Goal: Task Accomplishment & Management: Manage account settings

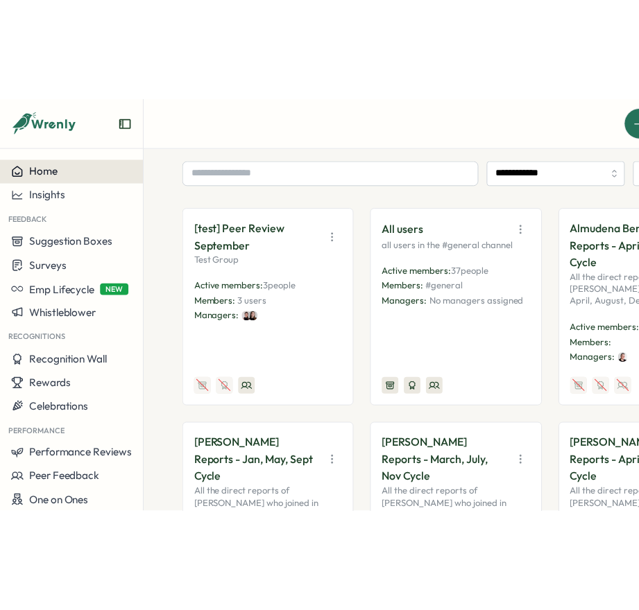
scroll to position [233, 0]
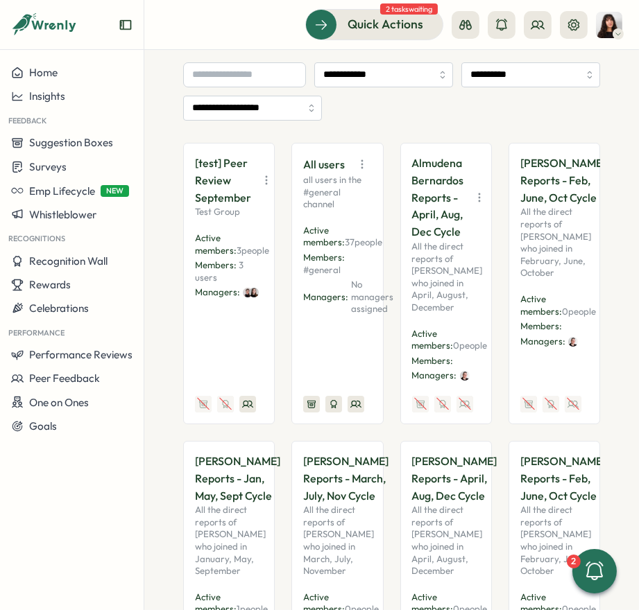
click at [475, 199] on icon "button" at bounding box center [479, 198] width 14 height 14
click at [442, 291] on button "Disable" at bounding box center [442, 299] width 87 height 24
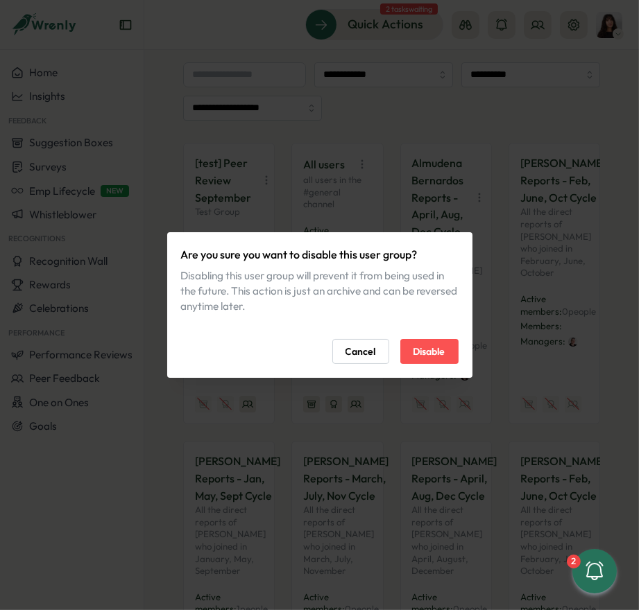
click at [415, 350] on span "Disable" at bounding box center [429, 352] width 32 height 24
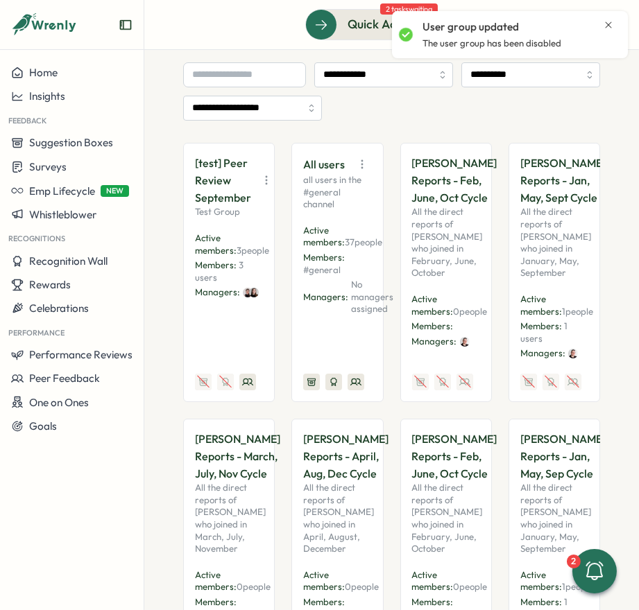
click at [506, 187] on icon "button" at bounding box center [513, 180] width 14 height 14
click at [437, 297] on button "Disable" at bounding box center [442, 299] width 87 height 24
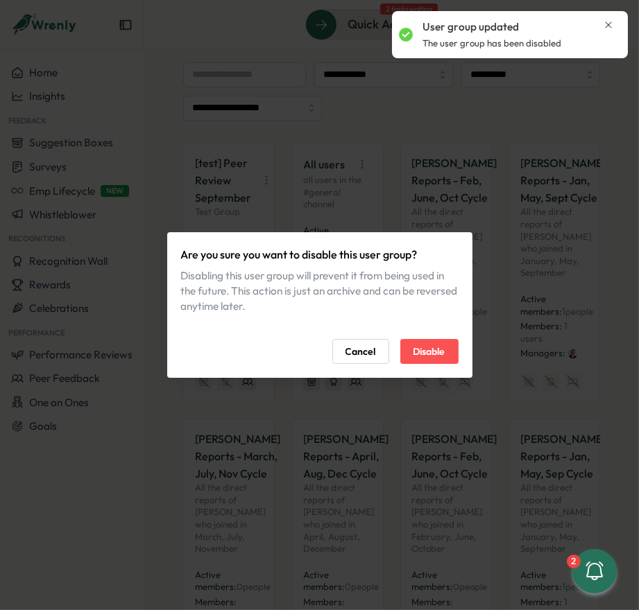
click at [429, 346] on span "Disable" at bounding box center [429, 352] width 32 height 24
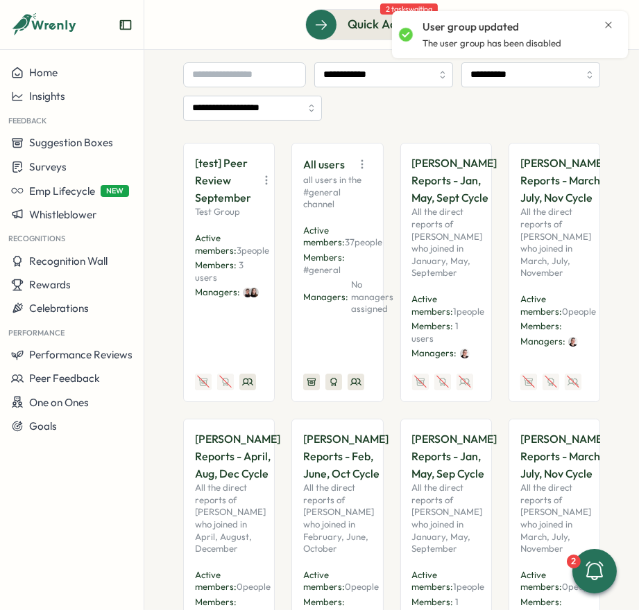
click at [506, 187] on icon "button" at bounding box center [513, 180] width 14 height 14
click at [429, 298] on button "Disable" at bounding box center [442, 299] width 87 height 24
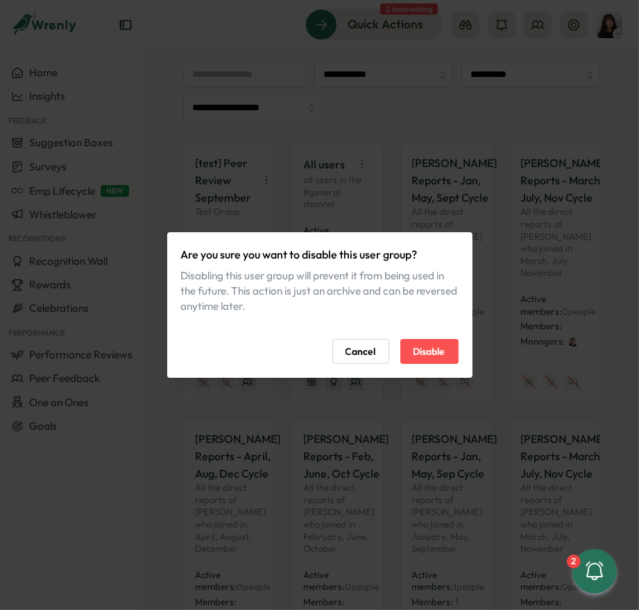
click at [427, 350] on span "Disable" at bounding box center [429, 352] width 32 height 24
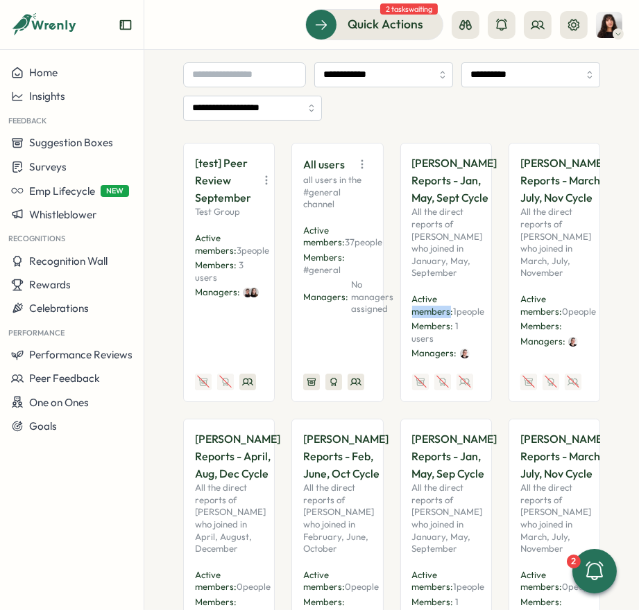
click at [427, 317] on span "Active members:" at bounding box center [433, 305] width 42 height 24
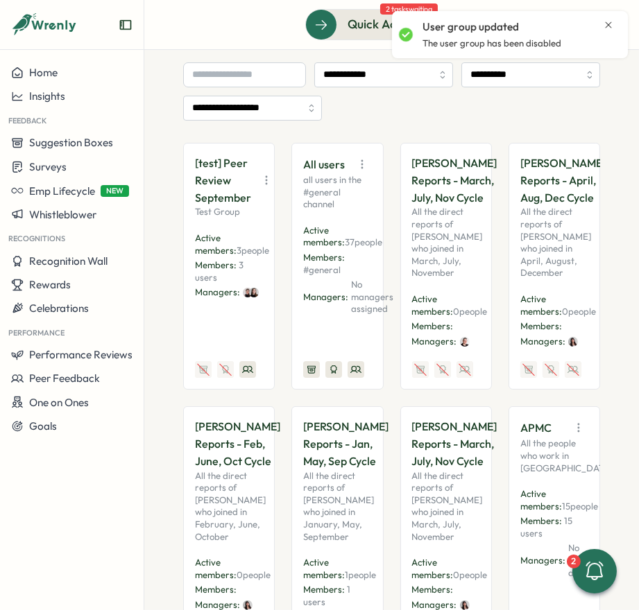
click at [506, 187] on icon "button" at bounding box center [513, 180] width 14 height 14
click at [433, 305] on button "Disable" at bounding box center [442, 308] width 87 height 24
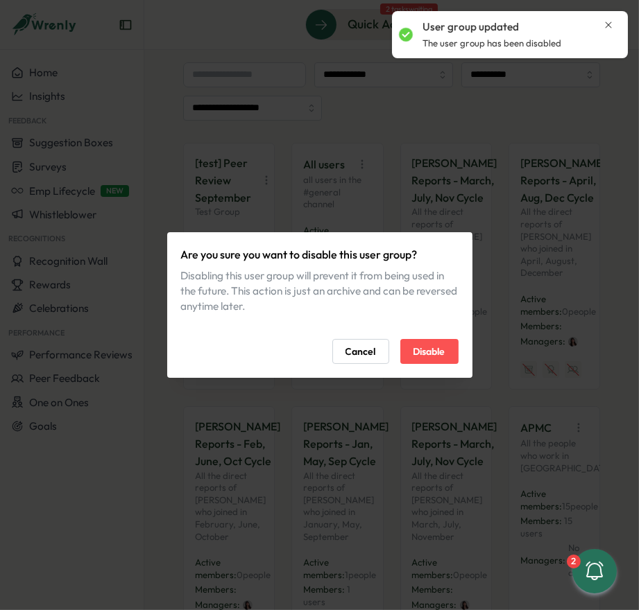
click at [424, 363] on span "Disable" at bounding box center [429, 352] width 32 height 24
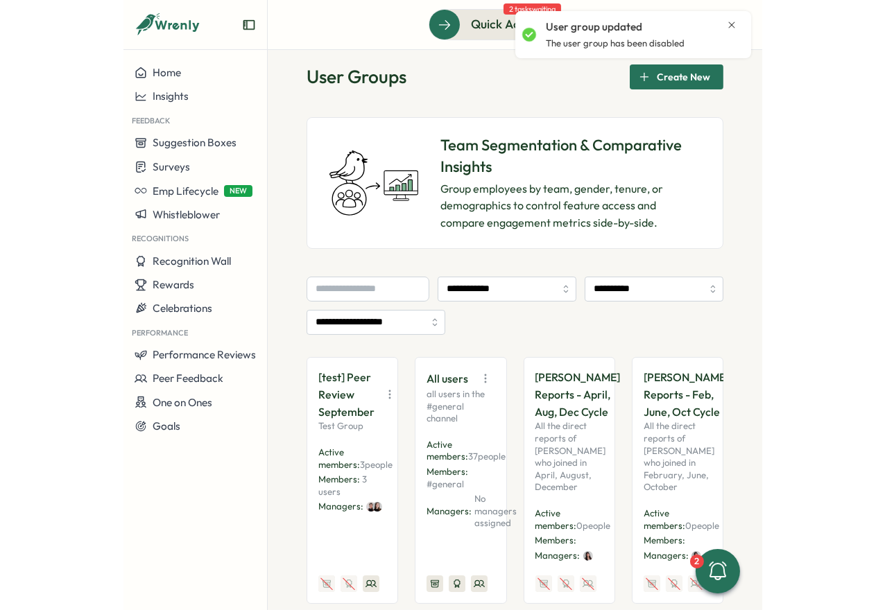
scroll to position [0, 0]
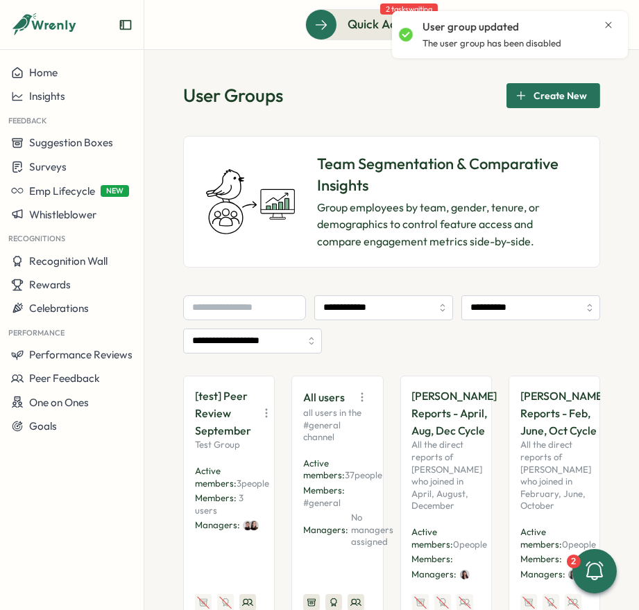
click at [547, 101] on span "Create New" at bounding box center [559, 96] width 53 height 24
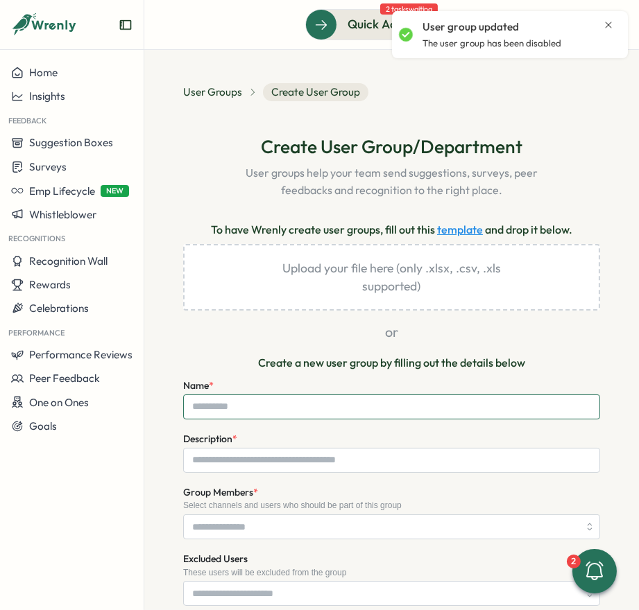
click at [235, 406] on input "Name *" at bounding box center [391, 407] width 417 height 25
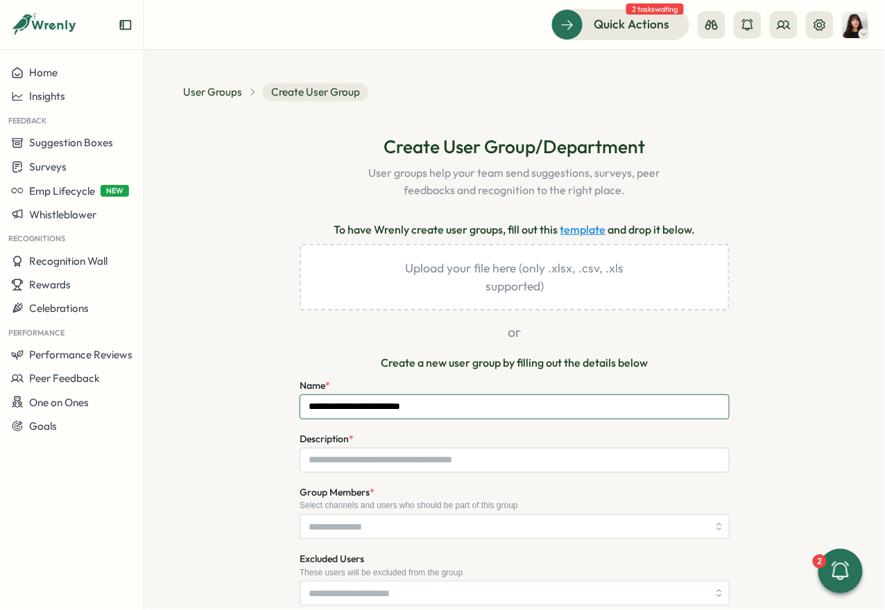
scroll to position [103, 0]
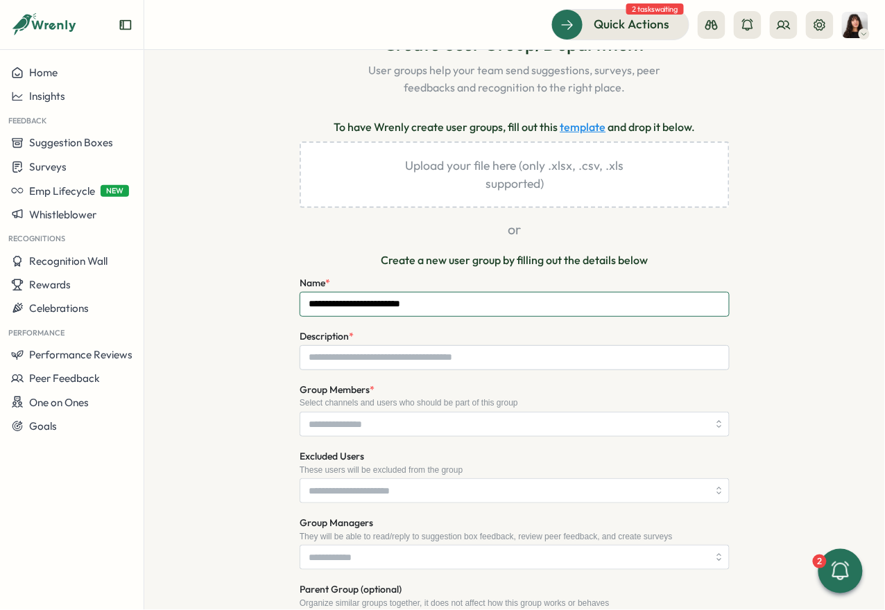
click at [399, 305] on input "**********" at bounding box center [515, 304] width 430 height 25
type input "**********"
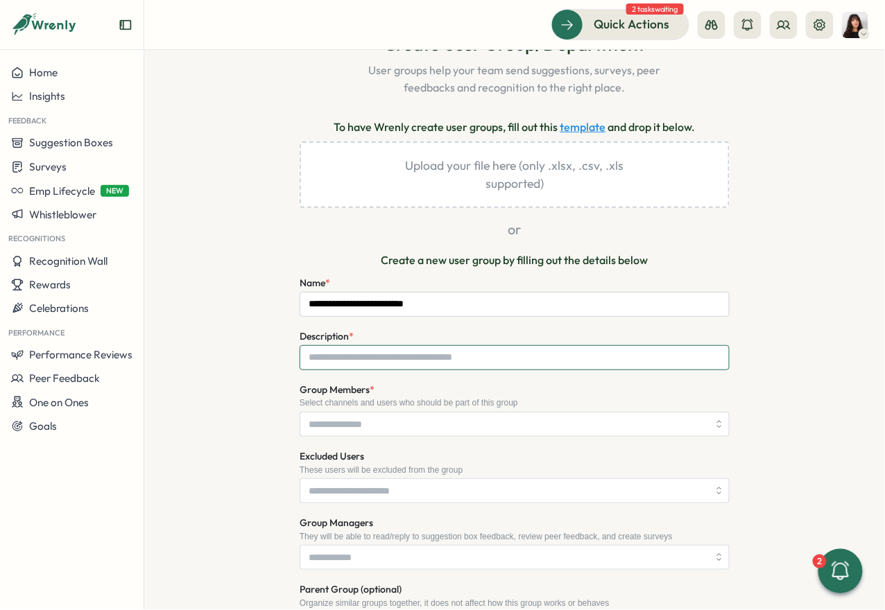
click at [369, 353] on input "Description *" at bounding box center [515, 357] width 430 height 25
type input "**********"
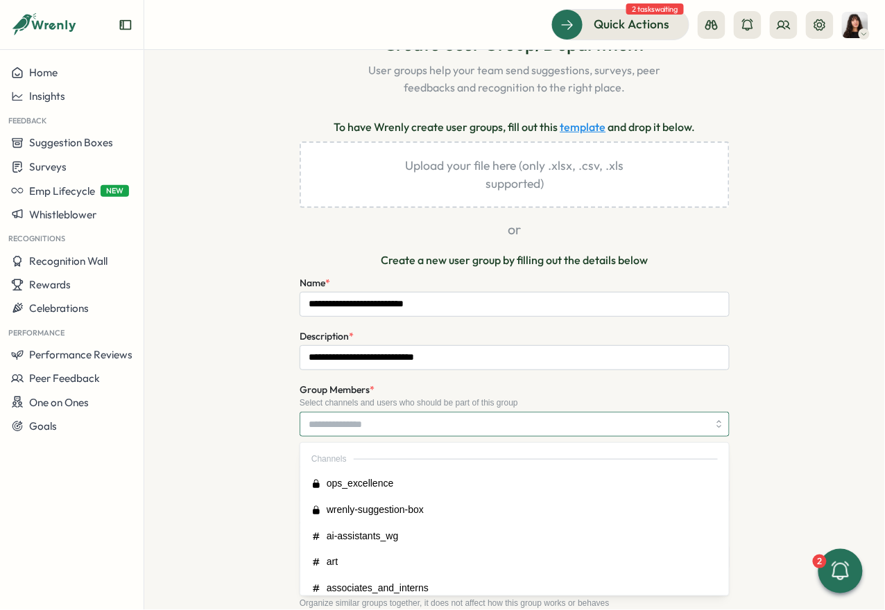
click at [370, 426] on input "Group Members *" at bounding box center [508, 425] width 399 height 24
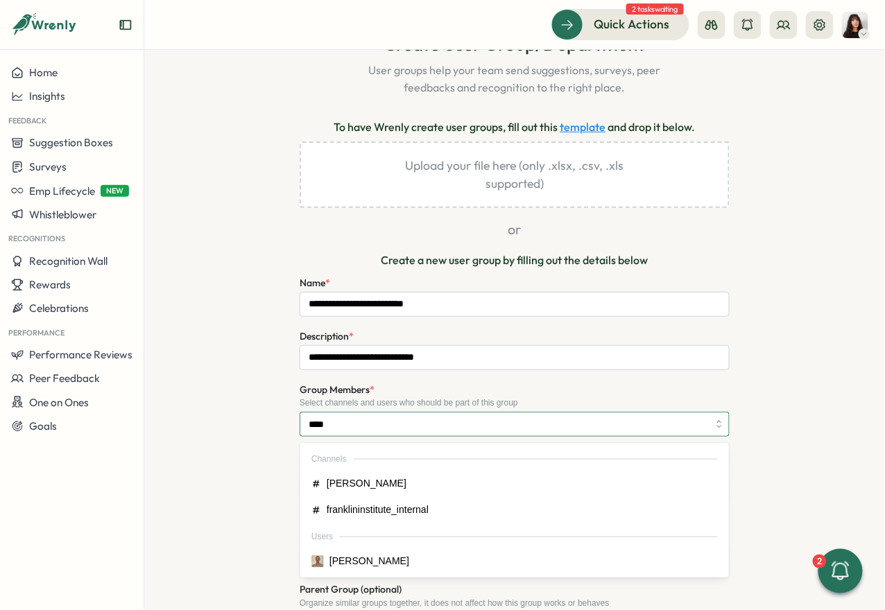
type input "*****"
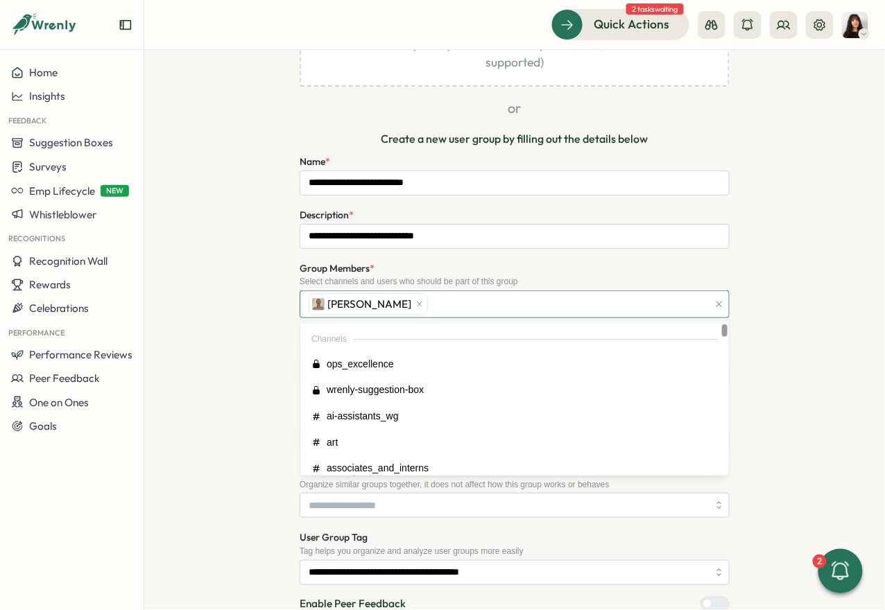
scroll to position [226, 0]
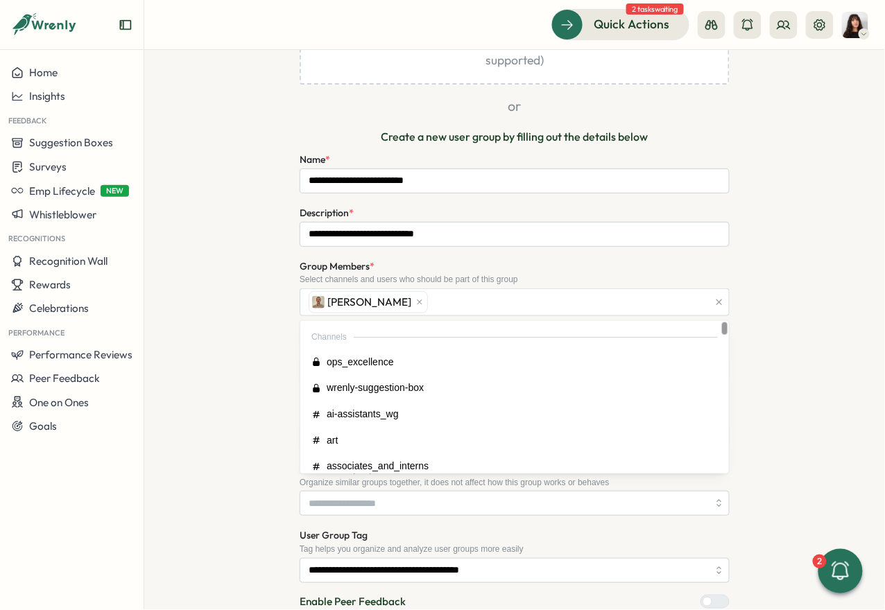
click at [727, 277] on div "**********" at bounding box center [514, 333] width 663 height 850
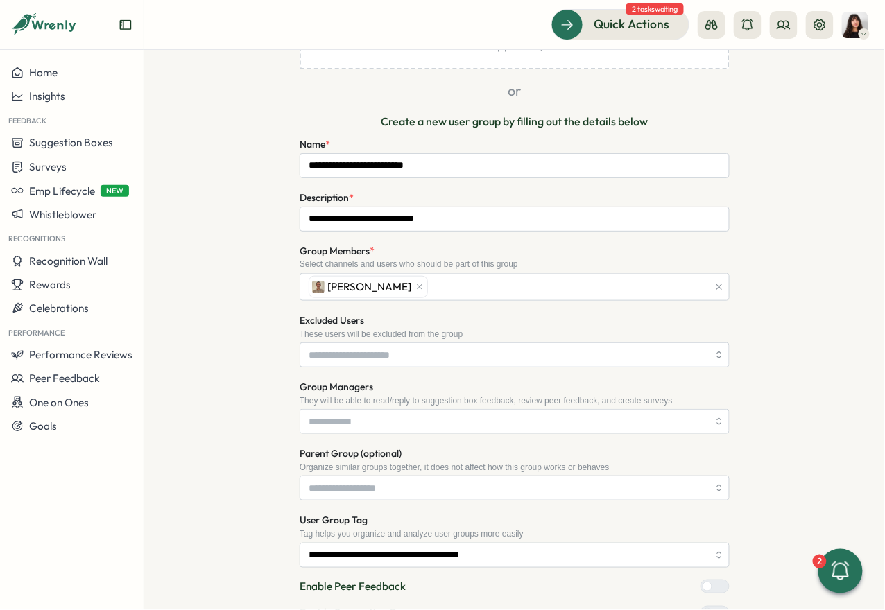
scroll to position [243, 0]
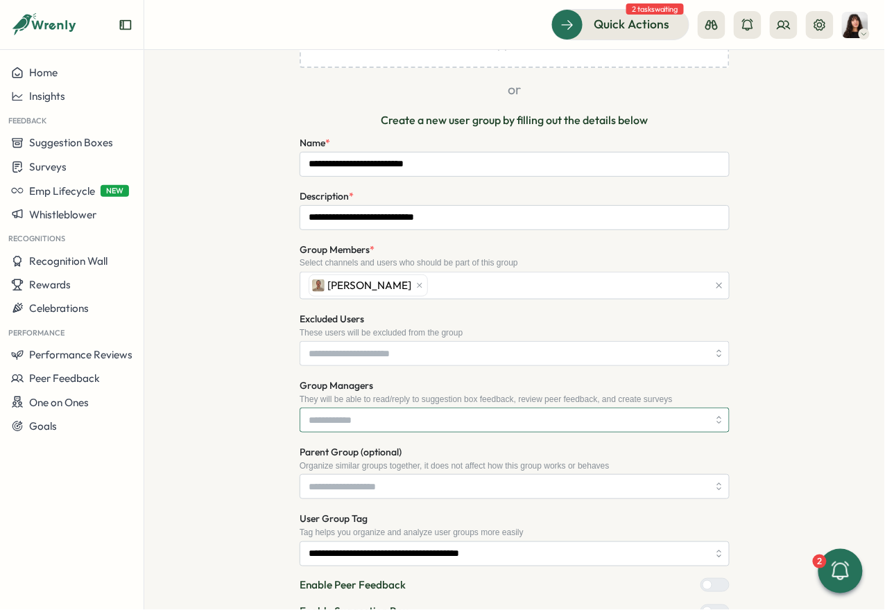
click at [410, 413] on input "Group Managers" at bounding box center [508, 421] width 399 height 24
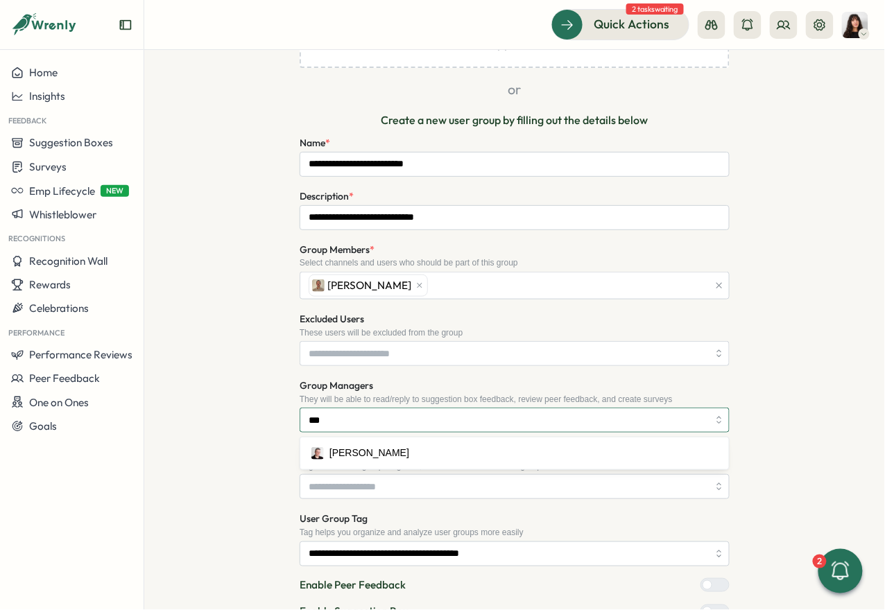
type input "****"
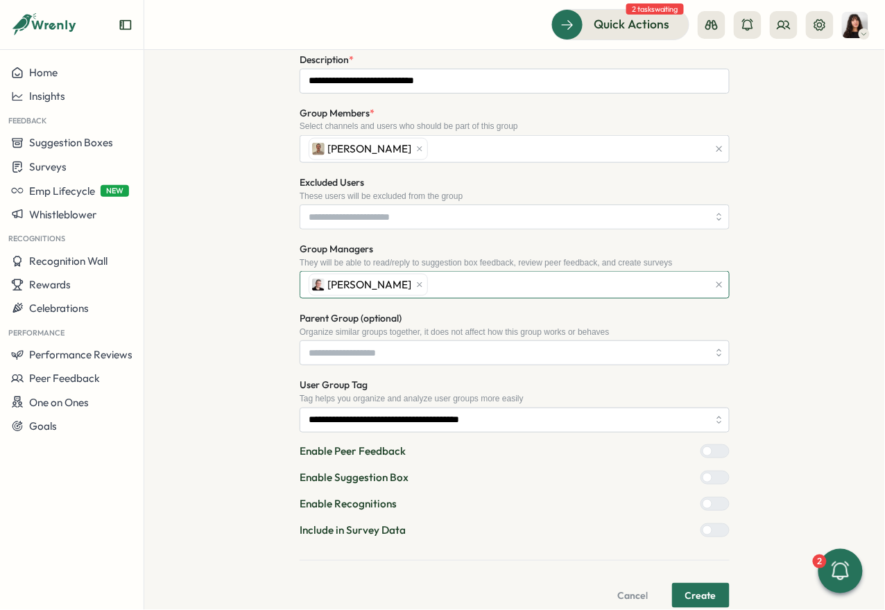
scroll to position [407, 0]
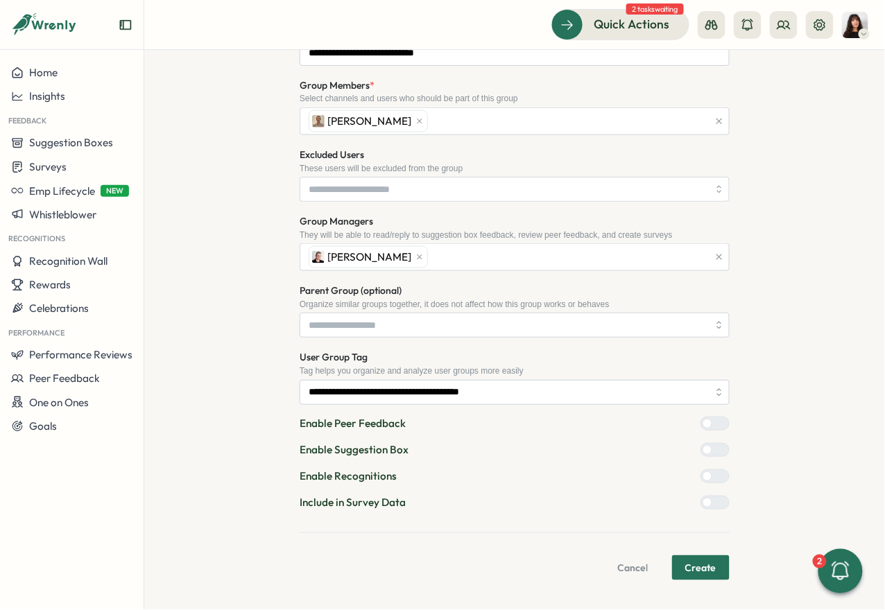
click at [712, 559] on span "Create" at bounding box center [700, 568] width 31 height 24
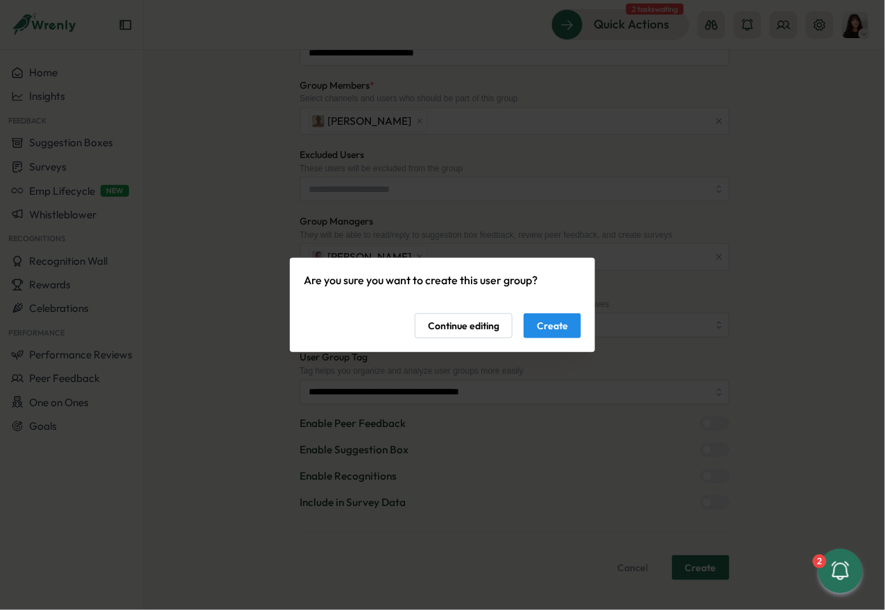
click at [557, 327] on span "Create" at bounding box center [552, 326] width 31 height 24
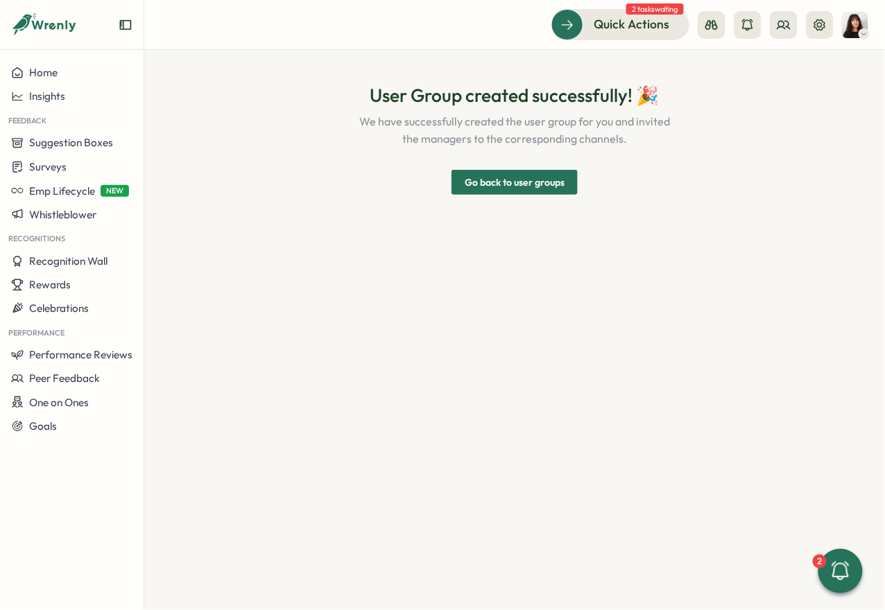
scroll to position [0, 0]
click at [518, 183] on span "Go back to user groups" at bounding box center [515, 183] width 100 height 24
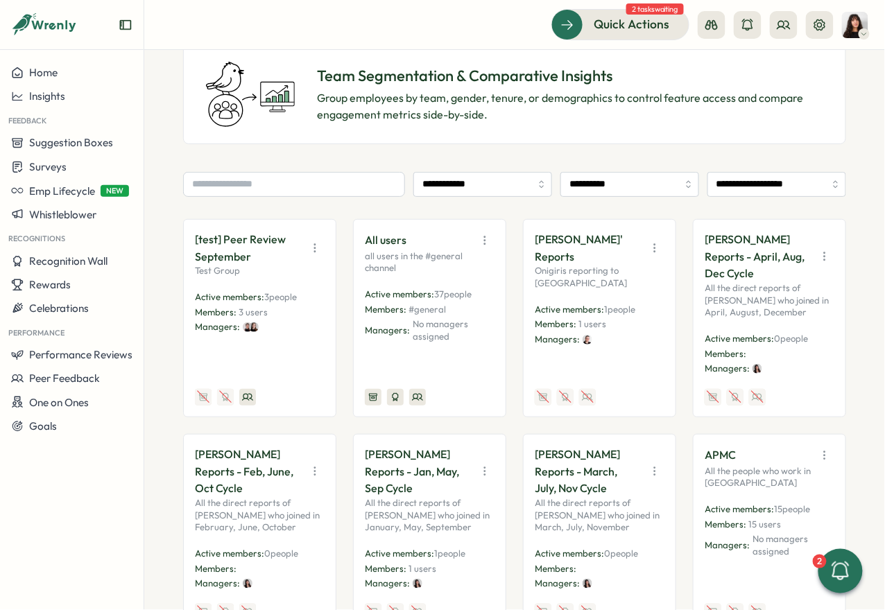
scroll to position [98, 0]
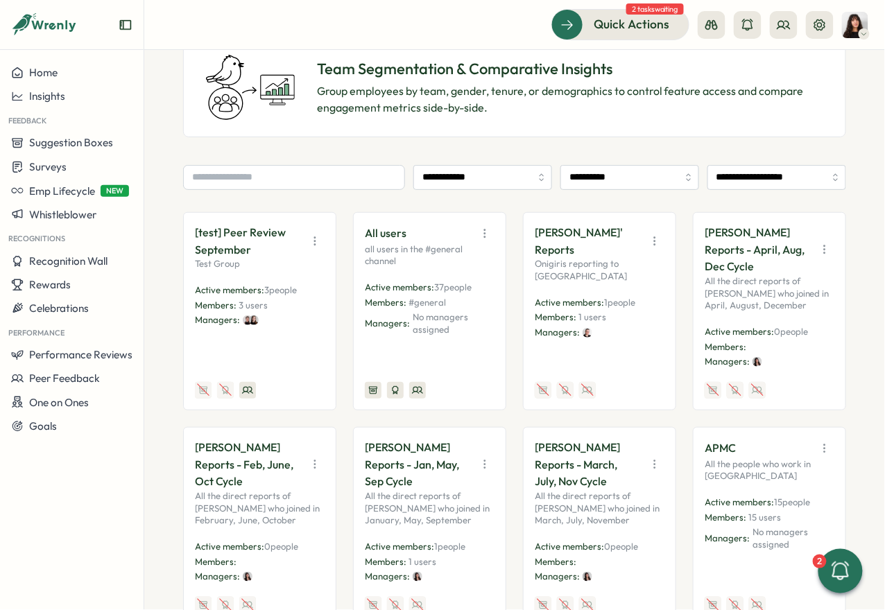
click at [824, 248] on icon "button" at bounding box center [824, 250] width 1 height 8
drag, startPoint x: 794, startPoint y: 322, endPoint x: 793, endPoint y: 351, distance: 29.2
click at [793, 351] on div "View Audience Edit Duplicate Disable" at bounding box center [788, 315] width 87 height 95
click at [791, 350] on button "Disable" at bounding box center [788, 351] width 87 height 24
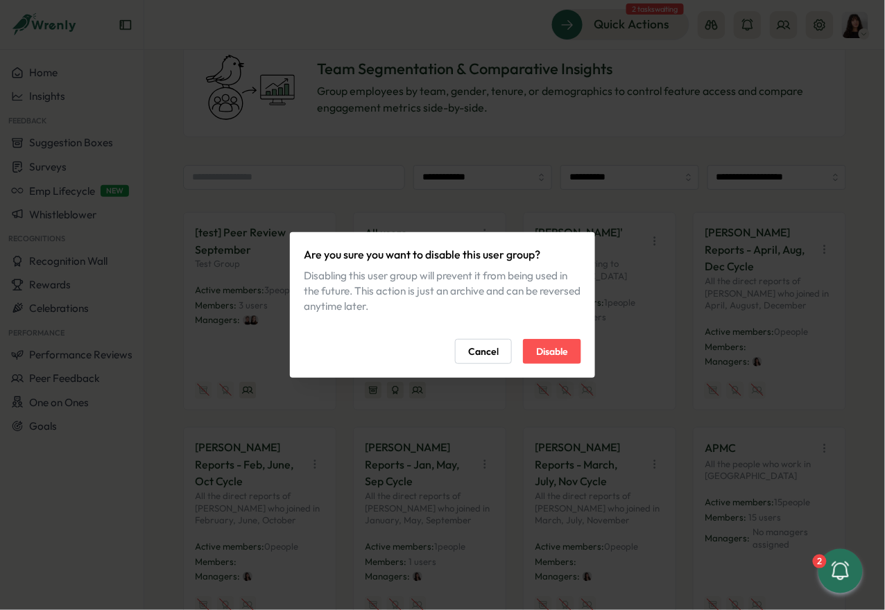
click at [548, 345] on span "Disable" at bounding box center [552, 352] width 32 height 24
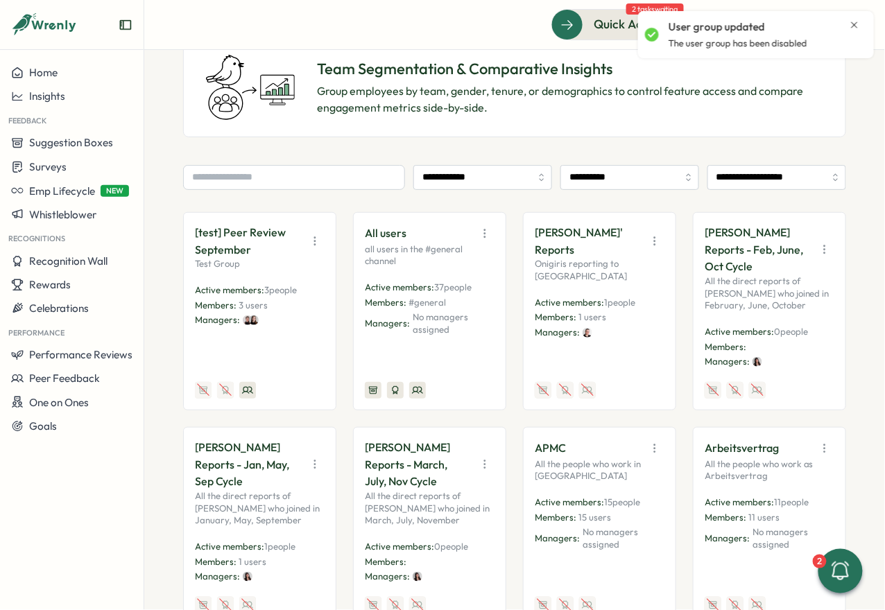
click at [823, 252] on icon "button" at bounding box center [825, 250] width 14 height 14
click at [789, 341] on button "Disable" at bounding box center [788, 351] width 87 height 24
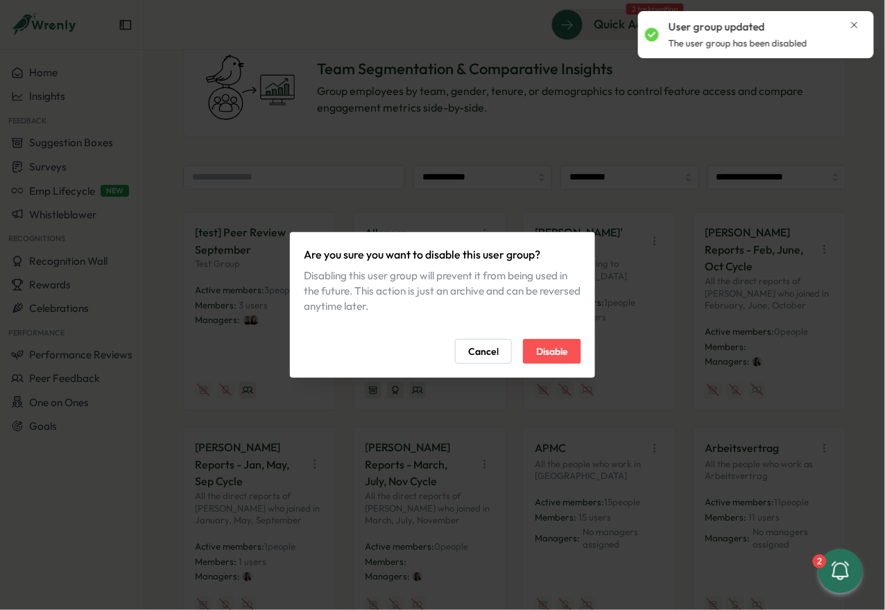
click at [551, 345] on span "Disable" at bounding box center [552, 352] width 32 height 24
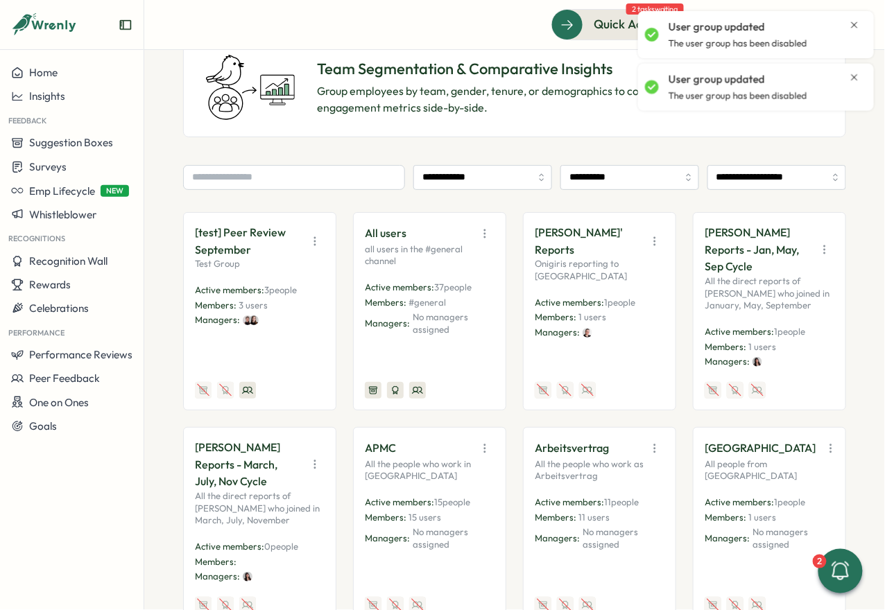
click at [818, 250] on icon "button" at bounding box center [825, 250] width 14 height 14
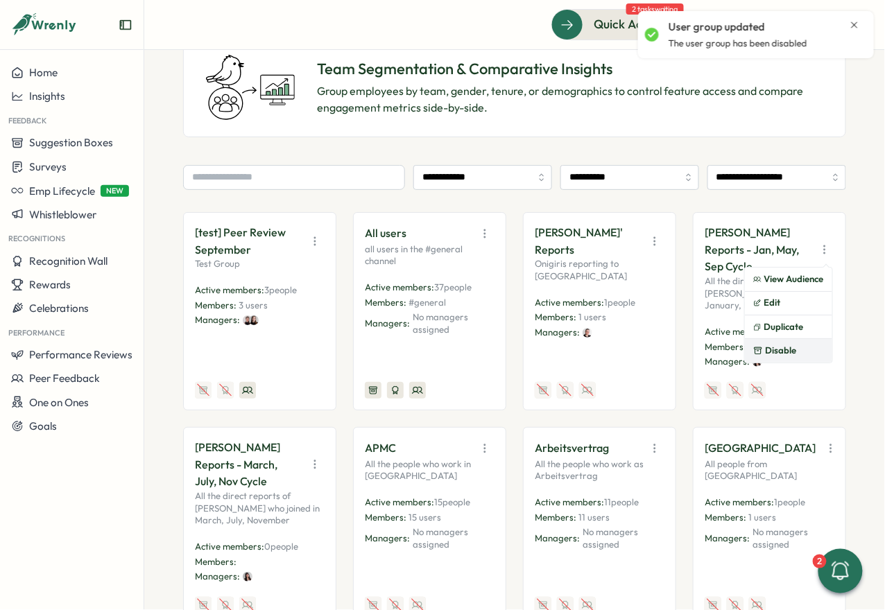
click at [787, 345] on button "Disable" at bounding box center [788, 351] width 87 height 24
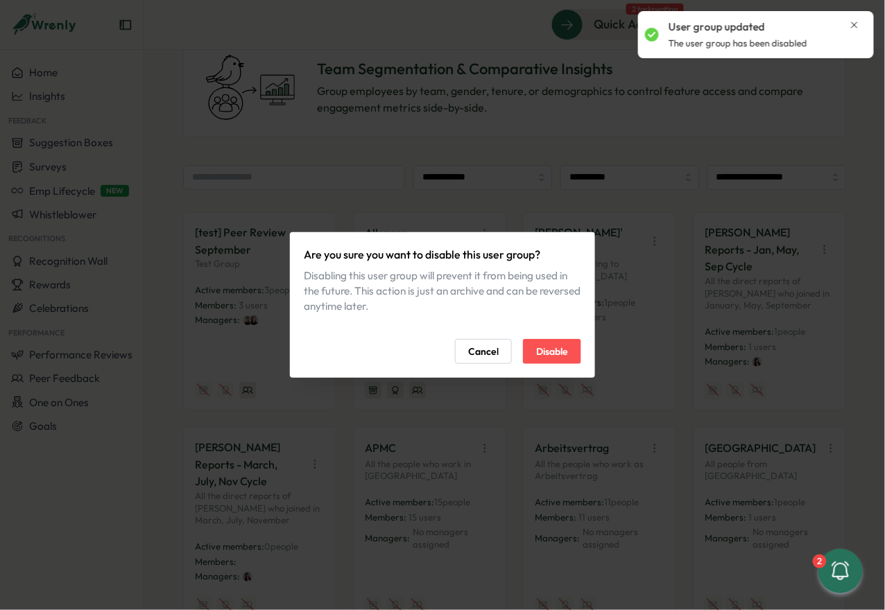
click at [542, 350] on span "Disable" at bounding box center [552, 352] width 32 height 24
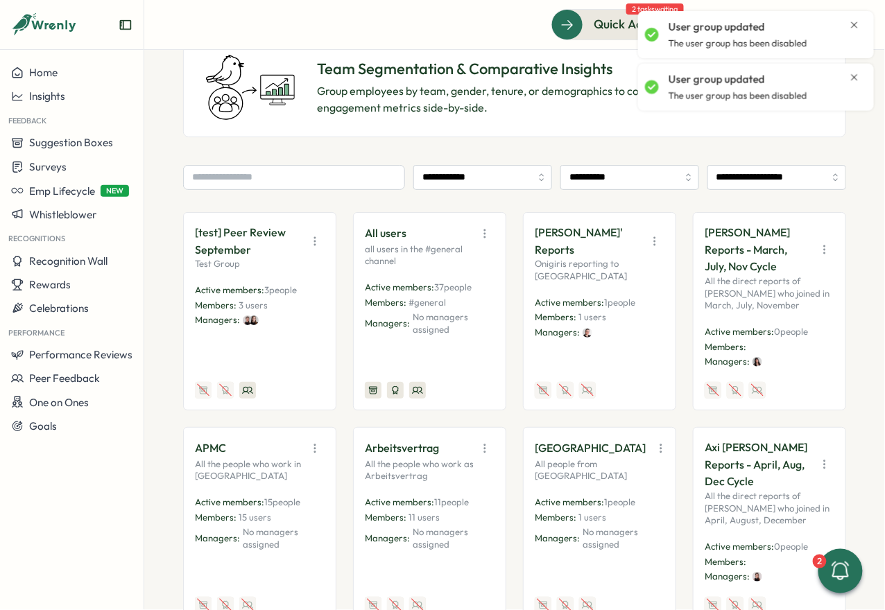
click at [818, 250] on icon "button" at bounding box center [825, 250] width 14 height 14
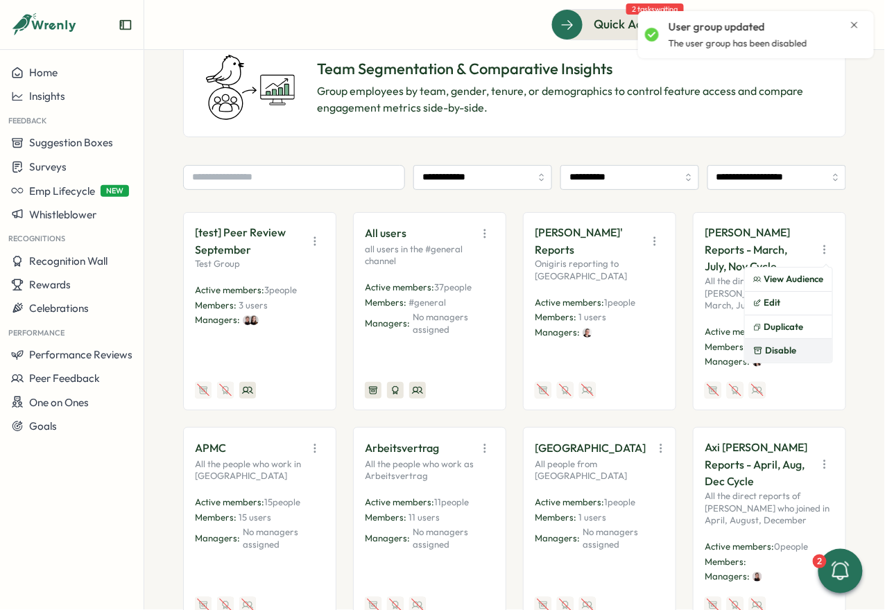
click at [780, 352] on button "Disable" at bounding box center [788, 351] width 87 height 24
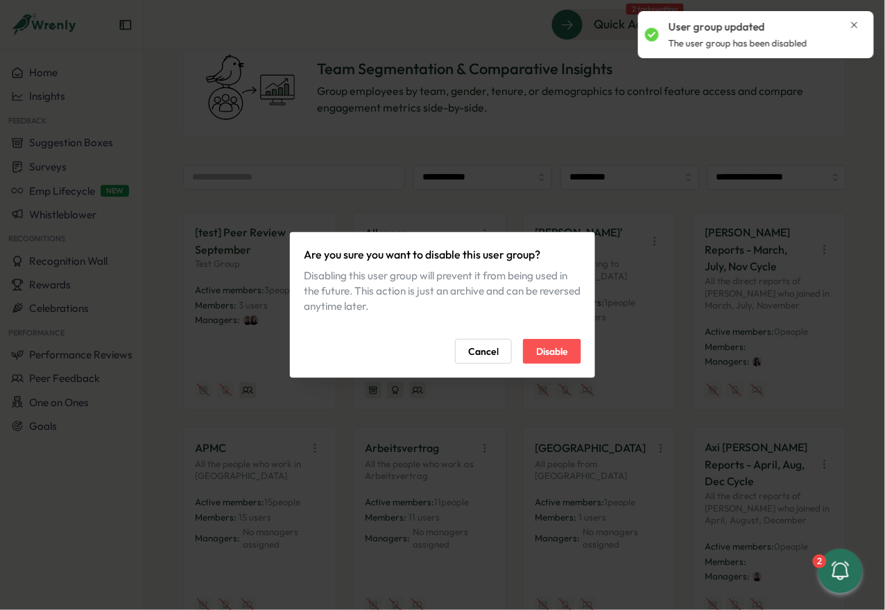
click at [567, 359] on span "Disable" at bounding box center [552, 352] width 32 height 24
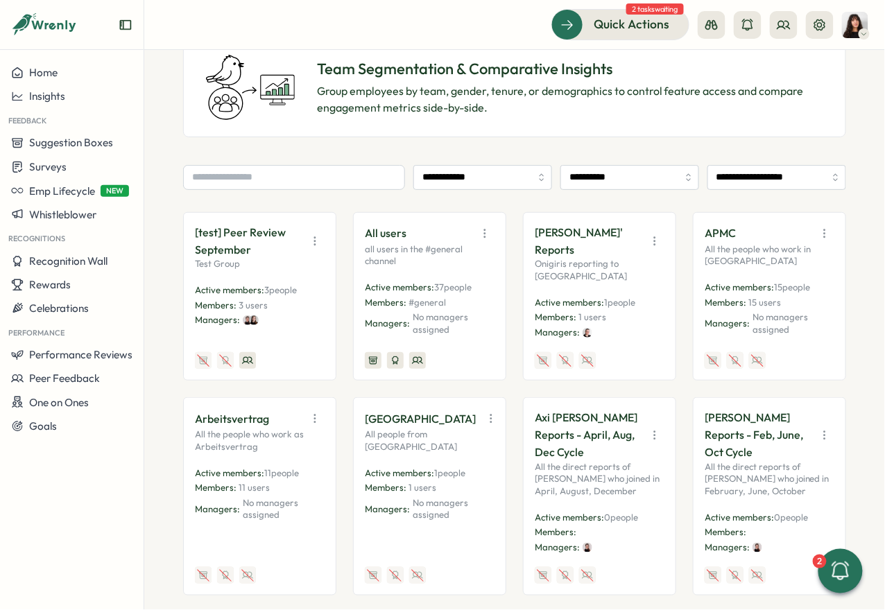
scroll to position [0, 0]
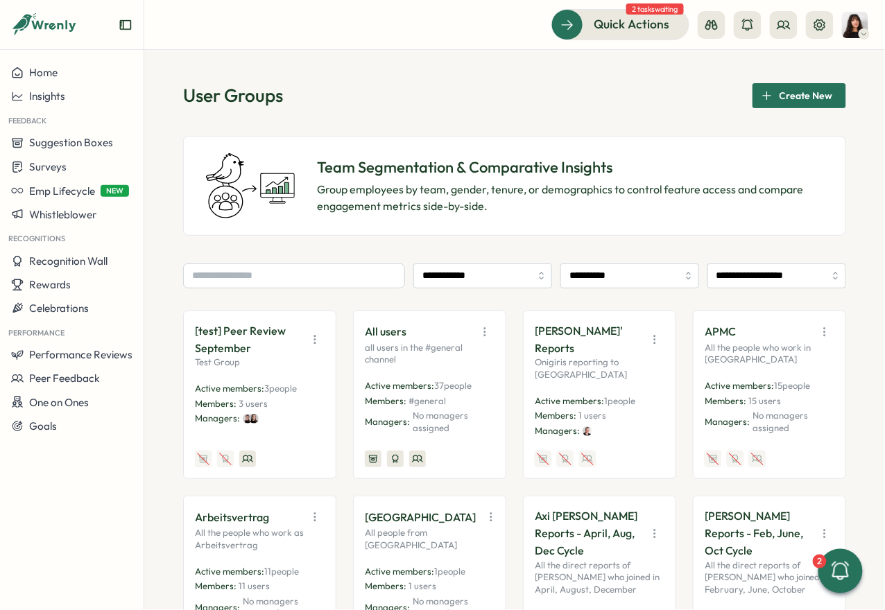
click at [797, 100] on span "Create New" at bounding box center [806, 96] width 53 height 24
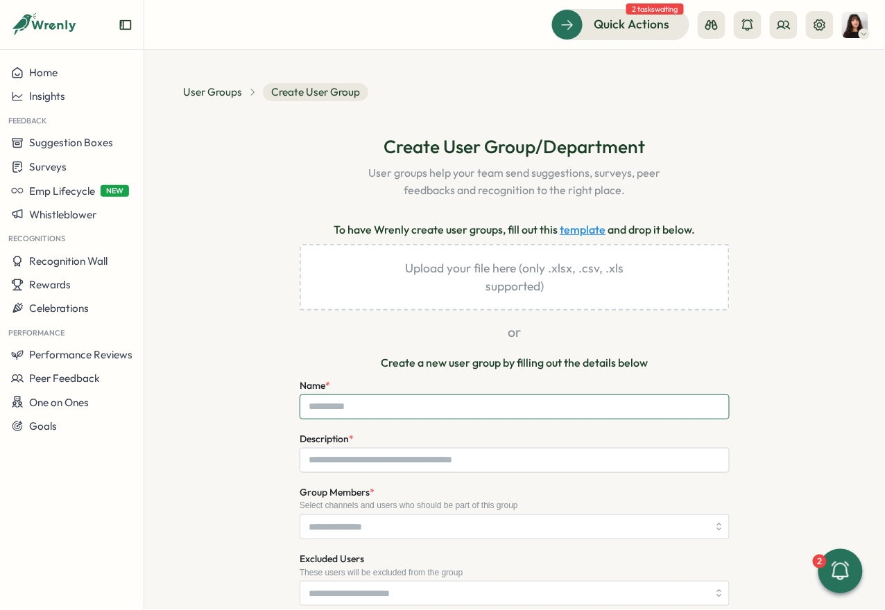
click at [397, 401] on input "Name *" at bounding box center [515, 407] width 430 height 25
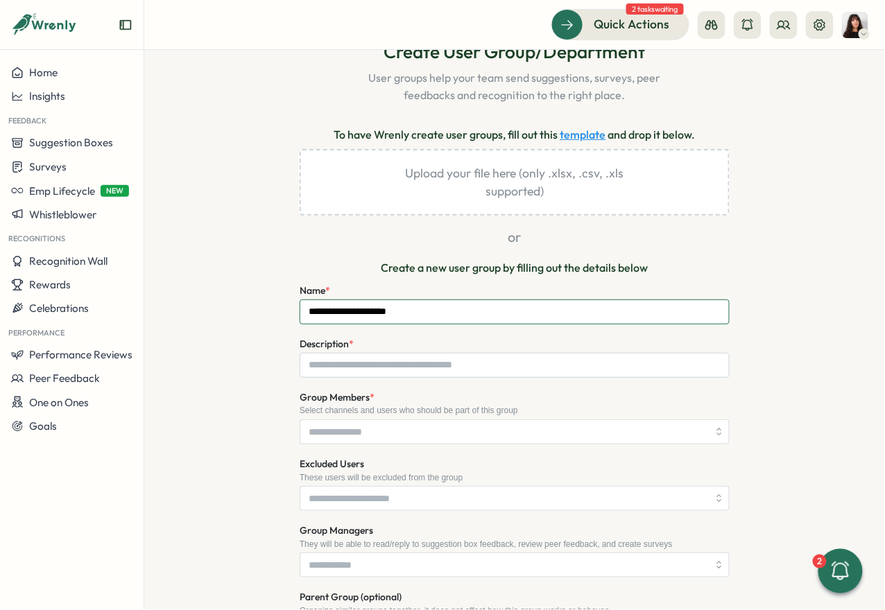
scroll to position [101, 0]
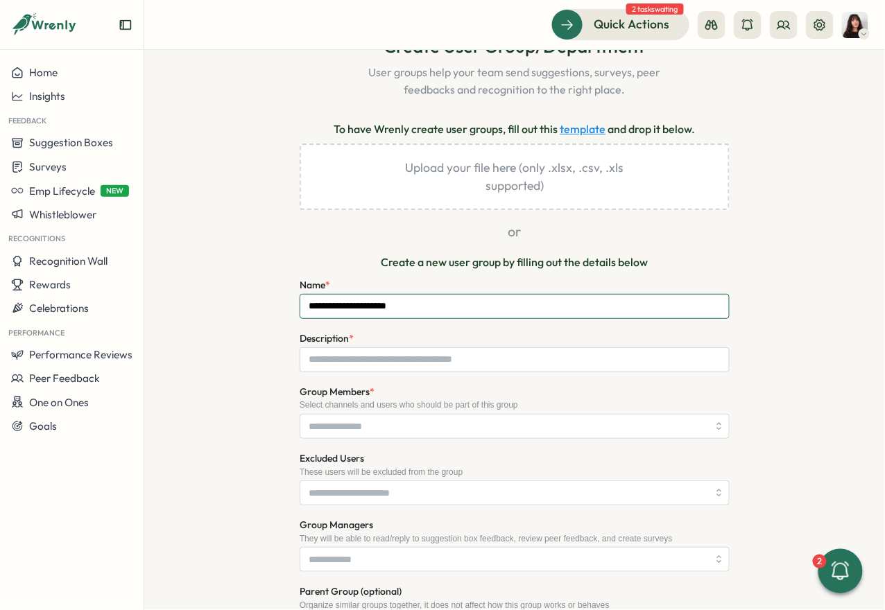
type input "**********"
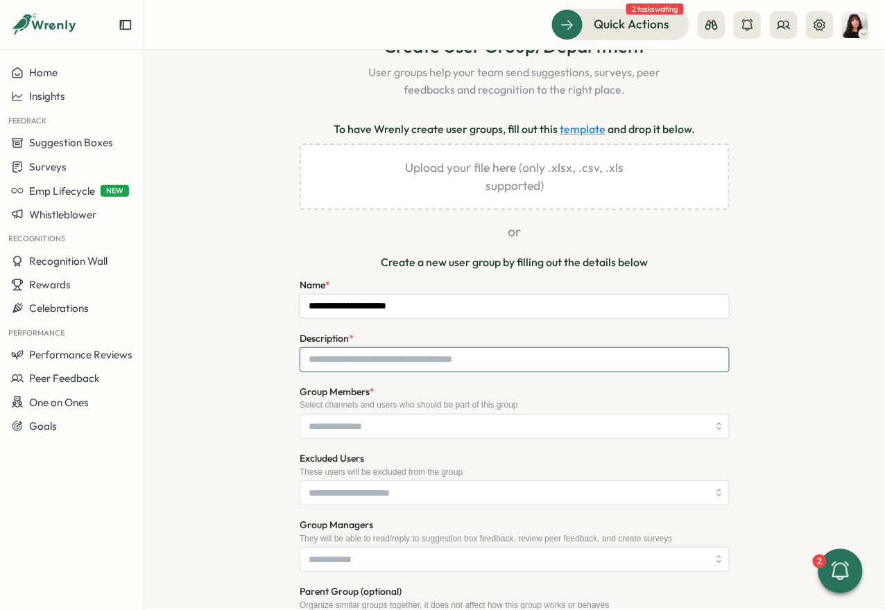
click at [418, 369] on input "Description *" at bounding box center [515, 359] width 430 height 25
type input "**********"
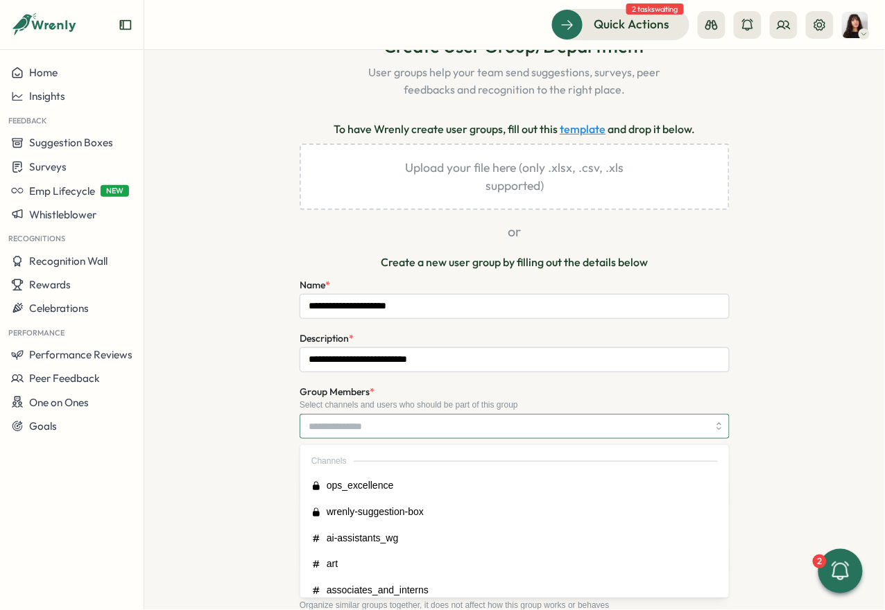
click at [421, 434] on input "Group Members *" at bounding box center [508, 427] width 399 height 24
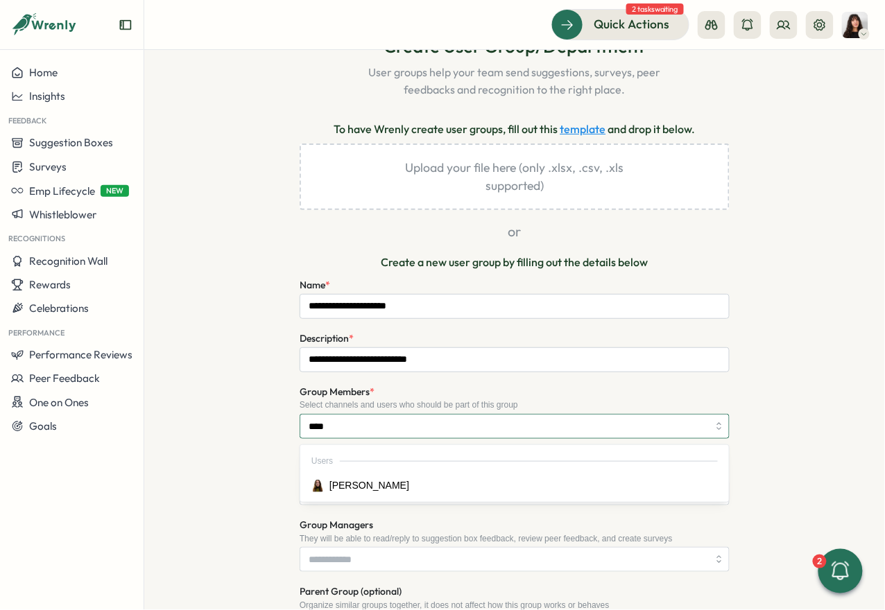
type input "*****"
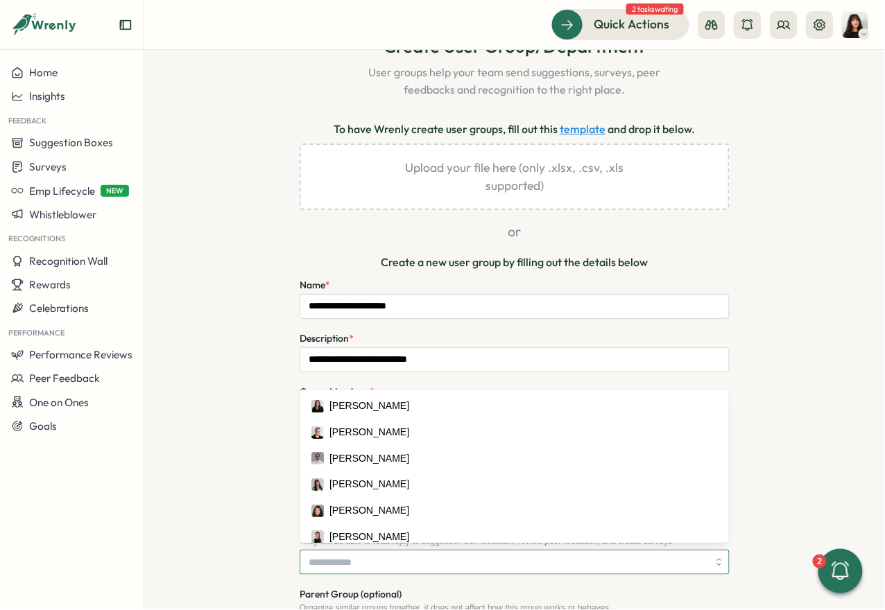
click at [388, 557] on input "Group Managers" at bounding box center [508, 563] width 399 height 24
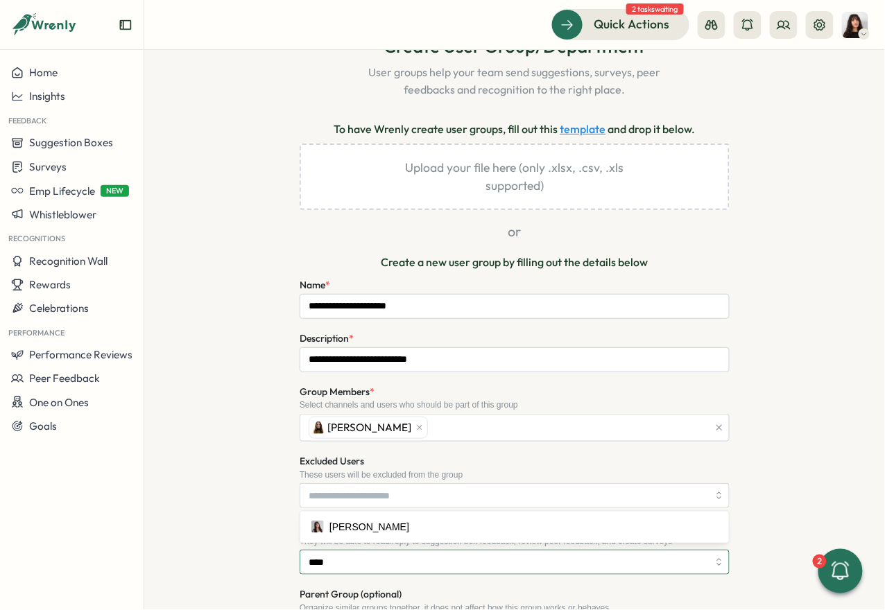
type input "*****"
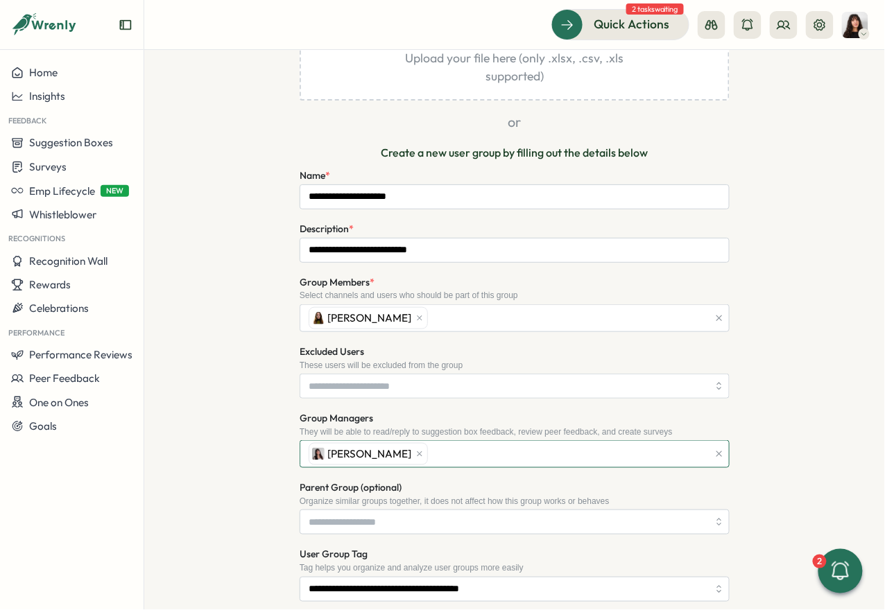
scroll to position [407, 0]
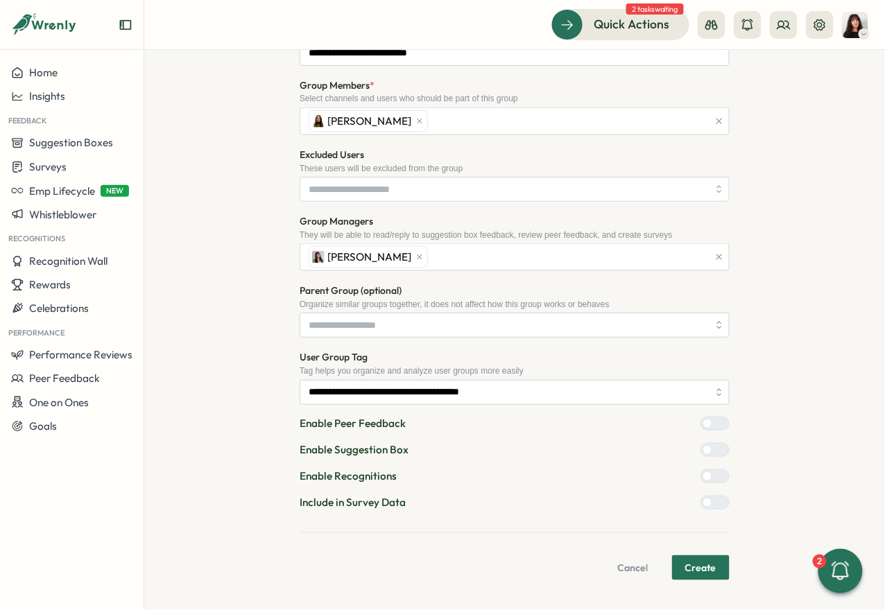
click at [694, 563] on span "Create" at bounding box center [700, 568] width 31 height 24
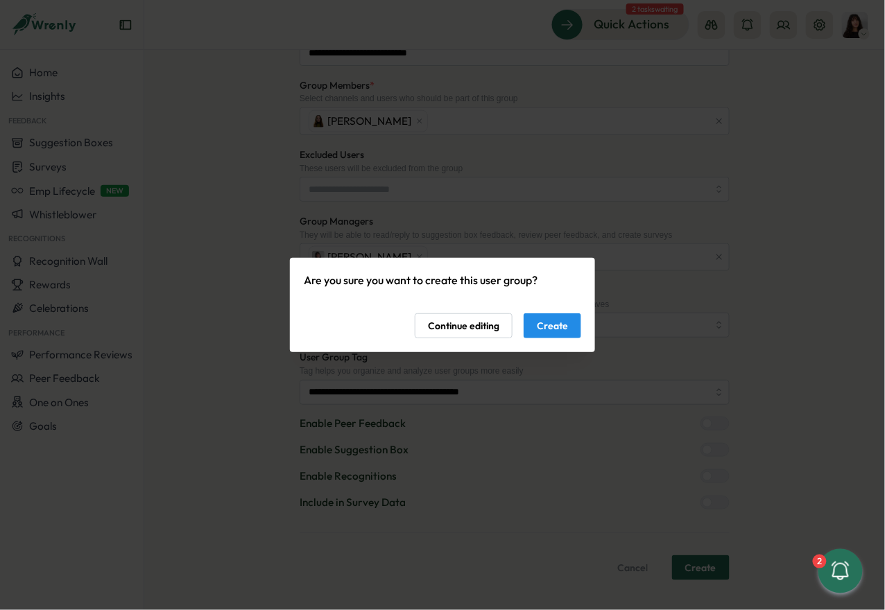
click at [553, 328] on span "Create" at bounding box center [552, 326] width 31 height 24
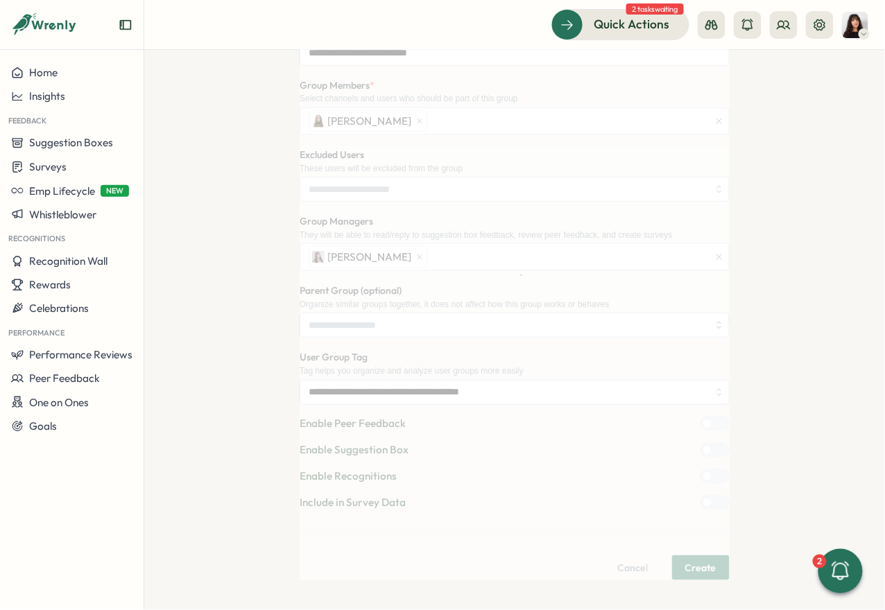
scroll to position [0, 0]
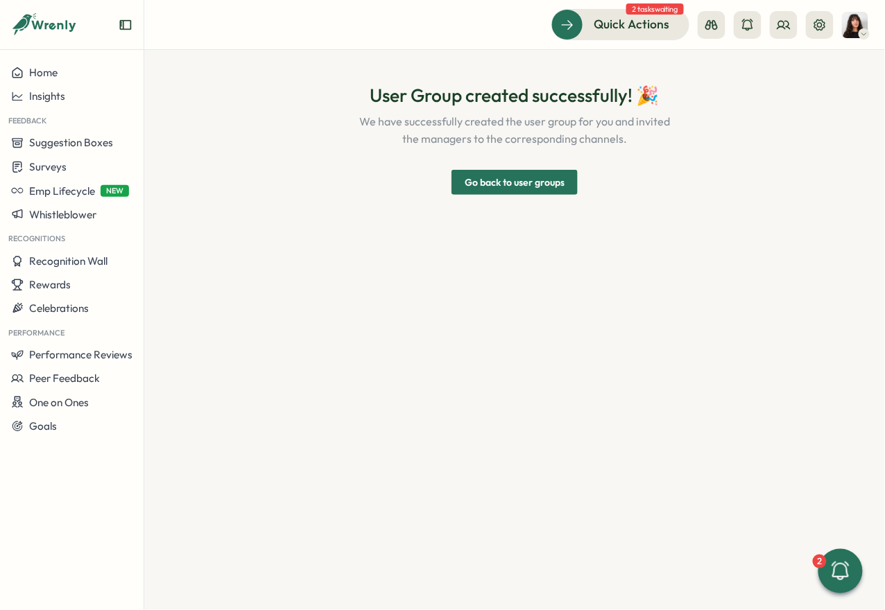
click at [536, 188] on span "Go back to user groups" at bounding box center [515, 183] width 100 height 24
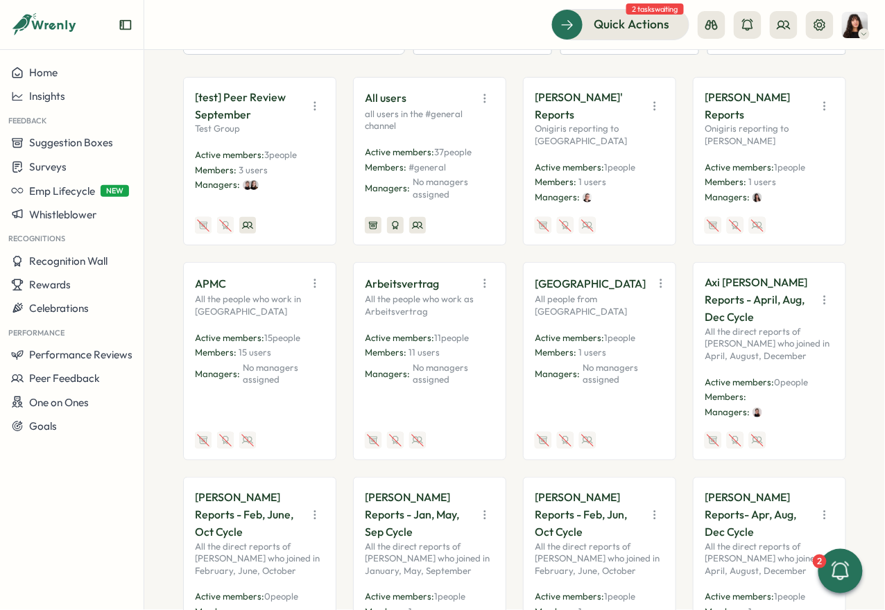
scroll to position [307, 0]
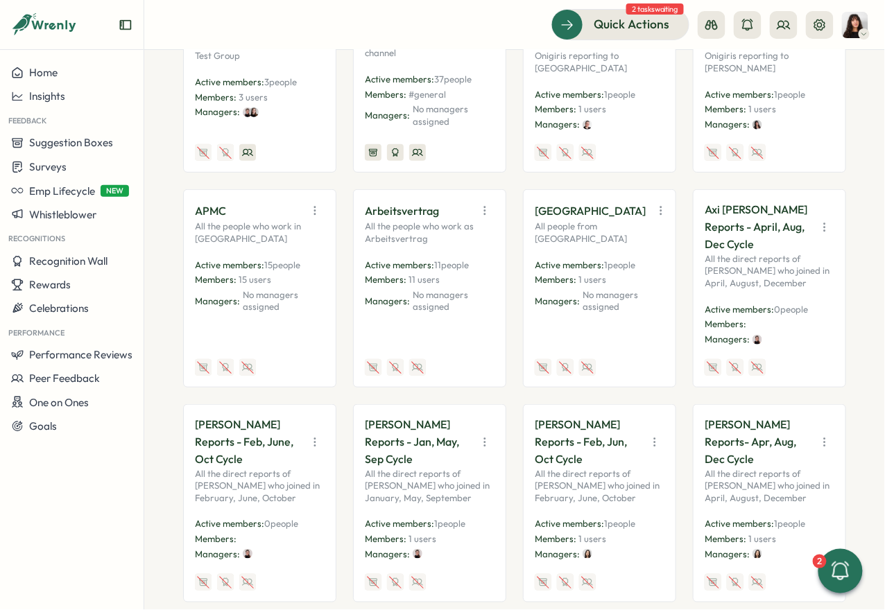
click at [822, 221] on icon "button" at bounding box center [825, 228] width 14 height 14
click at [791, 316] on button "Disable" at bounding box center [788, 320] width 87 height 24
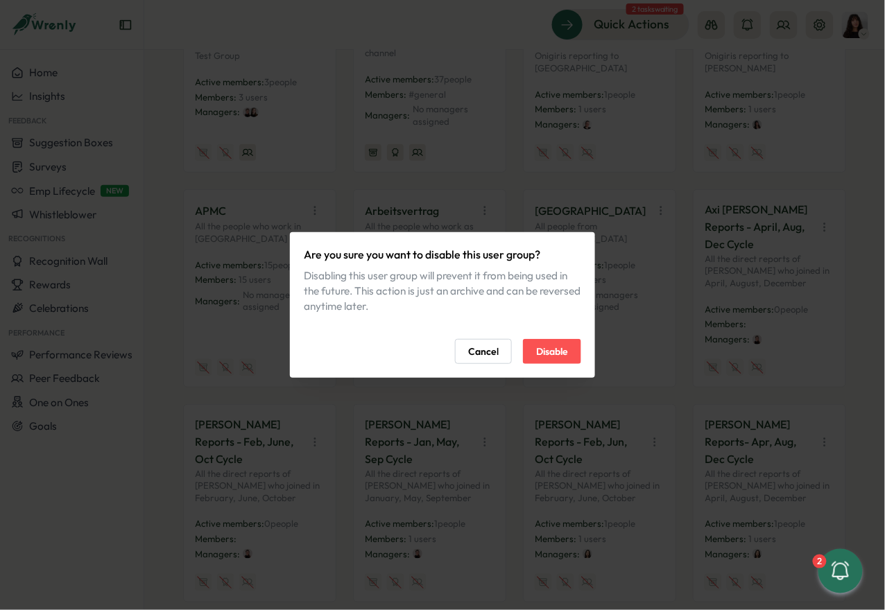
click at [556, 346] on span "Disable" at bounding box center [552, 352] width 32 height 24
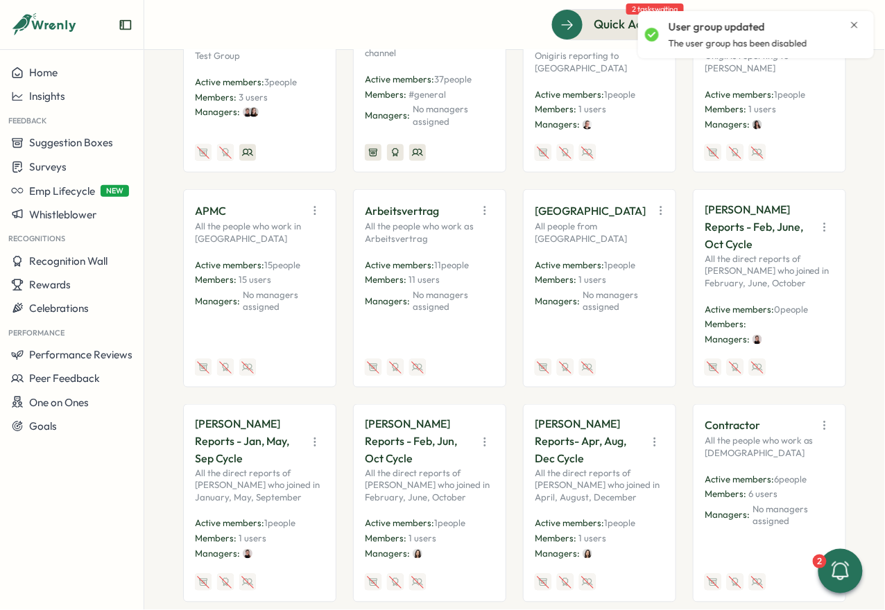
click at [819, 221] on icon "button" at bounding box center [825, 228] width 14 height 14
click at [782, 308] on button "Disable" at bounding box center [788, 320] width 87 height 24
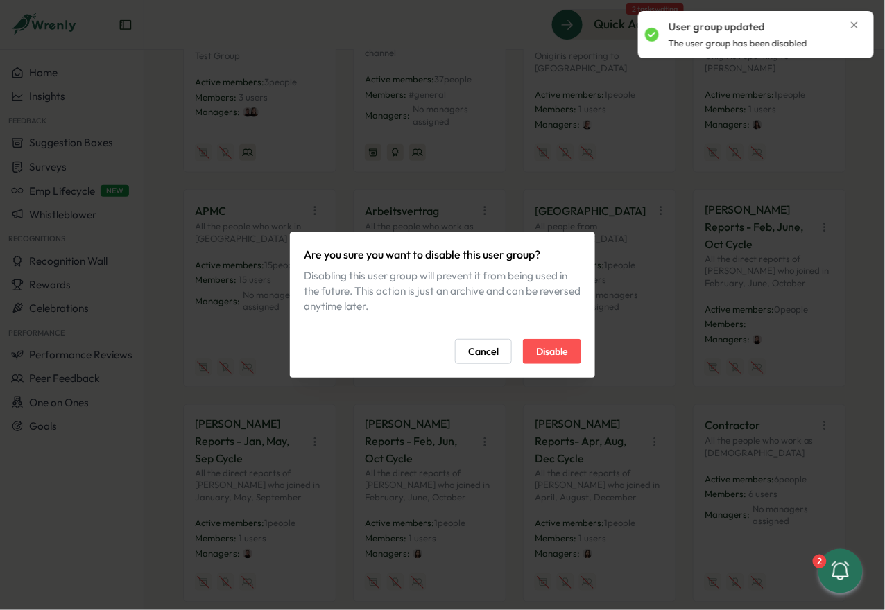
click at [575, 352] on button "Disable" at bounding box center [552, 351] width 58 height 25
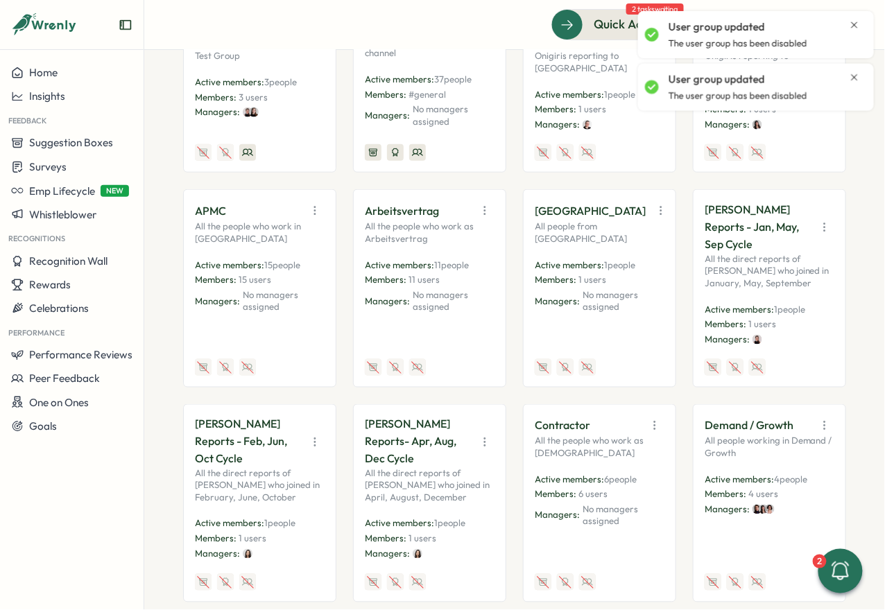
click at [821, 221] on icon "button" at bounding box center [825, 228] width 14 height 14
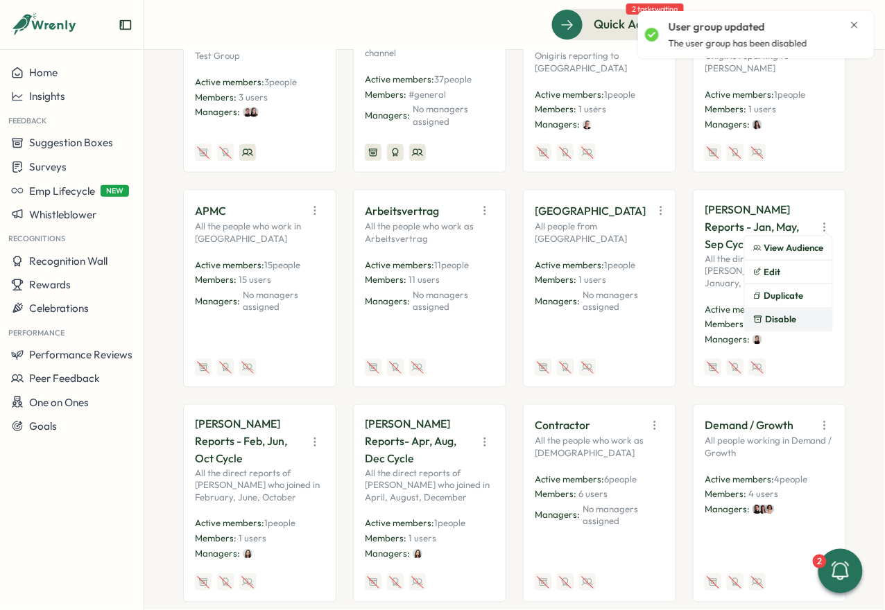
click at [780, 314] on button "Disable" at bounding box center [788, 320] width 87 height 24
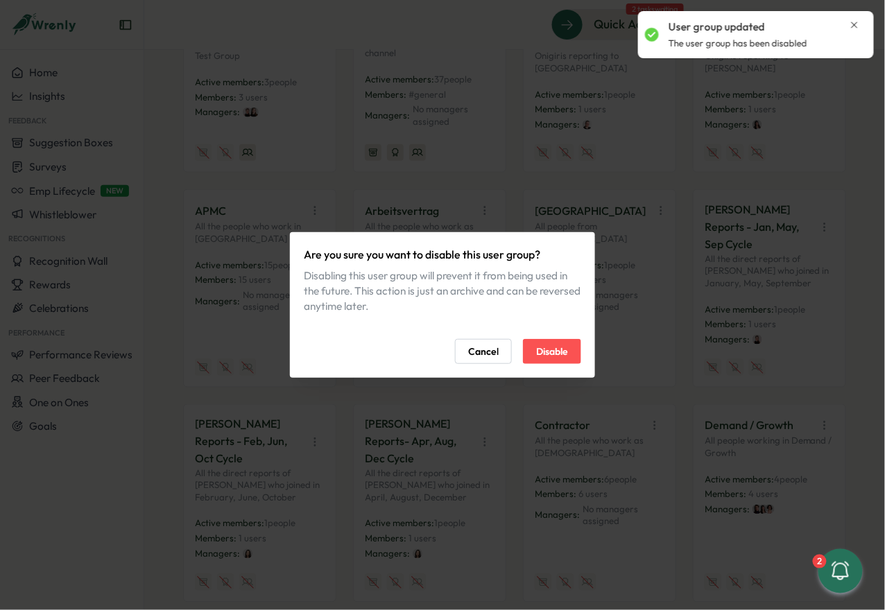
click at [547, 350] on span "Disable" at bounding box center [552, 352] width 32 height 24
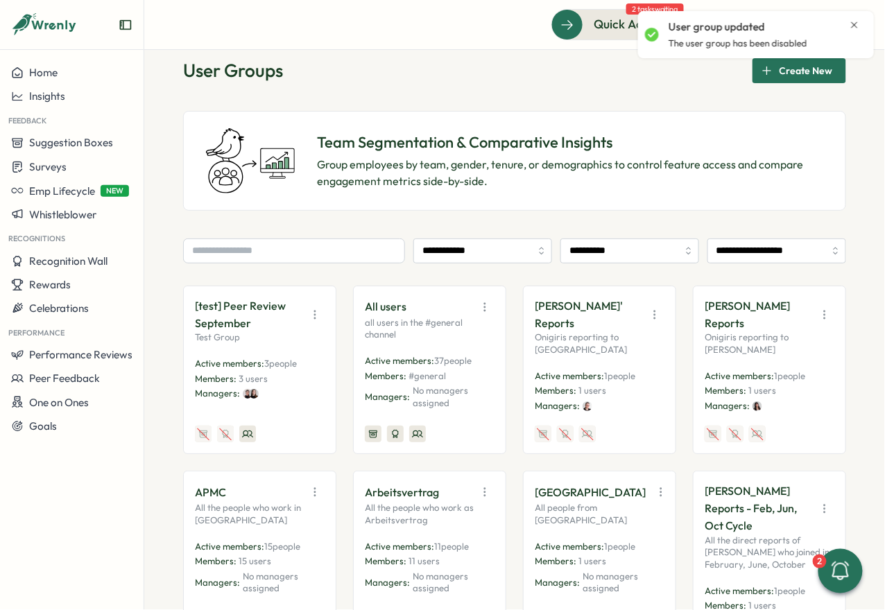
scroll to position [0, 0]
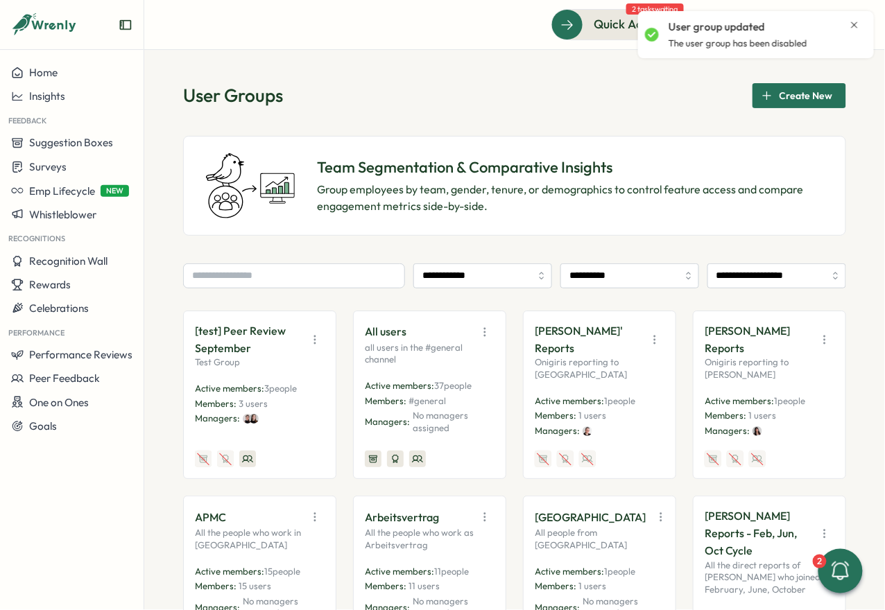
click at [787, 91] on span "Create New" at bounding box center [806, 96] width 53 height 24
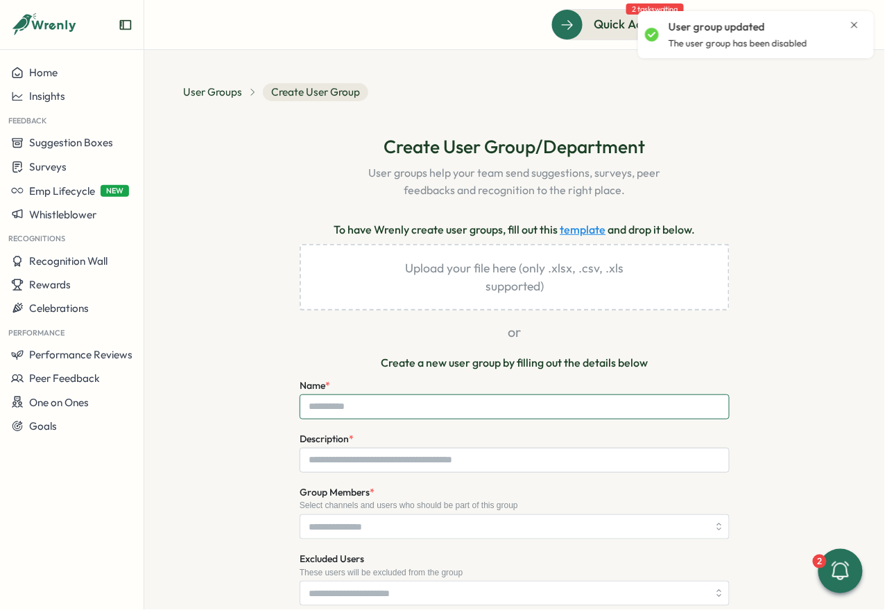
click at [413, 413] on input "Name *" at bounding box center [515, 407] width 430 height 25
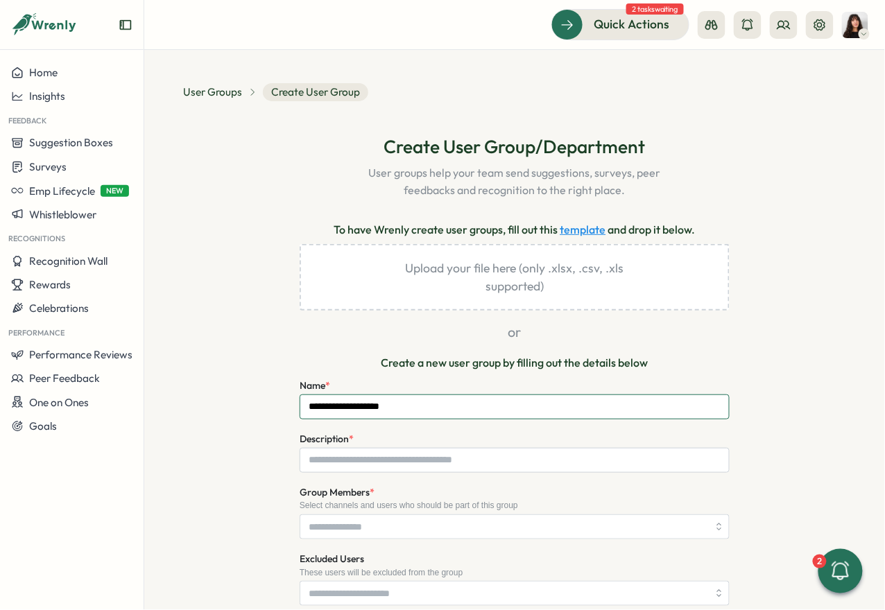
type input "**********"
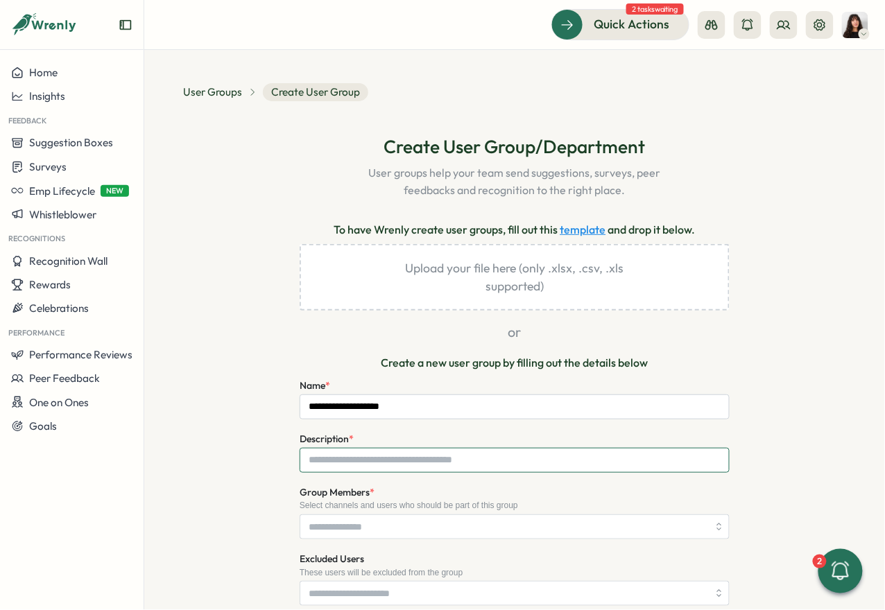
click at [408, 462] on input "Description *" at bounding box center [515, 460] width 430 height 25
paste input "**********"
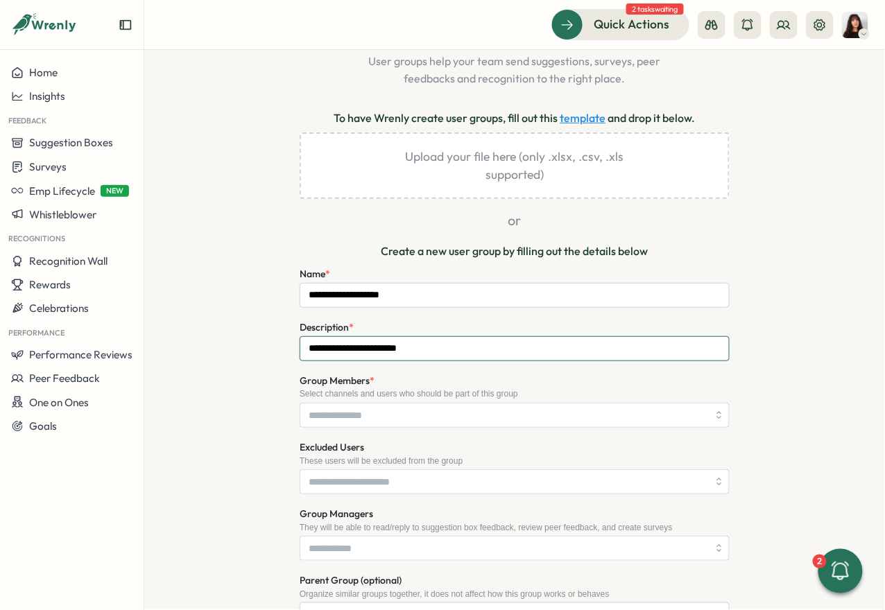
scroll to position [120, 0]
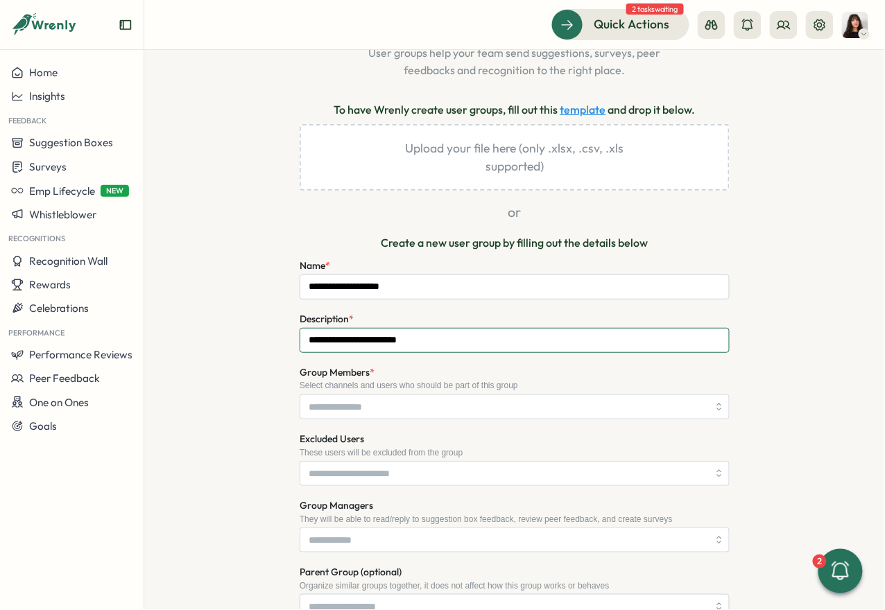
type input "**********"
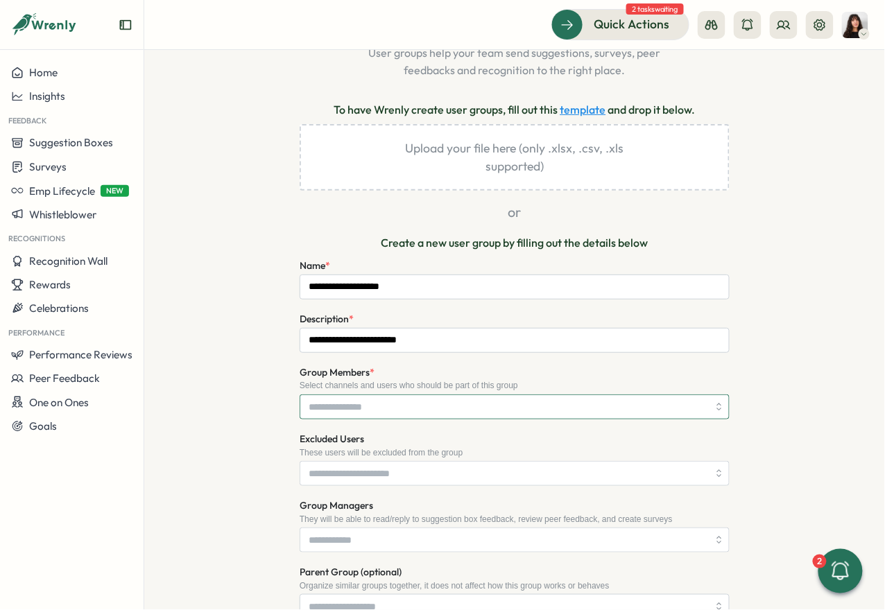
click at [359, 413] on input "Group Members *" at bounding box center [508, 407] width 399 height 24
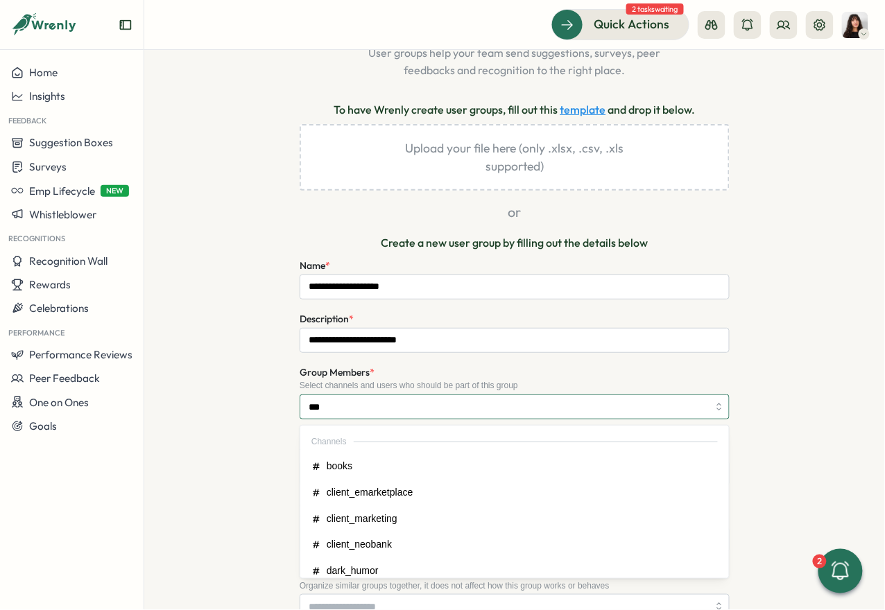
type input "****"
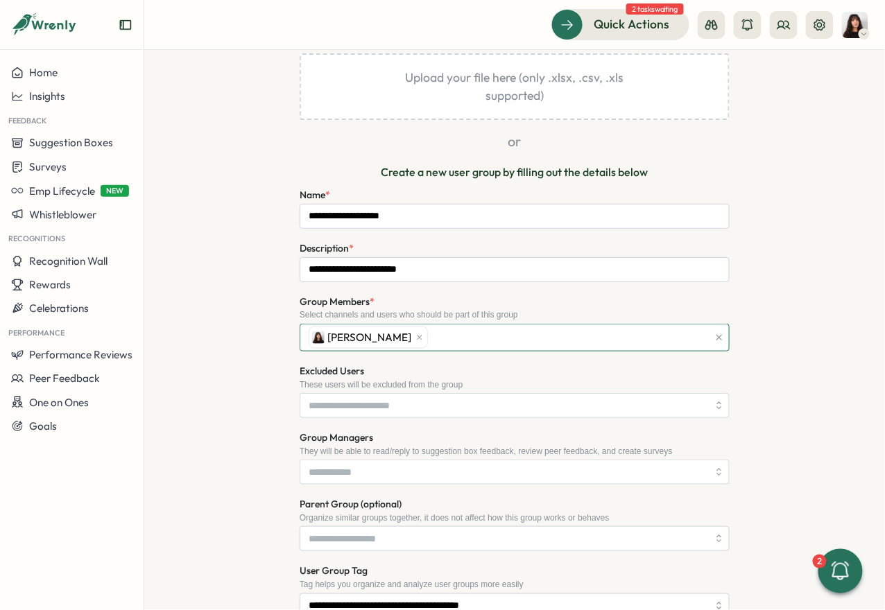
scroll to position [189, 0]
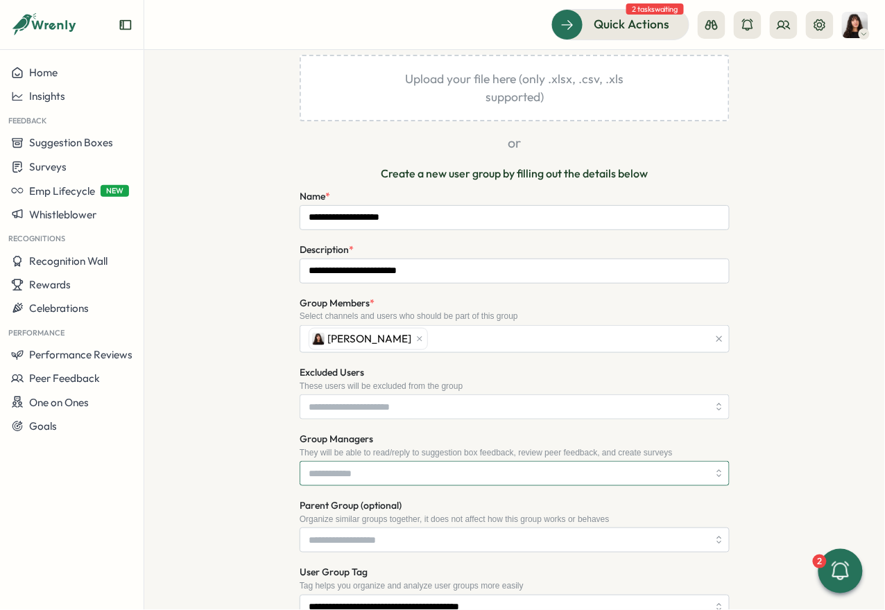
click at [354, 463] on input "Group Managers" at bounding box center [508, 474] width 399 height 24
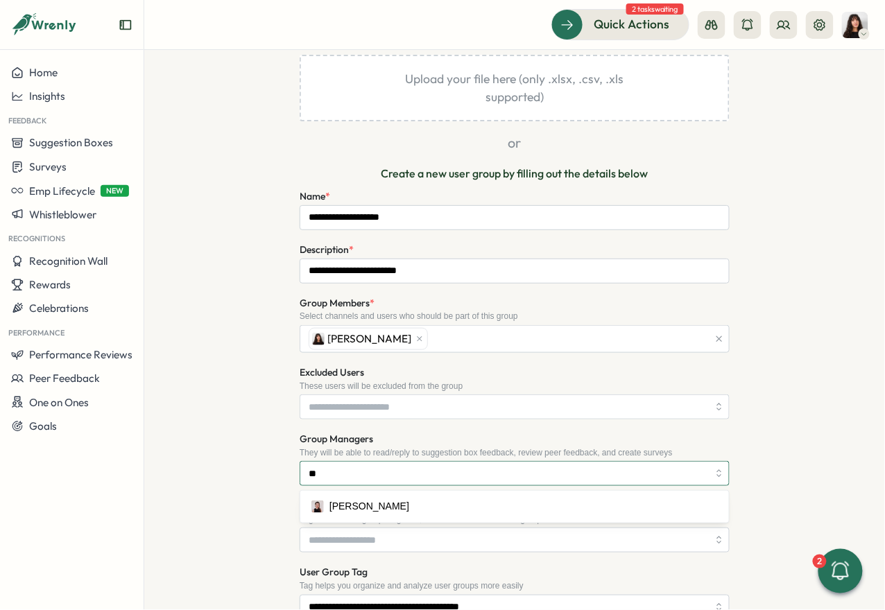
type input "***"
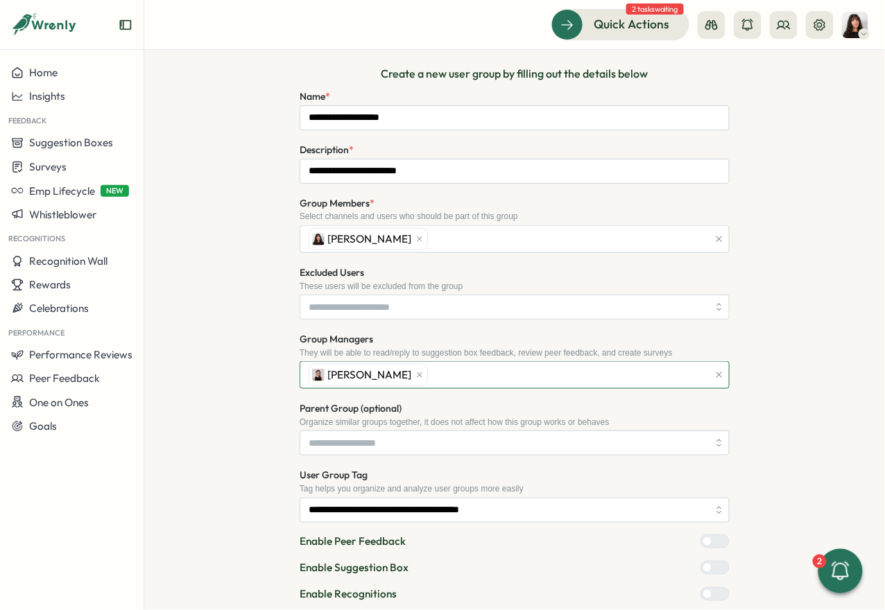
scroll to position [407, 0]
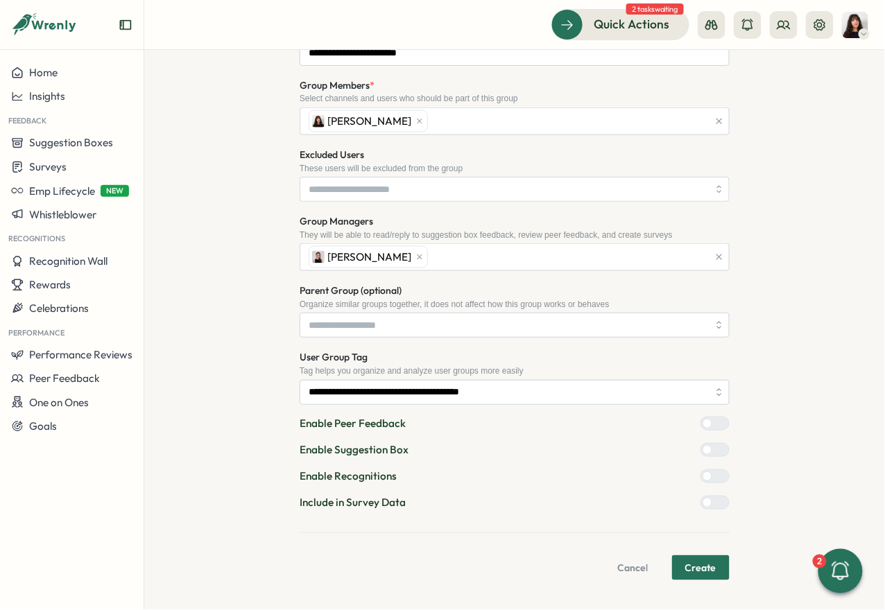
click at [697, 565] on span "Create" at bounding box center [700, 568] width 31 height 24
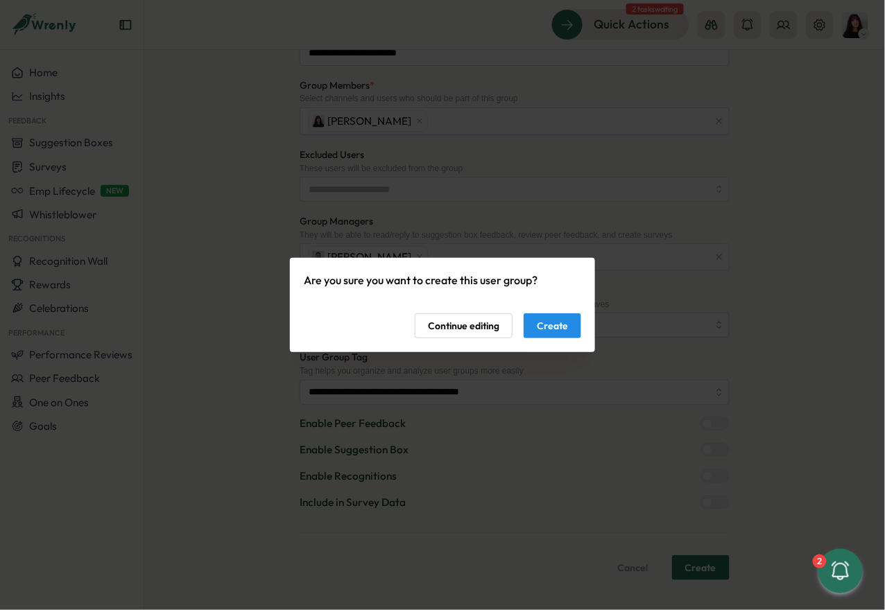
click at [556, 328] on span "Create" at bounding box center [552, 326] width 31 height 24
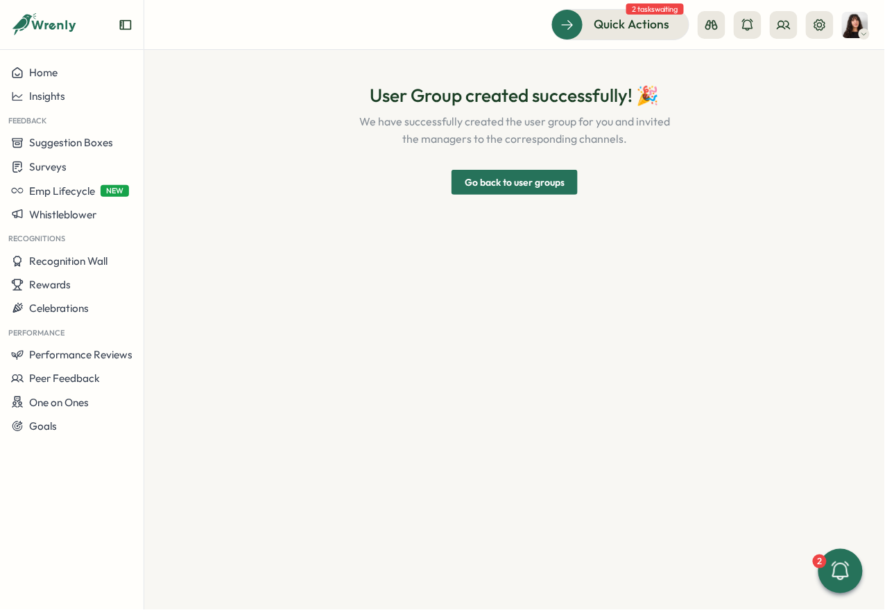
scroll to position [0, 0]
click at [536, 180] on span "Go back to user groups" at bounding box center [515, 183] width 100 height 24
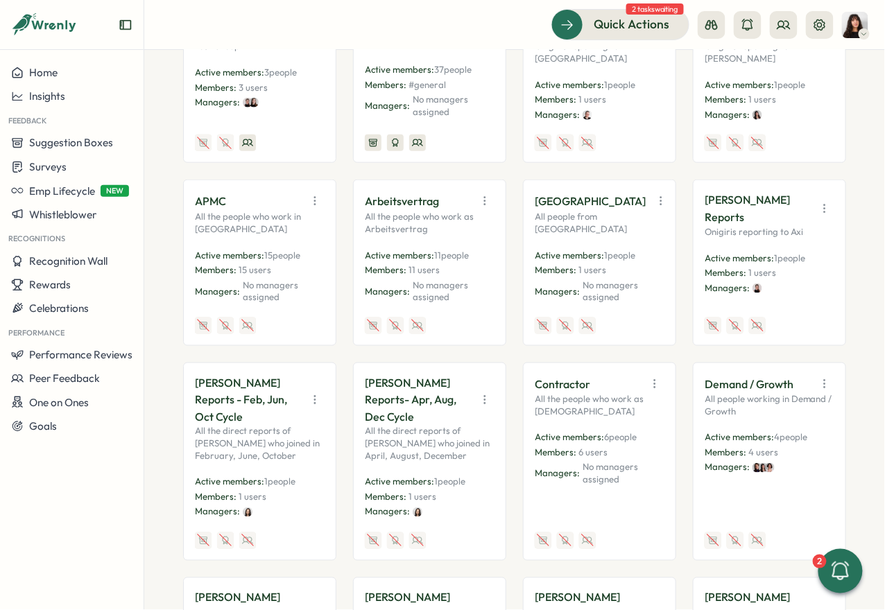
scroll to position [335, 0]
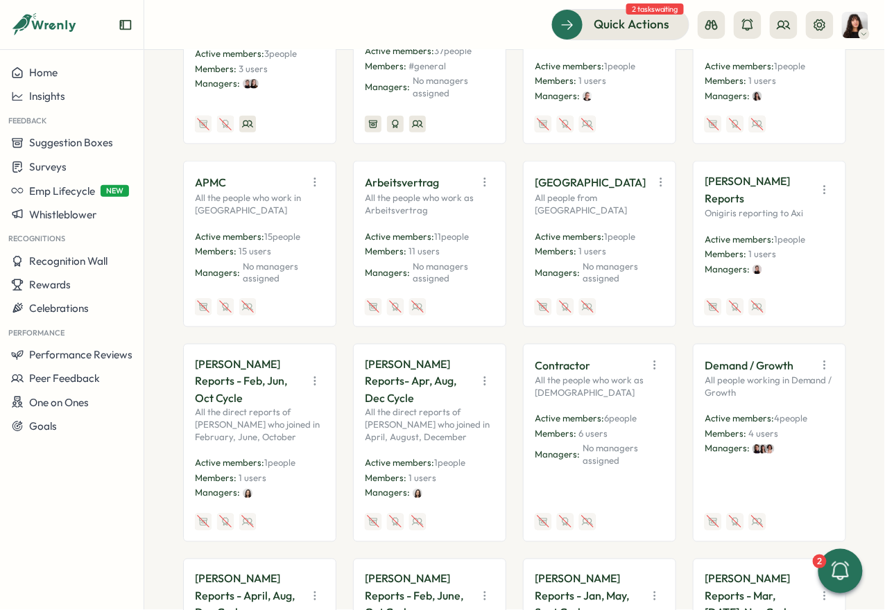
click at [315, 375] on icon "button" at bounding box center [315, 382] width 14 height 14
click at [286, 479] on button "Disable" at bounding box center [278, 483] width 87 height 24
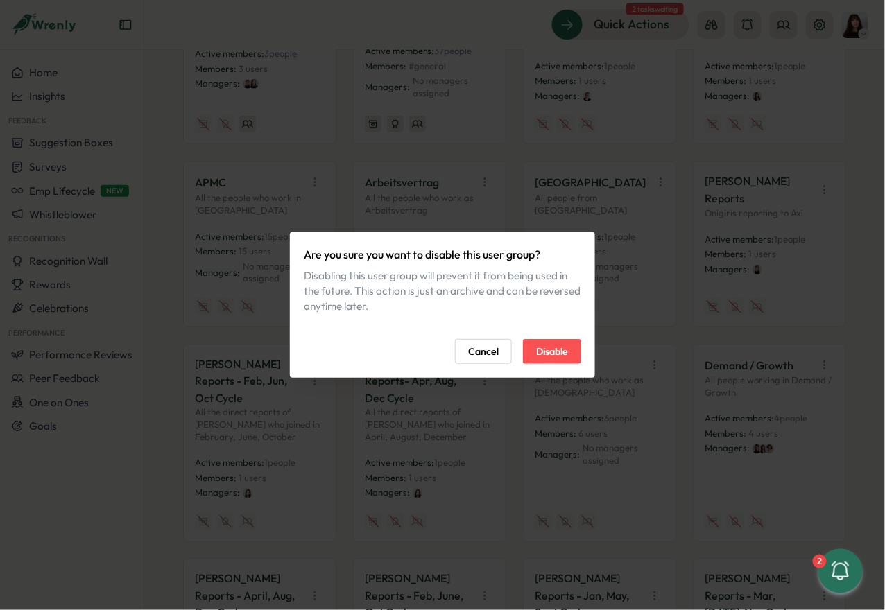
click at [573, 352] on button "Disable" at bounding box center [552, 351] width 58 height 25
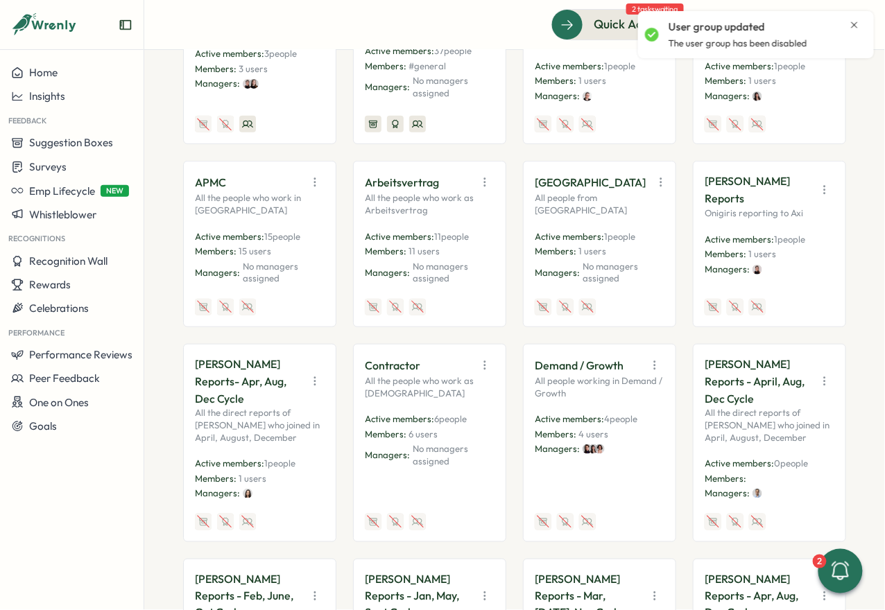
click at [321, 377] on button "button" at bounding box center [314, 381] width 19 height 19
click at [288, 479] on button "Disable" at bounding box center [278, 483] width 87 height 24
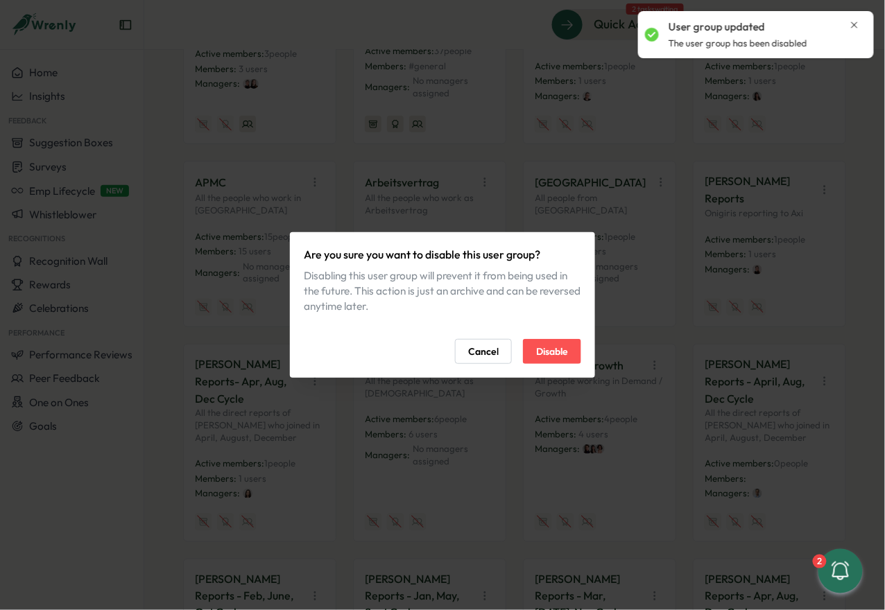
click at [572, 360] on button "Disable" at bounding box center [552, 351] width 58 height 25
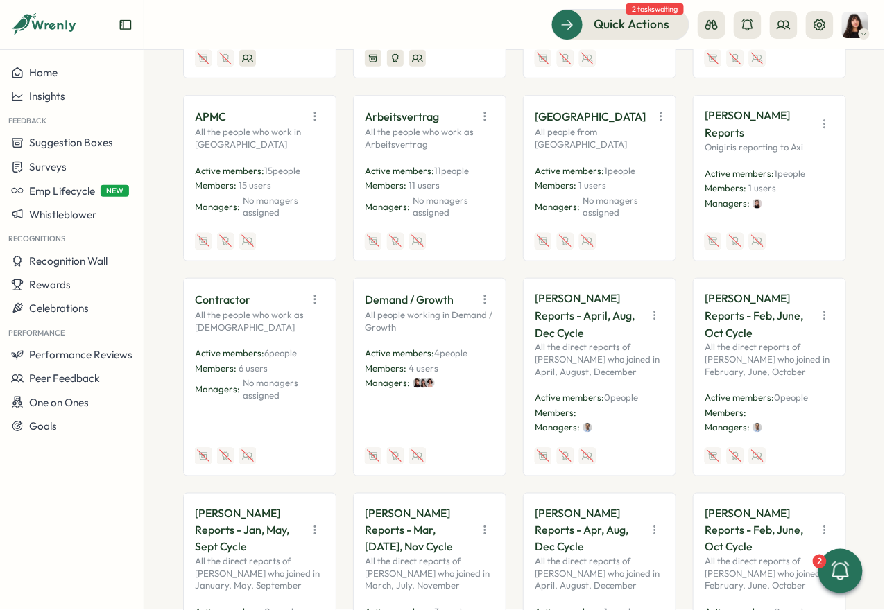
scroll to position [409, 0]
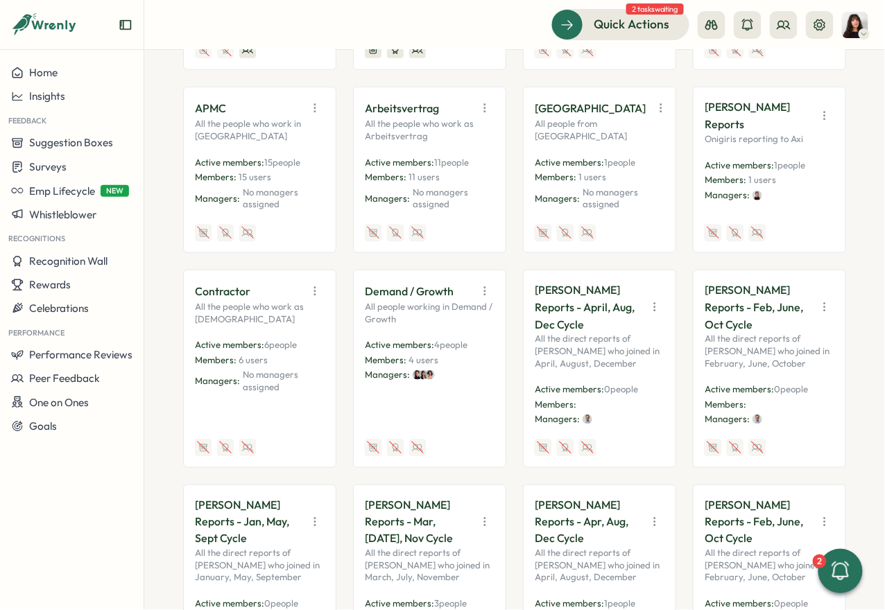
click at [648, 300] on icon "button" at bounding box center [655, 307] width 14 height 14
click at [623, 400] on button "Disable" at bounding box center [618, 409] width 87 height 24
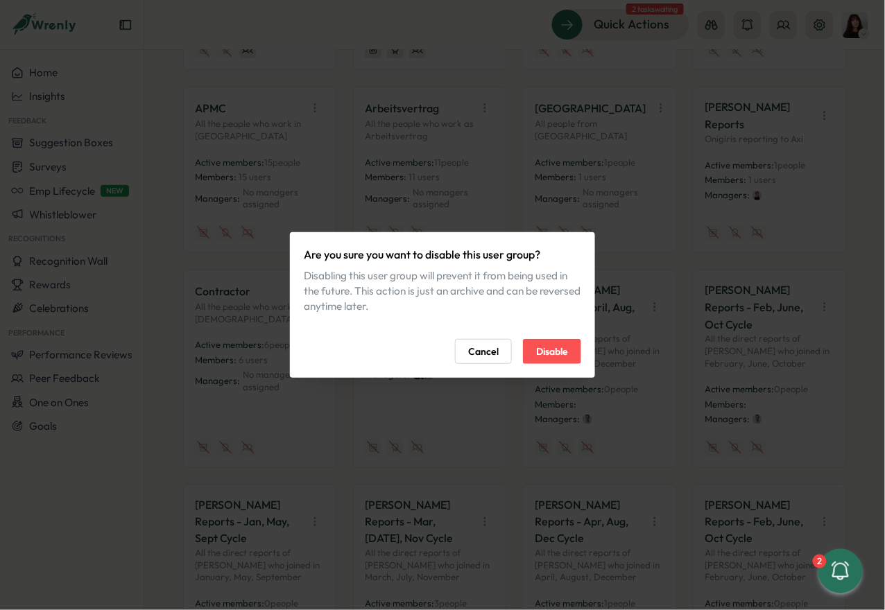
click at [567, 352] on span "Disable" at bounding box center [552, 352] width 32 height 24
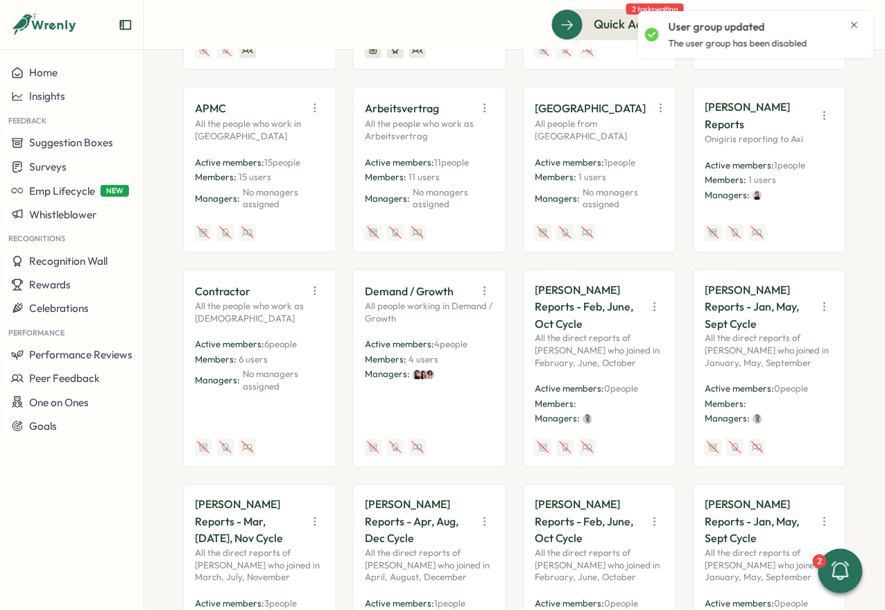
click at [654, 306] on icon "button" at bounding box center [654, 307] width 1 height 8
click at [620, 399] on button "Disable" at bounding box center [618, 409] width 87 height 24
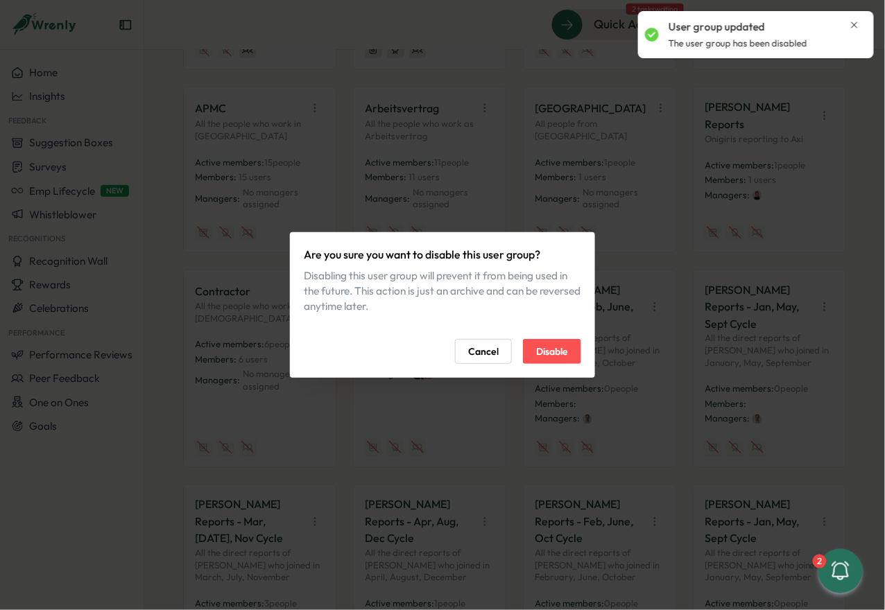
click at [568, 347] on button "Disable" at bounding box center [552, 351] width 58 height 25
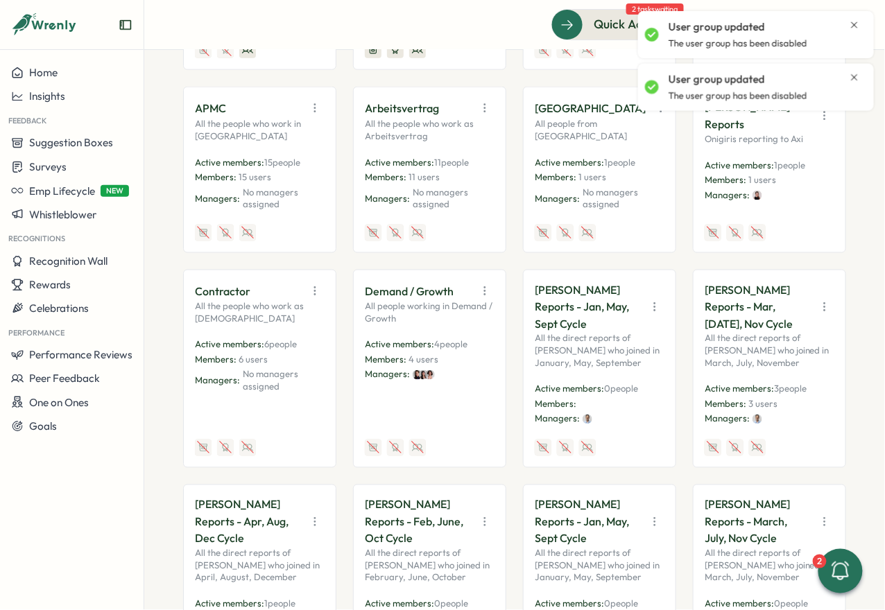
click at [650, 304] on icon "button" at bounding box center [655, 307] width 14 height 14
click at [622, 408] on button "Disable" at bounding box center [618, 409] width 87 height 24
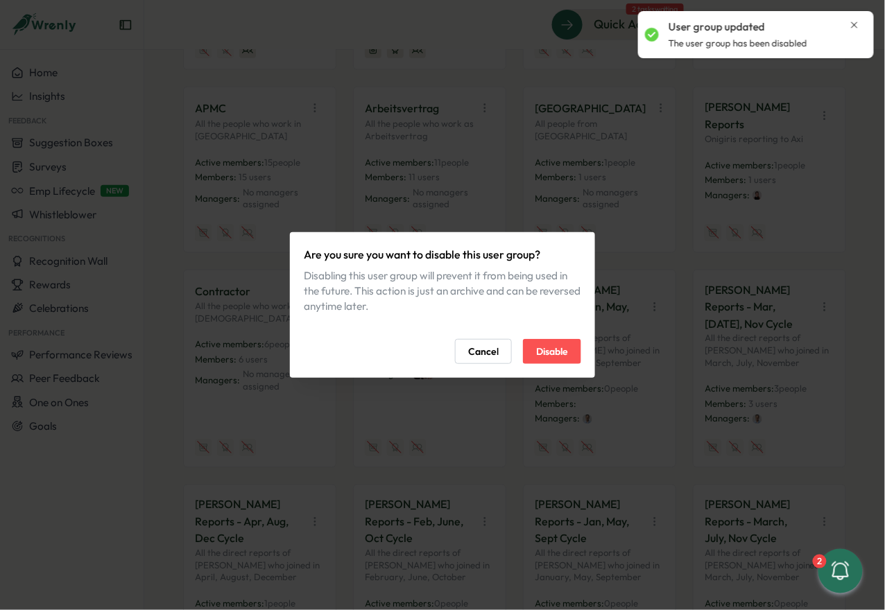
click at [568, 354] on span "Disable" at bounding box center [552, 352] width 32 height 24
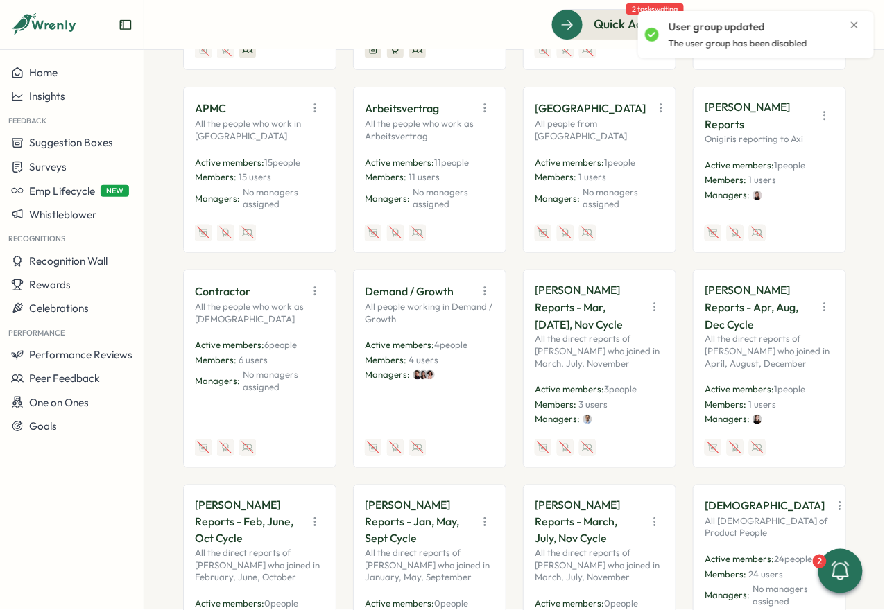
click at [648, 307] on icon "button" at bounding box center [655, 307] width 14 height 14
click at [607, 402] on button "Disable" at bounding box center [618, 409] width 87 height 24
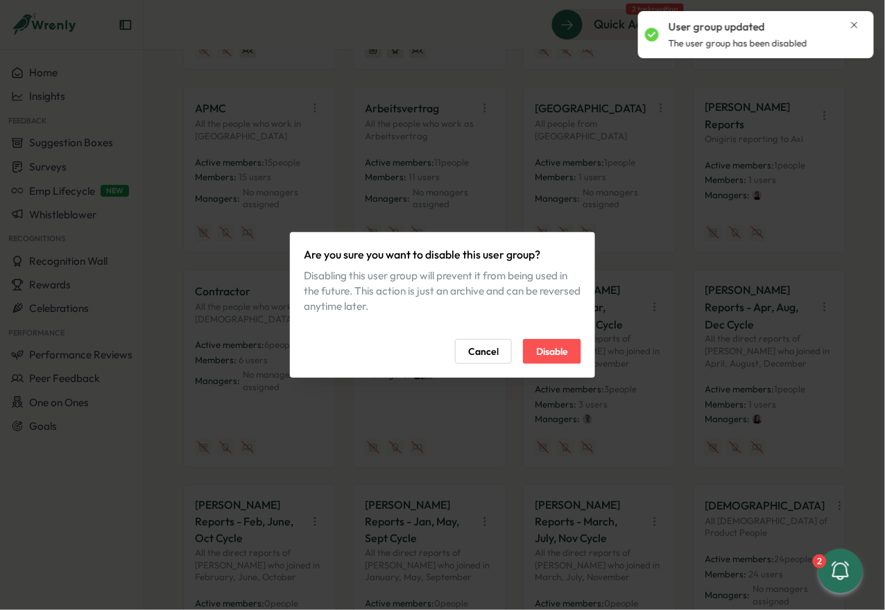
click at [566, 345] on span "Disable" at bounding box center [552, 352] width 32 height 24
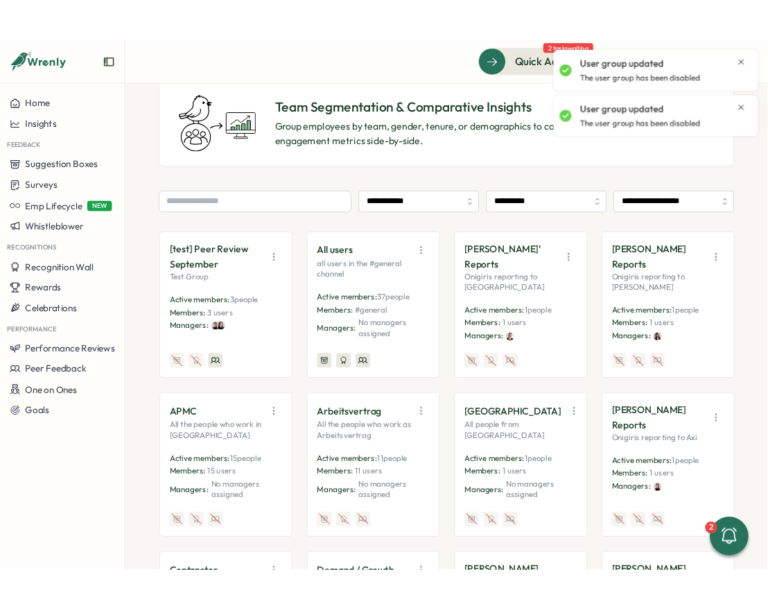
scroll to position [0, 0]
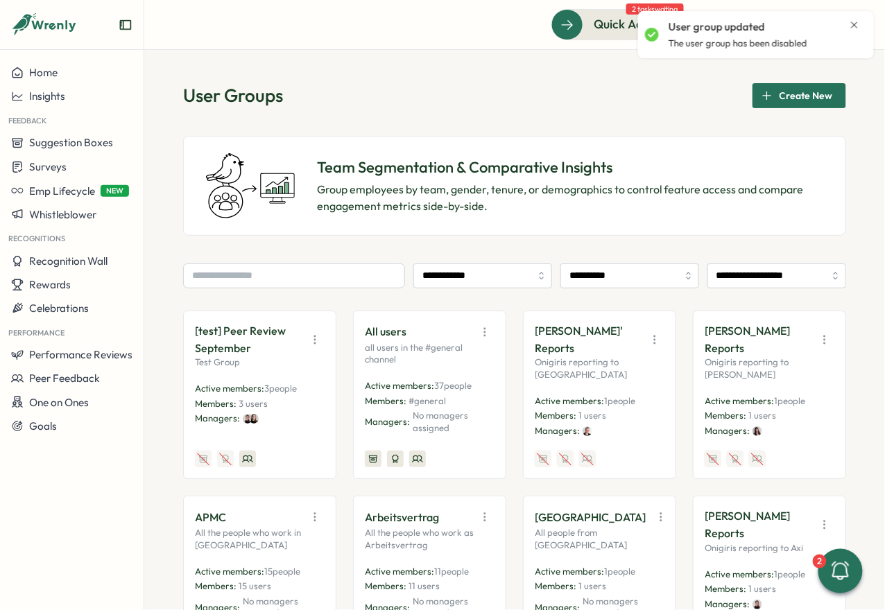
click at [785, 98] on span "Create New" at bounding box center [806, 96] width 53 height 24
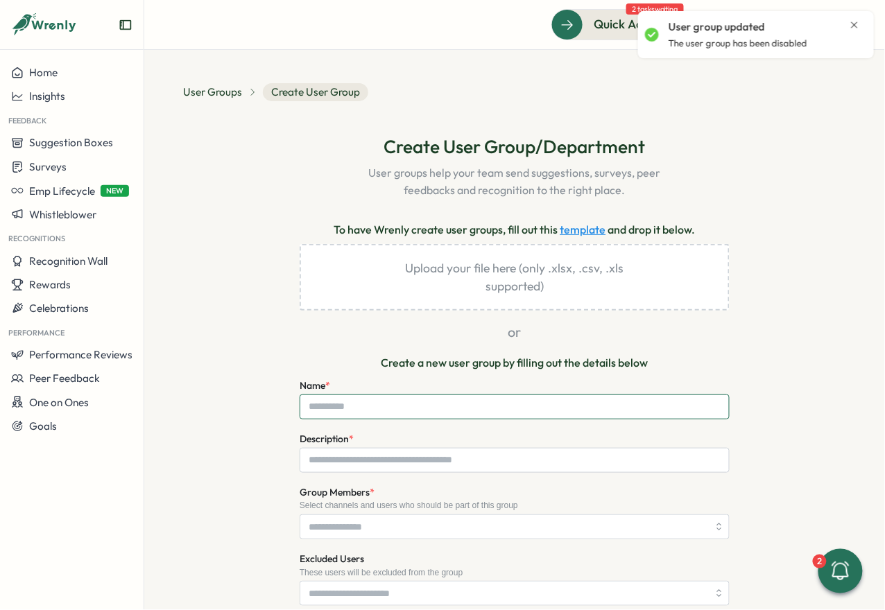
click at [418, 415] on input "Name *" at bounding box center [515, 407] width 430 height 25
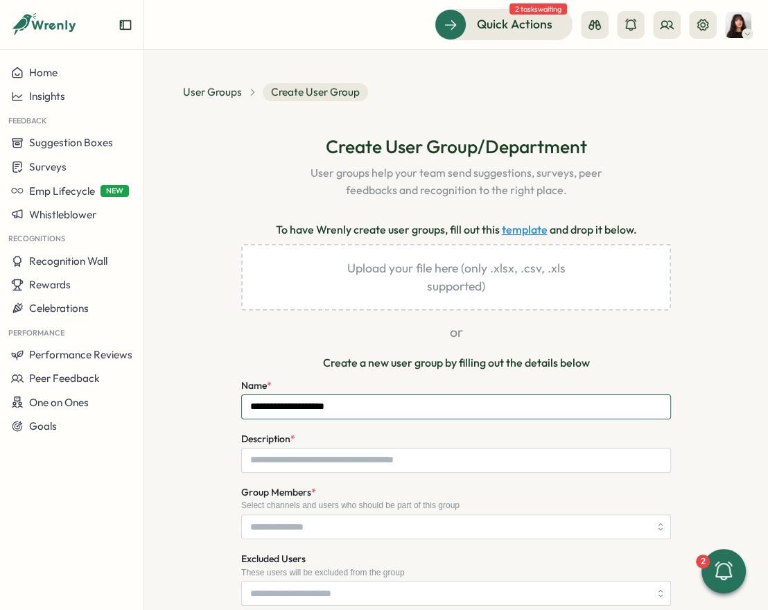
type input "**********"
click at [497, 459] on input "Description *" at bounding box center [456, 460] width 430 height 25
paste input "**********"
type input "**********"
click at [325, 522] on input "Group Members *" at bounding box center [449, 527] width 399 height 24
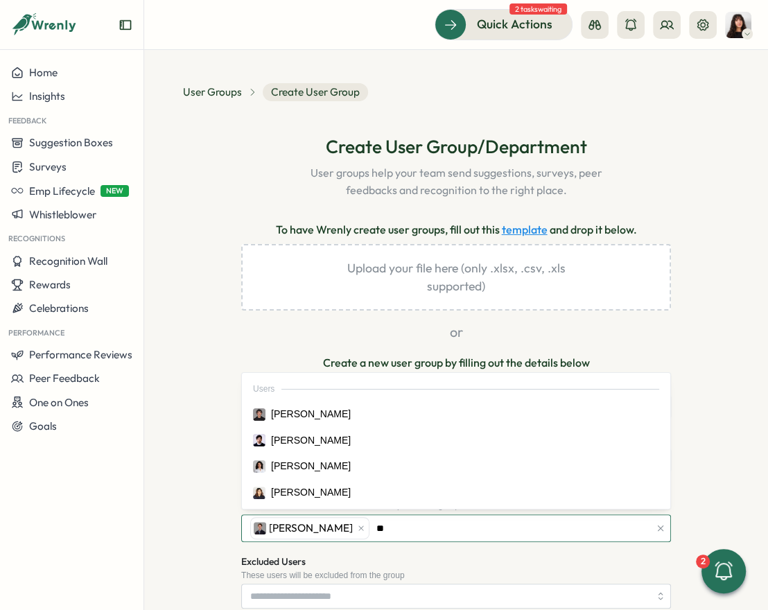
type input "***"
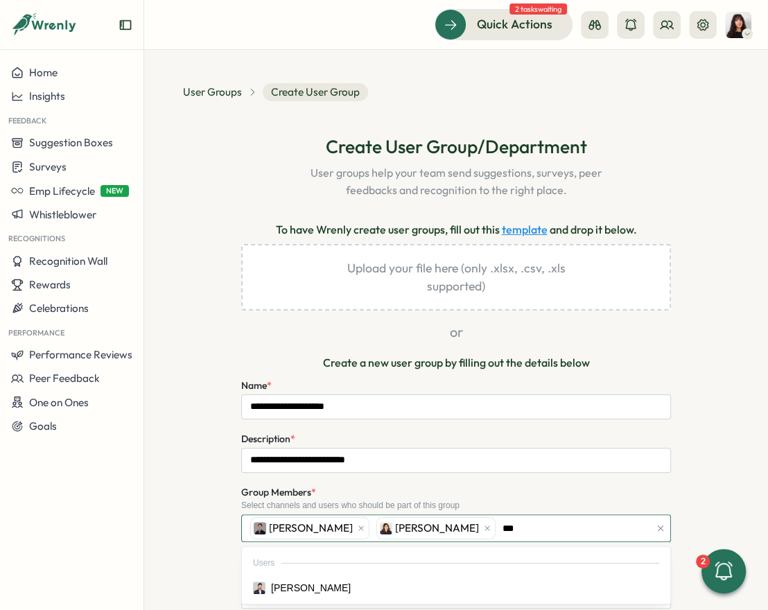
type input "****"
click at [363, 572] on div "Users" at bounding box center [456, 563] width 423 height 26
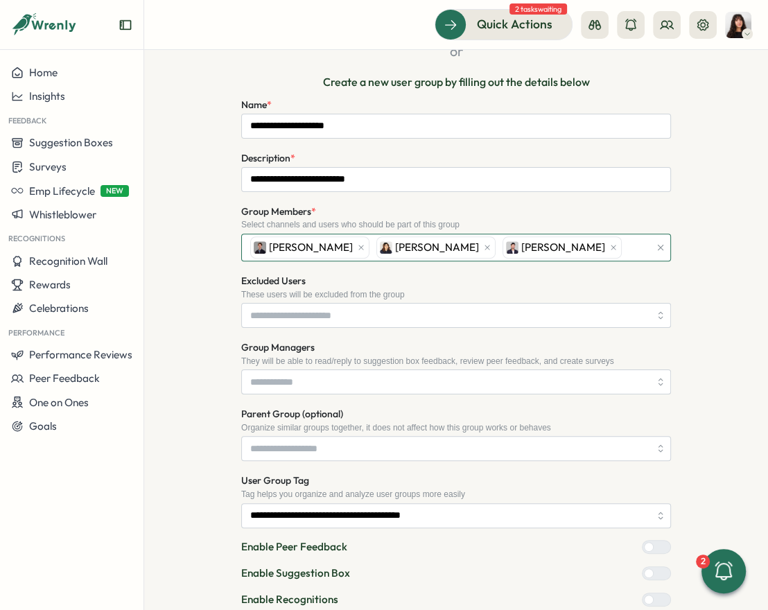
scroll to position [295, 0]
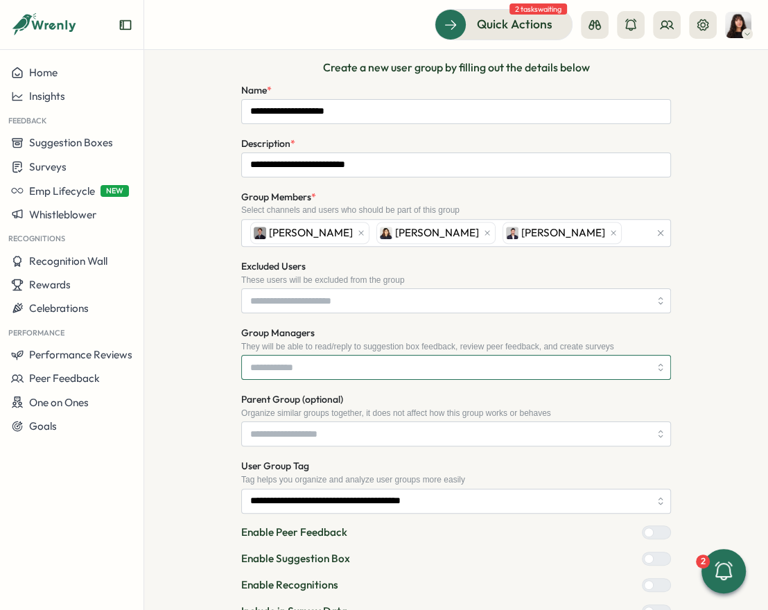
click at [311, 370] on input "Group Managers" at bounding box center [449, 368] width 399 height 24
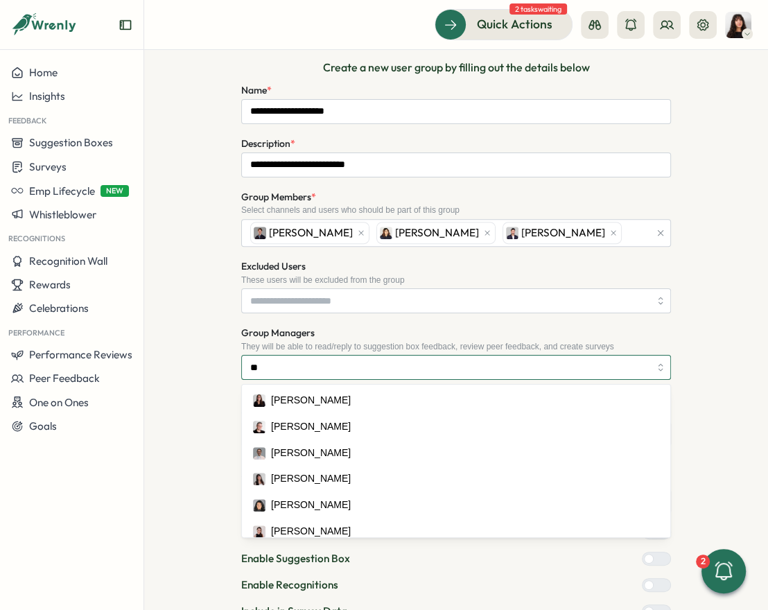
type input "***"
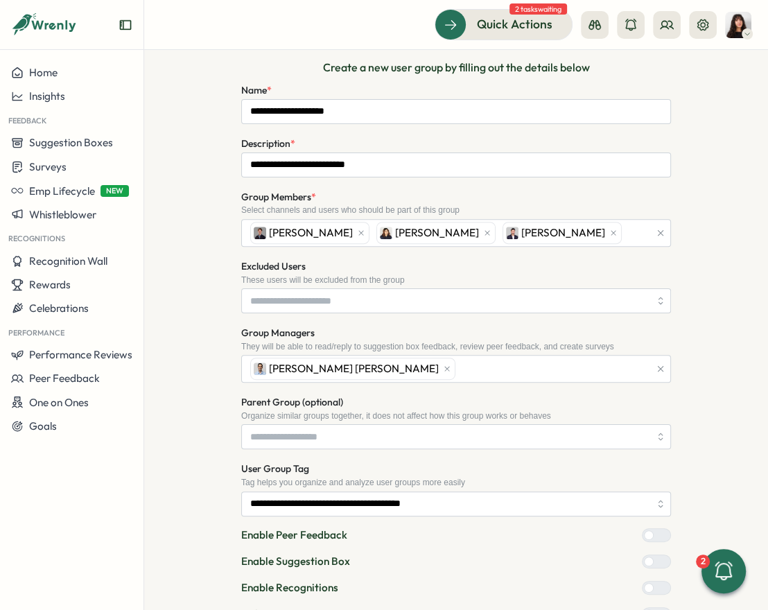
click at [413, 321] on form "**********" at bounding box center [456, 387] width 430 height 610
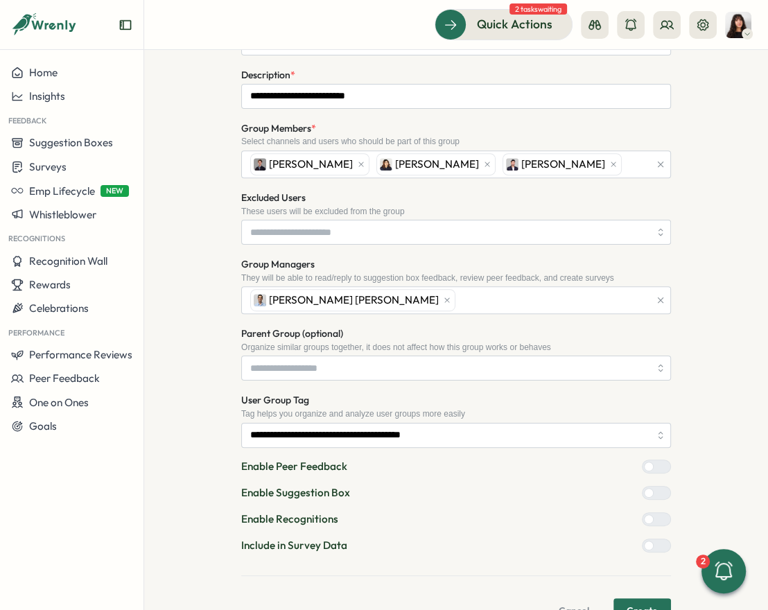
scroll to position [407, 0]
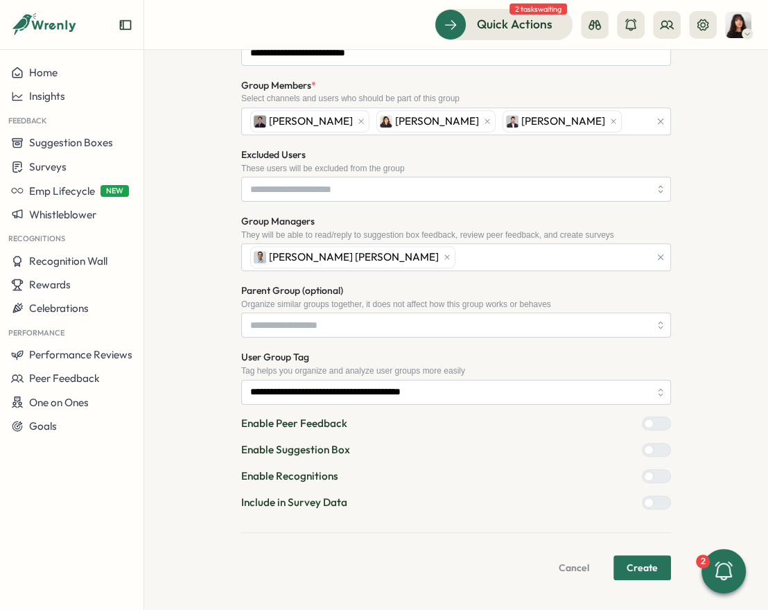
click at [623, 562] on button "Create" at bounding box center [643, 568] width 58 height 25
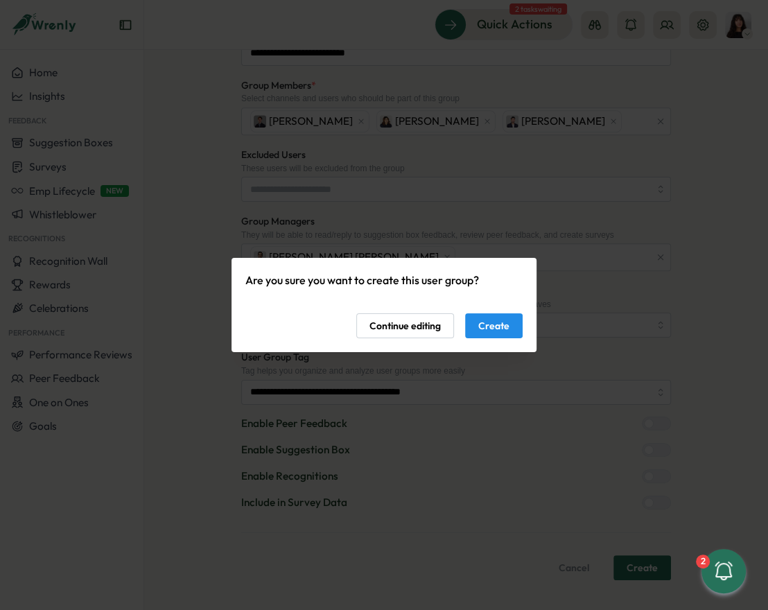
click at [481, 324] on span "Create" at bounding box center [494, 326] width 31 height 24
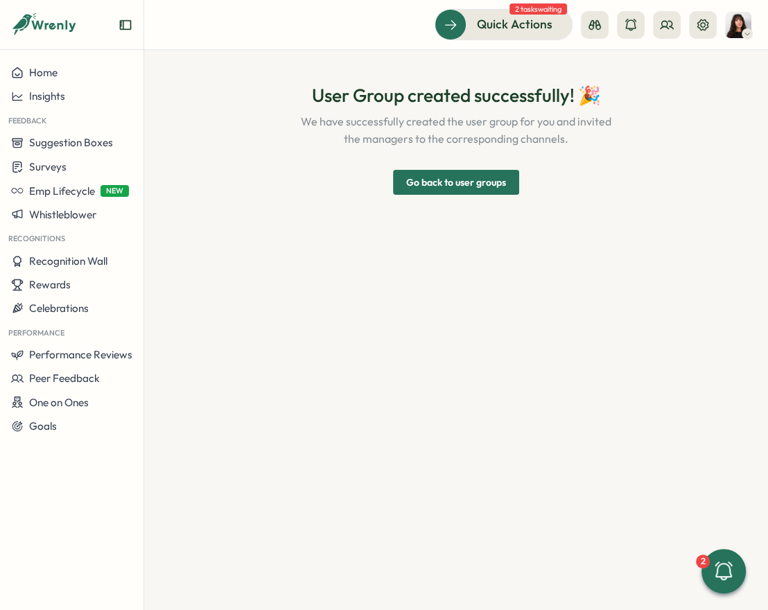
scroll to position [0, 0]
click at [479, 177] on span "Go back to user groups" at bounding box center [456, 183] width 100 height 24
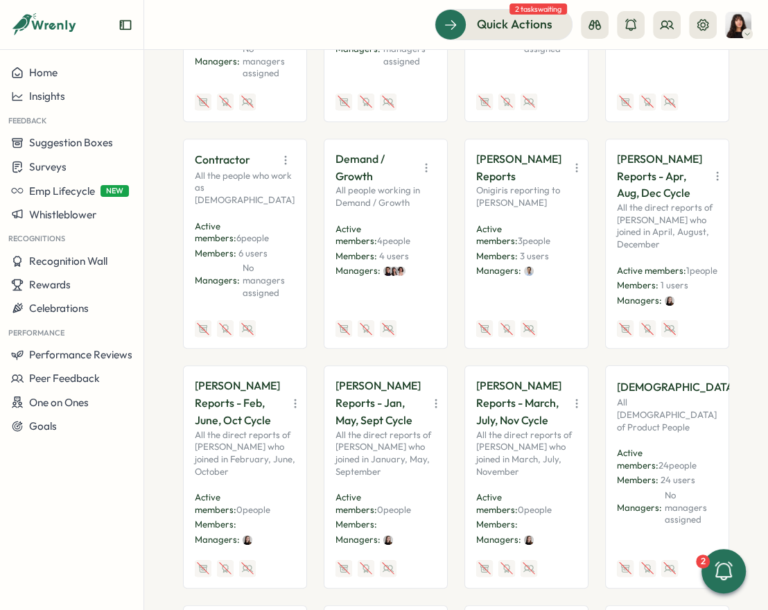
scroll to position [638, 0]
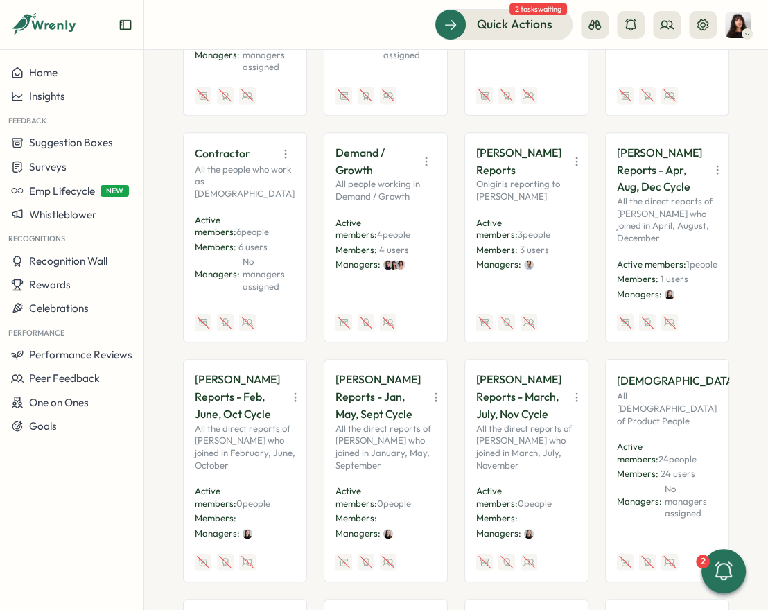
click at [711, 173] on icon "button" at bounding box center [718, 170] width 14 height 14
click at [671, 277] on button "Disable" at bounding box center [671, 280] width 87 height 24
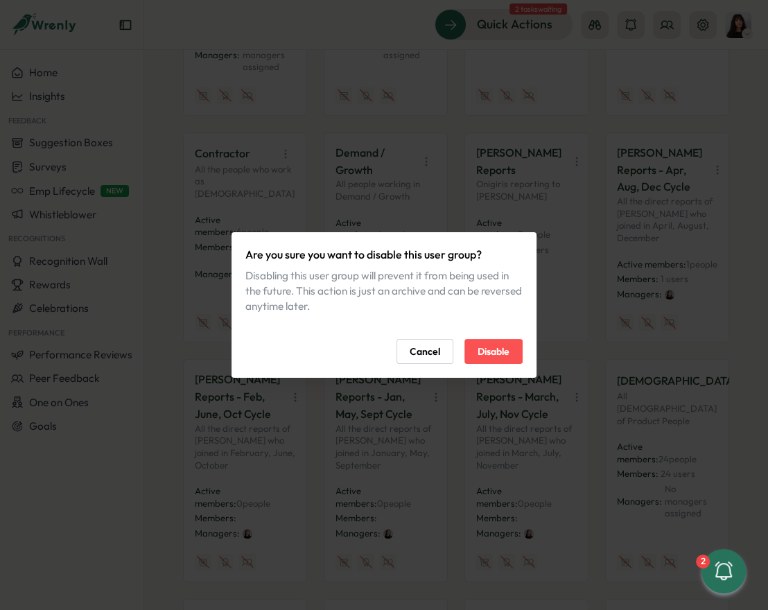
click at [500, 356] on span "Disable" at bounding box center [494, 352] width 32 height 24
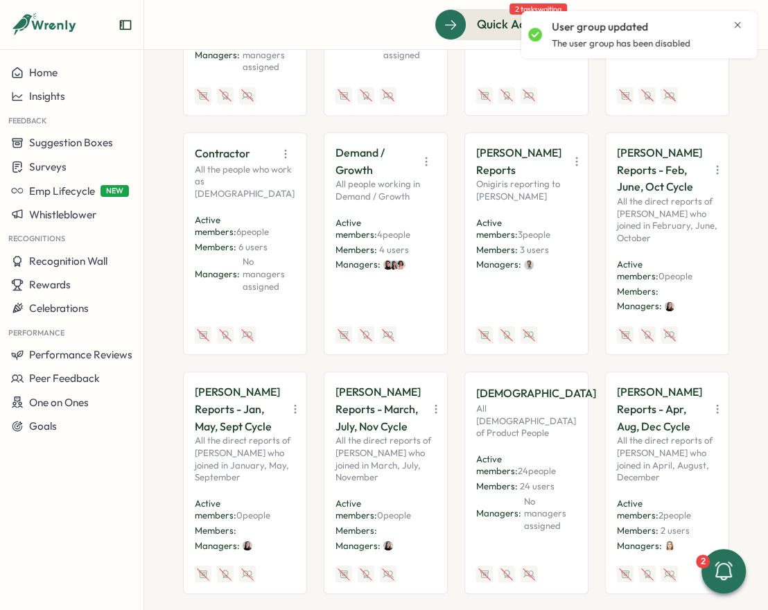
click at [717, 173] on icon "button" at bounding box center [717, 170] width 1 height 8
click at [665, 277] on button "Disable" at bounding box center [671, 289] width 87 height 24
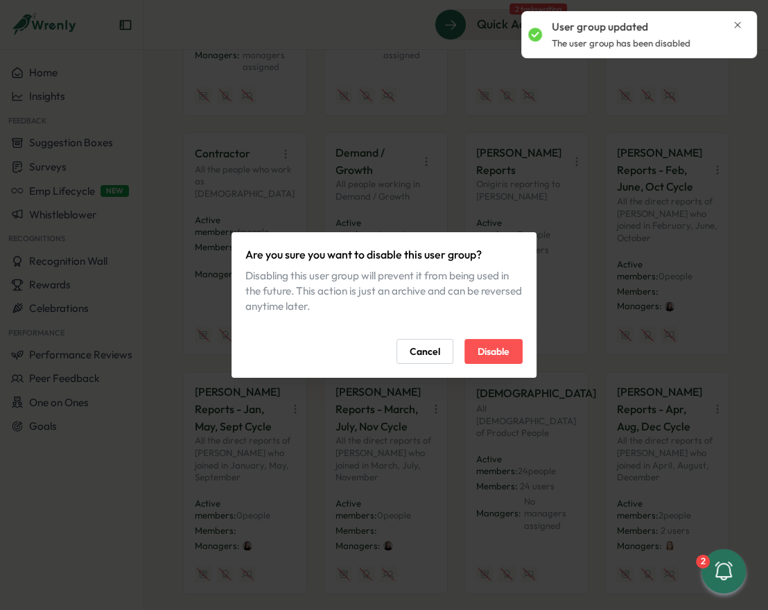
click at [503, 351] on span "Disable" at bounding box center [494, 352] width 32 height 24
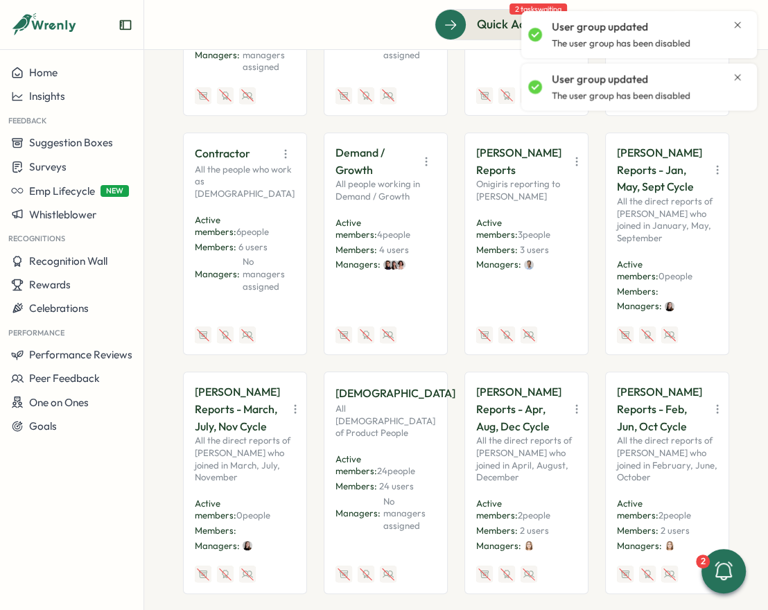
click at [708, 180] on button "button" at bounding box center [717, 169] width 19 height 19
click at [671, 280] on button "Disable" at bounding box center [671, 289] width 87 height 24
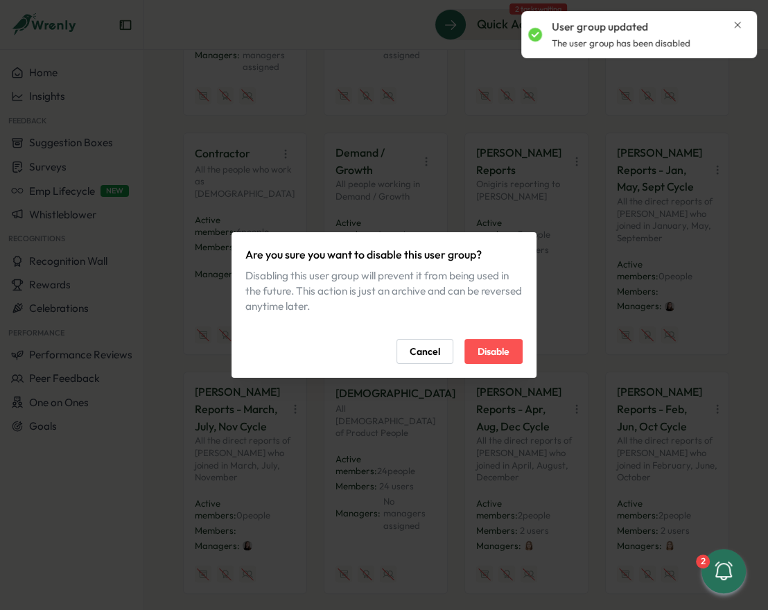
click at [484, 358] on span "Disable" at bounding box center [494, 352] width 32 height 24
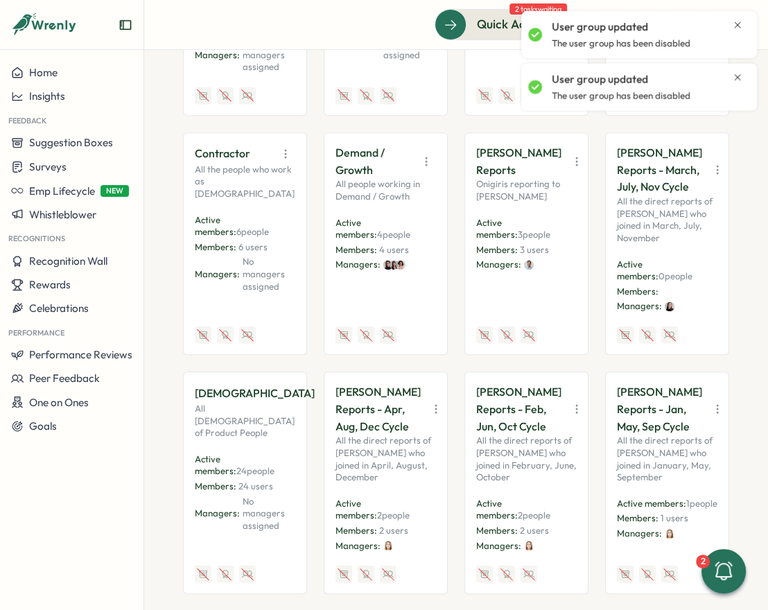
click at [711, 177] on icon "button" at bounding box center [718, 170] width 14 height 14
click at [662, 283] on button "Disable" at bounding box center [671, 289] width 87 height 24
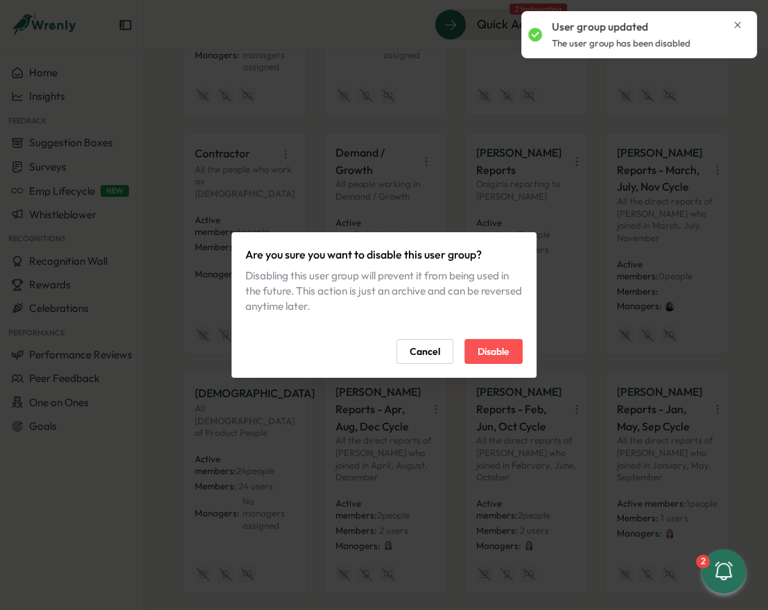
click at [499, 348] on span "Disable" at bounding box center [494, 352] width 32 height 24
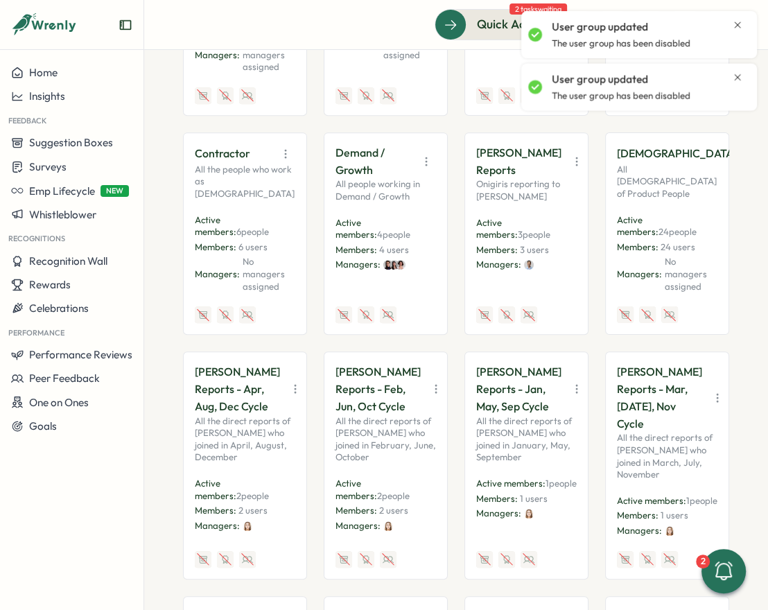
scroll to position [0, 0]
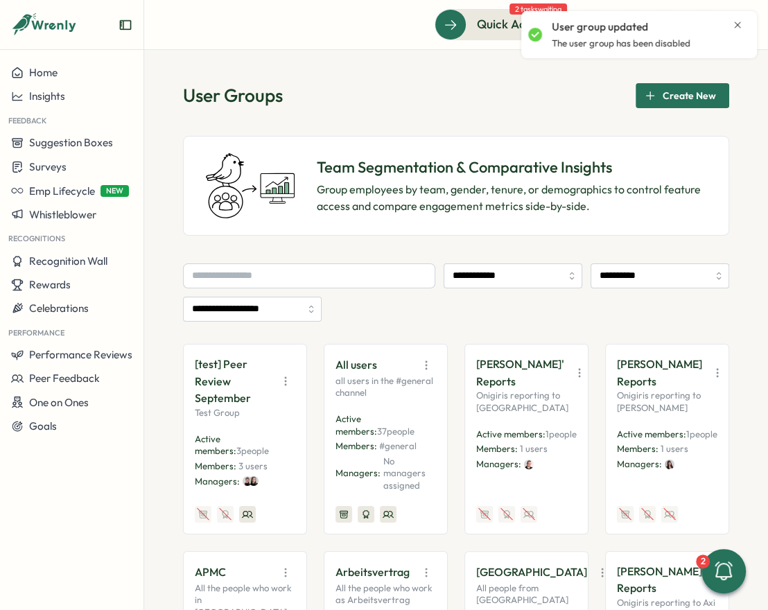
click at [685, 104] on span "Create New" at bounding box center [689, 96] width 53 height 24
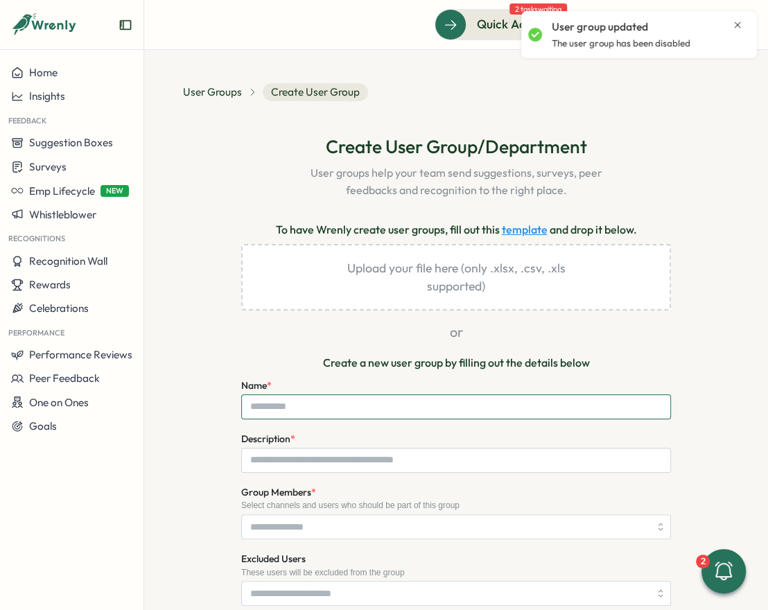
click at [378, 399] on input "Name *" at bounding box center [456, 407] width 430 height 25
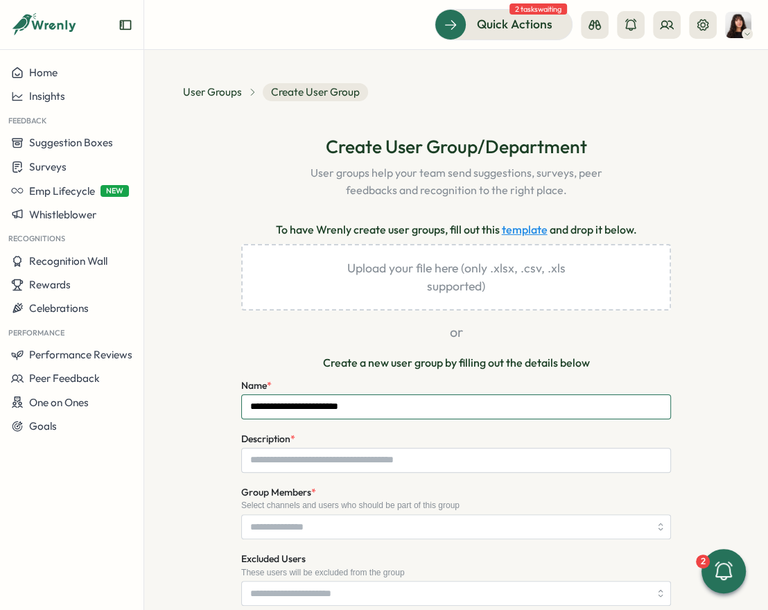
type input "**********"
click at [316, 468] on input "Description *" at bounding box center [456, 460] width 430 height 25
paste input "**********"
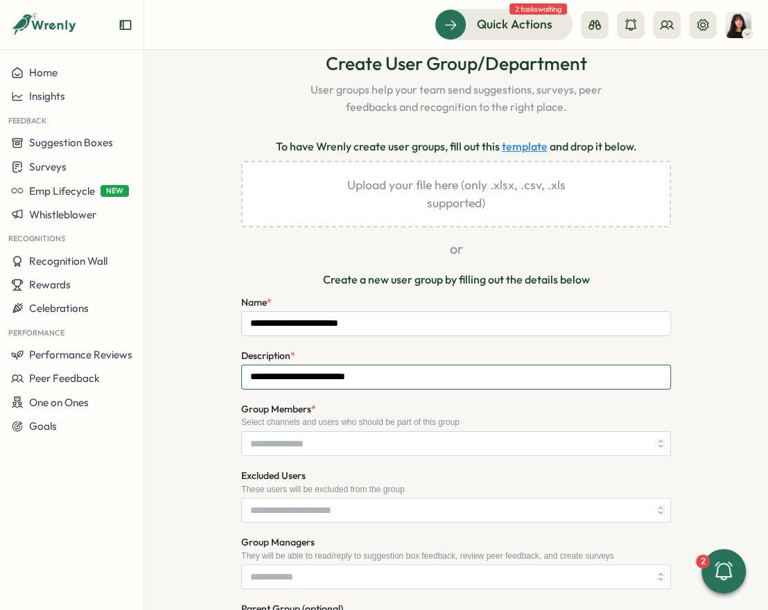
scroll to position [82, 0]
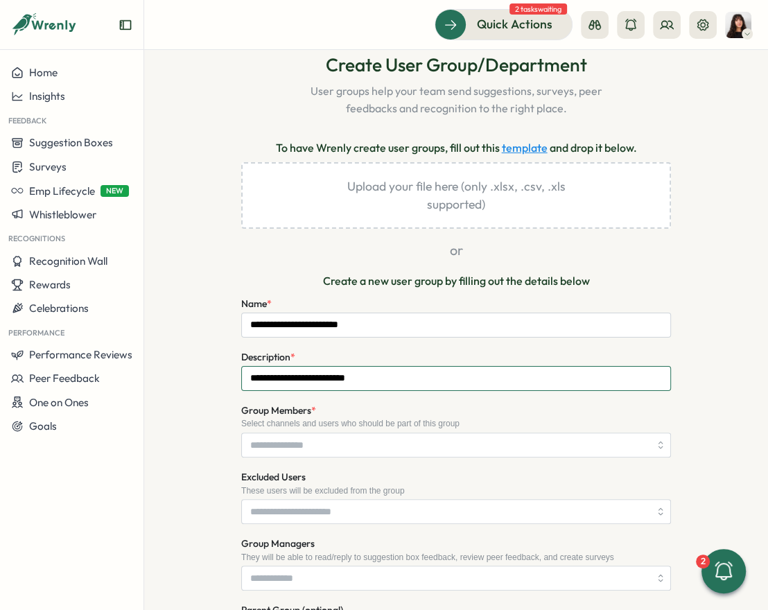
type input "**********"
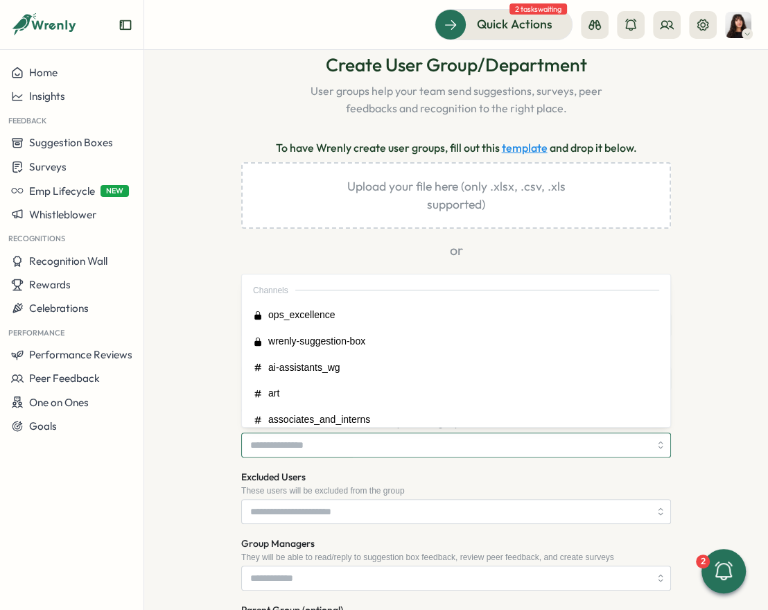
click at [296, 449] on input "Group Members *" at bounding box center [449, 445] width 399 height 24
type input "****"
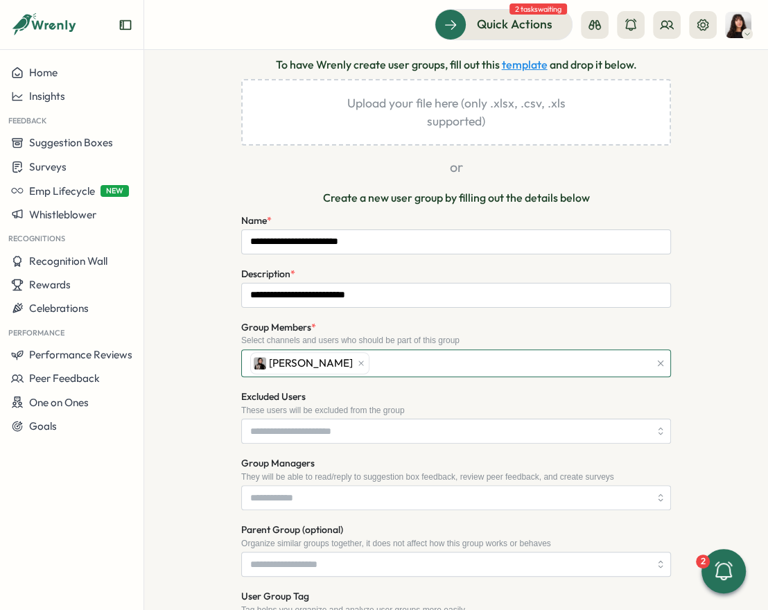
scroll to position [166, 0]
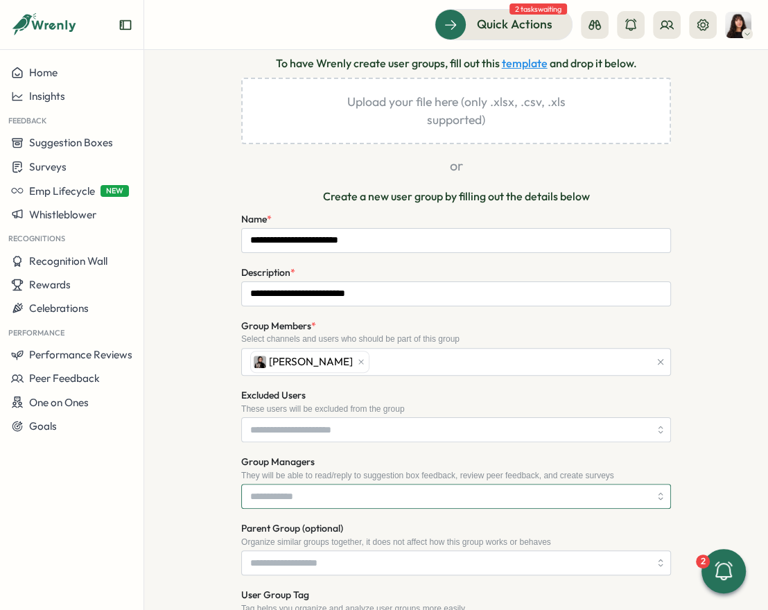
click at [277, 501] on input "Group Managers" at bounding box center [449, 497] width 399 height 24
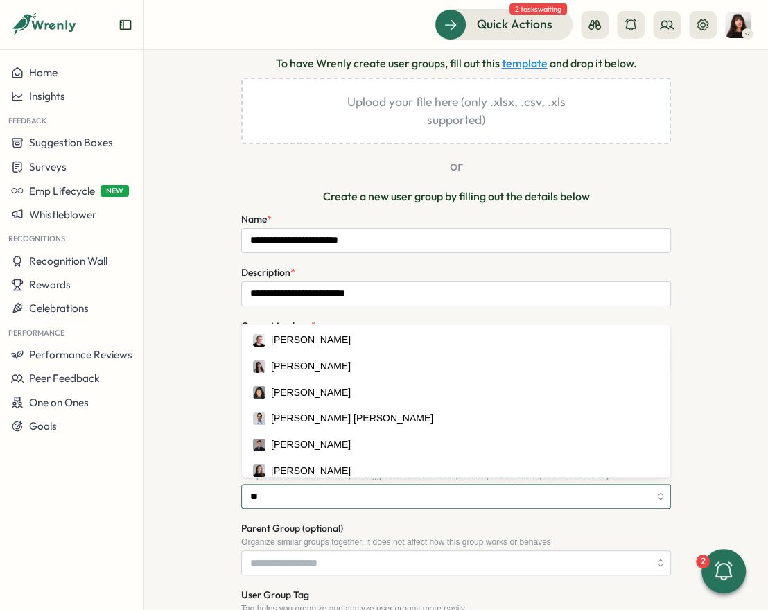
type input "***"
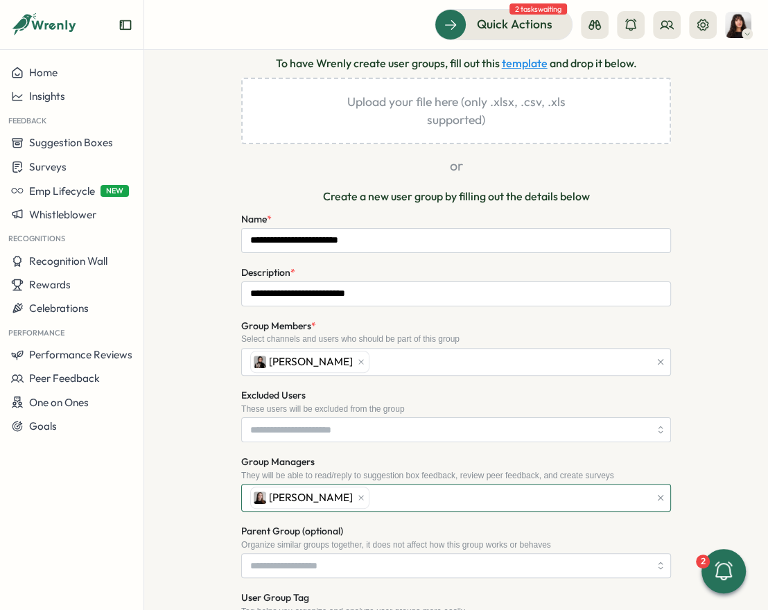
scroll to position [407, 0]
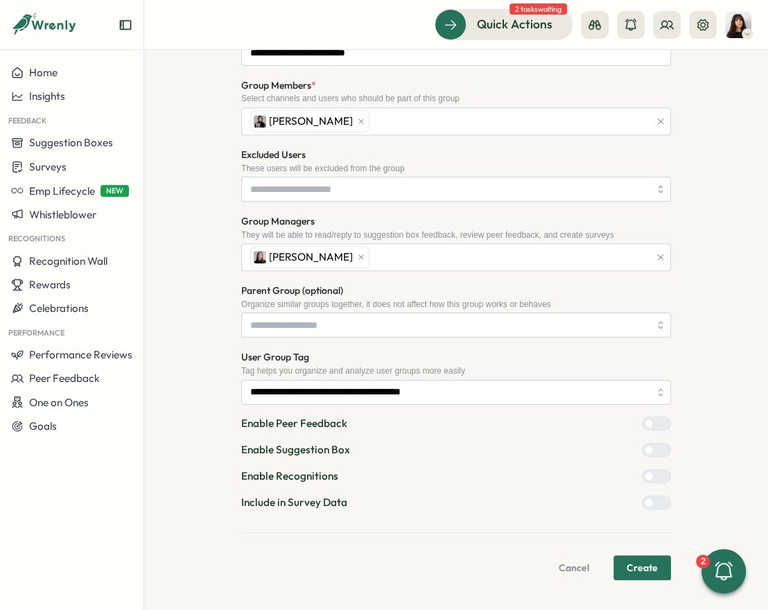
click at [644, 564] on span "Create" at bounding box center [642, 568] width 31 height 24
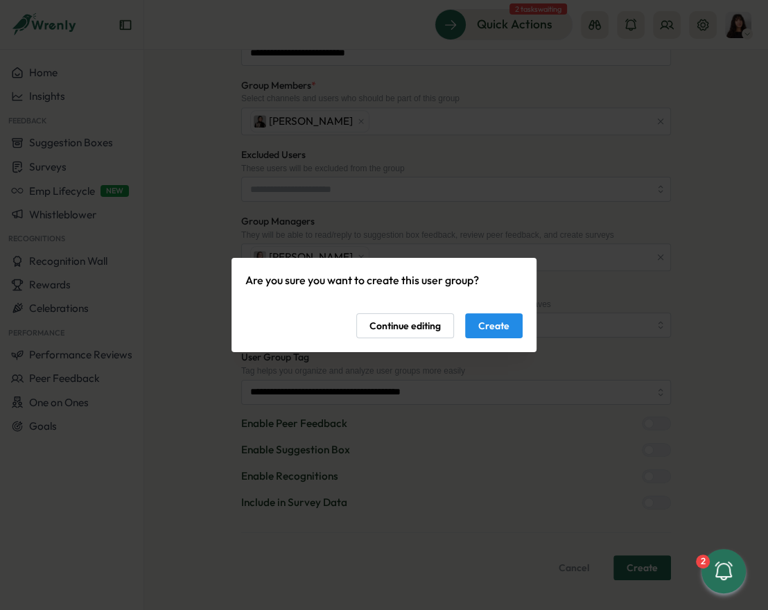
click at [507, 325] on span "Create" at bounding box center [494, 326] width 31 height 24
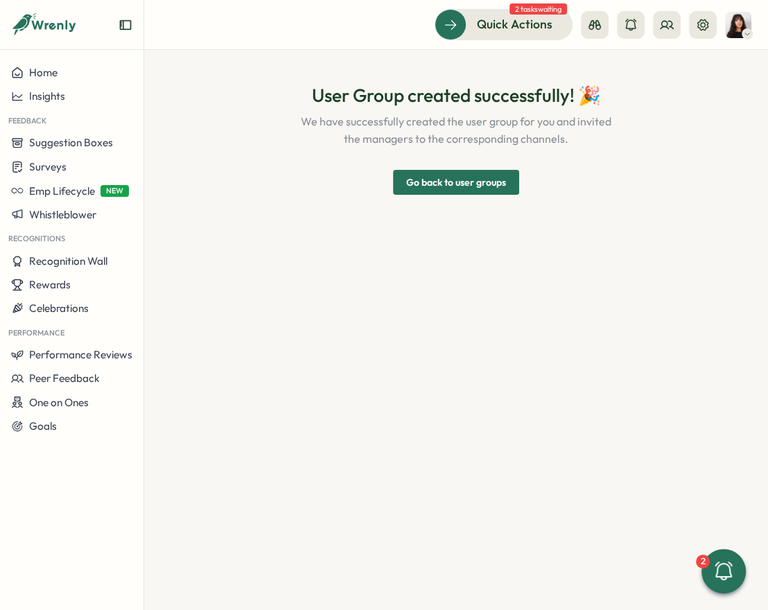
scroll to position [0, 0]
click at [474, 192] on span "Go back to user groups" at bounding box center [456, 183] width 100 height 24
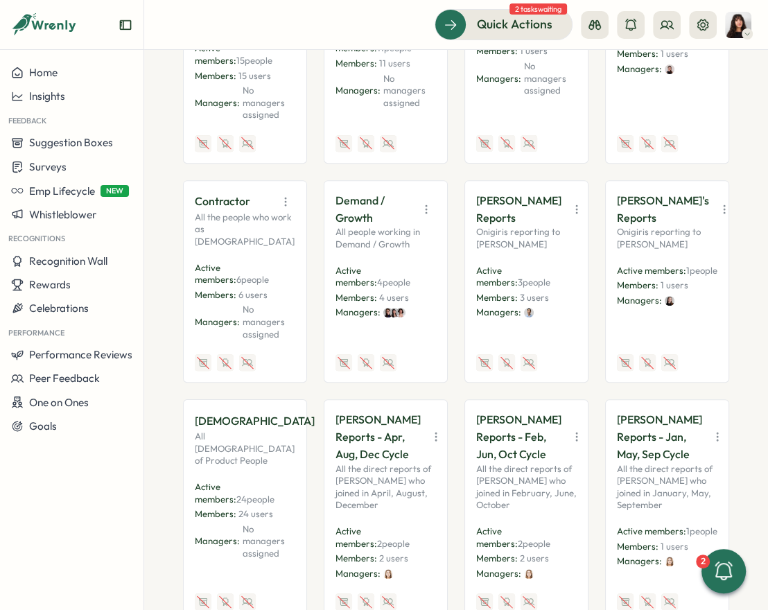
scroll to position [601, 0]
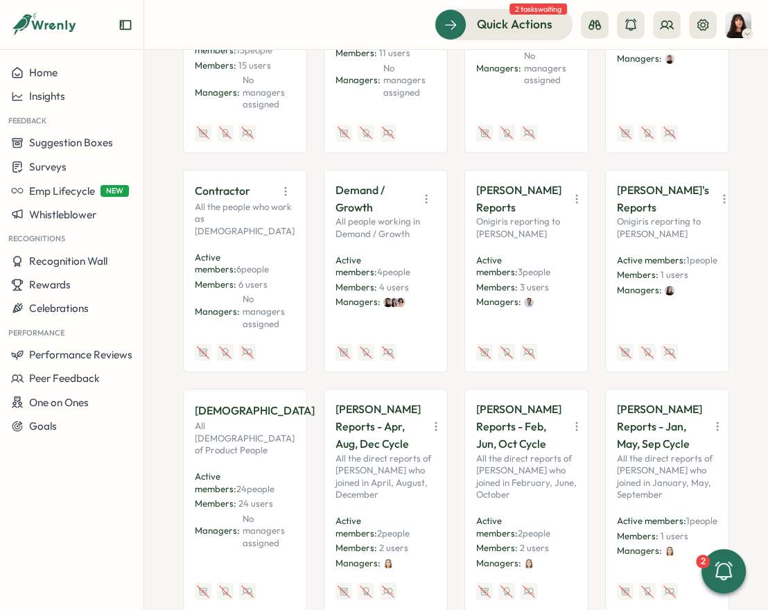
click at [436, 423] on icon "button" at bounding box center [436, 427] width 1 height 8
click at [396, 525] on button "Disable" at bounding box center [390, 537] width 87 height 24
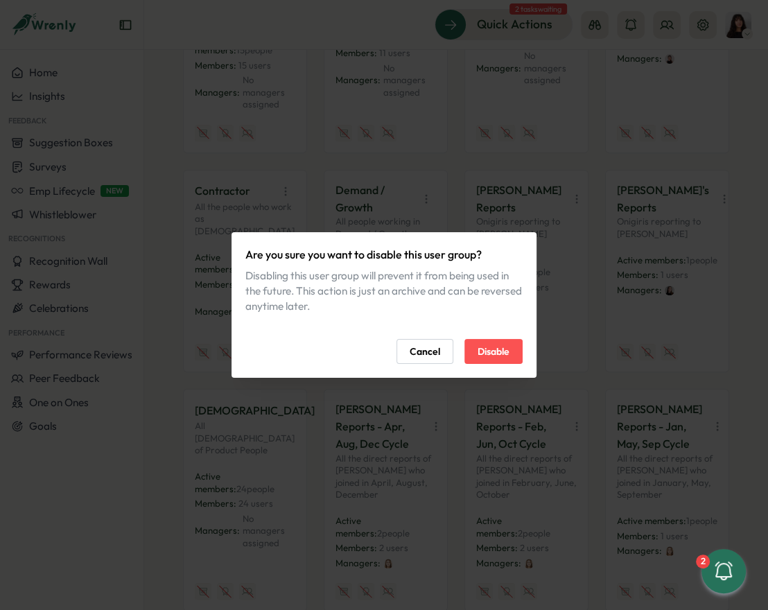
click at [501, 354] on span "Disable" at bounding box center [494, 352] width 32 height 24
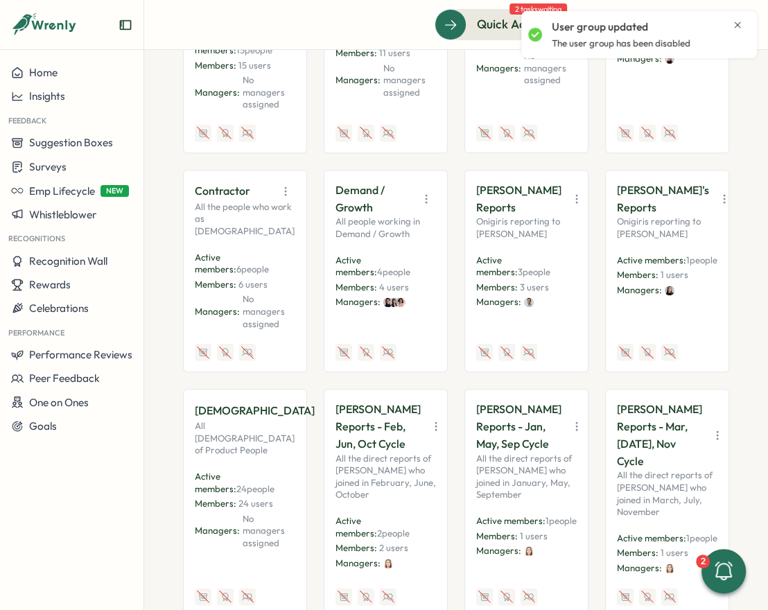
click at [431, 426] on button "button" at bounding box center [436, 426] width 19 height 19
click at [402, 525] on button "Disable" at bounding box center [390, 537] width 87 height 24
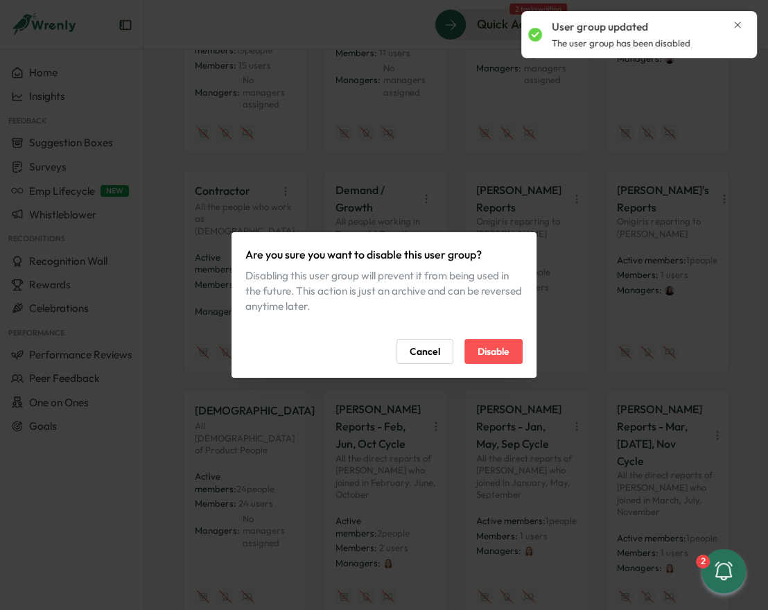
click at [506, 359] on span "Disable" at bounding box center [494, 352] width 32 height 24
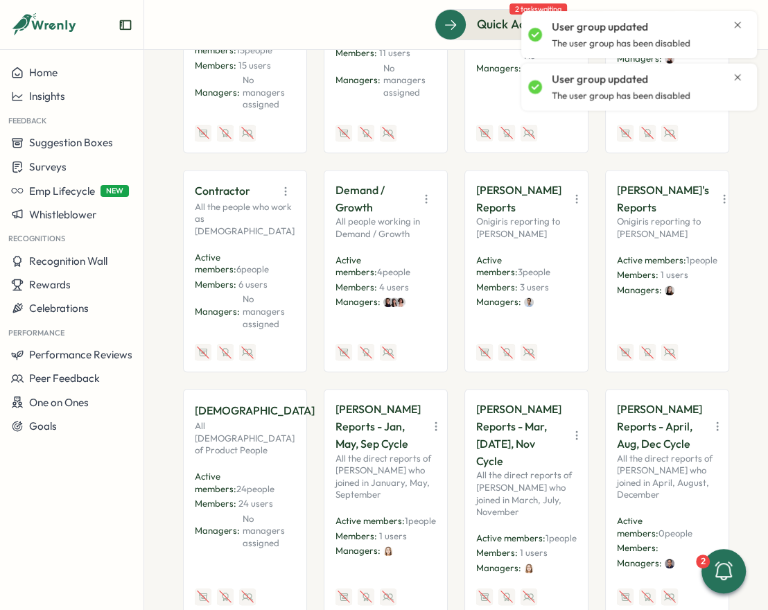
click at [429, 422] on icon "button" at bounding box center [436, 427] width 14 height 14
click at [397, 525] on button "Disable" at bounding box center [390, 537] width 87 height 24
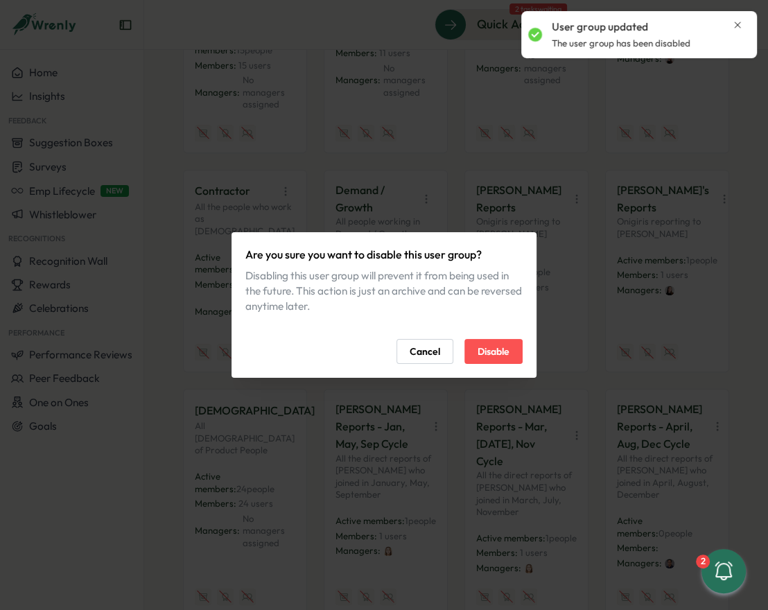
click at [501, 359] on span "Disable" at bounding box center [494, 352] width 32 height 24
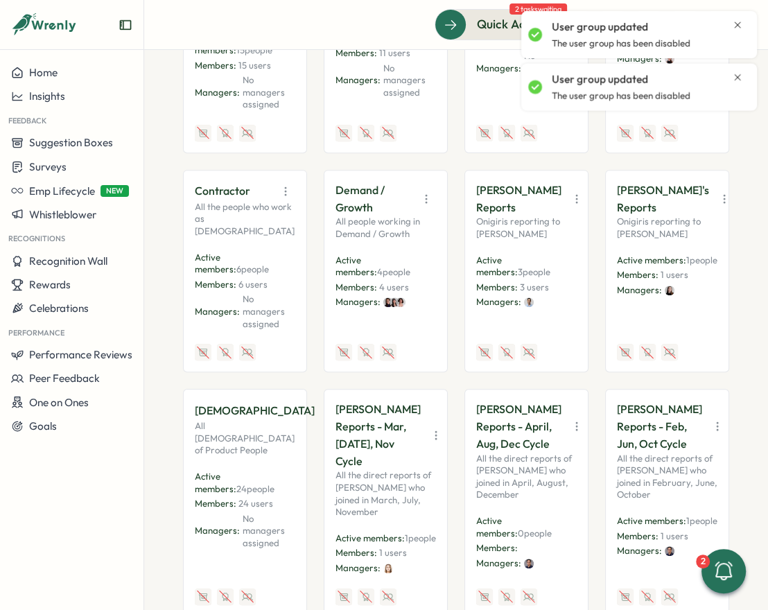
click at [429, 429] on icon "button" at bounding box center [436, 436] width 14 height 14
click at [393, 525] on button "Disable" at bounding box center [390, 537] width 87 height 24
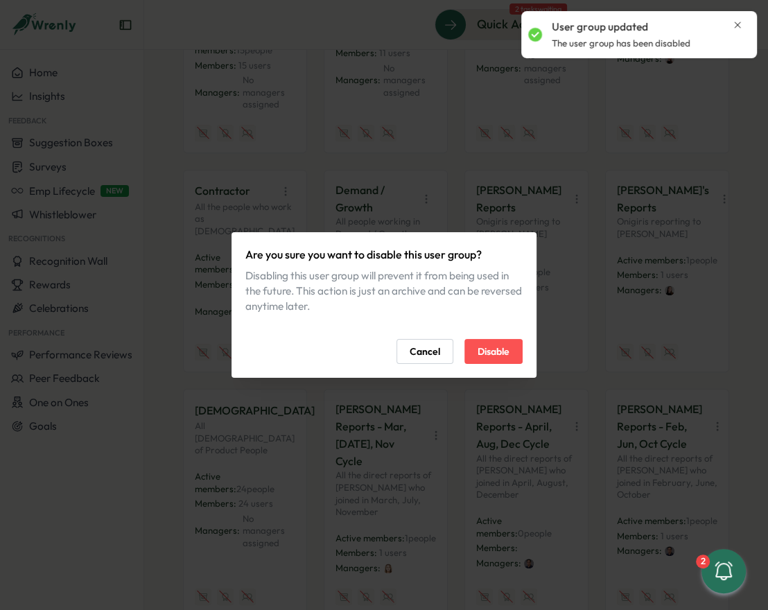
click at [498, 363] on span "Disable" at bounding box center [494, 352] width 32 height 24
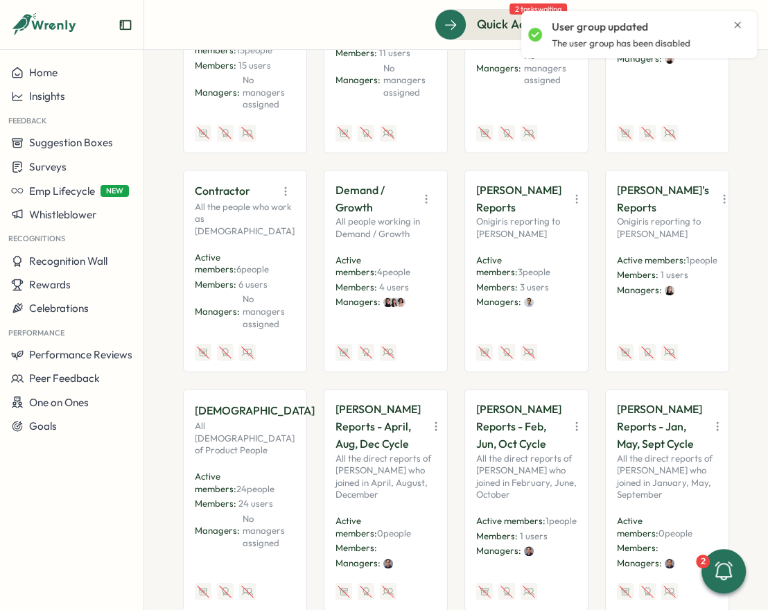
scroll to position [0, 0]
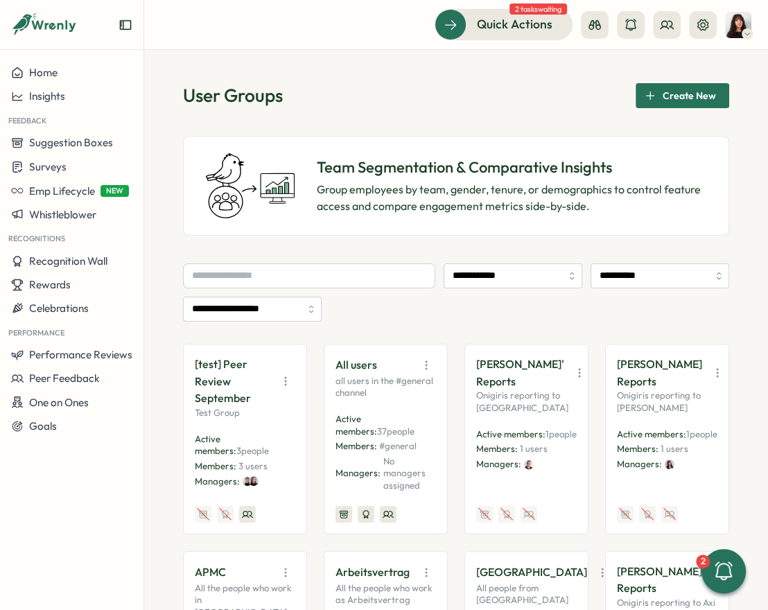
click at [680, 88] on span "Create New" at bounding box center [689, 96] width 53 height 24
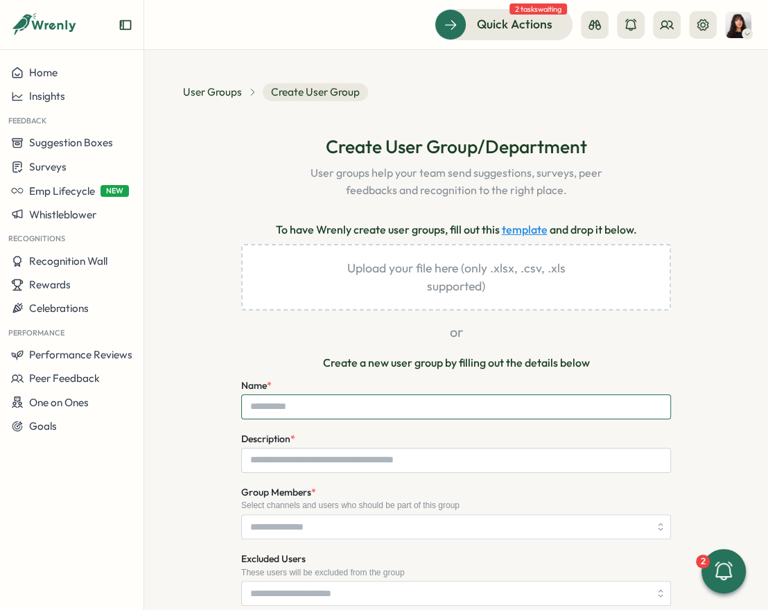
click at [290, 410] on input "Name *" at bounding box center [456, 407] width 430 height 25
type input "**********"
click at [379, 457] on input "Description *" at bounding box center [456, 460] width 430 height 25
paste input "**********"
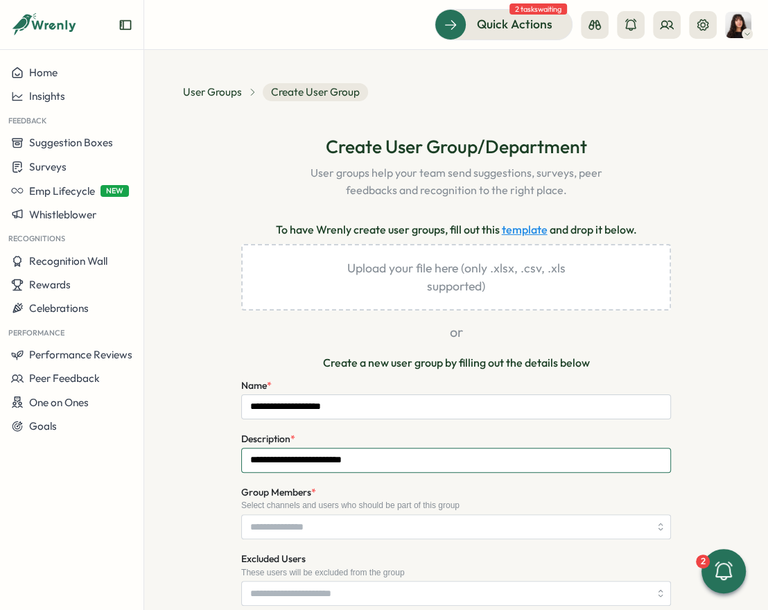
type input "**********"
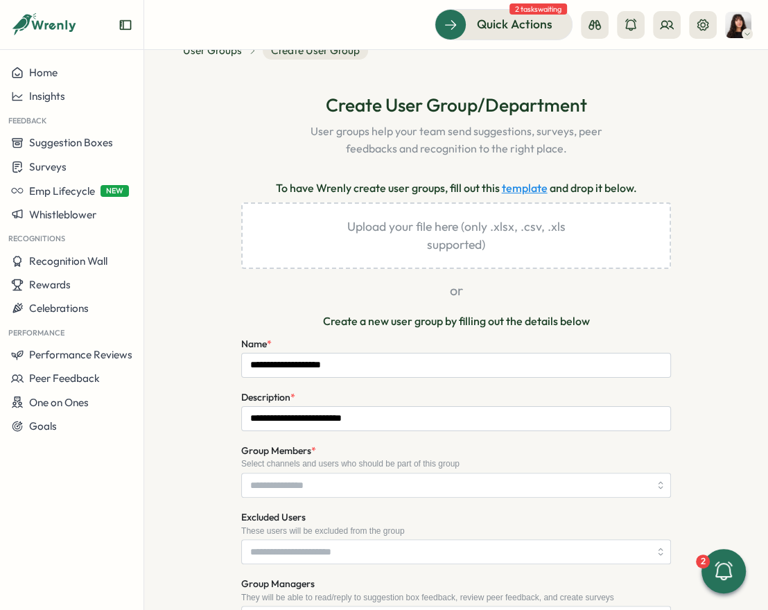
scroll to position [42, 0]
click at [381, 486] on input "Group Members *" at bounding box center [449, 485] width 399 height 24
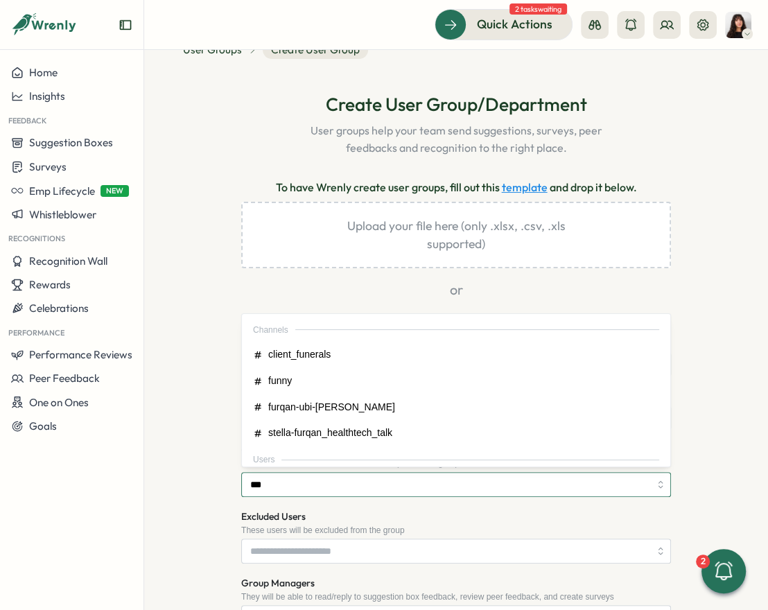
type input "****"
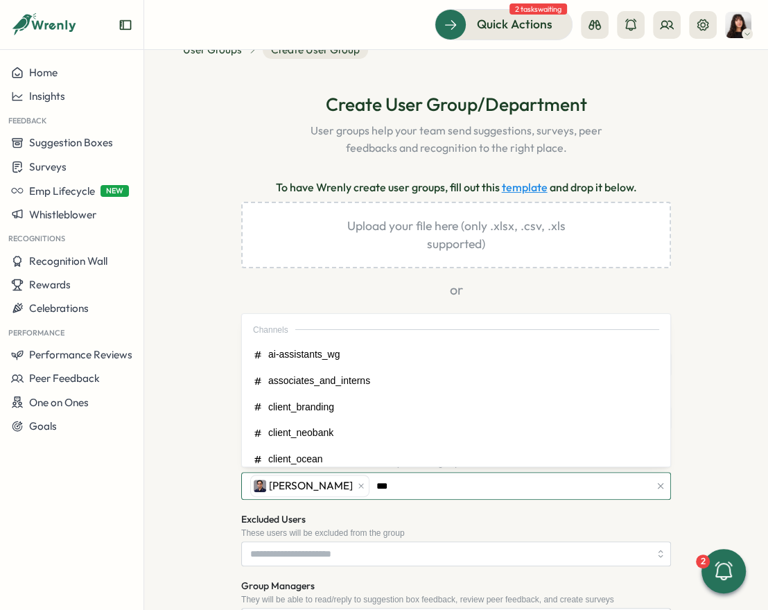
type input "****"
click at [477, 490] on div "Furqan Tariq Angelina Costa" at bounding box center [448, 486] width 403 height 26
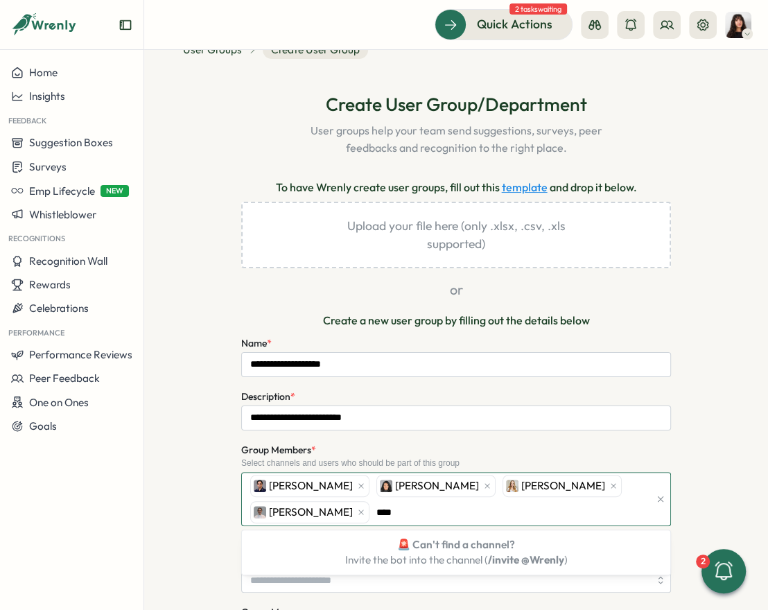
type input "*****"
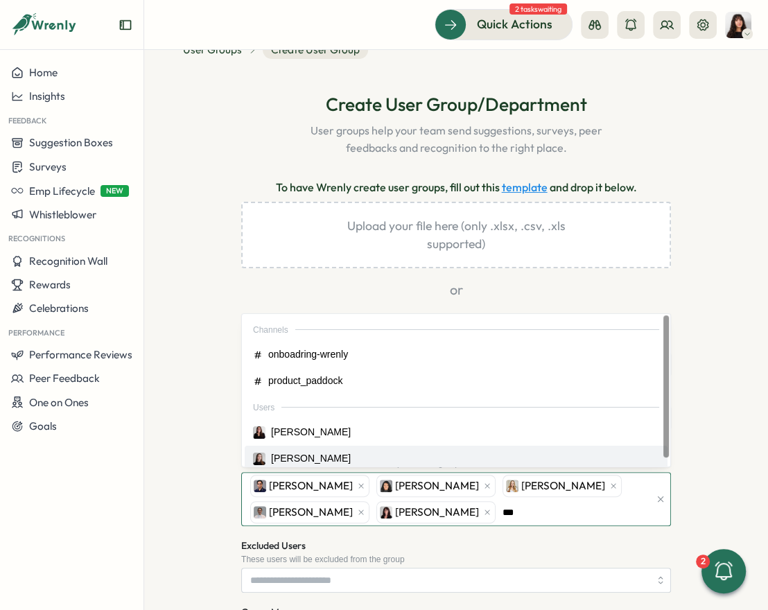
type input "****"
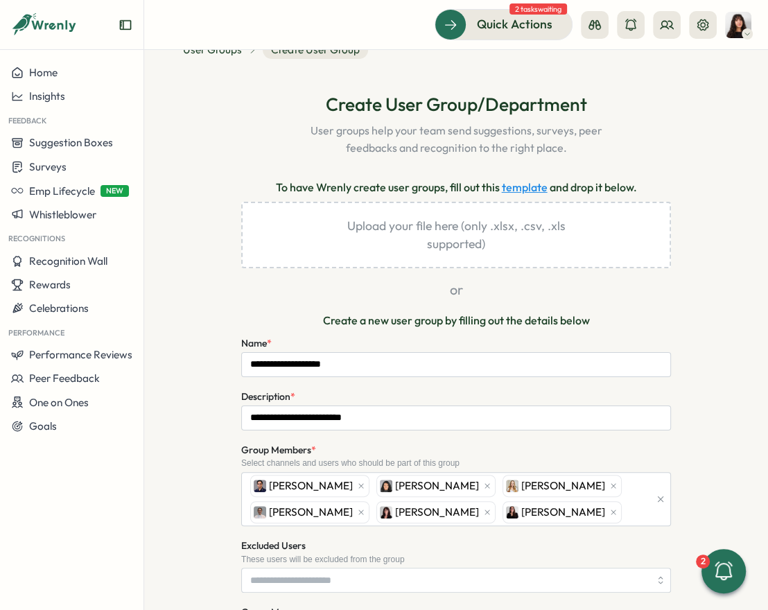
click at [596, 539] on div "Excluded Users These users will be excluded from the group" at bounding box center [456, 565] width 430 height 55
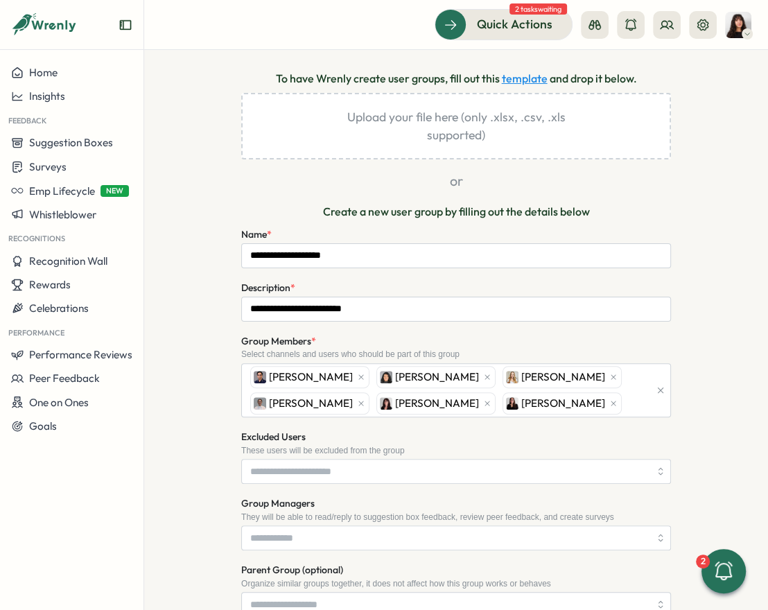
scroll to position [160, 0]
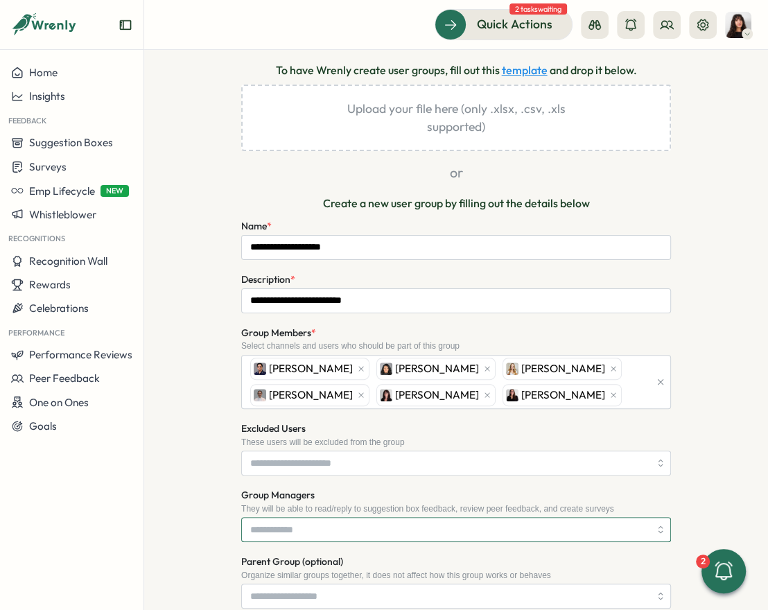
click at [485, 524] on input "Group Managers" at bounding box center [449, 530] width 399 height 24
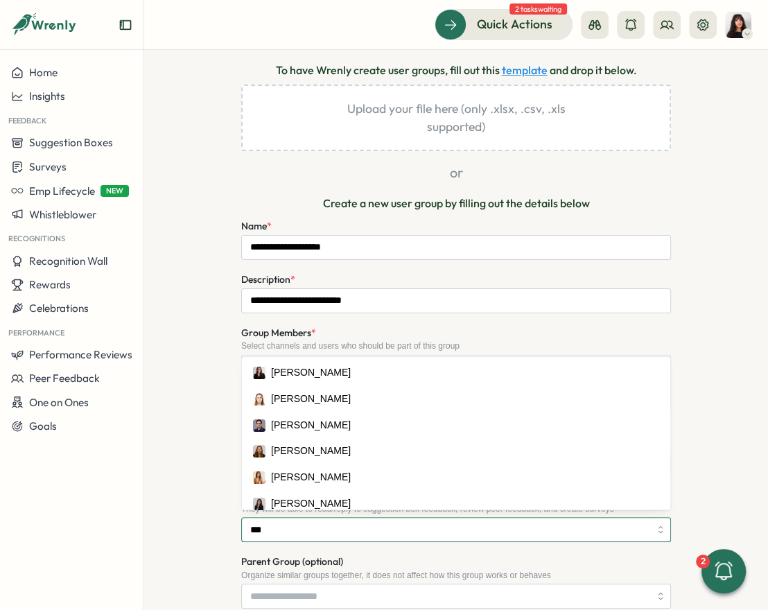
type input "****"
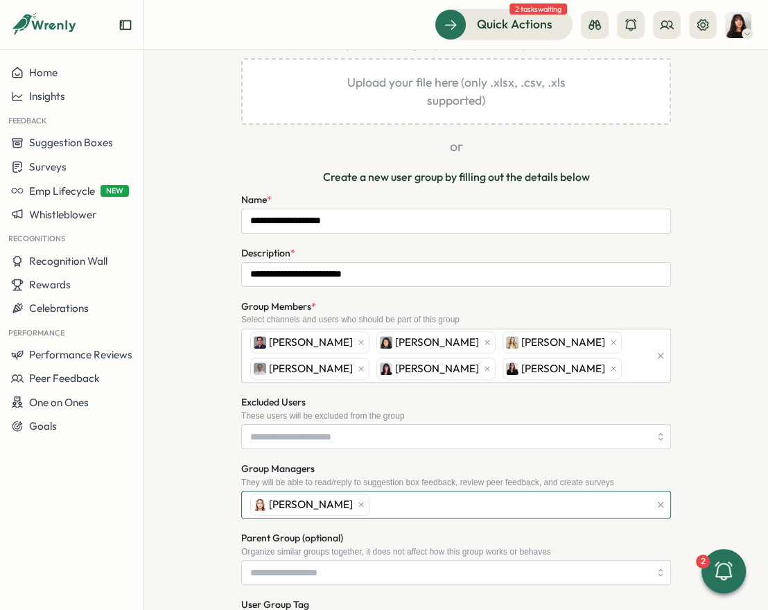
scroll to position [433, 0]
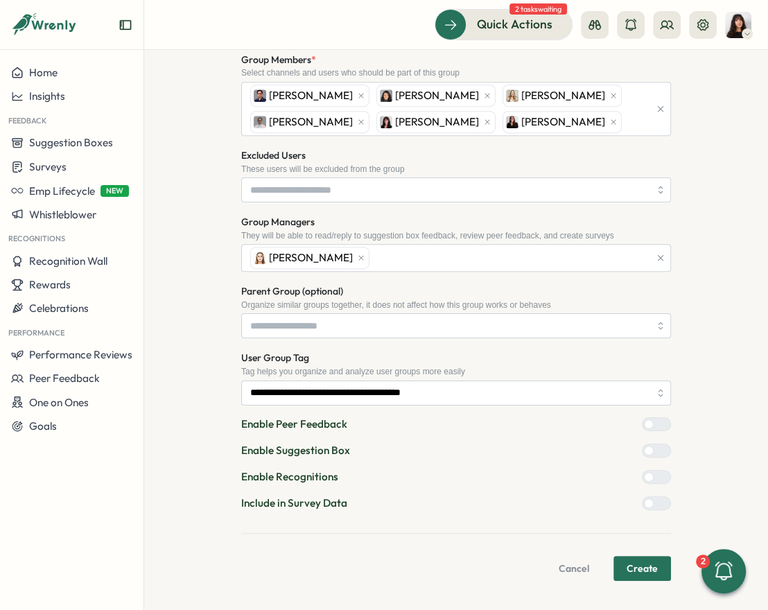
click at [630, 561] on span "Create" at bounding box center [642, 569] width 31 height 24
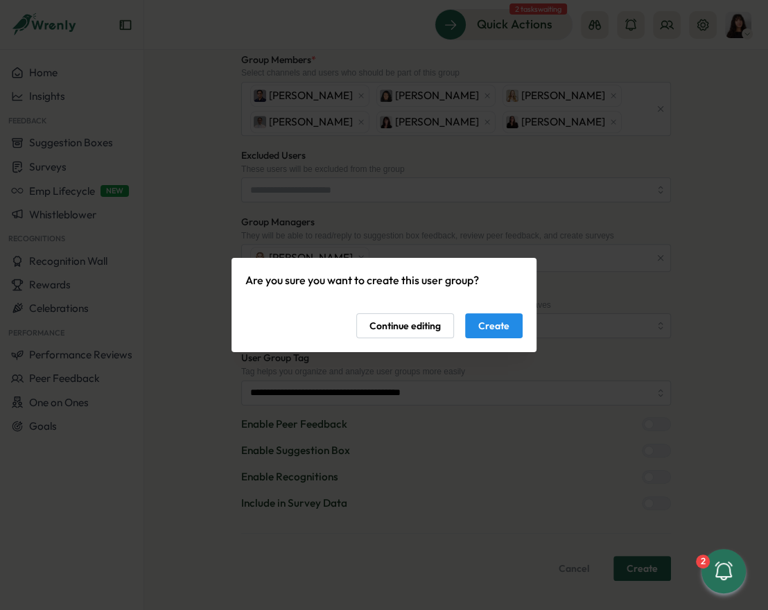
click at [513, 325] on button "Create" at bounding box center [494, 325] width 58 height 25
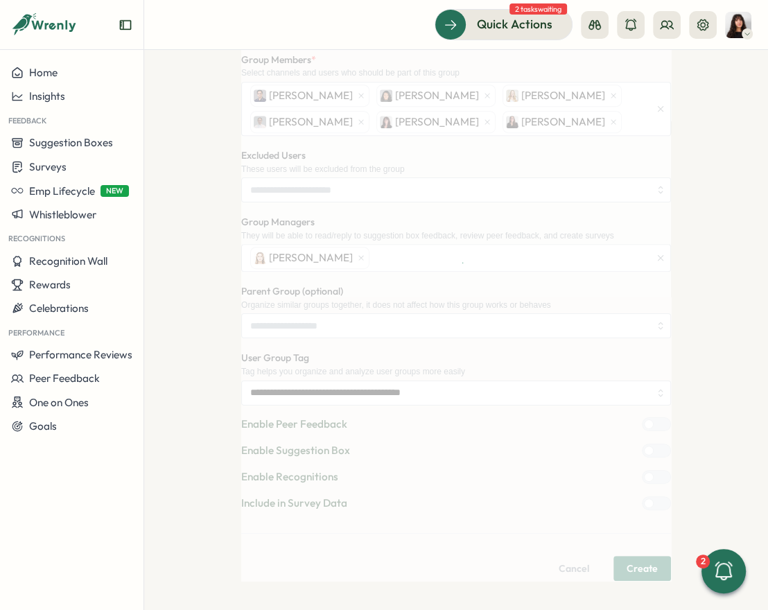
scroll to position [0, 0]
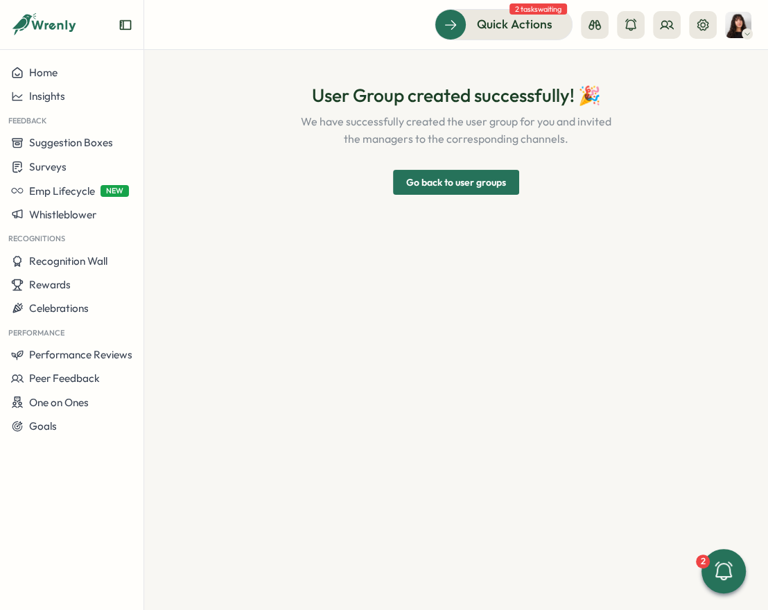
click at [490, 176] on span "Go back to user groups" at bounding box center [456, 183] width 100 height 24
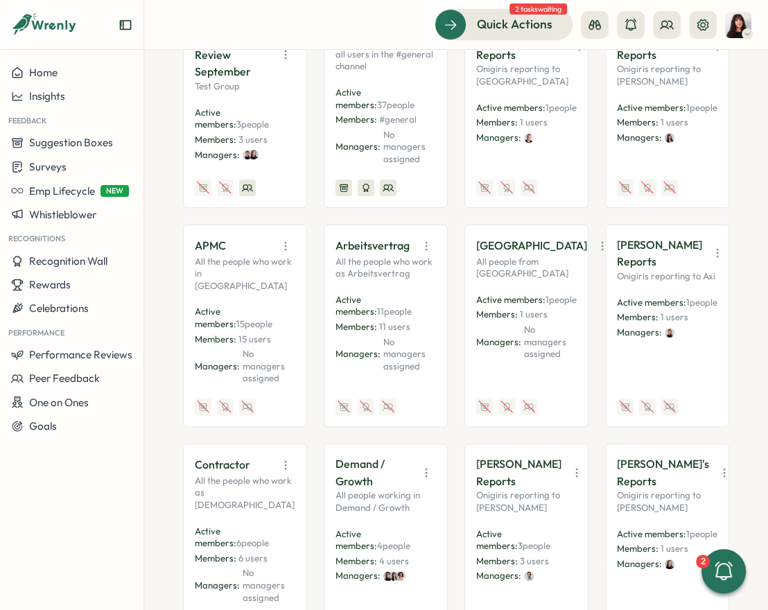
scroll to position [10, 0]
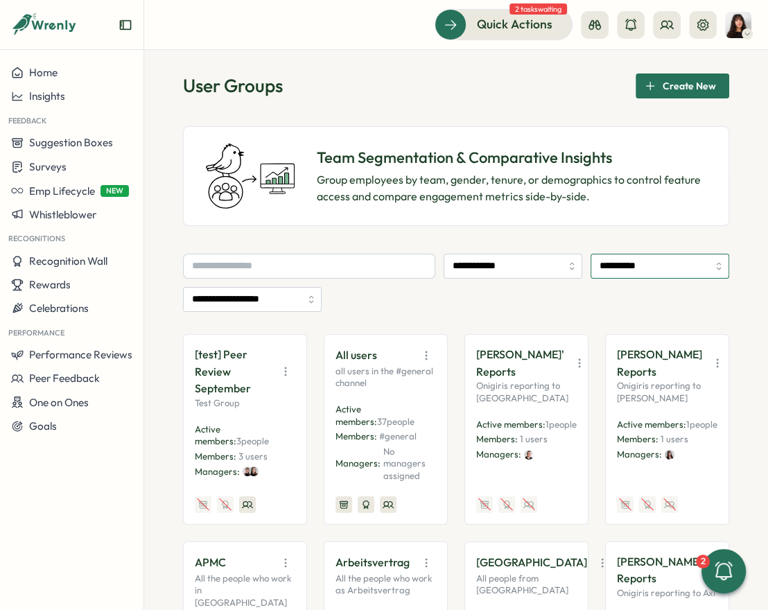
click at [616, 267] on input "**********" at bounding box center [660, 266] width 139 height 25
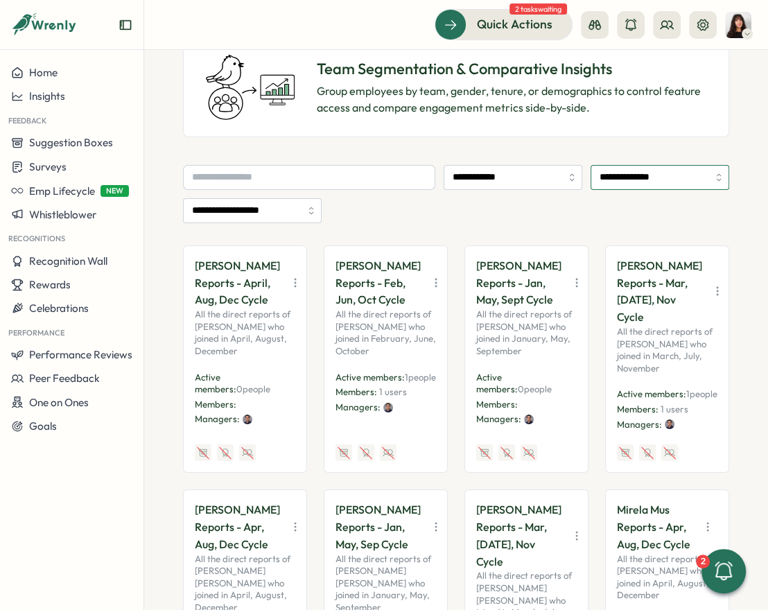
scroll to position [0, 0]
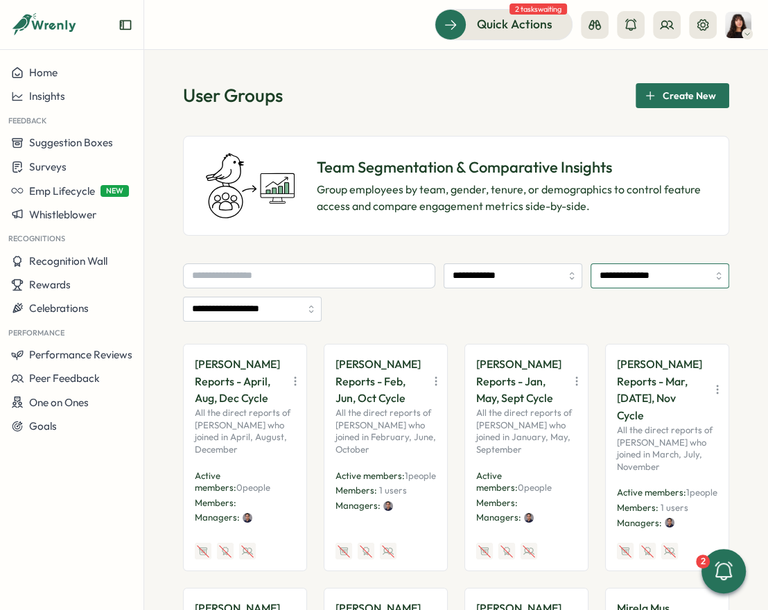
click at [638, 282] on input "**********" at bounding box center [660, 276] width 139 height 25
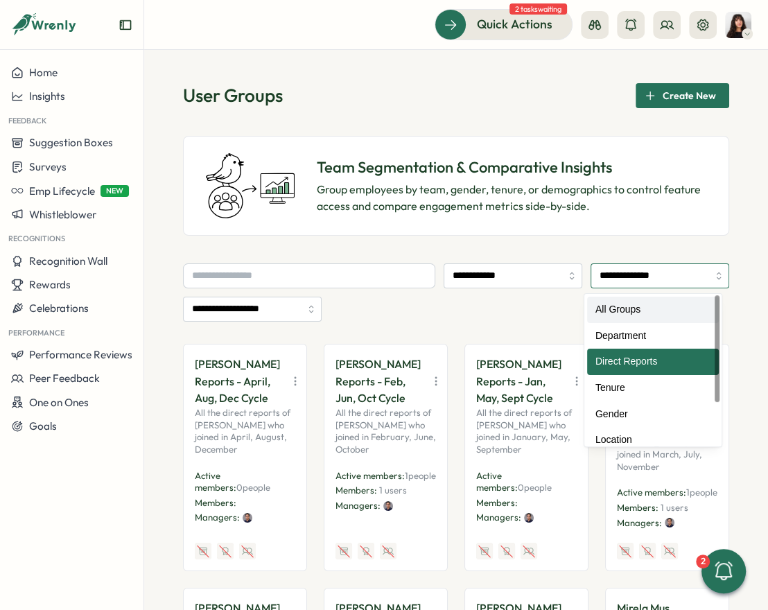
type input "**********"
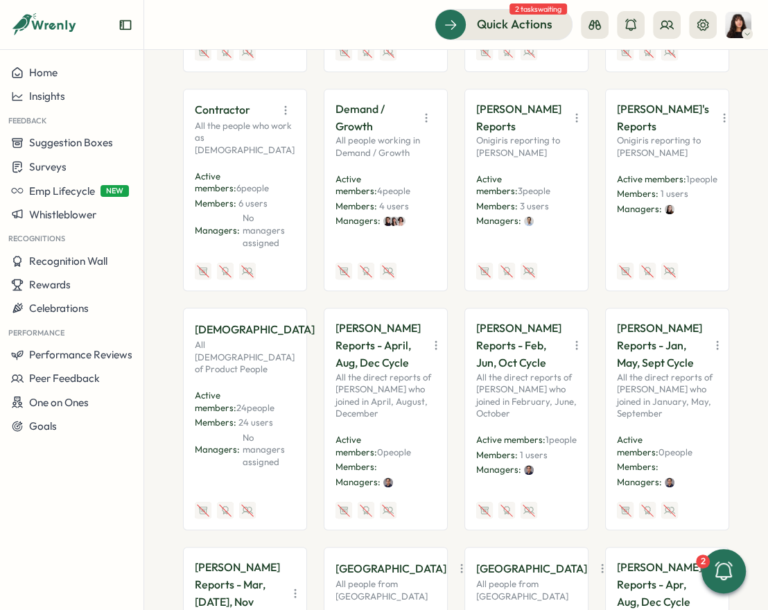
scroll to position [705, 0]
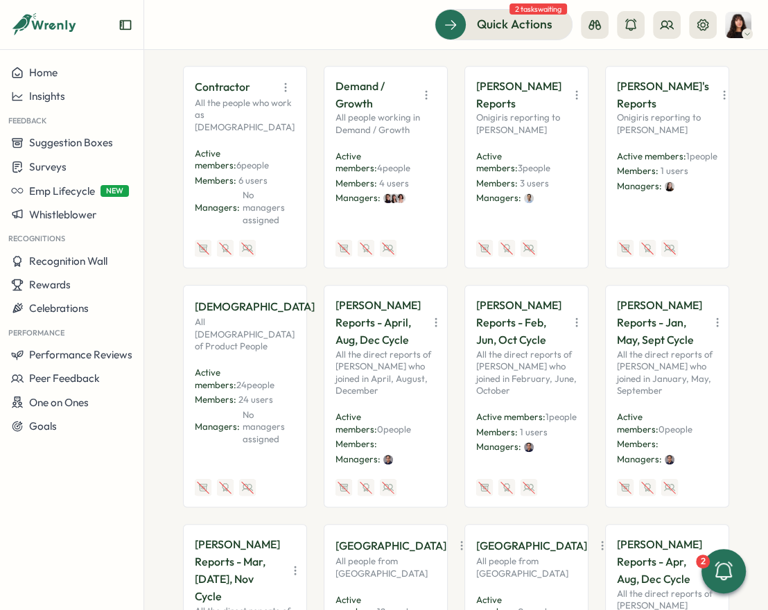
click at [429, 320] on icon "button" at bounding box center [436, 323] width 14 height 14
click at [393, 421] on button "Disable" at bounding box center [390, 433] width 87 height 24
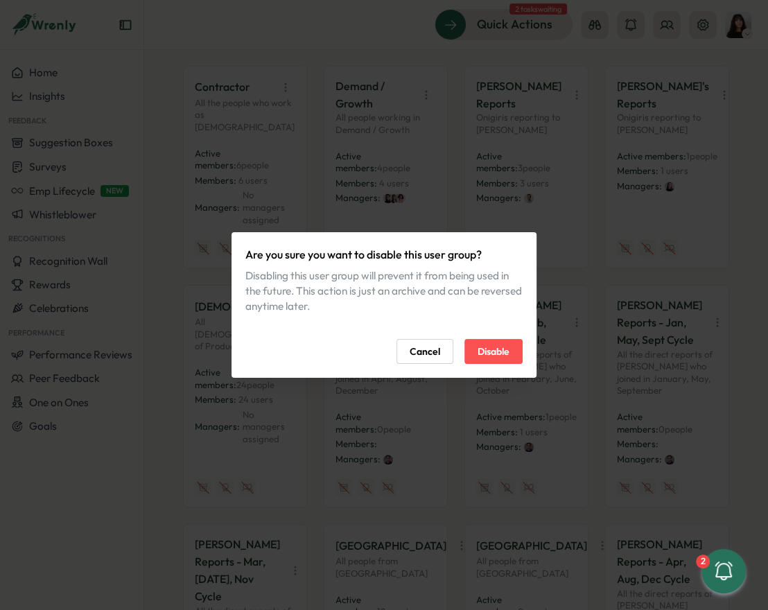
click at [497, 347] on span "Disable" at bounding box center [494, 352] width 32 height 24
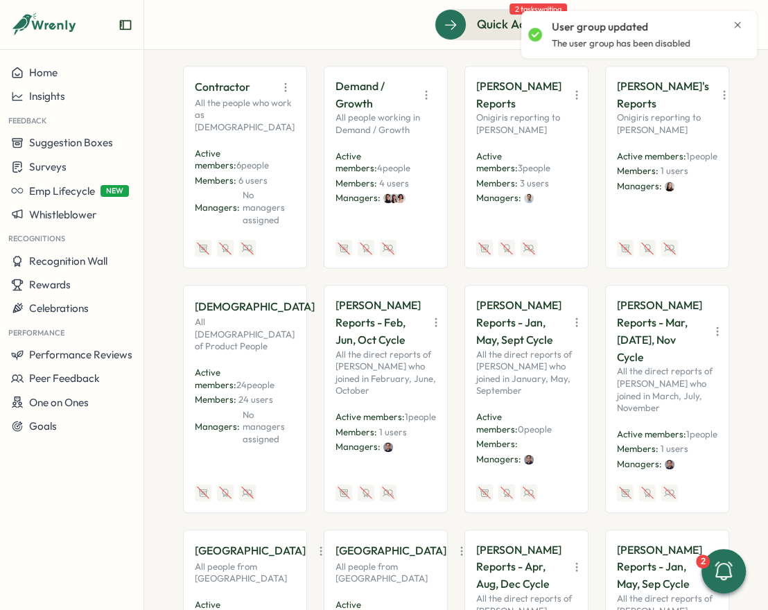
click at [427, 318] on button "button" at bounding box center [436, 322] width 19 height 19
click at [396, 415] on button "Disable" at bounding box center [390, 425] width 87 height 24
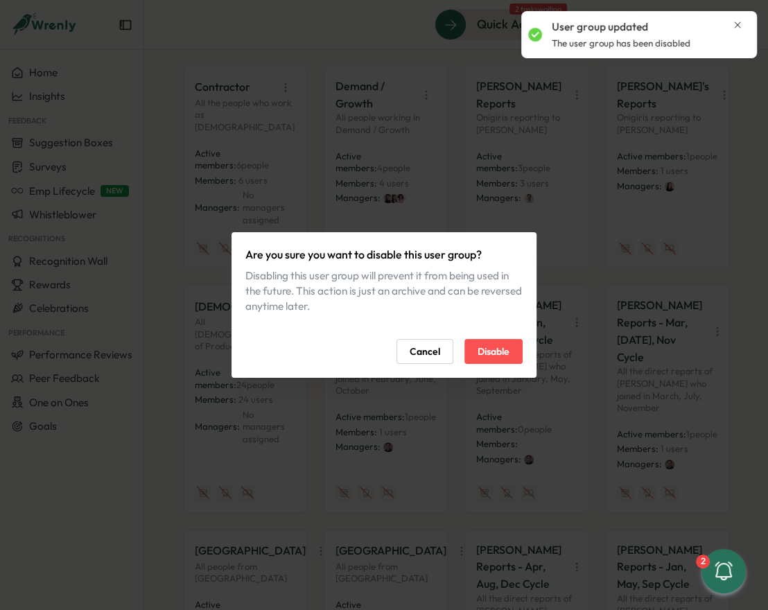
click at [484, 351] on span "Disable" at bounding box center [494, 352] width 32 height 24
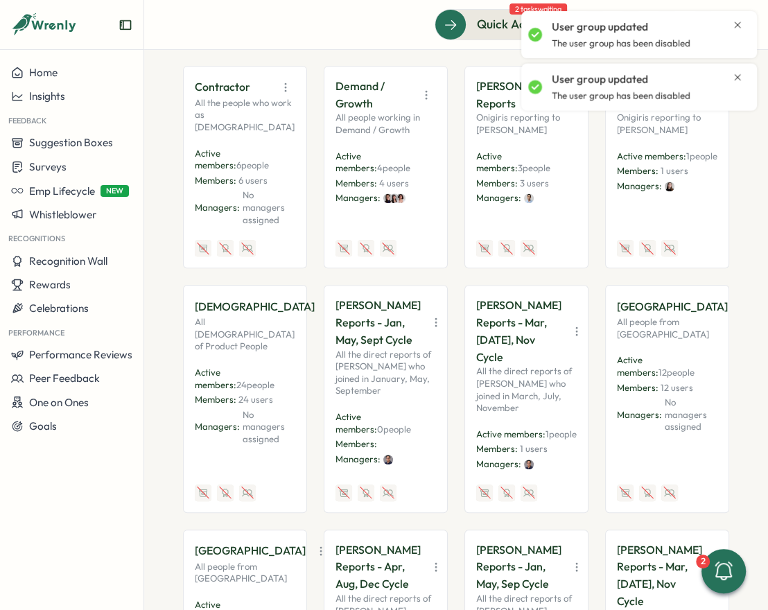
click at [429, 316] on icon "button" at bounding box center [436, 323] width 14 height 14
click at [406, 421] on button "Disable" at bounding box center [390, 433] width 87 height 24
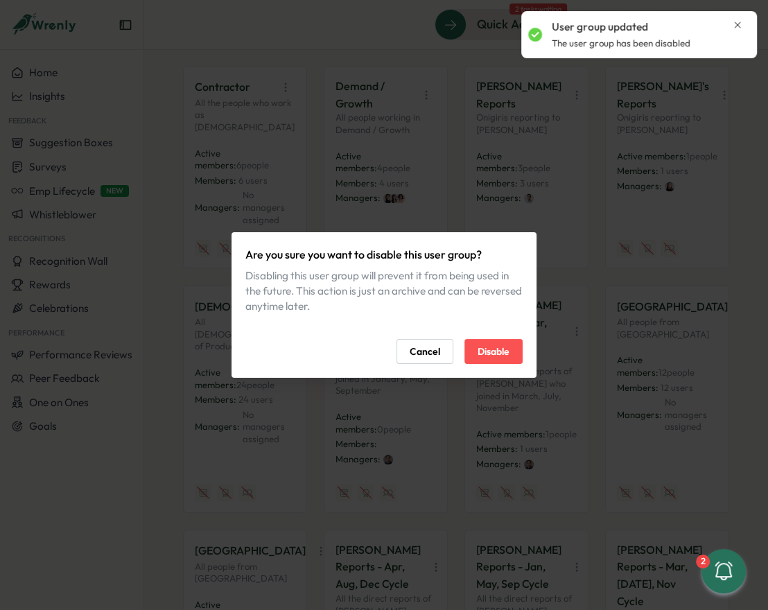
click at [488, 356] on span "Disable" at bounding box center [494, 352] width 32 height 24
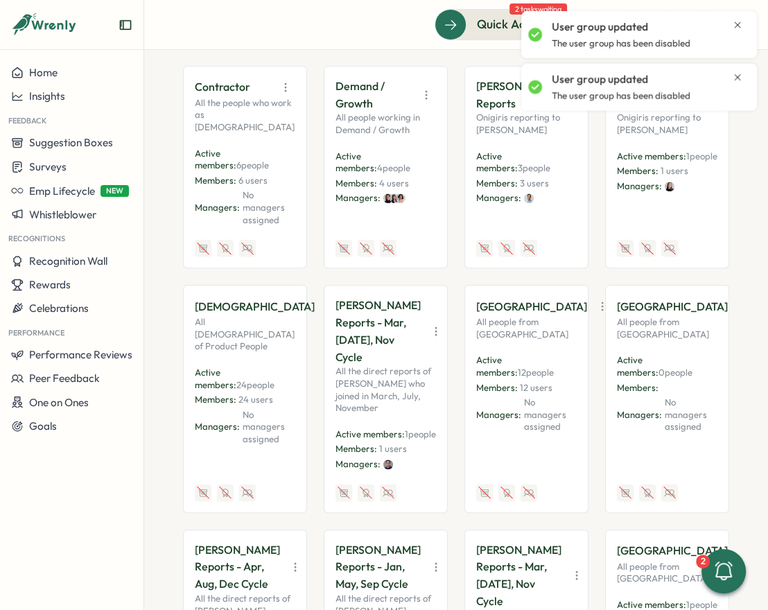
click at [429, 325] on icon "button" at bounding box center [436, 332] width 14 height 14
click at [400, 413] on button "Disable" at bounding box center [390, 425] width 87 height 24
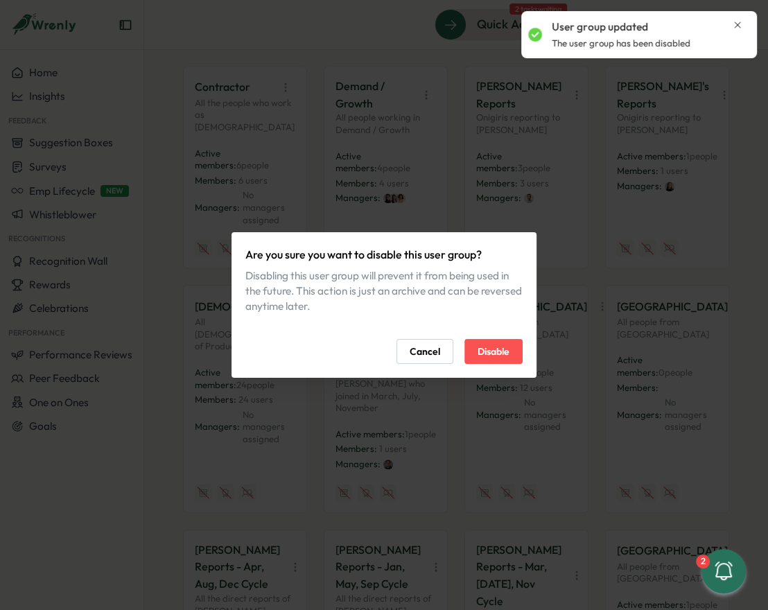
click at [493, 351] on span "Disable" at bounding box center [494, 352] width 32 height 24
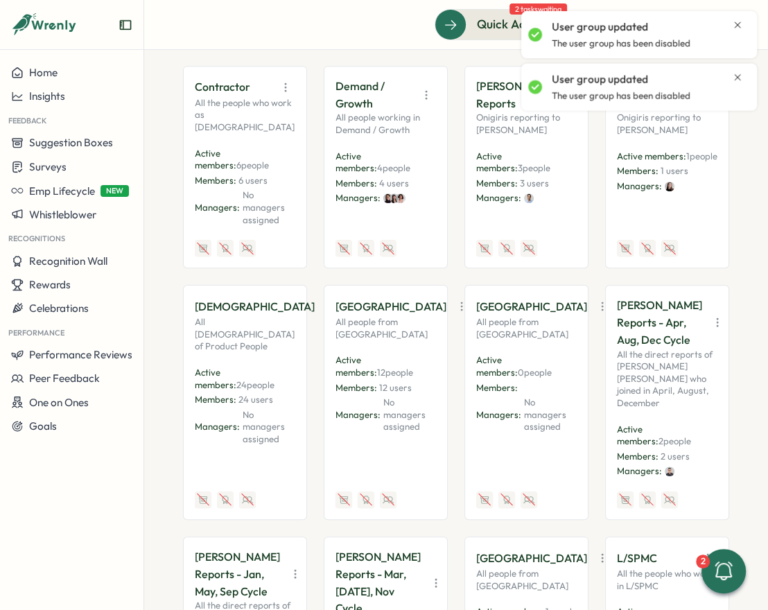
scroll to position [0, 0]
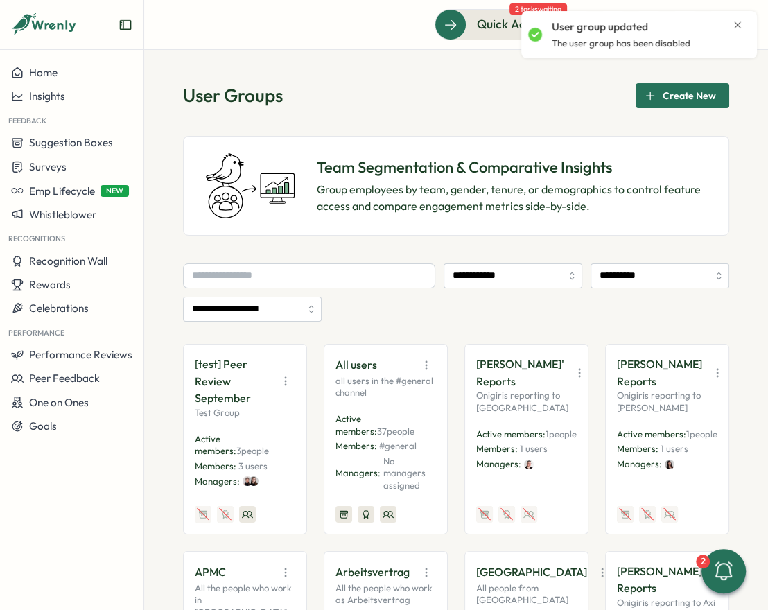
click at [663, 108] on span "Create New" at bounding box center [689, 96] width 53 height 24
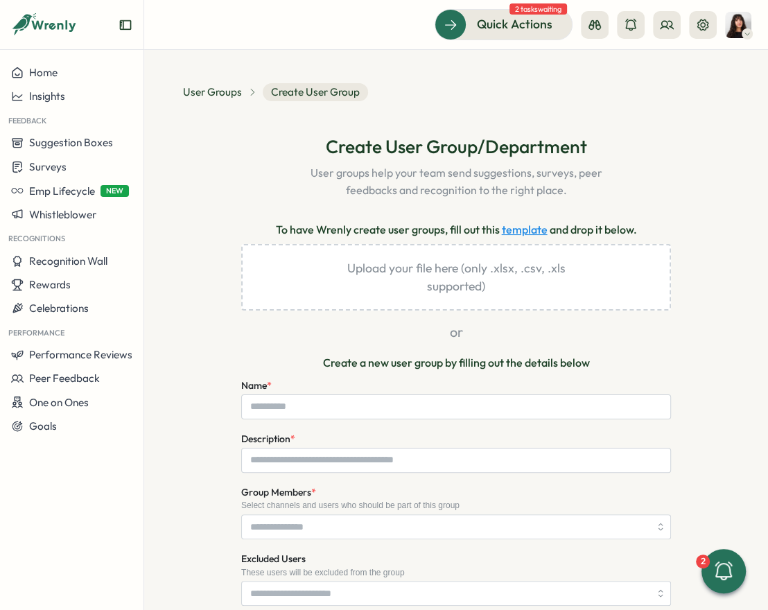
click at [522, 231] on link "template" at bounding box center [525, 229] width 46 height 17
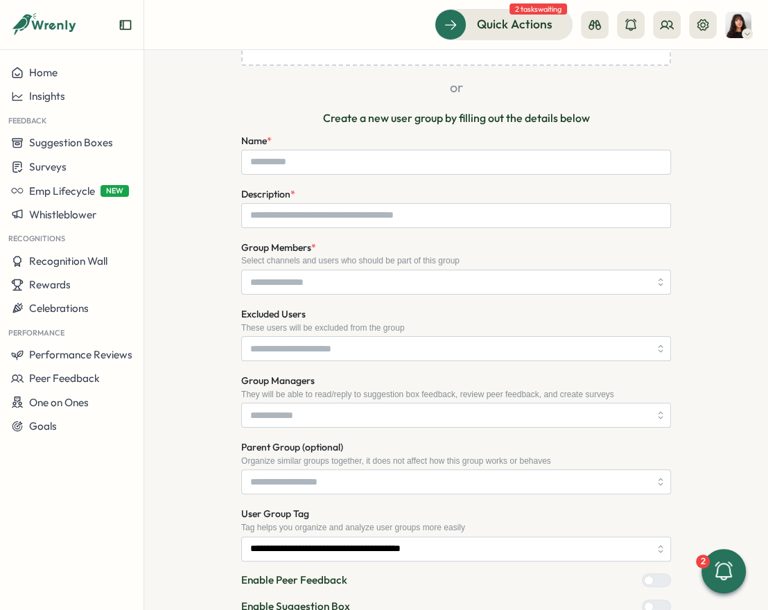
scroll to position [244, 0]
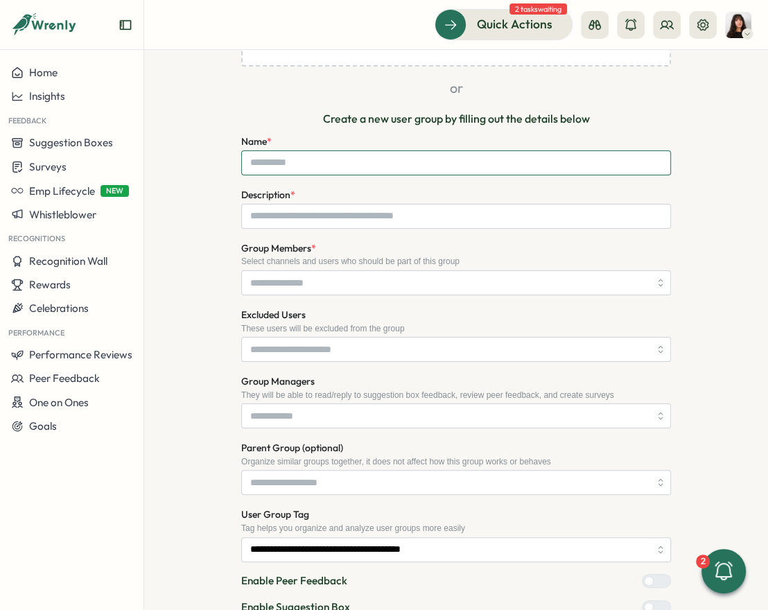
click at [328, 162] on input "Name *" at bounding box center [456, 163] width 430 height 25
type input "**********"
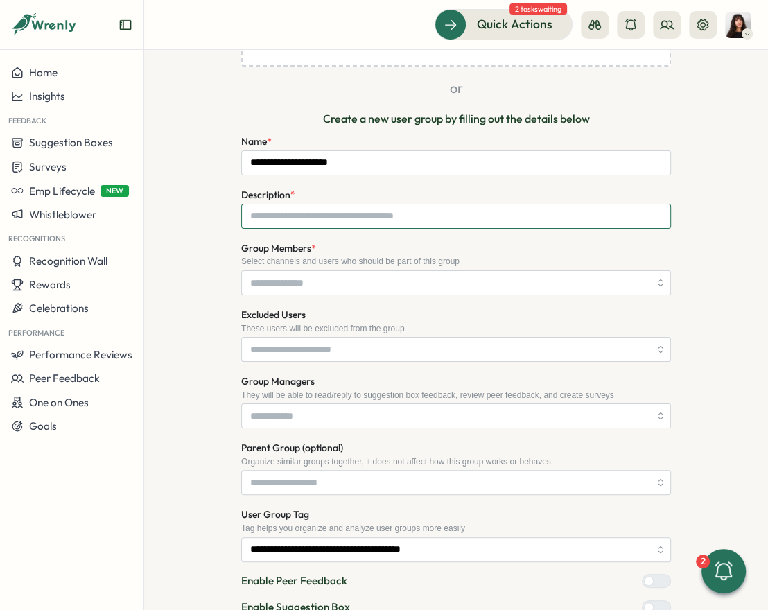
click at [297, 214] on input "Description *" at bounding box center [456, 216] width 430 height 25
paste input "**********"
type input "**********"
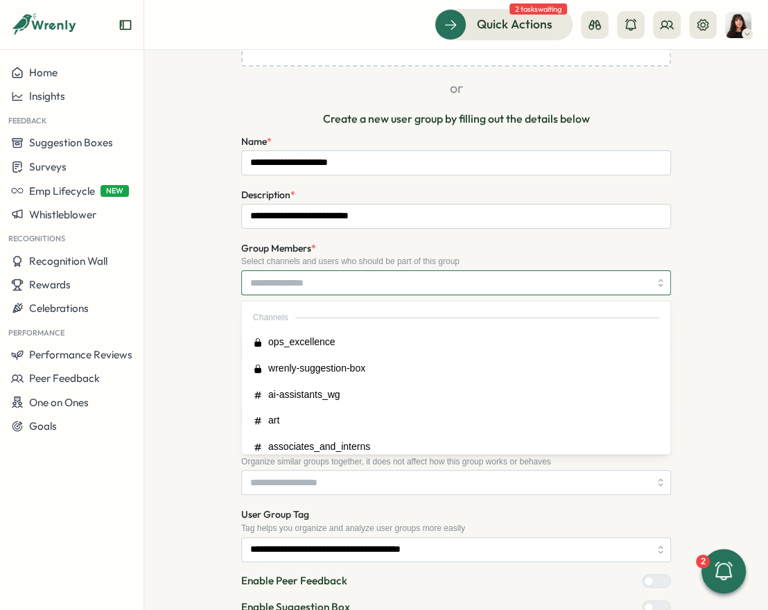
click at [370, 284] on input "Group Members *" at bounding box center [449, 283] width 399 height 24
type input "****"
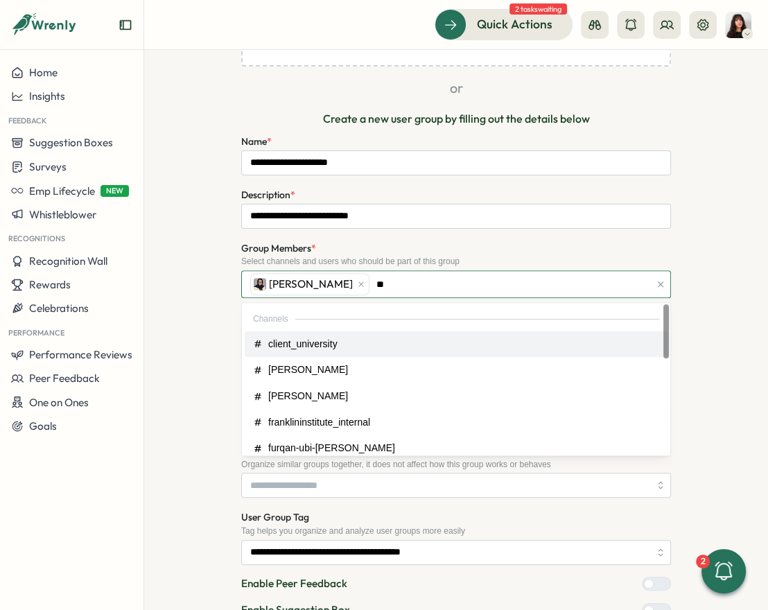
type input "*"
type input "****"
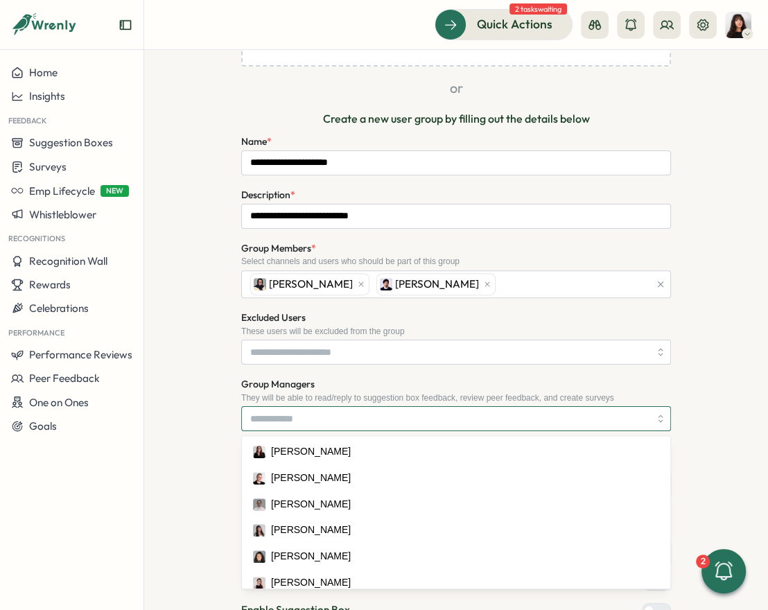
click at [318, 417] on input "Group Managers" at bounding box center [449, 419] width 399 height 24
type input "****"
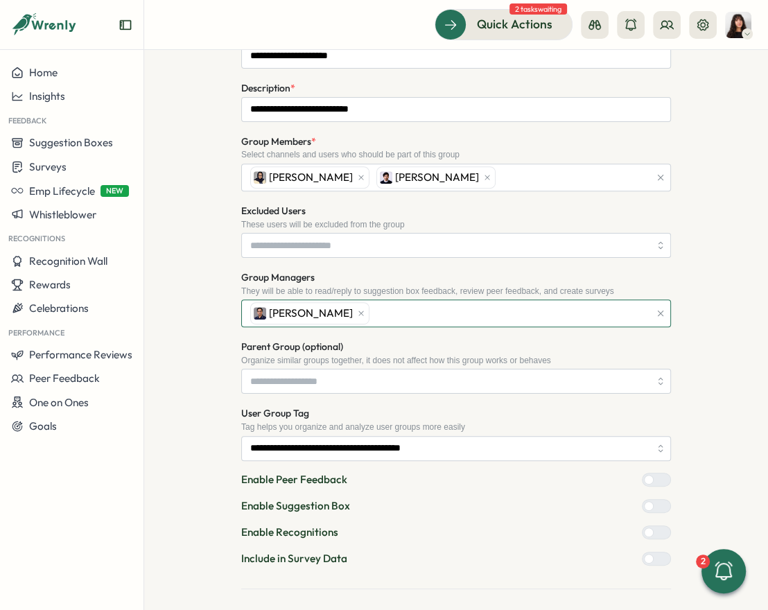
scroll to position [361, 0]
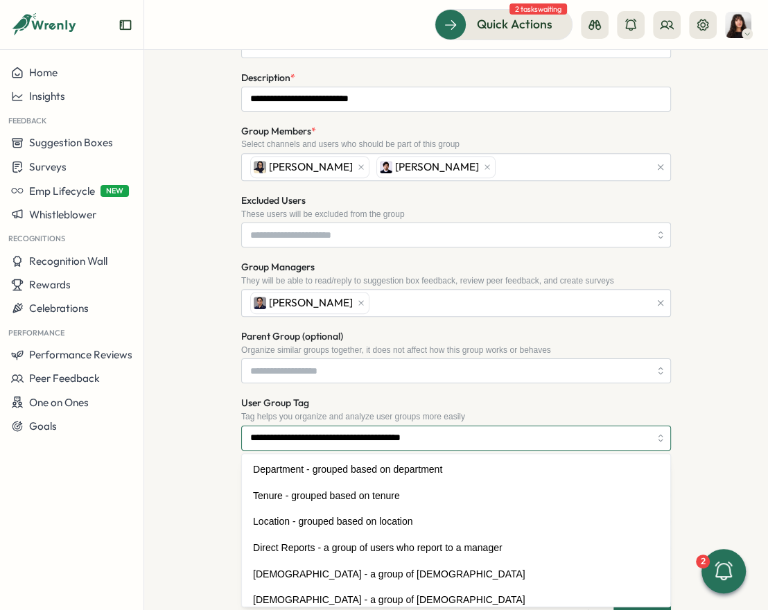
click at [307, 439] on input "**********" at bounding box center [456, 438] width 430 height 25
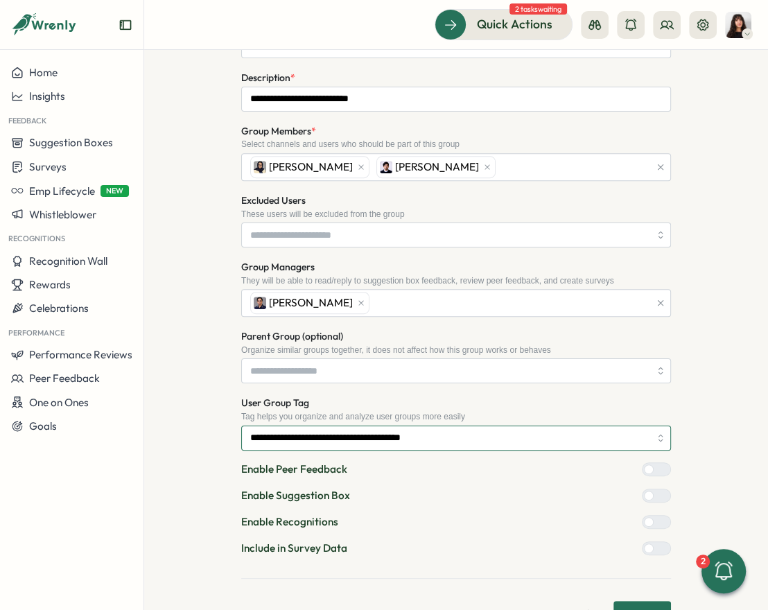
click at [307, 439] on input "**********" at bounding box center [456, 438] width 430 height 25
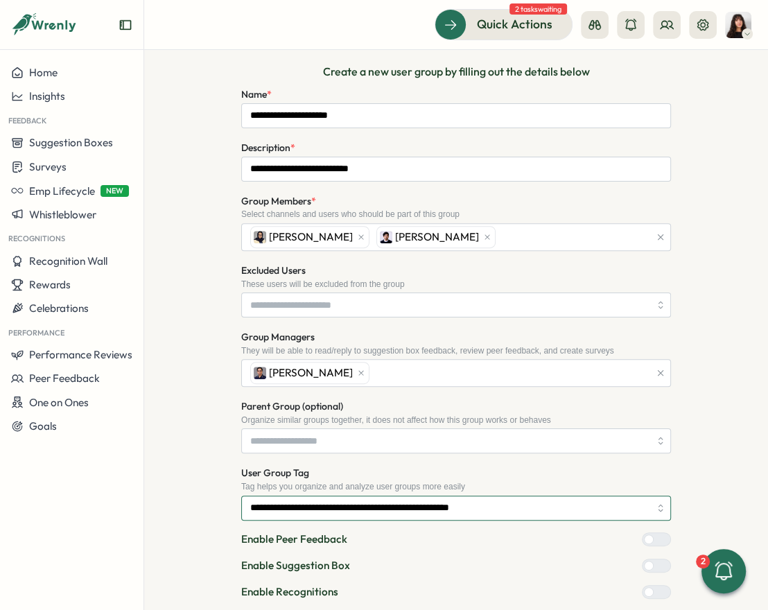
scroll to position [407, 0]
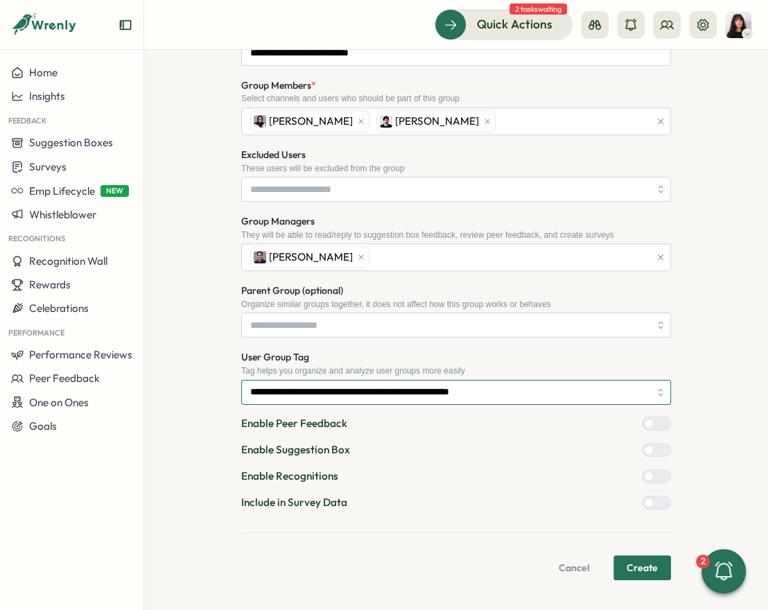
type input "**********"
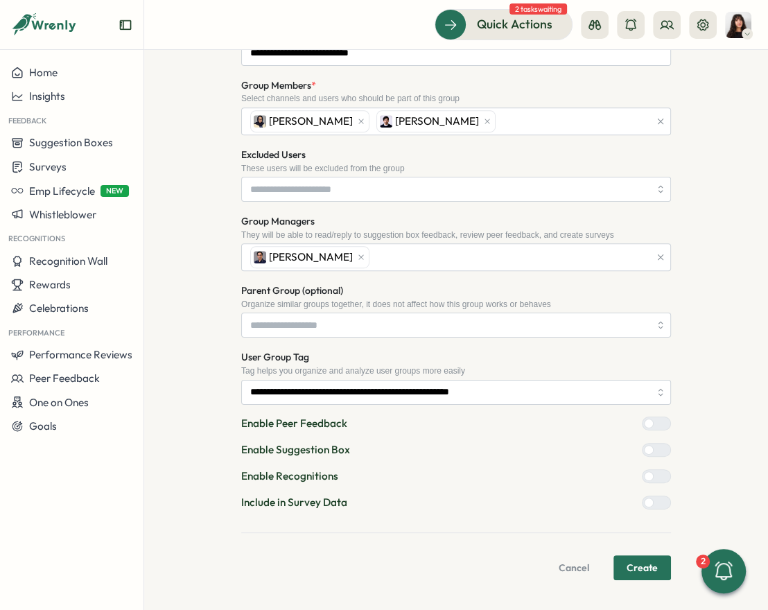
click at [628, 559] on span "Create" at bounding box center [642, 568] width 31 height 24
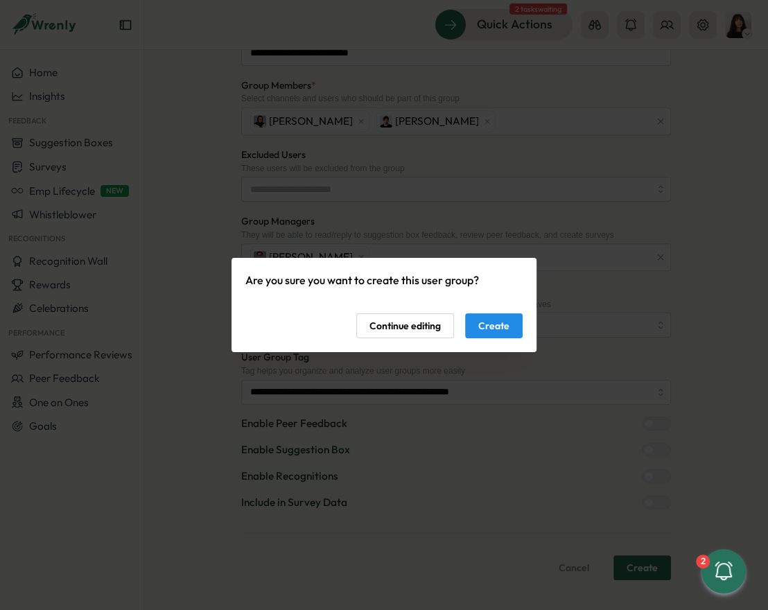
click at [508, 330] on span "Create" at bounding box center [494, 326] width 31 height 24
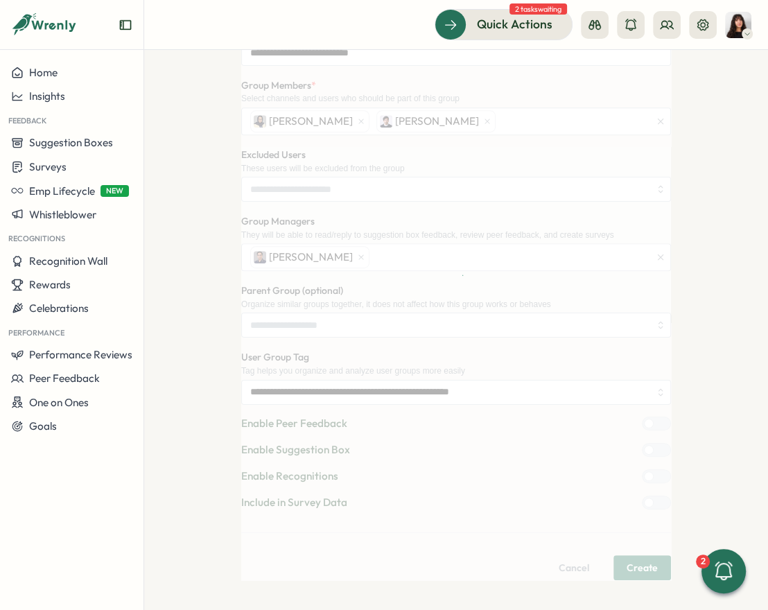
scroll to position [0, 0]
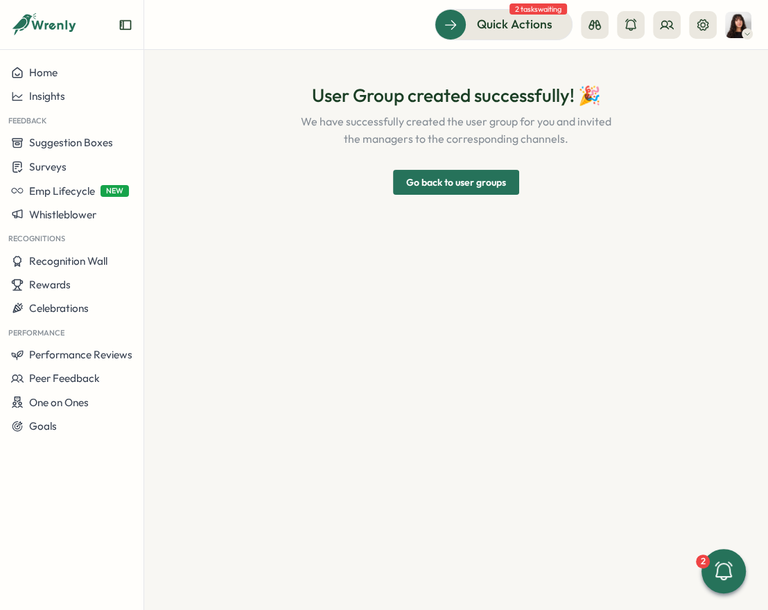
click at [470, 182] on span "Go back to user groups" at bounding box center [456, 183] width 100 height 24
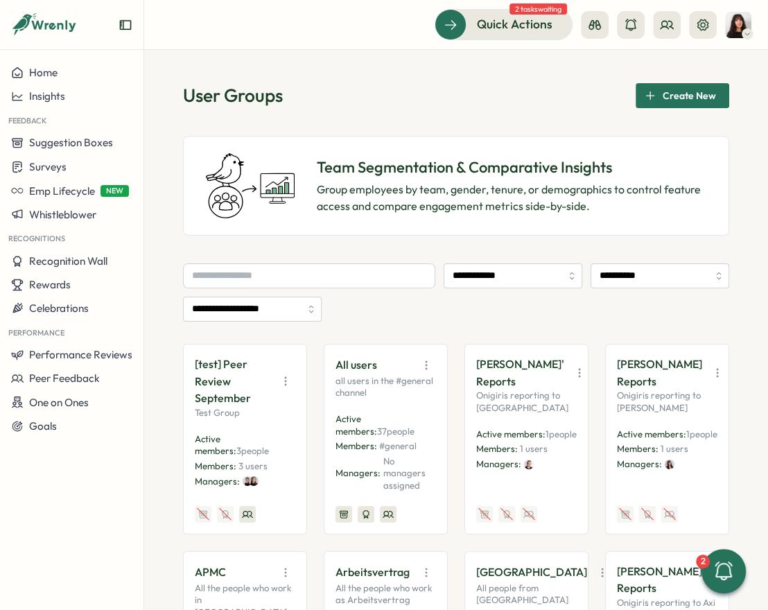
scroll to position [82, 0]
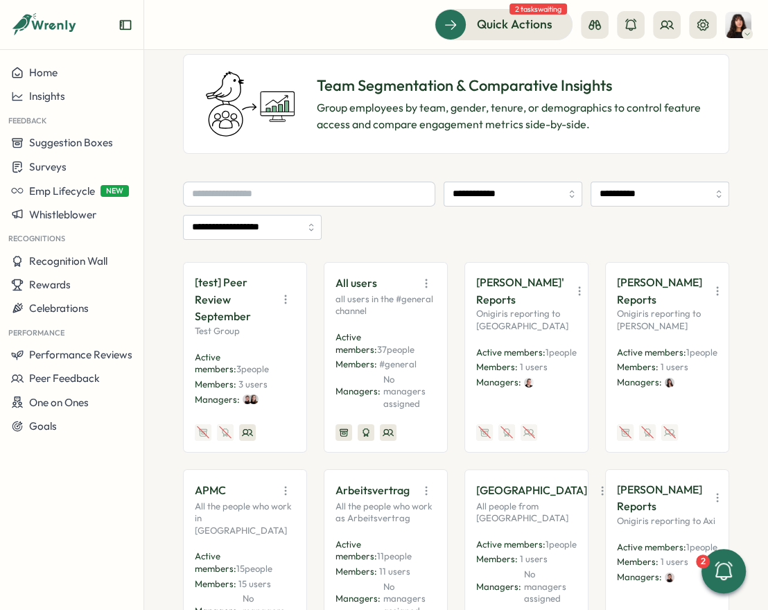
click at [573, 298] on icon "button" at bounding box center [580, 291] width 14 height 14
click at [524, 356] on button "Edit" at bounding box center [531, 353] width 87 height 24
click at [717, 295] on icon "button" at bounding box center [717, 291] width 1 height 8
click at [658, 356] on button "Edit" at bounding box center [671, 353] width 87 height 24
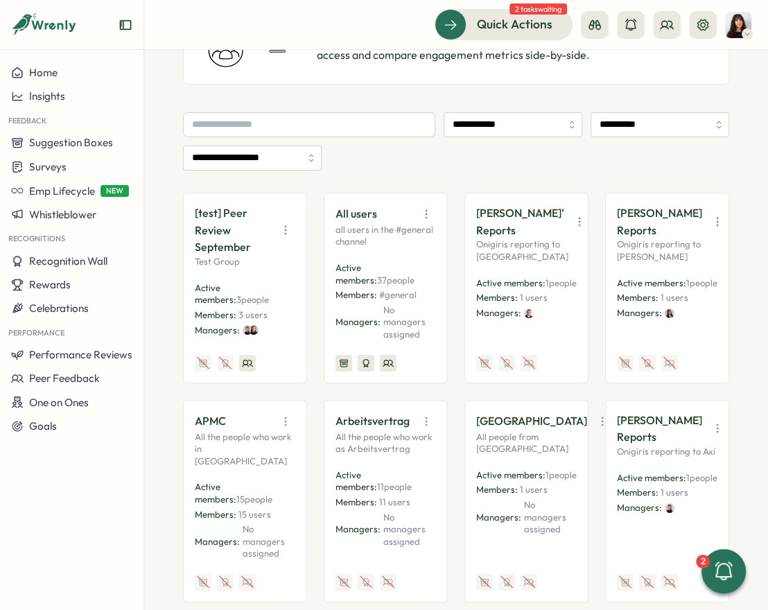
scroll to position [241, 0]
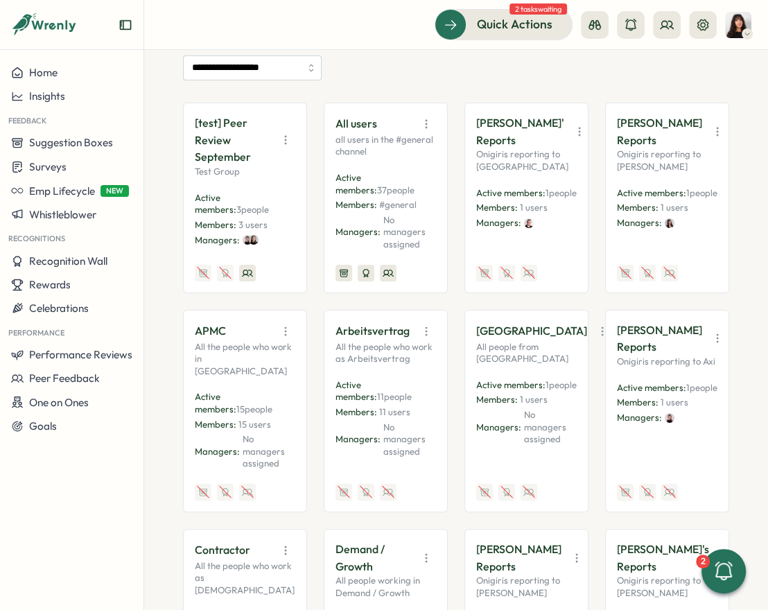
click at [711, 345] on icon "button" at bounding box center [718, 339] width 14 height 14
click at [671, 399] on button "Edit" at bounding box center [671, 393] width 87 height 24
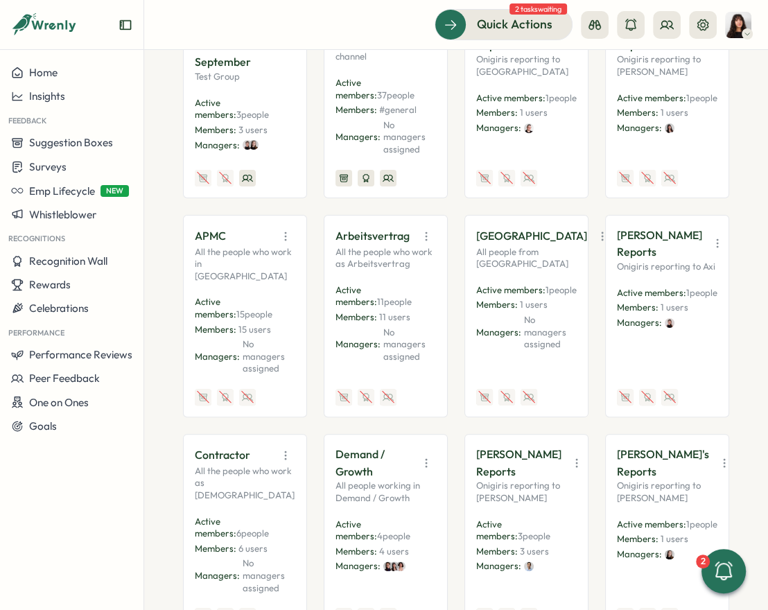
scroll to position [543, 0]
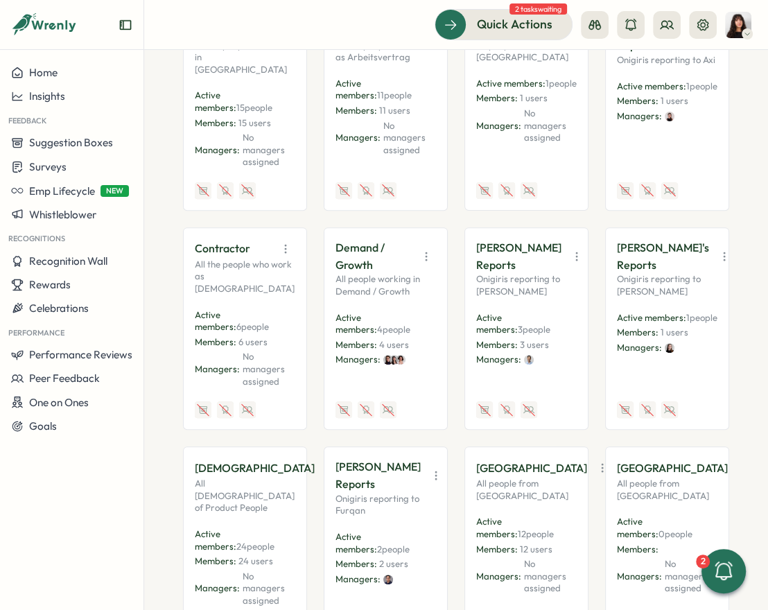
click at [570, 250] on icon "button" at bounding box center [577, 257] width 14 height 14
click at [530, 302] on button "Edit" at bounding box center [531, 310] width 87 height 24
click at [718, 258] on icon "button" at bounding box center [725, 257] width 14 height 14
click at [671, 309] on button "Edit" at bounding box center [671, 319] width 87 height 24
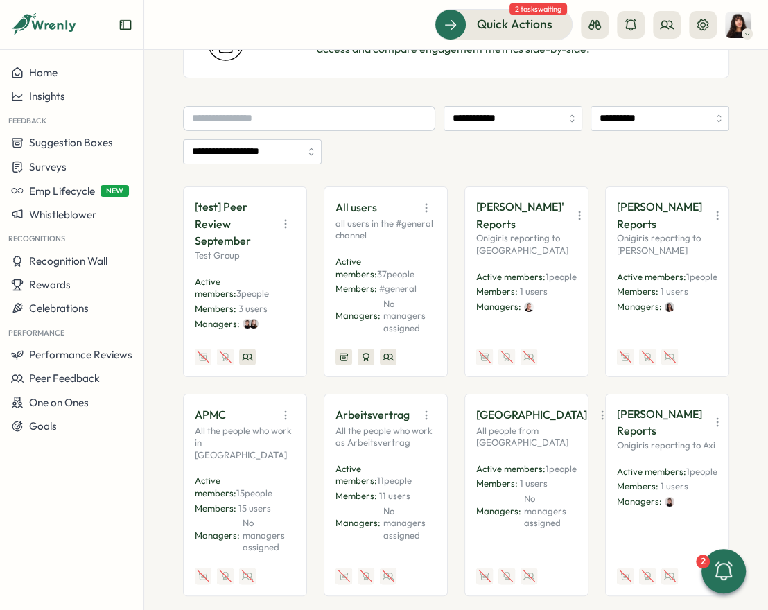
scroll to position [140, 0]
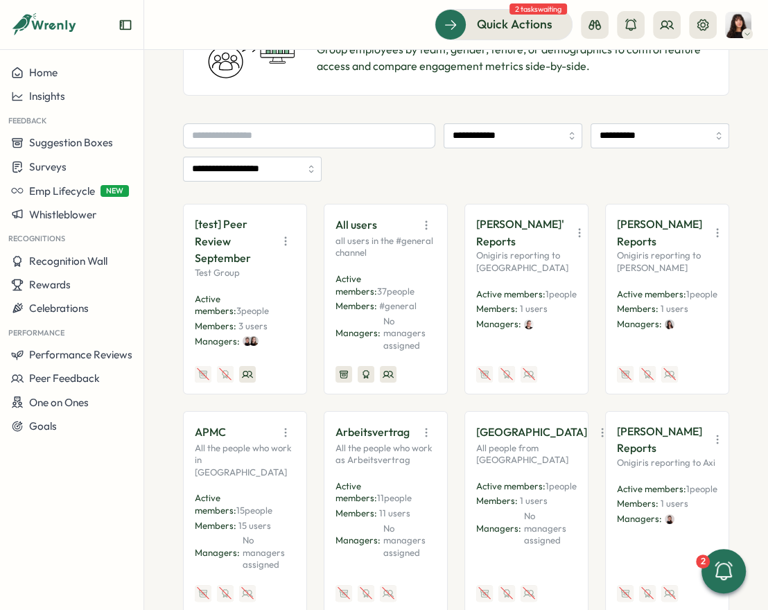
click at [573, 240] on icon "button" at bounding box center [580, 233] width 14 height 14
click at [538, 299] on button "Edit" at bounding box center [531, 295] width 87 height 24
click at [711, 240] on icon "button" at bounding box center [718, 233] width 14 height 14
click at [660, 294] on button "Edit" at bounding box center [671, 295] width 87 height 24
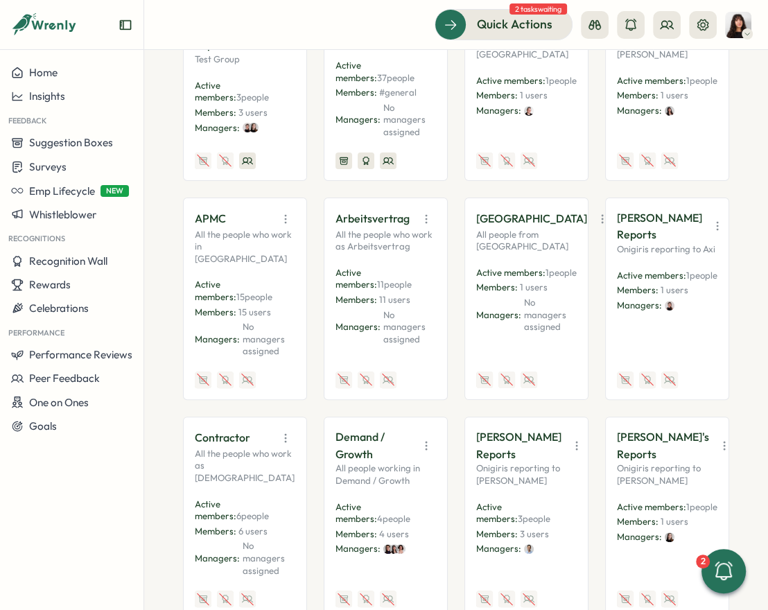
scroll to position [365, 0]
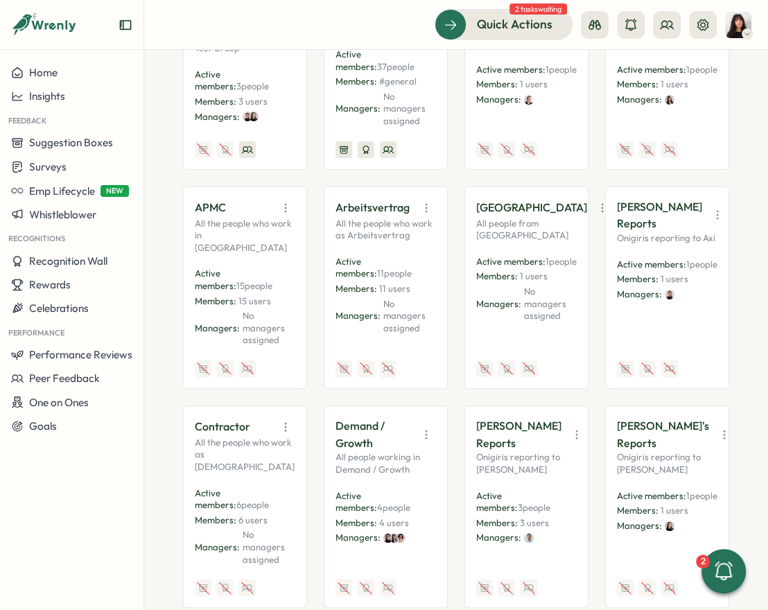
click at [711, 221] on icon "button" at bounding box center [718, 215] width 14 height 14
click at [651, 276] on button "Edit" at bounding box center [671, 269] width 87 height 24
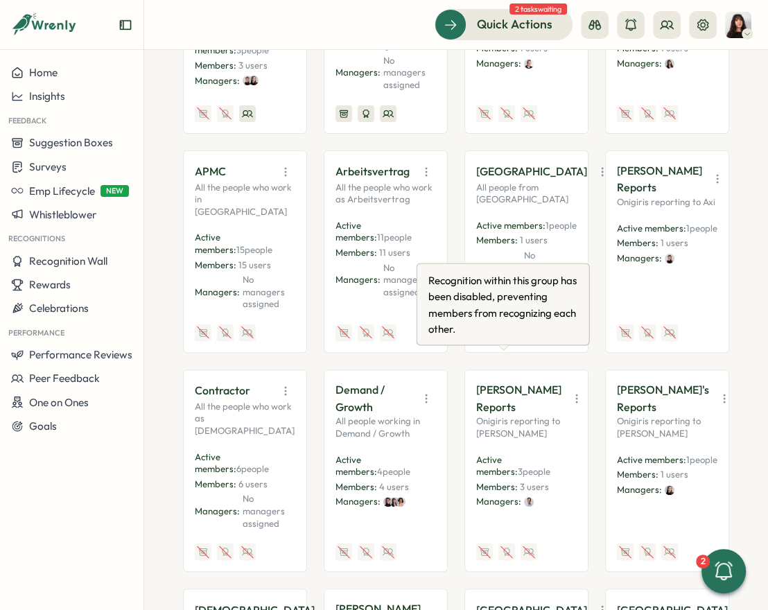
scroll to position [483, 0]
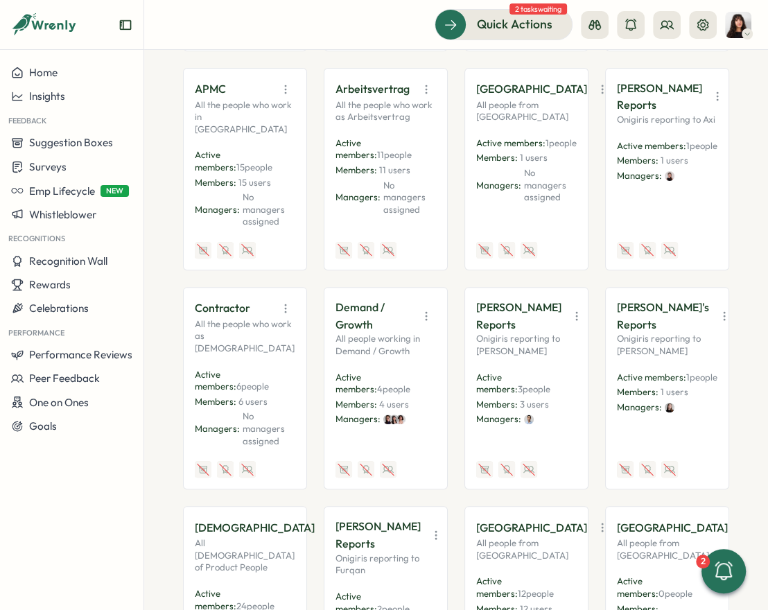
click at [570, 309] on icon "button" at bounding box center [577, 316] width 14 height 14
click at [529, 361] on button "Edit" at bounding box center [531, 370] width 87 height 24
click at [724, 317] on icon "button" at bounding box center [724, 316] width 1 height 8
click at [660, 371] on button "Edit" at bounding box center [671, 379] width 87 height 24
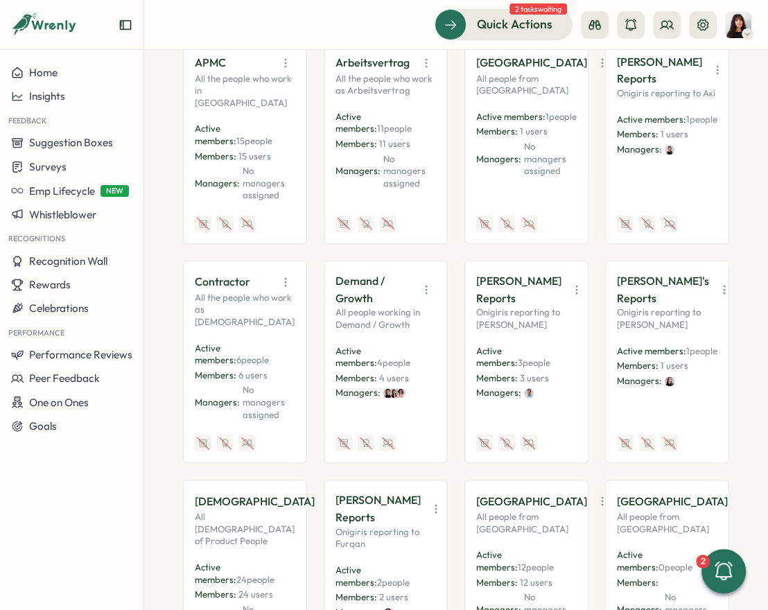
scroll to position [605, 0]
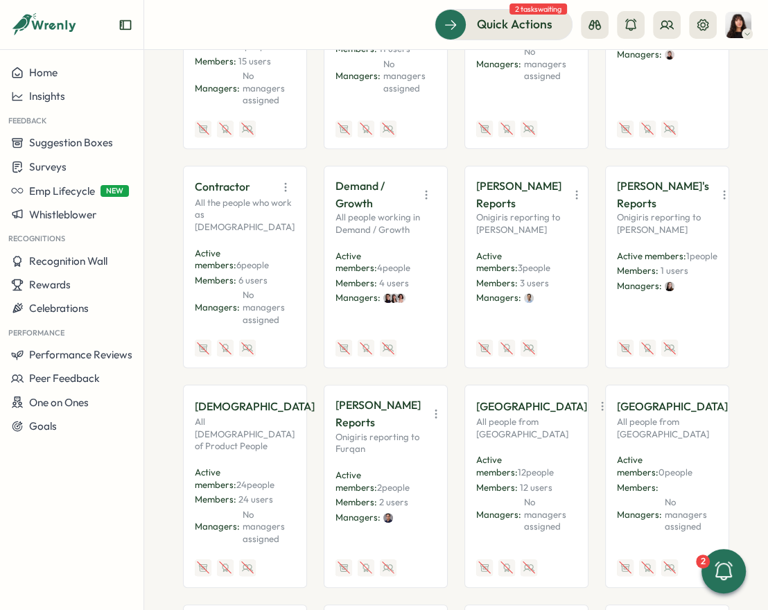
click at [429, 407] on icon "button" at bounding box center [436, 414] width 14 height 14
click at [397, 456] on button "Edit" at bounding box center [390, 468] width 87 height 24
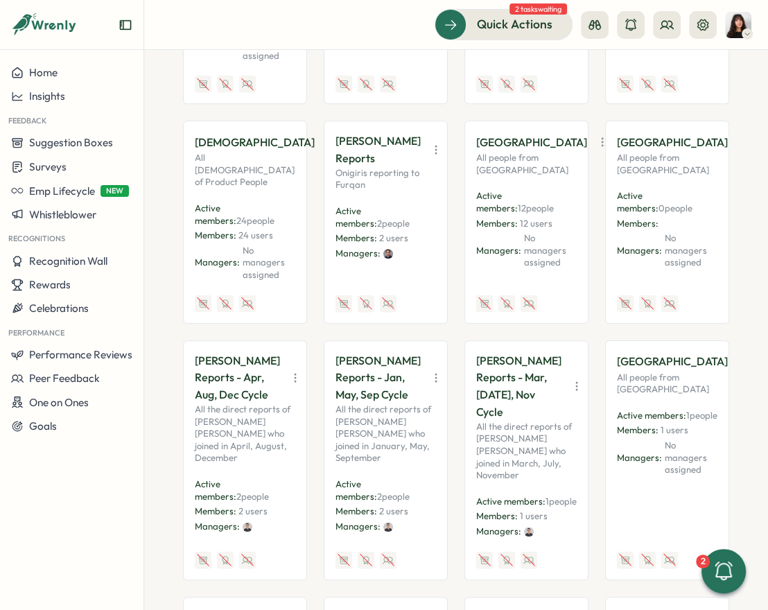
scroll to position [879, 0]
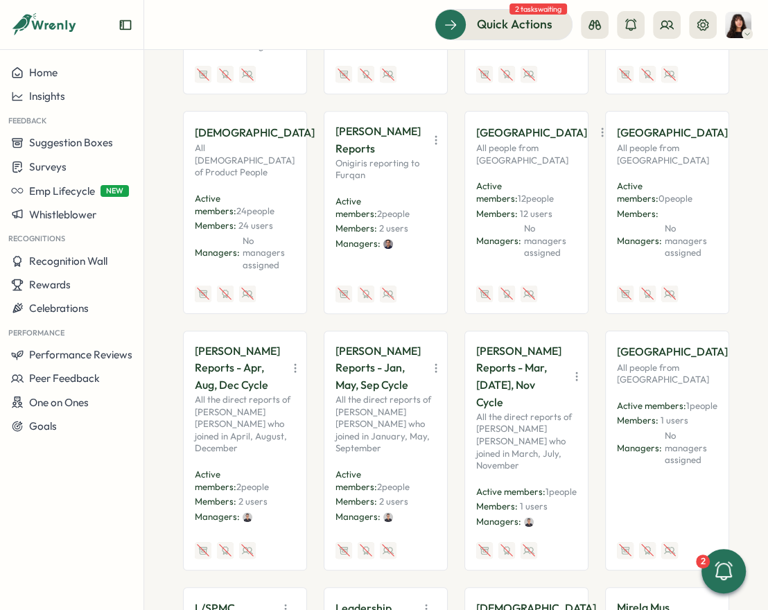
click at [289, 361] on icon "button" at bounding box center [296, 368] width 14 height 14
click at [250, 458] on button "Disable" at bounding box center [249, 470] width 87 height 24
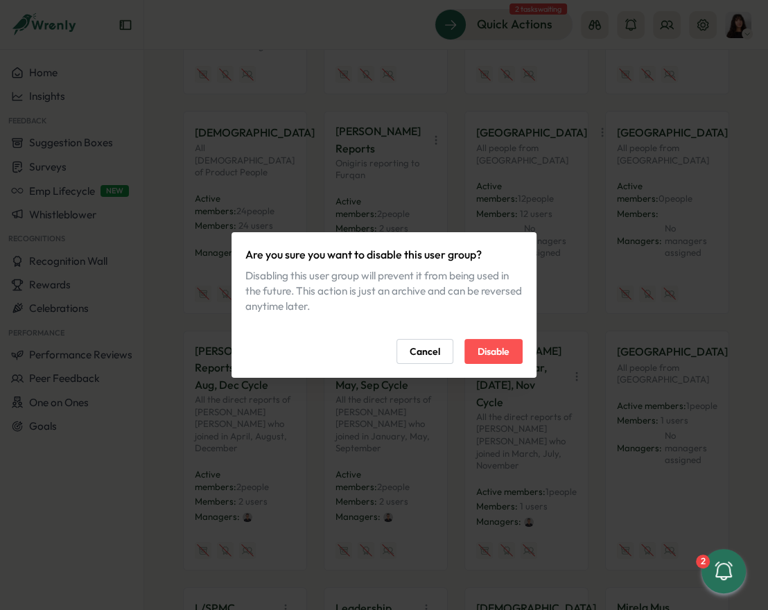
click at [504, 354] on span "Disable" at bounding box center [494, 352] width 32 height 24
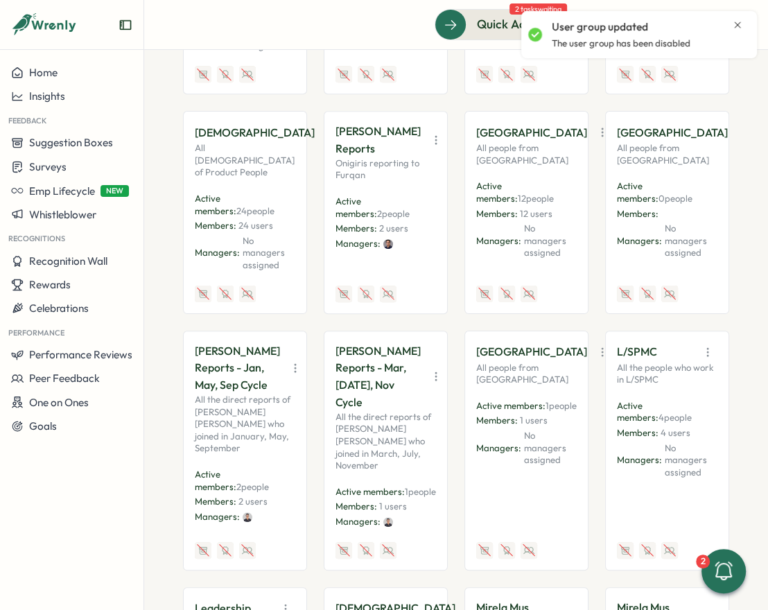
click at [289, 361] on icon "button" at bounding box center [296, 368] width 14 height 14
click at [247, 458] on button "Disable" at bounding box center [249, 470] width 87 height 24
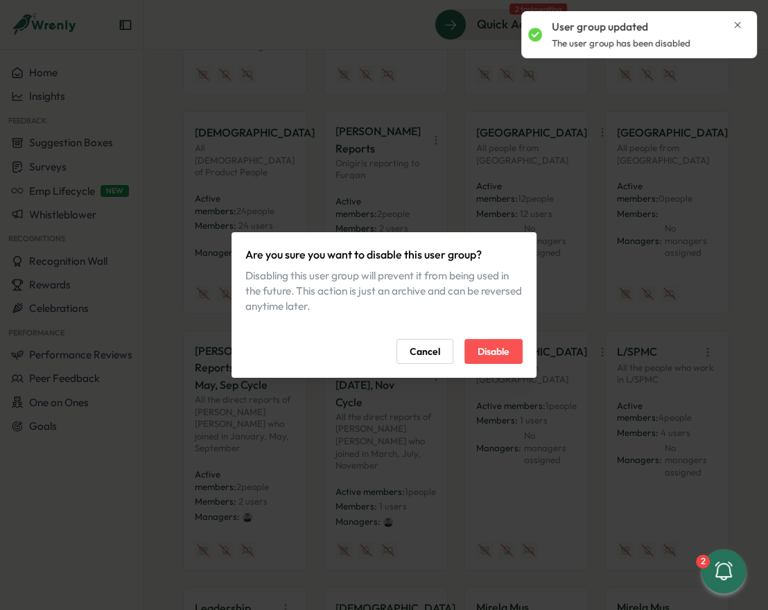
click at [485, 357] on span "Disable" at bounding box center [494, 352] width 32 height 24
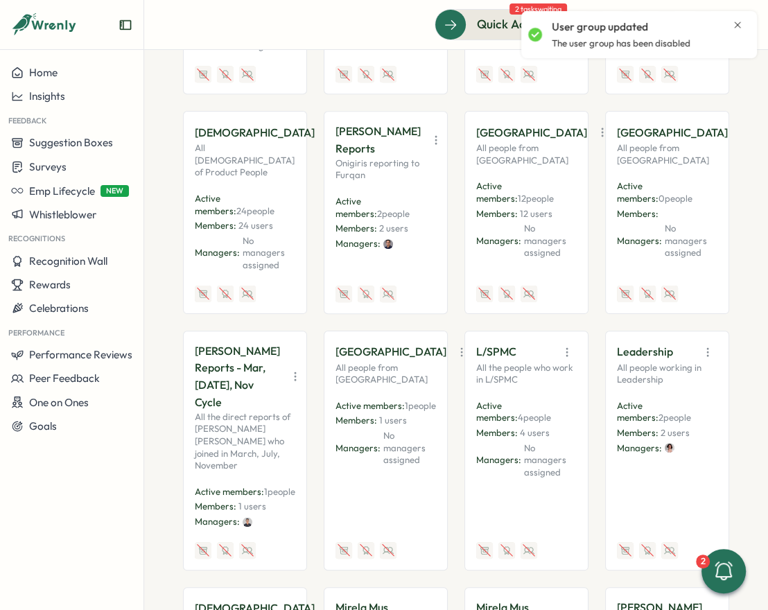
click at [289, 370] on icon "button" at bounding box center [296, 377] width 14 height 14
click at [260, 458] on button "Disable" at bounding box center [249, 470] width 87 height 24
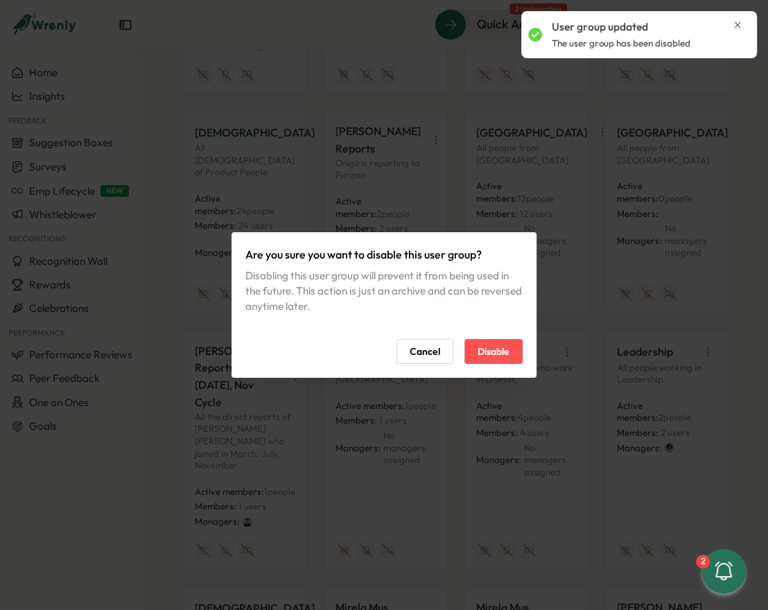
click at [495, 352] on span "Disable" at bounding box center [494, 352] width 32 height 24
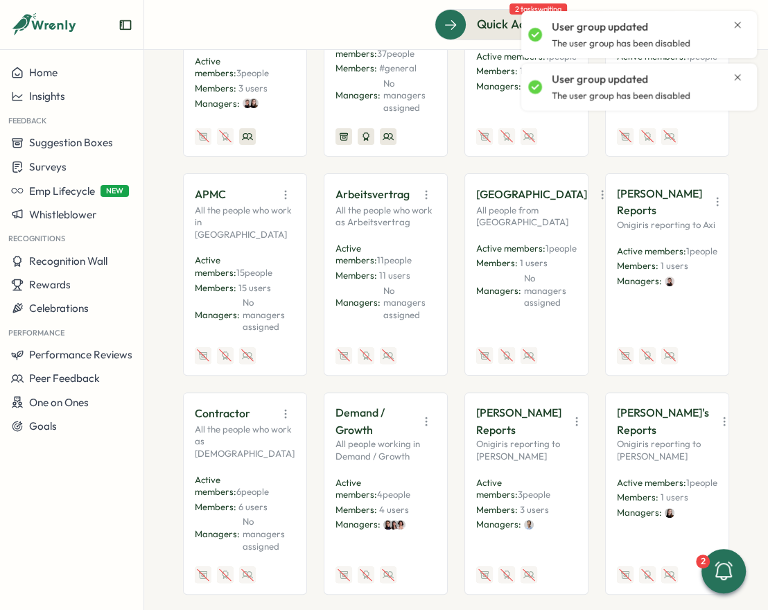
scroll to position [0, 0]
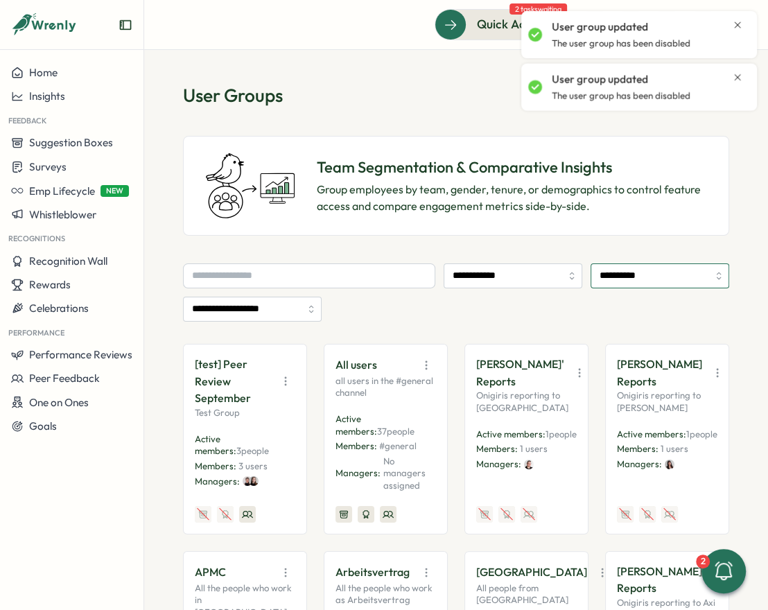
click at [638, 285] on input "**********" at bounding box center [660, 276] width 139 height 25
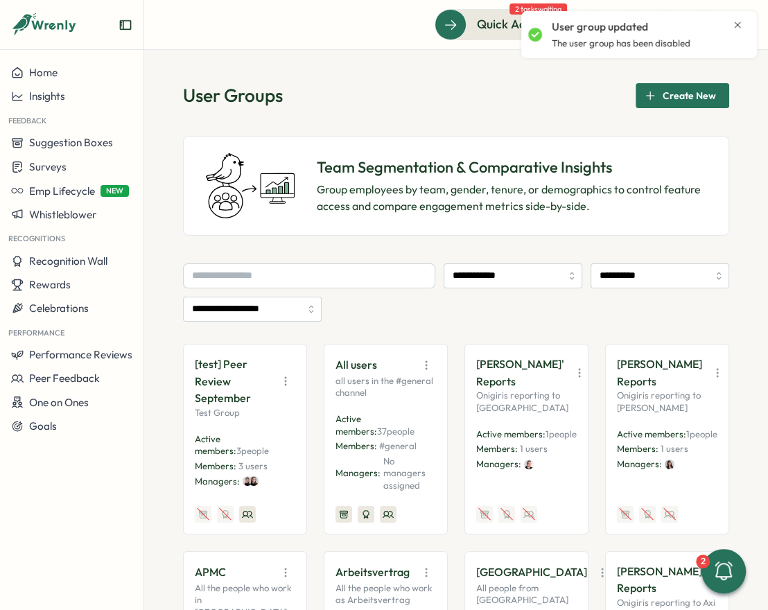
click at [669, 94] on span "Create New" at bounding box center [689, 96] width 53 height 24
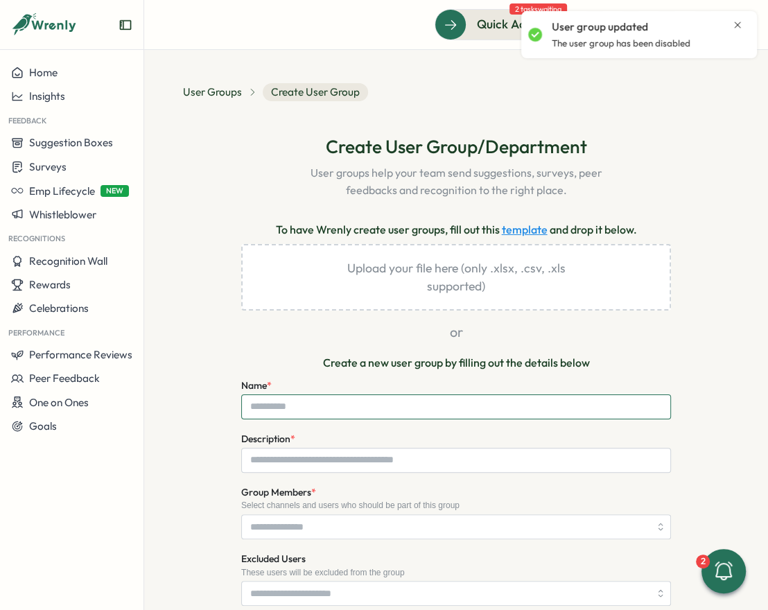
click at [338, 404] on input "Name *" at bounding box center [456, 407] width 430 height 25
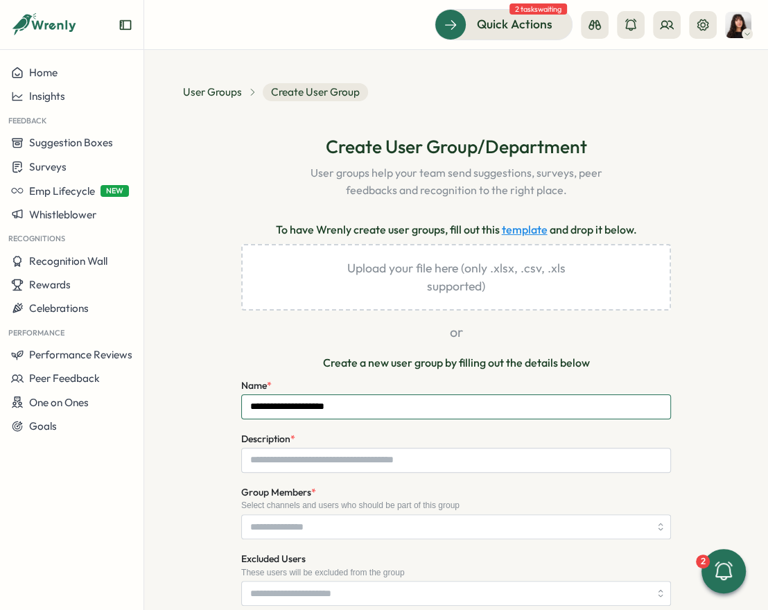
type input "**********"
click at [334, 465] on input "Description *" at bounding box center [456, 460] width 430 height 25
paste input "**********"
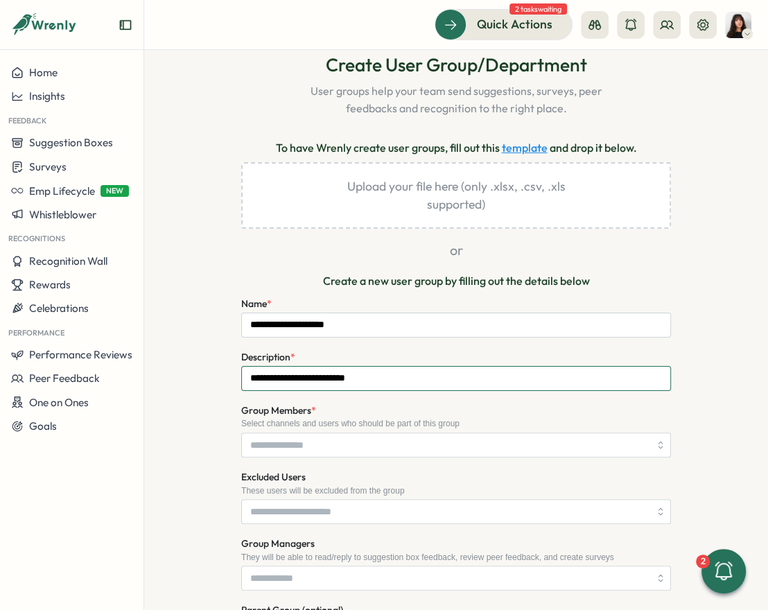
scroll to position [84, 0]
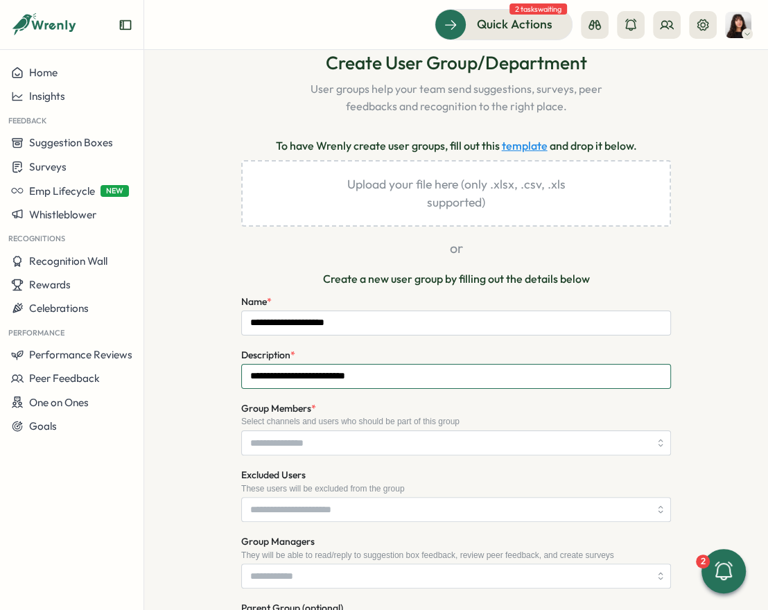
type input "**********"
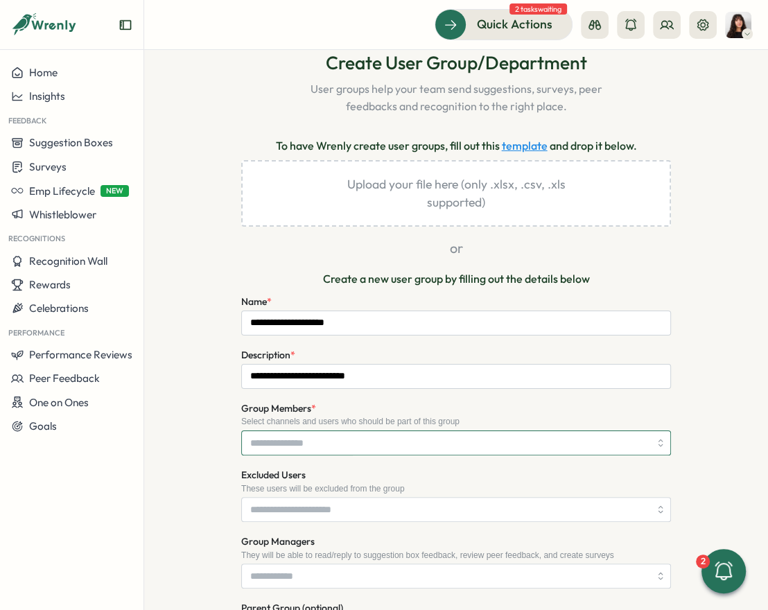
click at [342, 444] on input "Group Members *" at bounding box center [449, 443] width 399 height 24
type input "**"
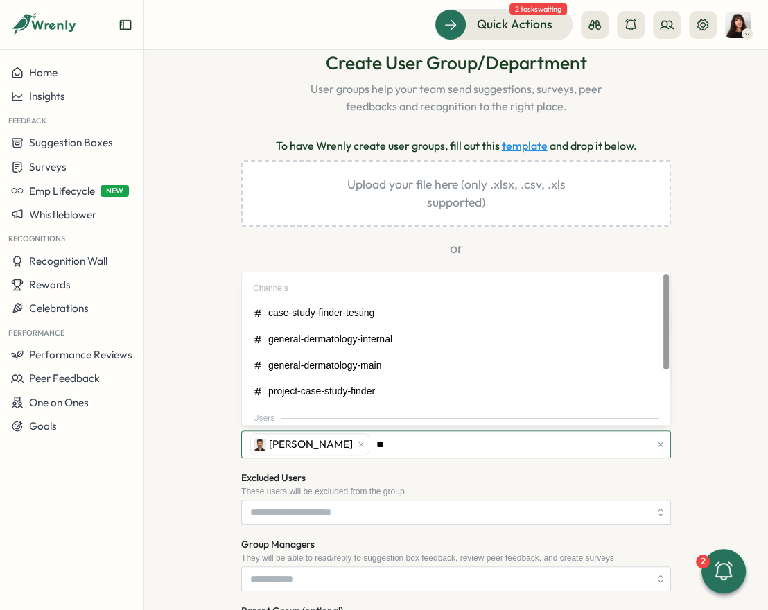
type input "***"
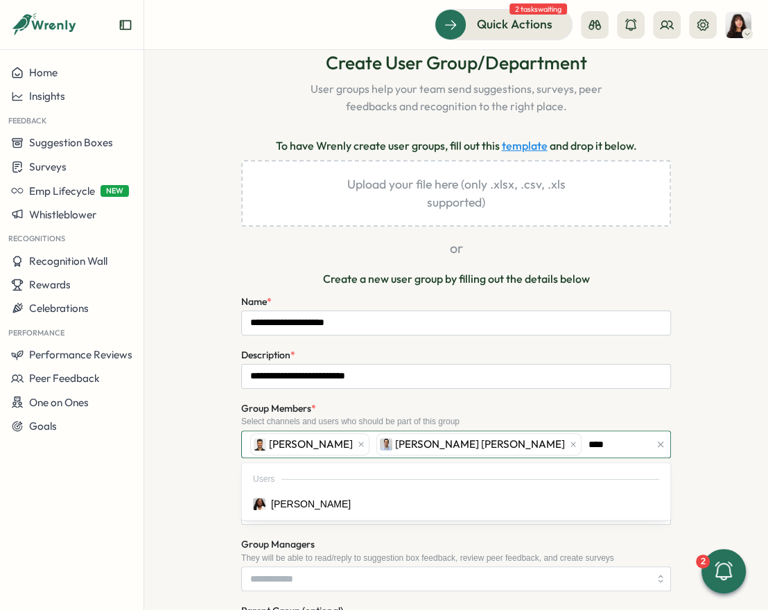
type input "*****"
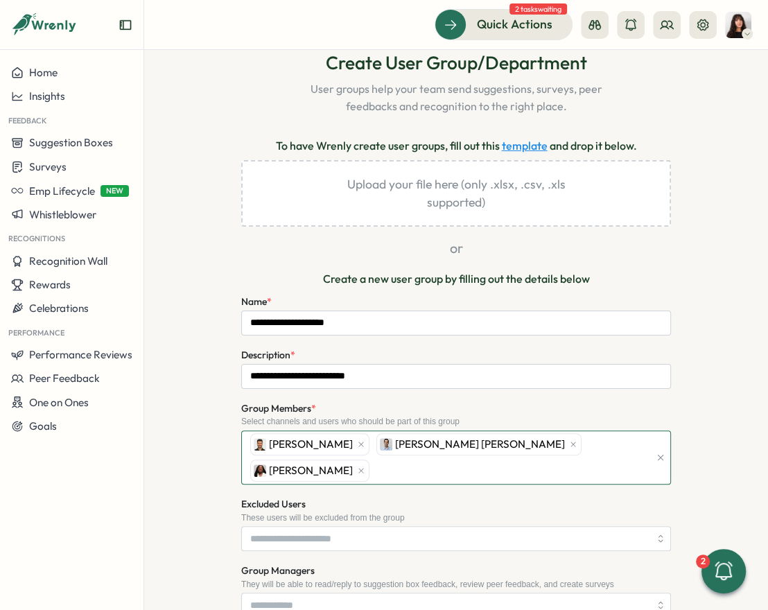
click at [610, 444] on div "Sagar Verma Deniz Basak Dogan Laissa Duclos" at bounding box center [448, 457] width 403 height 53
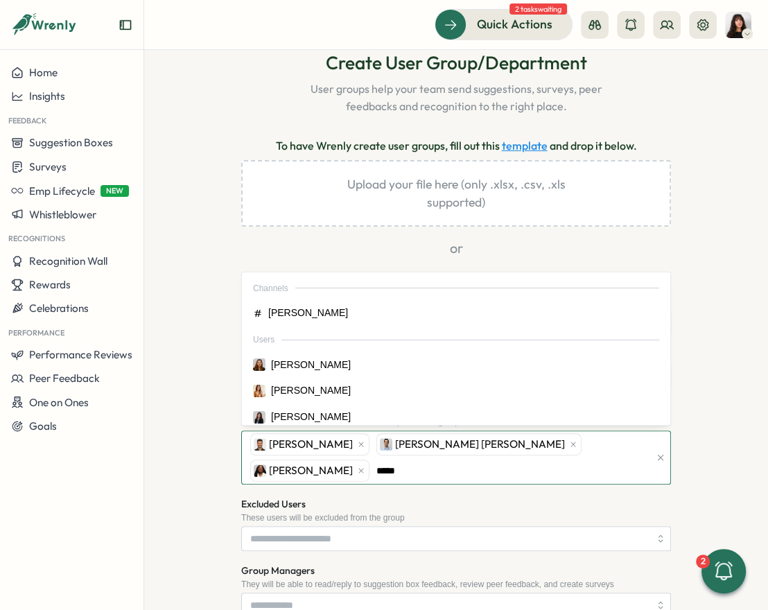
type input "******"
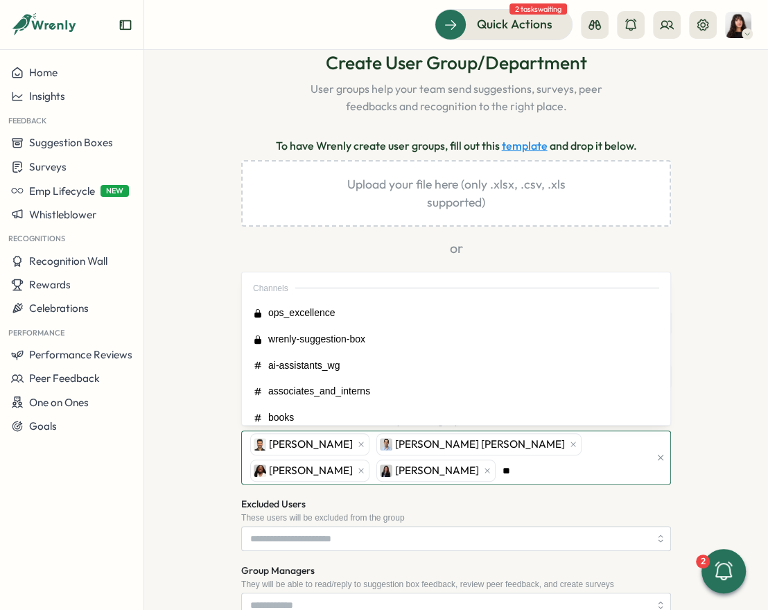
type input "***"
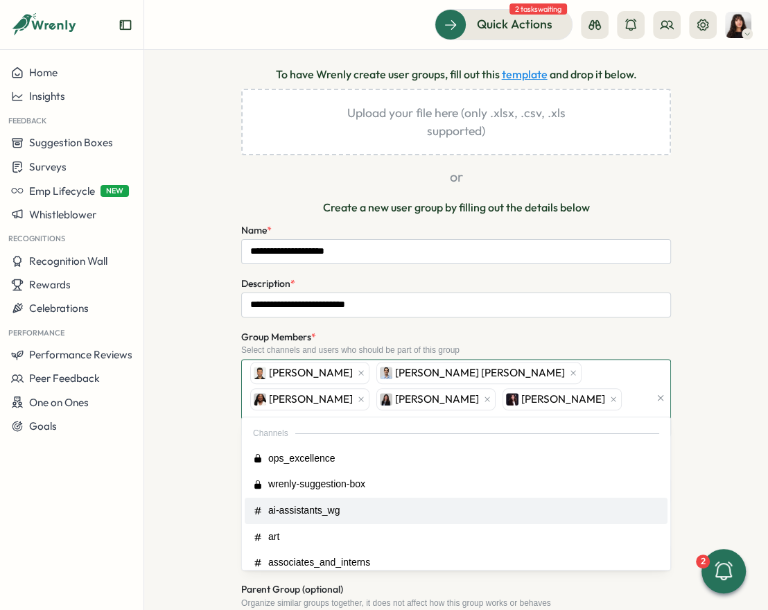
scroll to position [156, 0]
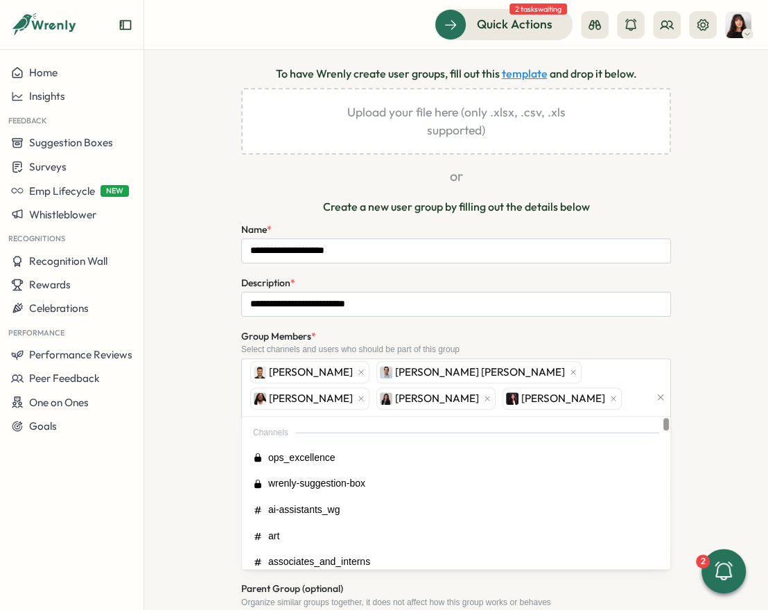
click at [195, 417] on div "**********" at bounding box center [456, 428] width 547 height 900
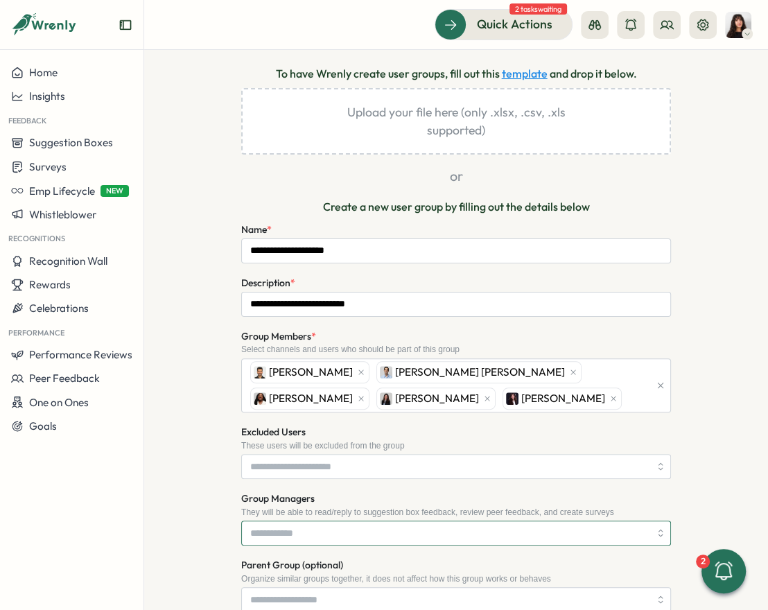
click at [297, 522] on input "Group Managers" at bounding box center [449, 534] width 399 height 24
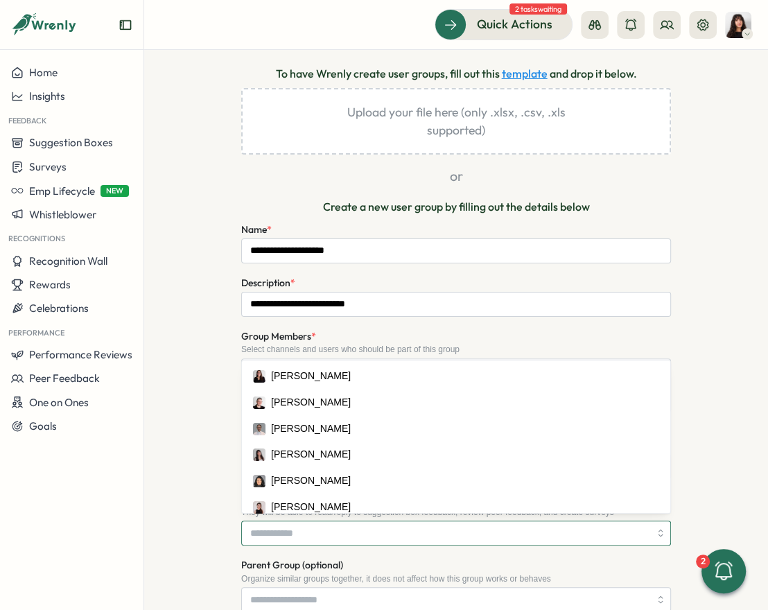
type input "*"
type input "***"
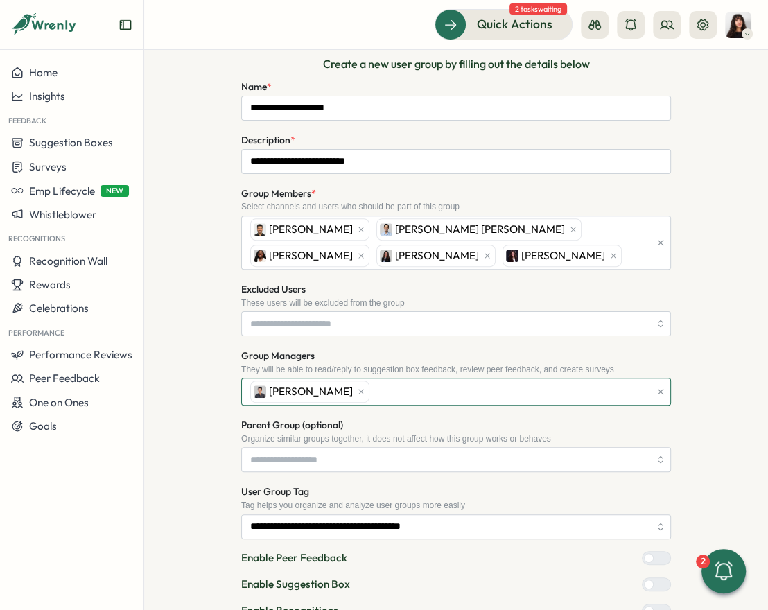
scroll to position [433, 0]
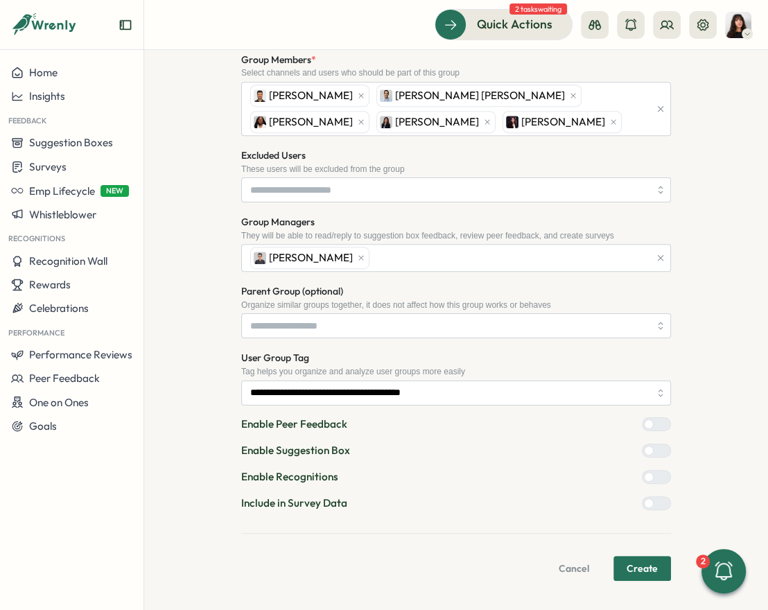
click at [319, 402] on form "**********" at bounding box center [456, 263] width 430 height 637
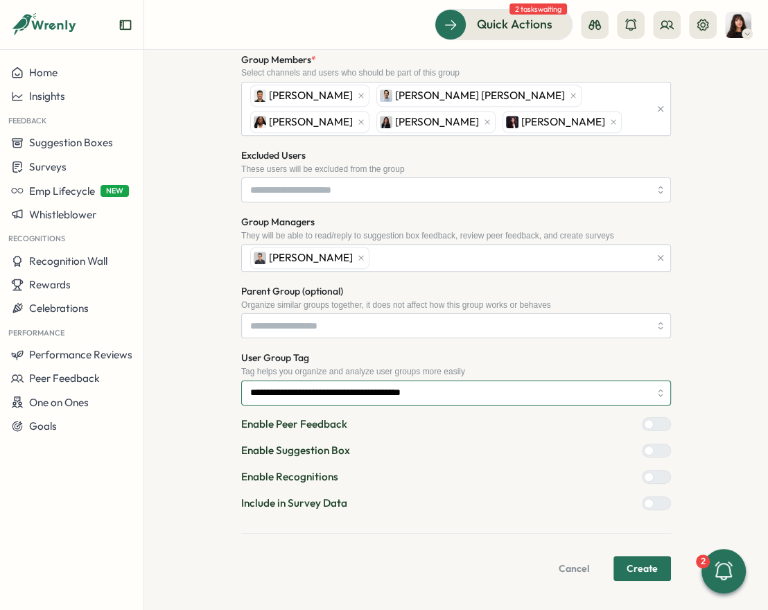
click at [311, 395] on input "**********" at bounding box center [456, 393] width 430 height 25
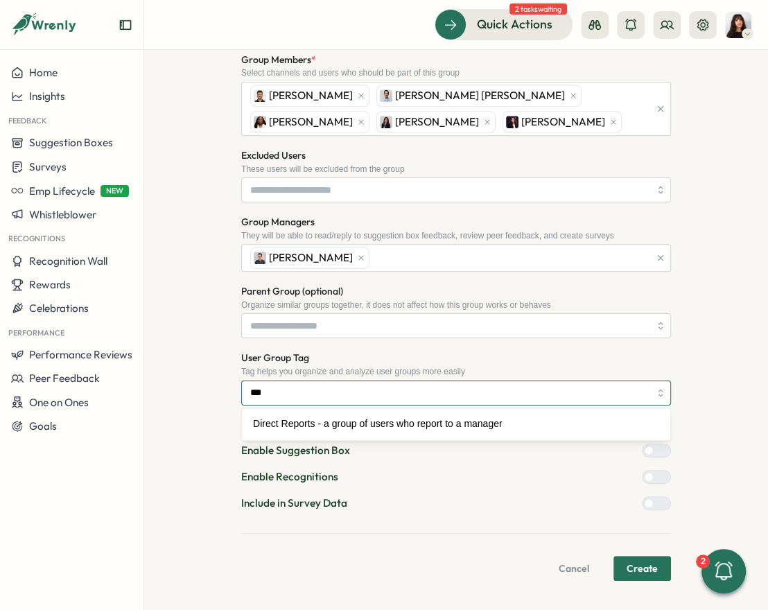
scroll to position [0, 0]
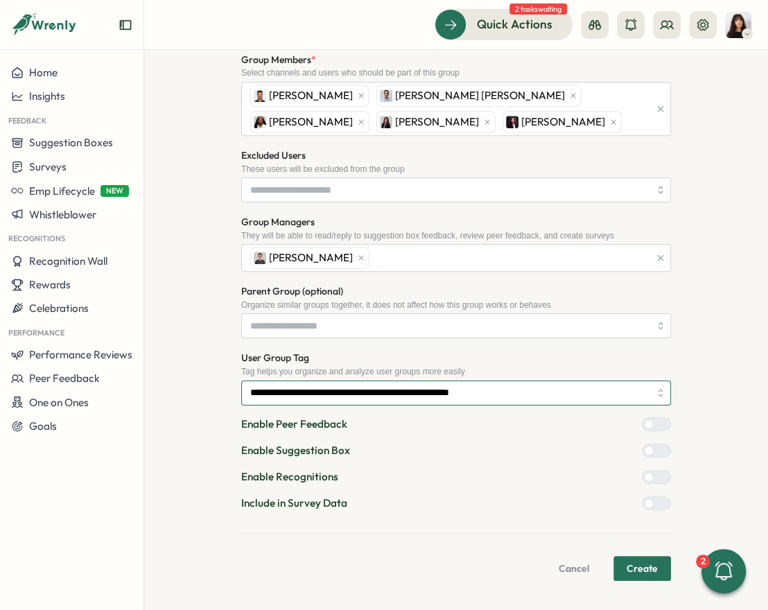
type input "**********"
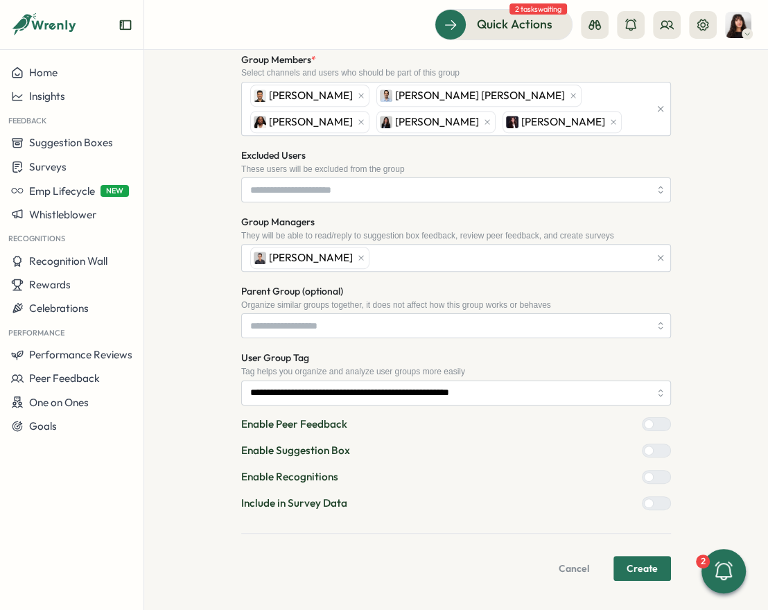
click at [654, 501] on div at bounding box center [662, 503] width 17 height 12
click at [637, 562] on span "Create" at bounding box center [642, 569] width 31 height 24
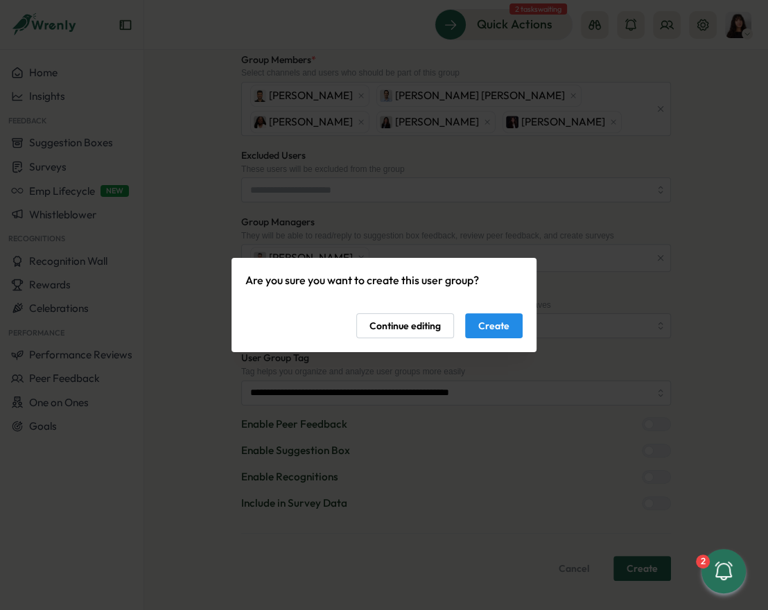
click at [488, 319] on span "Create" at bounding box center [494, 326] width 31 height 24
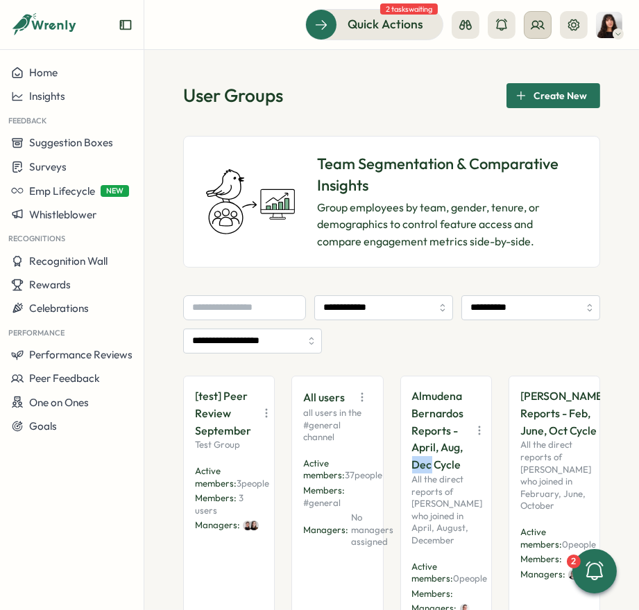
click at [537, 22] on circle at bounding box center [536, 24] width 6 height 6
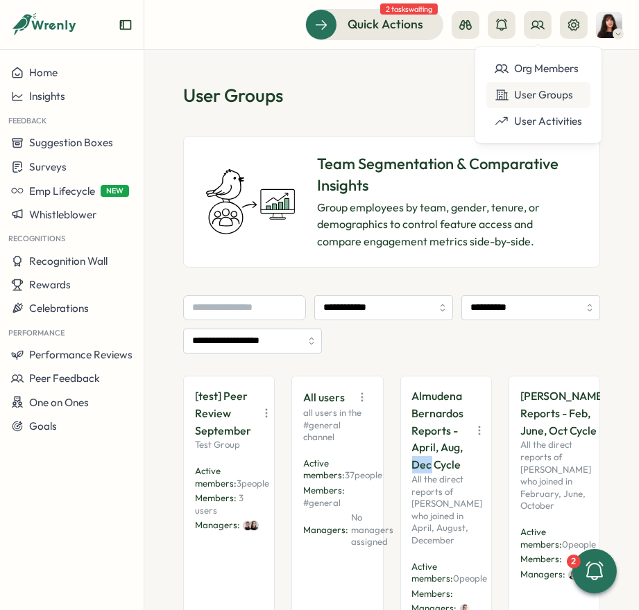
click at [533, 89] on div "User Groups" at bounding box center [538, 94] width 87 height 15
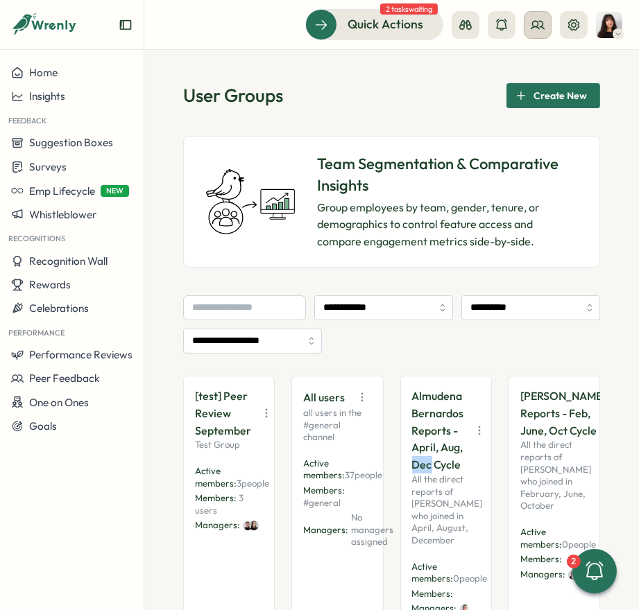
click at [531, 25] on icon at bounding box center [538, 25] width 14 height 14
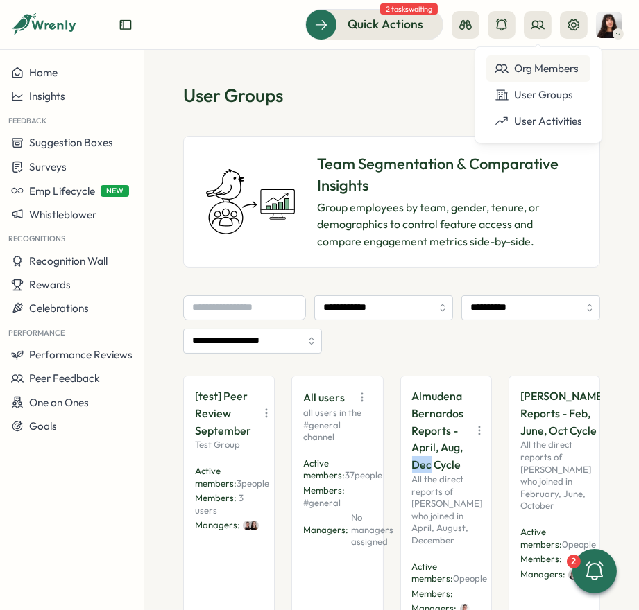
click at [538, 67] on div "Org Members" at bounding box center [538, 68] width 87 height 15
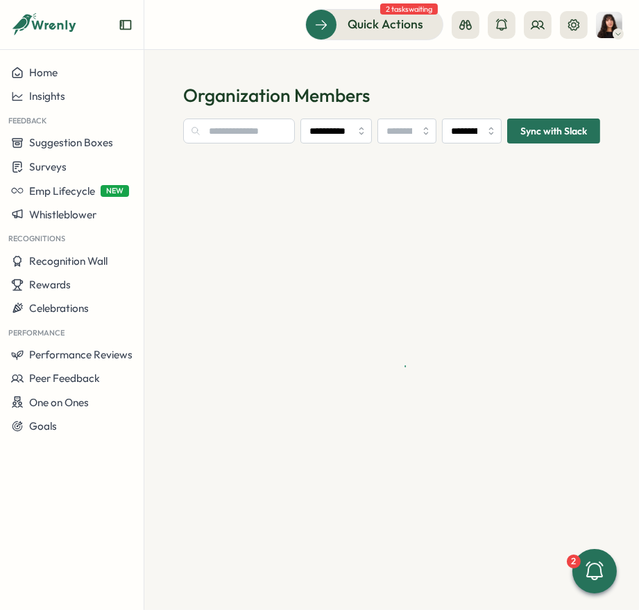
type input "**********"
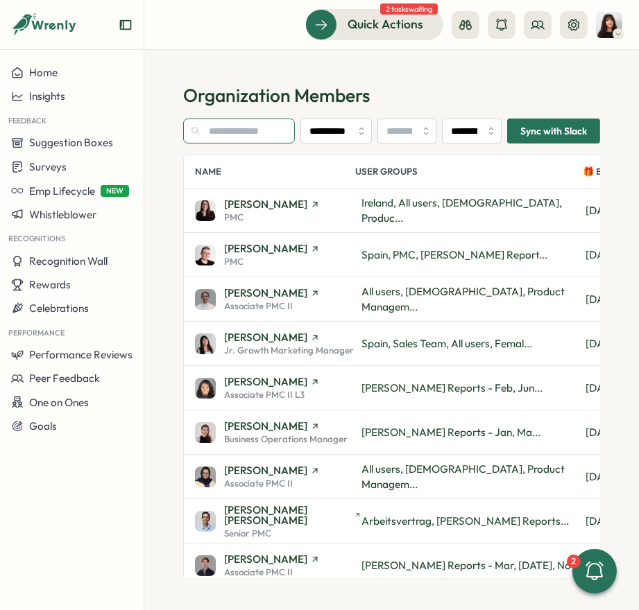
click at [229, 129] on input "text" at bounding box center [239, 131] width 112 height 25
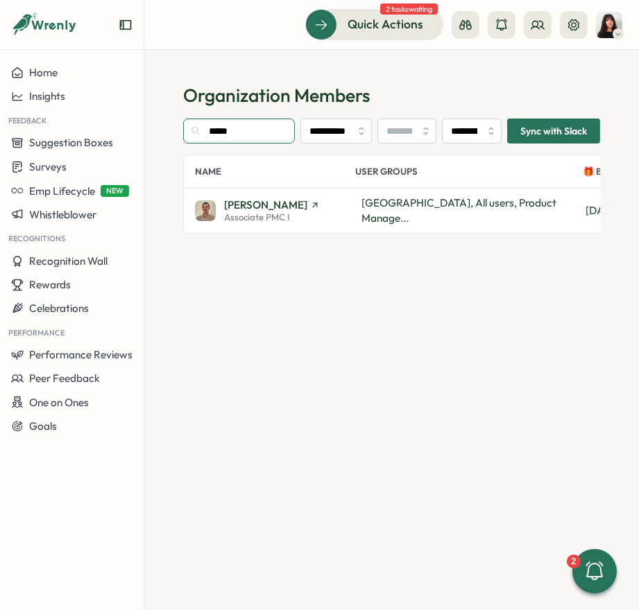
type input "*****"
click at [271, 225] on div "Francisco Afonso Associate PMC I Portugal, All users, Product Manage... Sat, Ja…" at bounding box center [510, 211] width 653 height 44
click at [284, 205] on span "Francisco Afonso" at bounding box center [265, 205] width 83 height 10
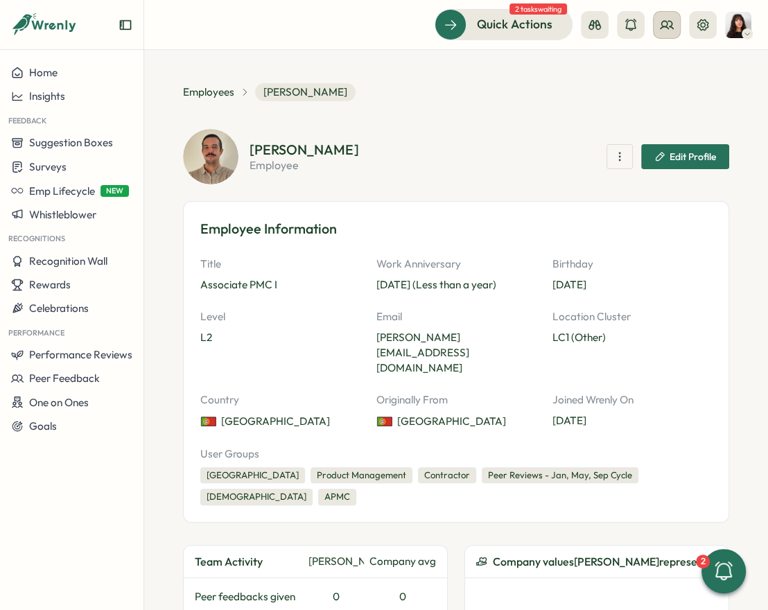
click at [638, 24] on icon at bounding box center [667, 25] width 14 height 14
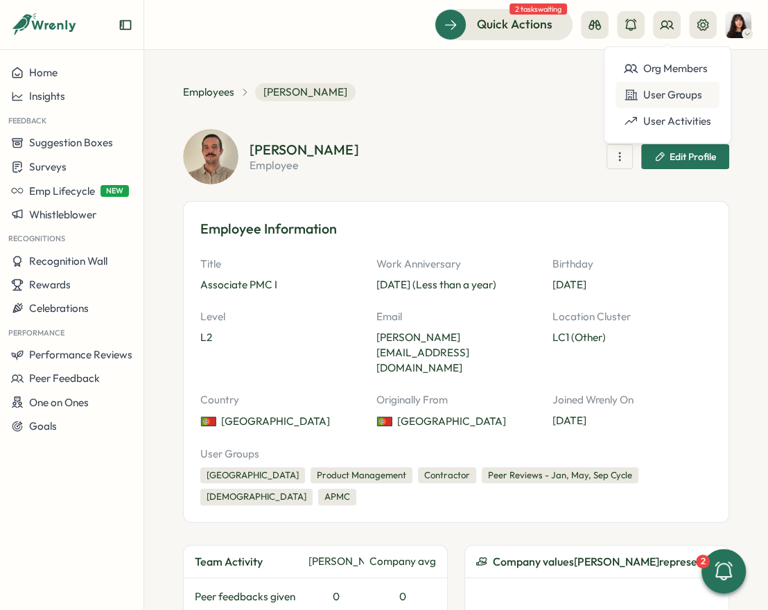
click at [638, 104] on div "User Groups" at bounding box center [668, 95] width 104 height 26
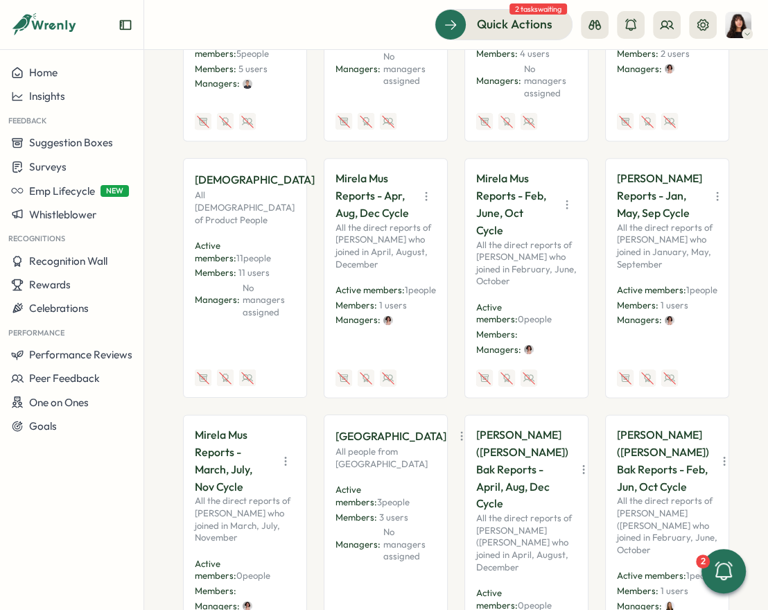
scroll to position [1241, 0]
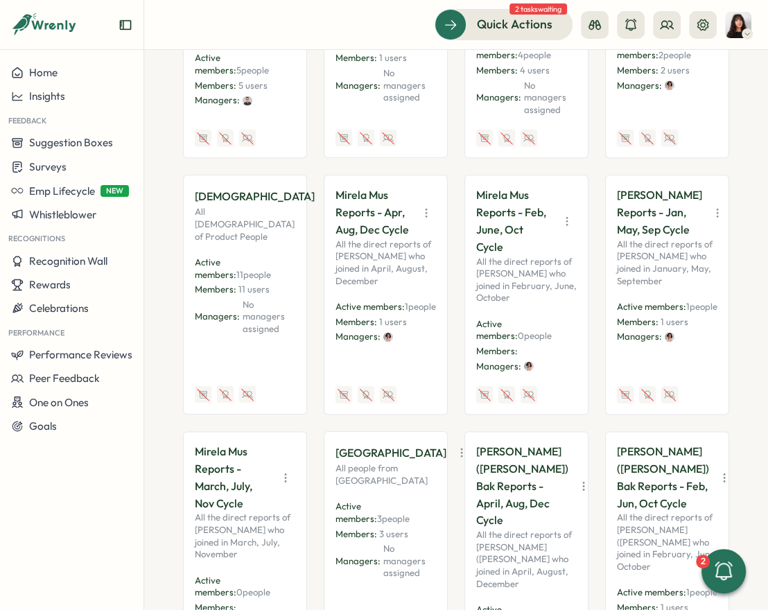
click at [426, 206] on icon "button" at bounding box center [427, 213] width 14 height 14
click at [409, 302] on button "Disable" at bounding box center [390, 314] width 87 height 24
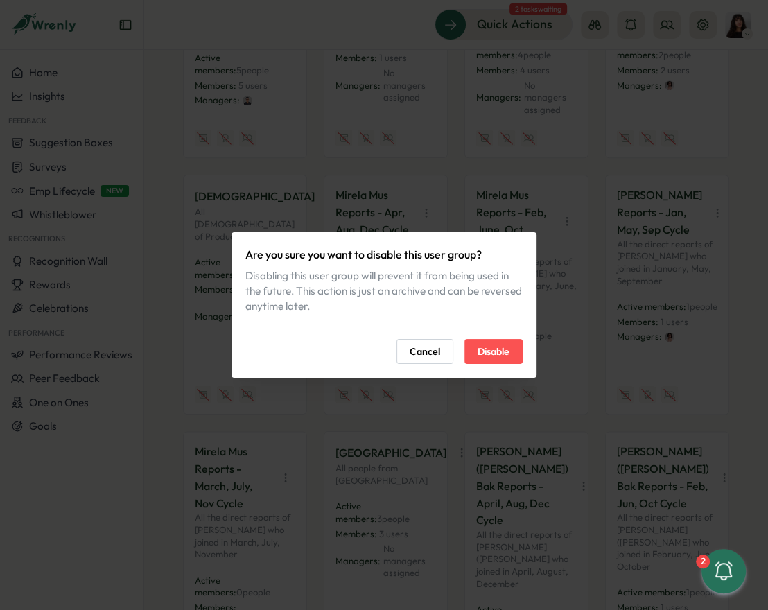
click at [491, 354] on span "Disable" at bounding box center [494, 352] width 32 height 24
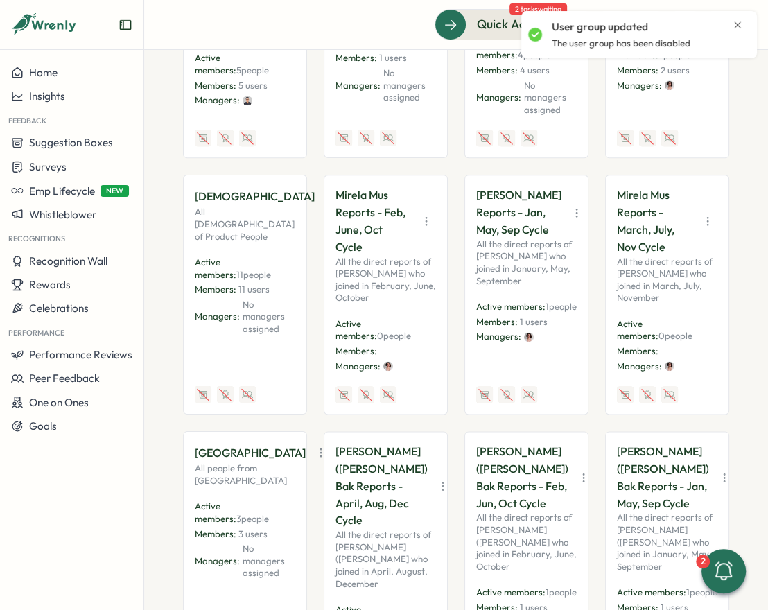
click at [567, 203] on button "button" at bounding box center [576, 212] width 19 height 19
click at [531, 302] on button "Disable" at bounding box center [531, 314] width 87 height 24
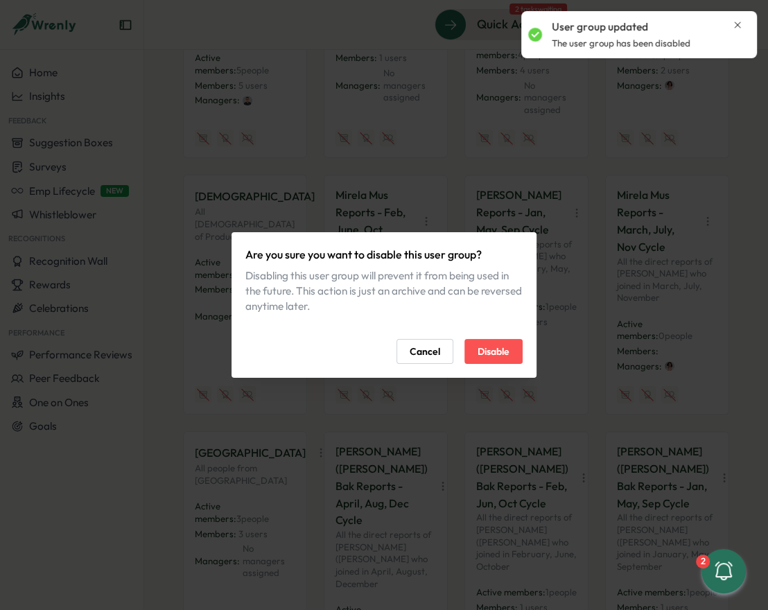
click at [500, 357] on span "Disable" at bounding box center [494, 352] width 32 height 24
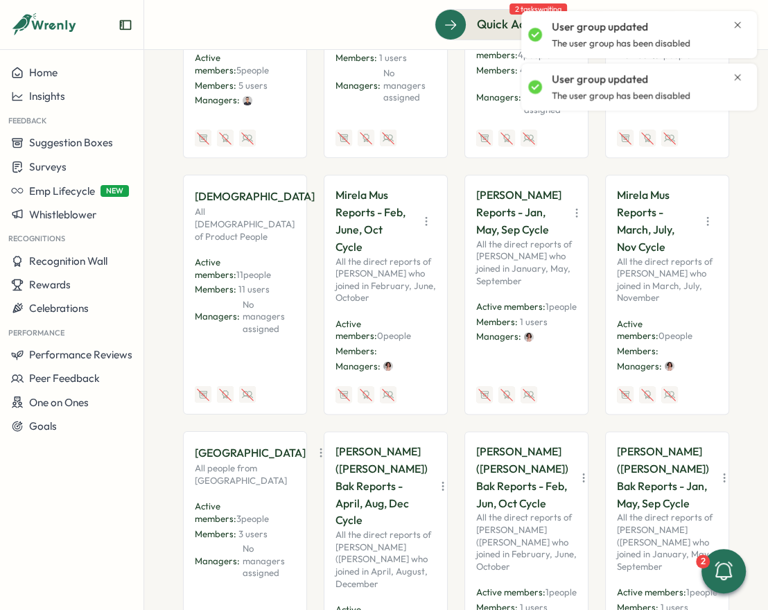
click at [425, 214] on icon "button" at bounding box center [427, 221] width 14 height 14
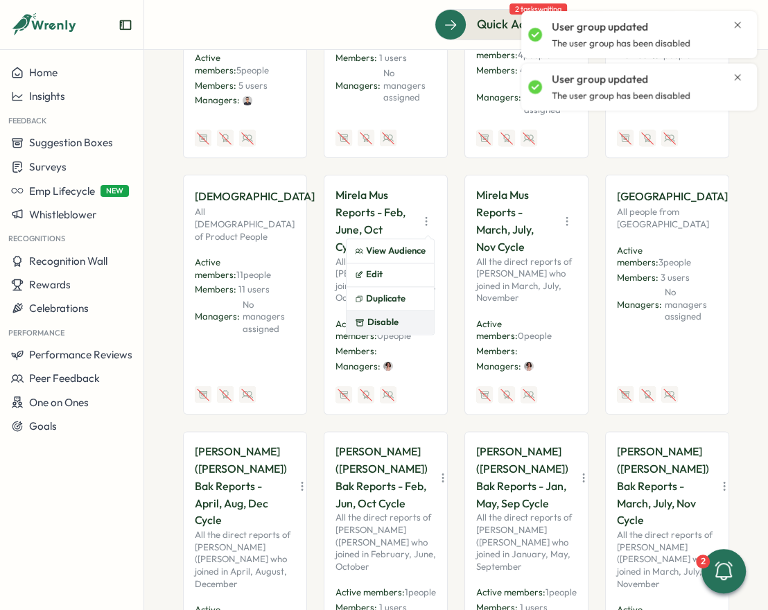
click at [408, 311] on button "Disable" at bounding box center [390, 323] width 87 height 24
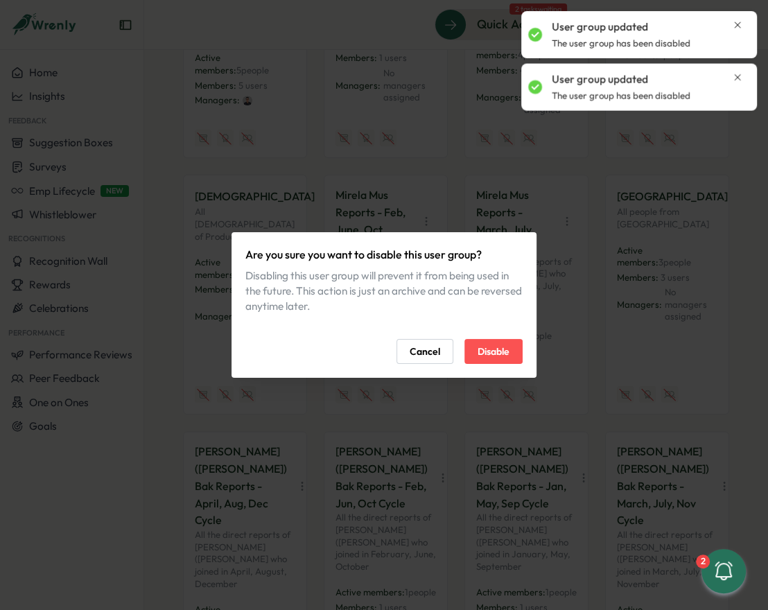
click at [485, 347] on span "Disable" at bounding box center [494, 352] width 32 height 24
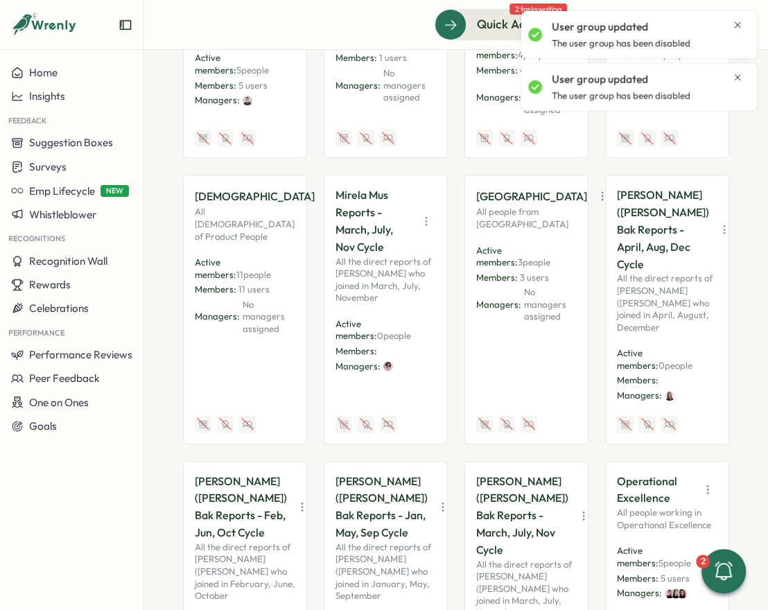
click at [425, 214] on icon "button" at bounding box center [427, 221] width 14 height 14
click at [414, 311] on button "Disable" at bounding box center [390, 323] width 87 height 24
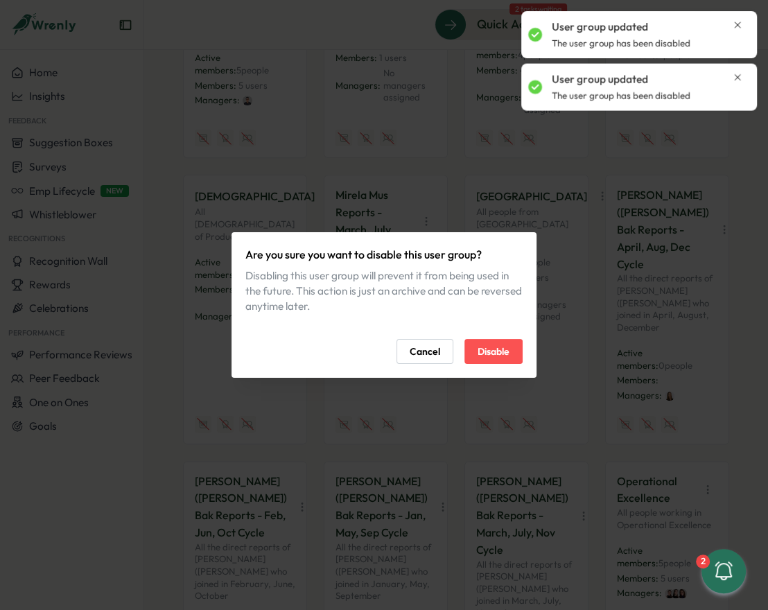
click at [513, 354] on button "Disable" at bounding box center [494, 351] width 58 height 25
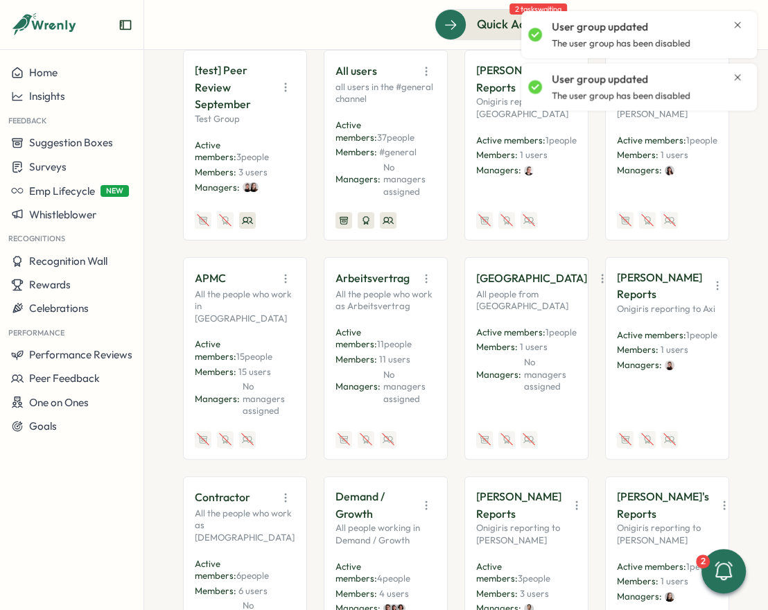
scroll to position [0, 0]
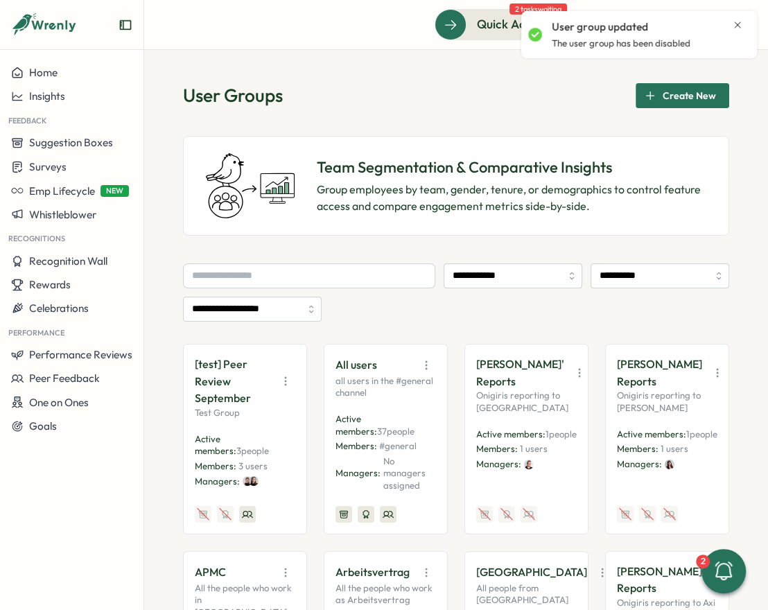
click at [638, 89] on span "Create New" at bounding box center [689, 96] width 53 height 24
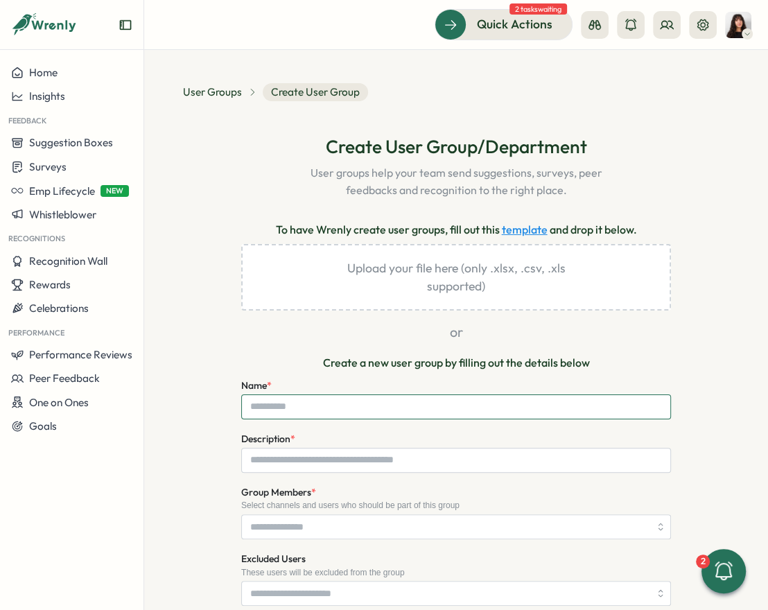
click at [326, 404] on input "Name *" at bounding box center [456, 407] width 430 height 25
type input "**********"
click at [316, 469] on input "Description *" at bounding box center [456, 460] width 430 height 25
paste input "**********"
type input "**********"
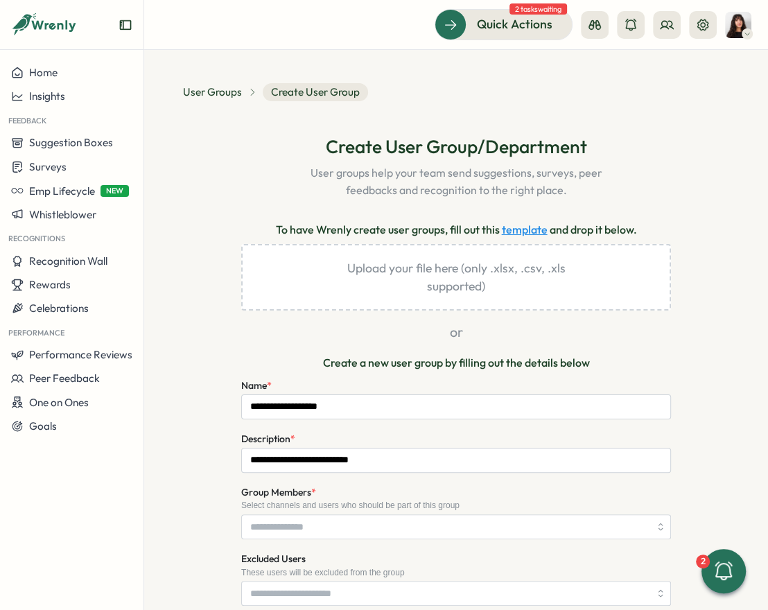
scroll to position [53, 0]
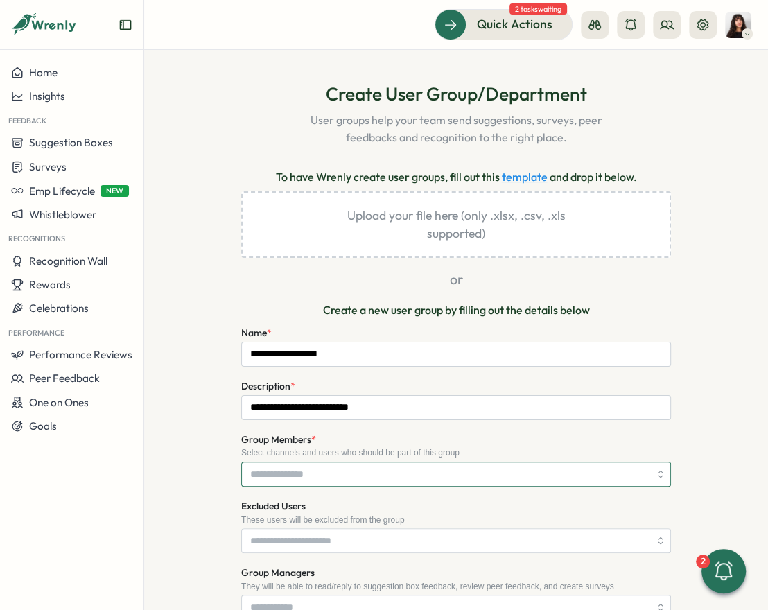
click at [307, 467] on input "Group Members *" at bounding box center [449, 475] width 399 height 24
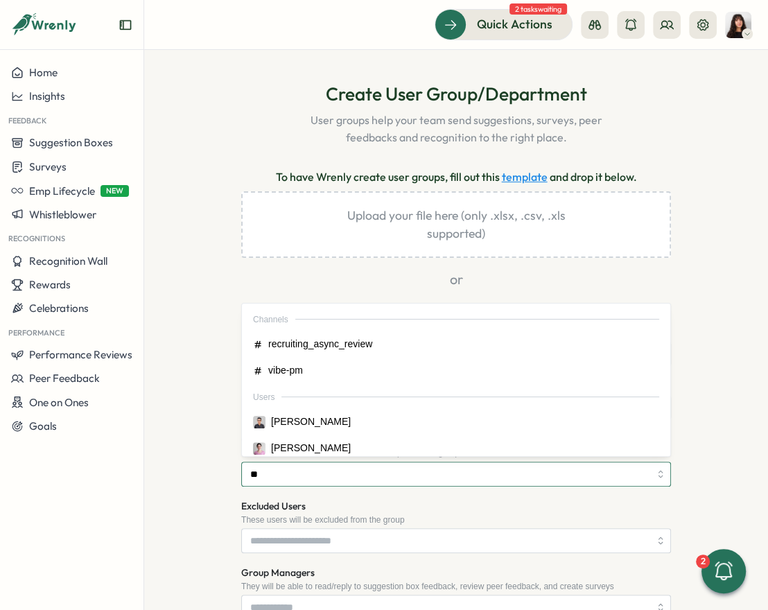
type input "***"
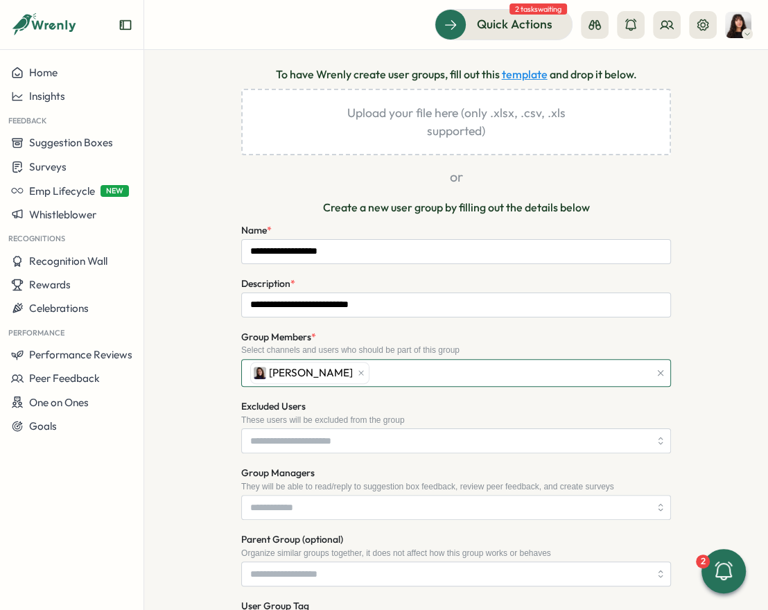
scroll to position [265, 0]
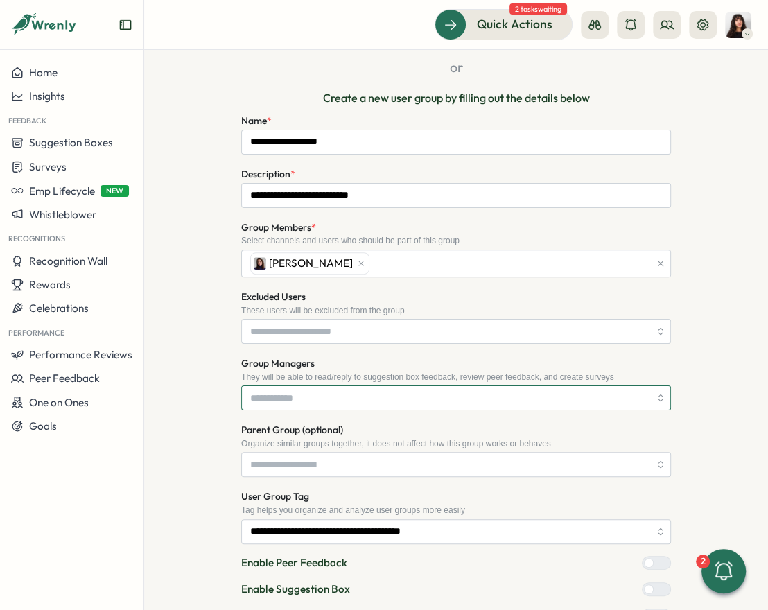
click at [304, 397] on input "Group Managers" at bounding box center [449, 398] width 399 height 24
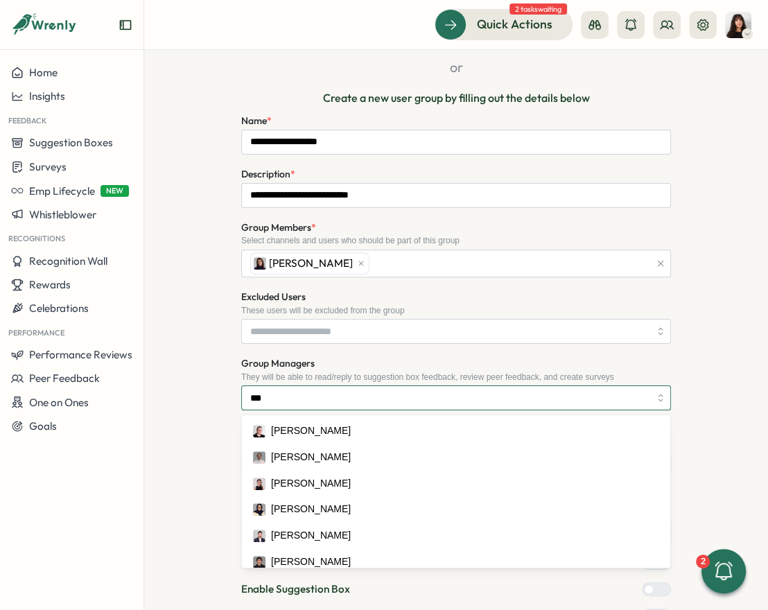
type input "****"
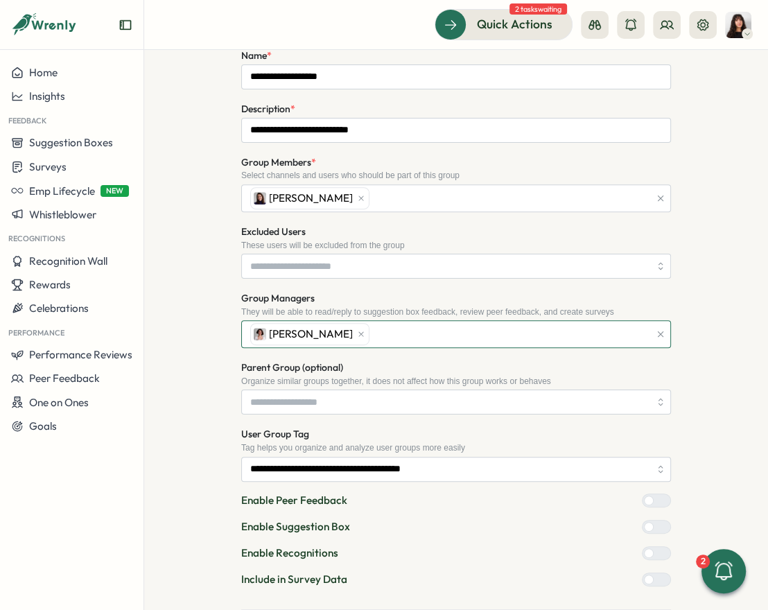
scroll to position [334, 0]
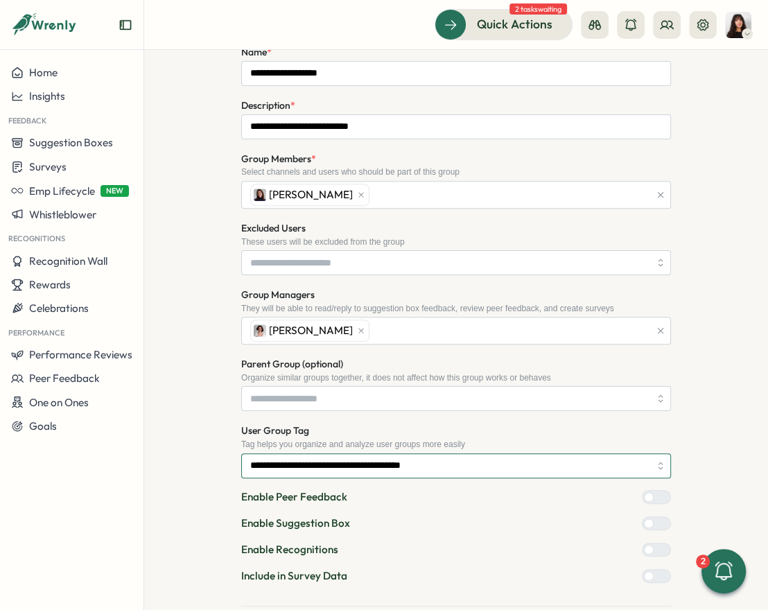
click at [381, 461] on input "**********" at bounding box center [456, 466] width 430 height 25
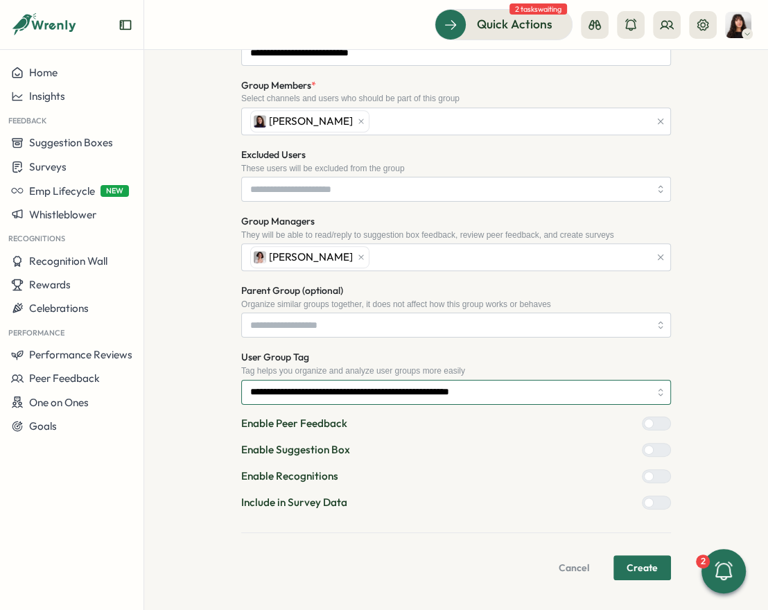
type input "**********"
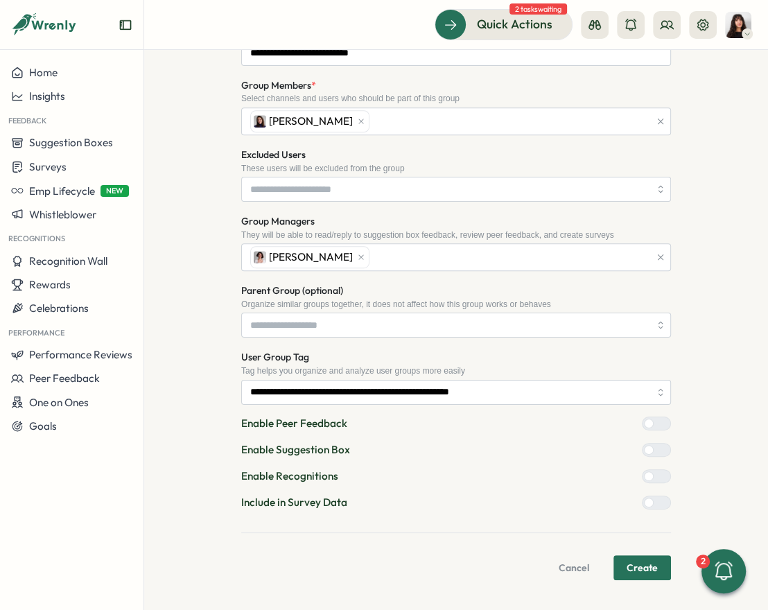
click at [638, 505] on div at bounding box center [662, 503] width 17 height 12
click at [638, 566] on span "Create" at bounding box center [642, 568] width 31 height 24
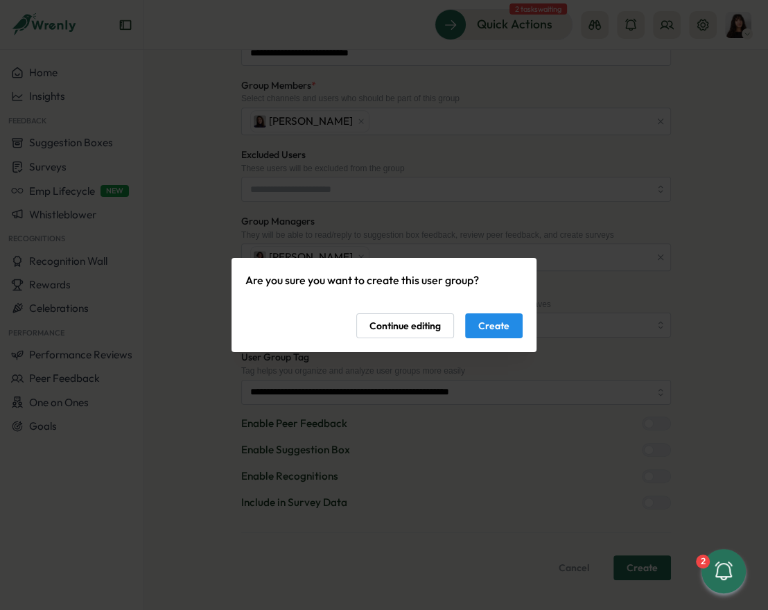
click at [480, 327] on span "Create" at bounding box center [494, 326] width 31 height 24
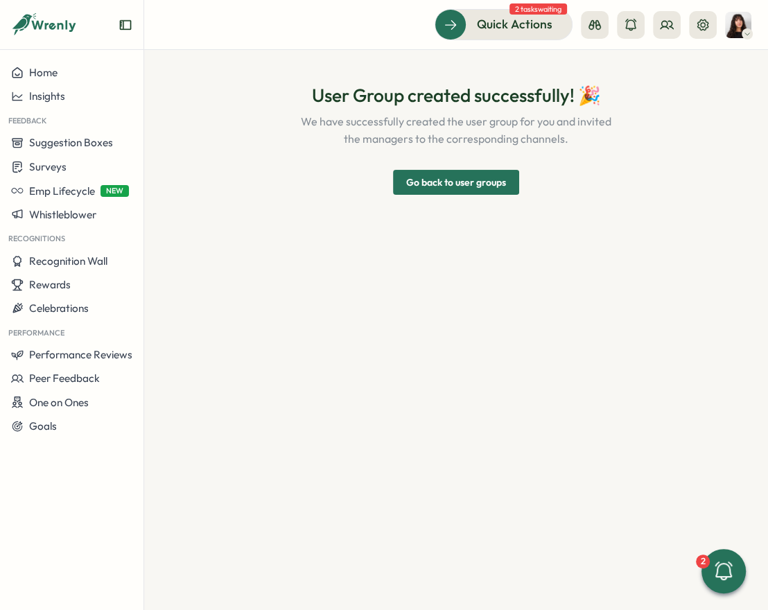
scroll to position [0, 0]
click at [447, 189] on span "Go back to user groups" at bounding box center [456, 183] width 100 height 24
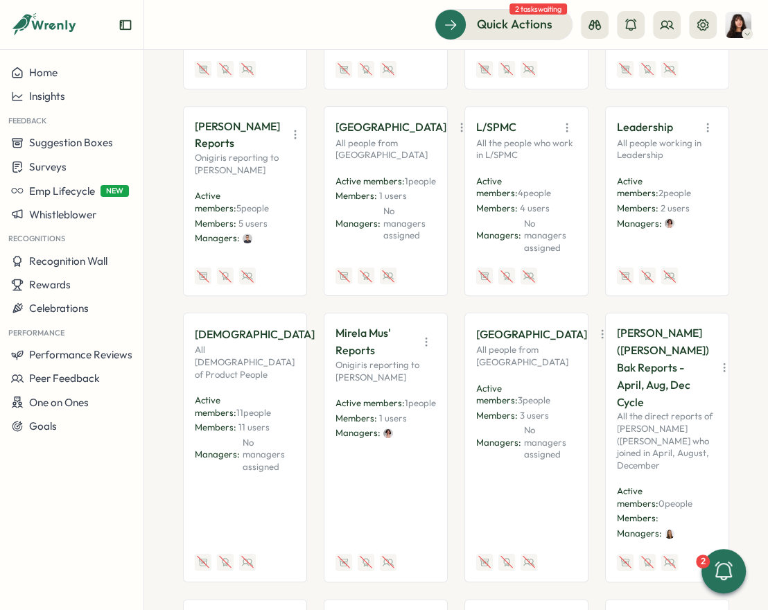
scroll to position [1101, 0]
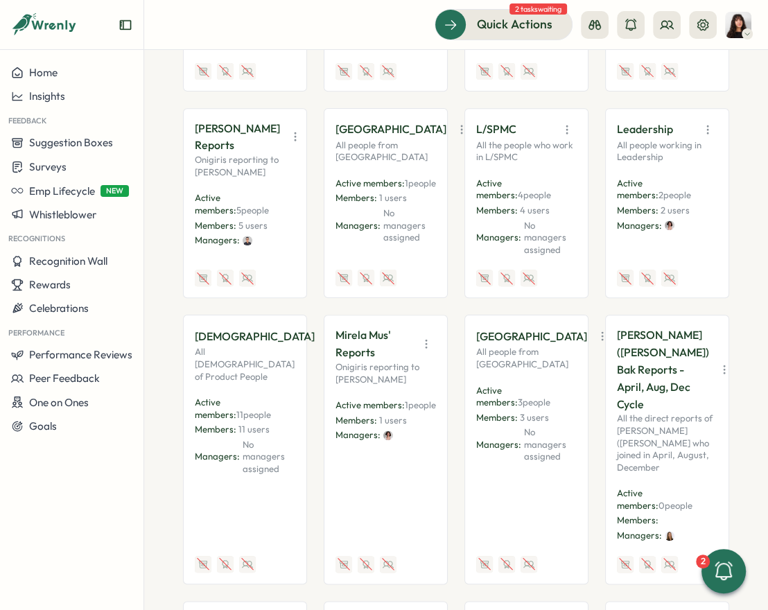
click at [289, 130] on icon "button" at bounding box center [296, 137] width 14 height 14
click at [258, 179] on button "Edit" at bounding box center [249, 191] width 87 height 24
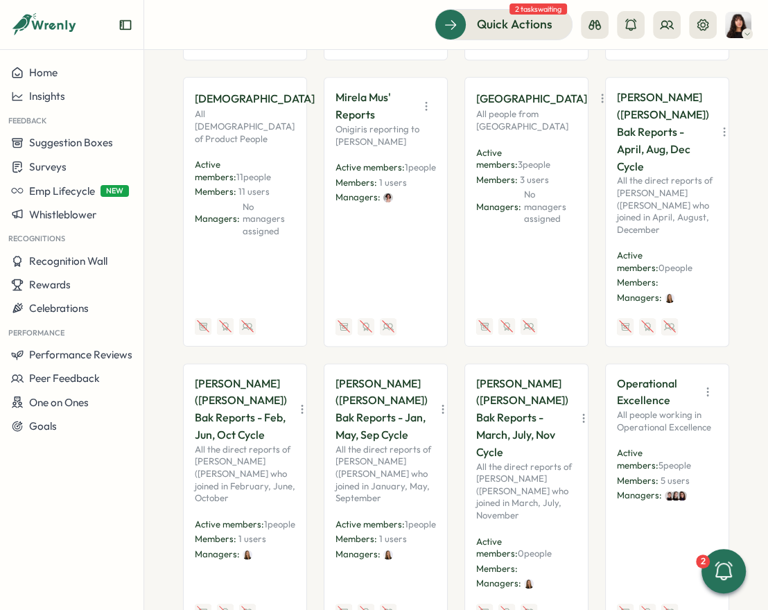
scroll to position [1334, 0]
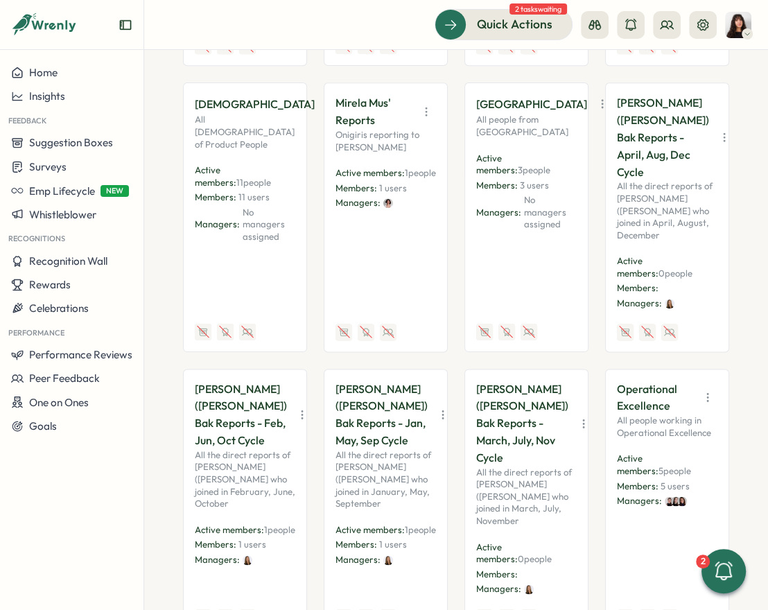
click at [638, 101] on div "Ola (Aleksandra) Bak Reports - April, Aug, Dec Cycle" at bounding box center [667, 137] width 101 height 86
click at [638, 130] on icon "button" at bounding box center [725, 137] width 14 height 14
click at [638, 227] on button "Disable" at bounding box center [671, 239] width 87 height 24
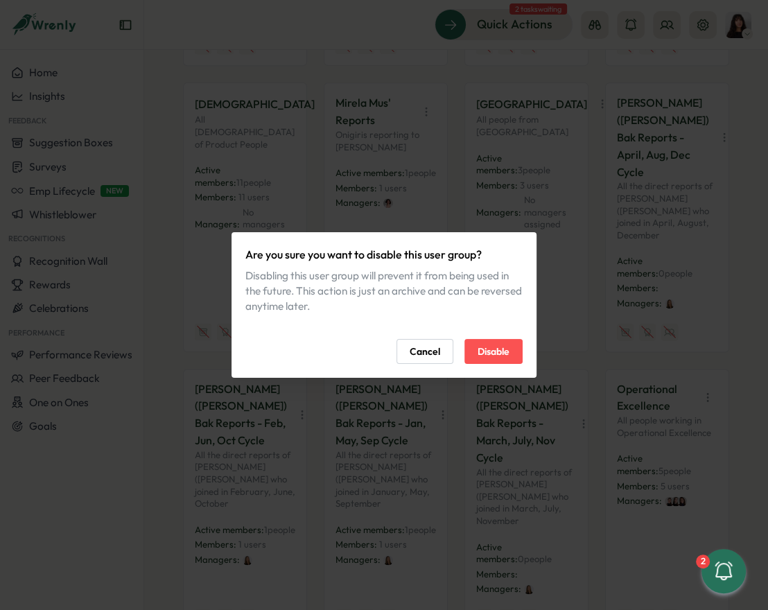
click at [502, 348] on span "Disable" at bounding box center [494, 352] width 32 height 24
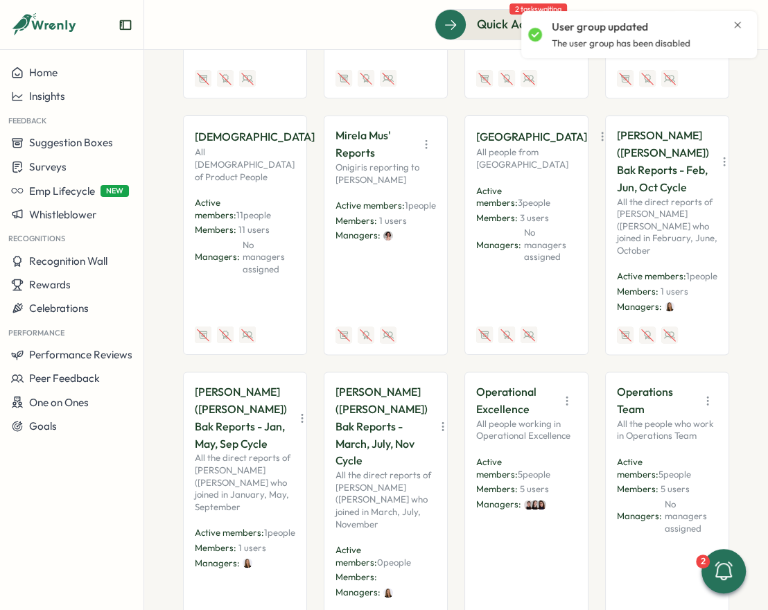
scroll to position [1300, 0]
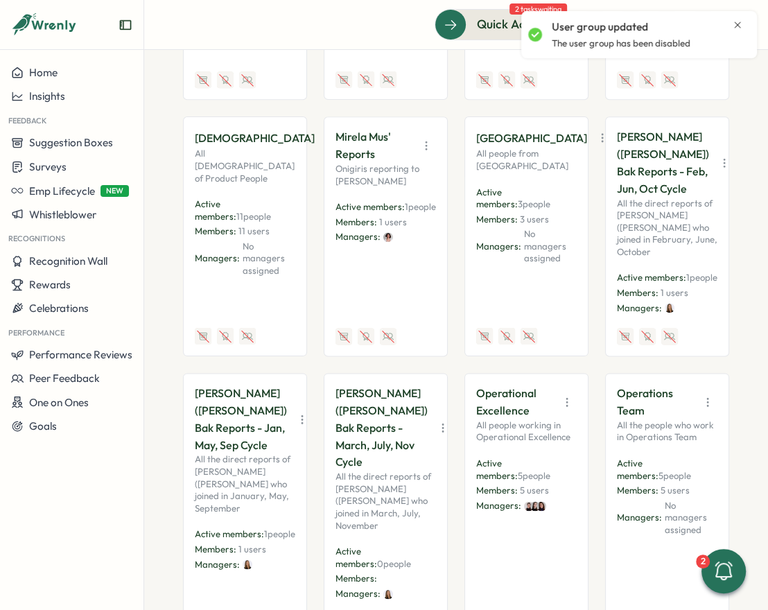
click at [638, 156] on icon "button" at bounding box center [725, 163] width 14 height 14
click at [638, 261] on button "Disable" at bounding box center [671, 273] width 87 height 24
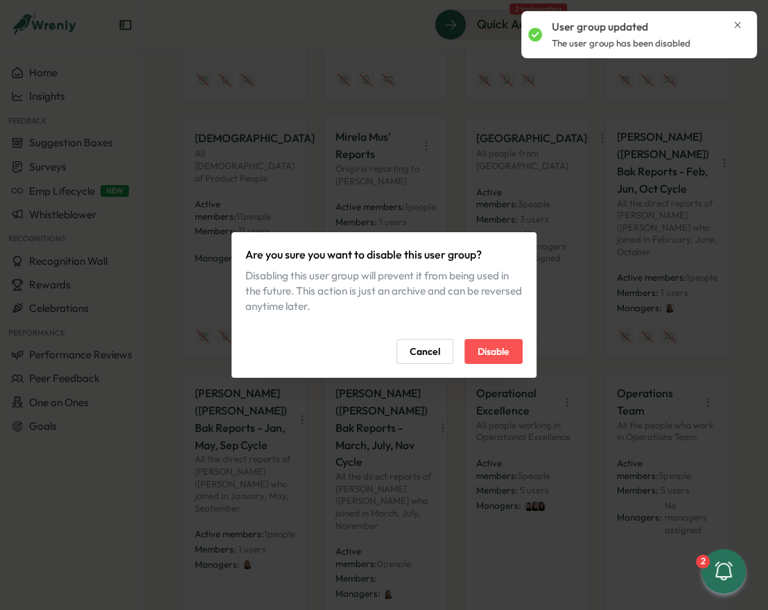
click at [515, 359] on button "Disable" at bounding box center [494, 351] width 58 height 25
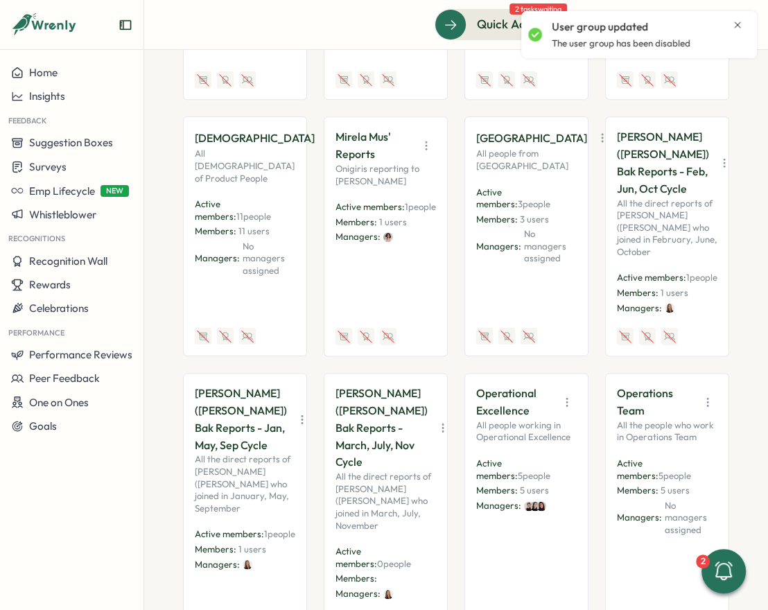
click at [638, 156] on icon "button" at bounding box center [725, 163] width 14 height 14
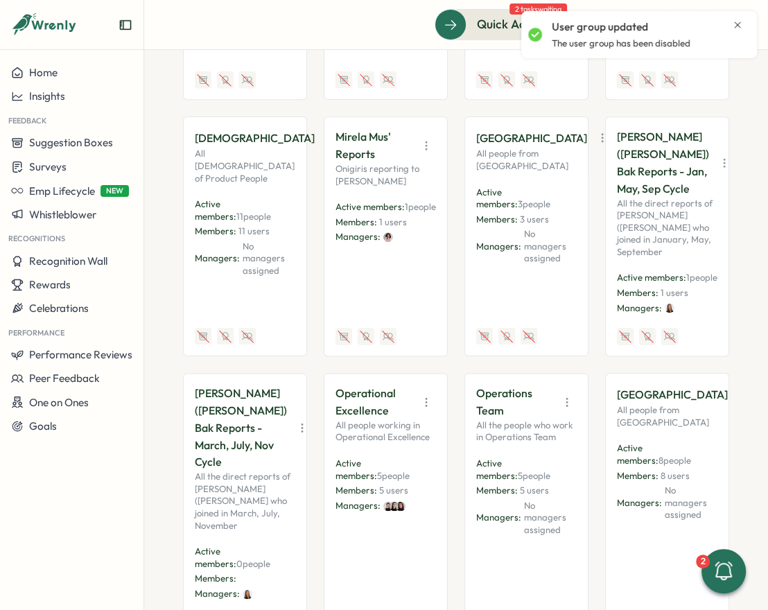
click at [638, 156] on icon "button" at bounding box center [725, 163] width 14 height 14
click at [638, 261] on button "Disable" at bounding box center [671, 273] width 87 height 24
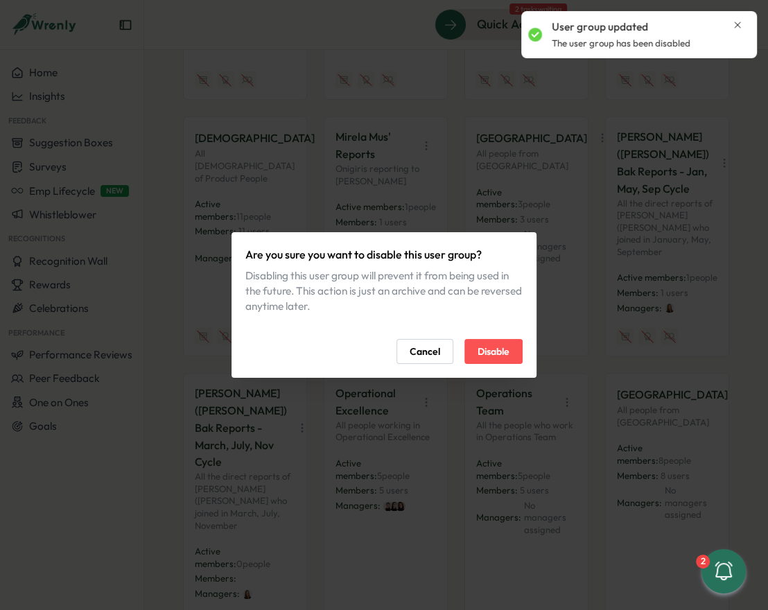
click at [491, 358] on span "Disable" at bounding box center [494, 352] width 32 height 24
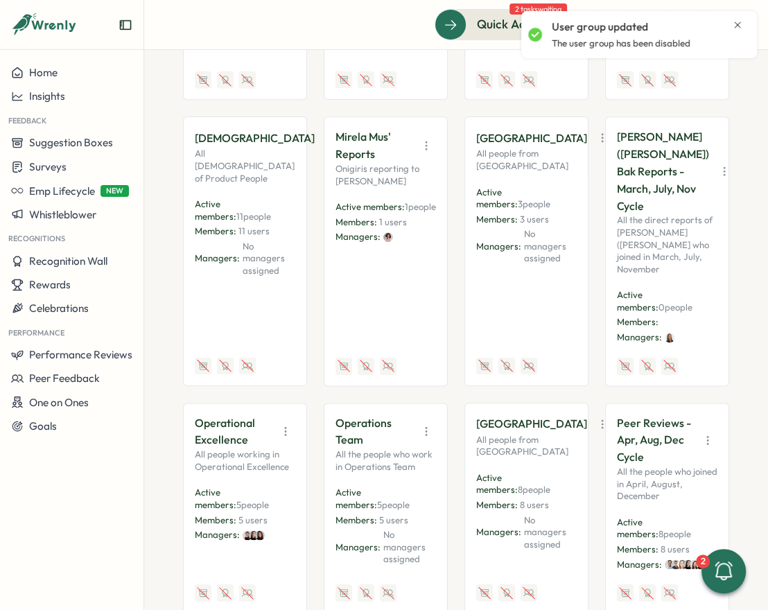
click at [638, 164] on icon "button" at bounding box center [725, 171] width 14 height 14
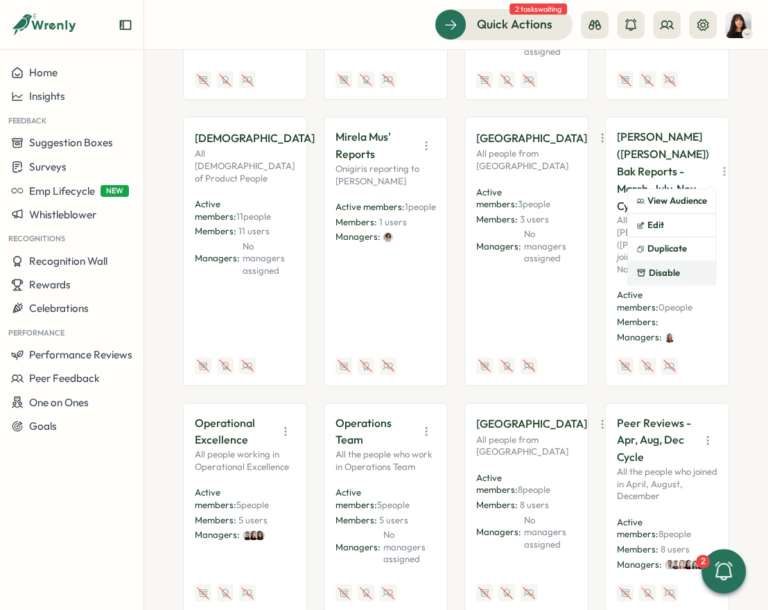
click at [638, 261] on button "Disable" at bounding box center [671, 273] width 87 height 24
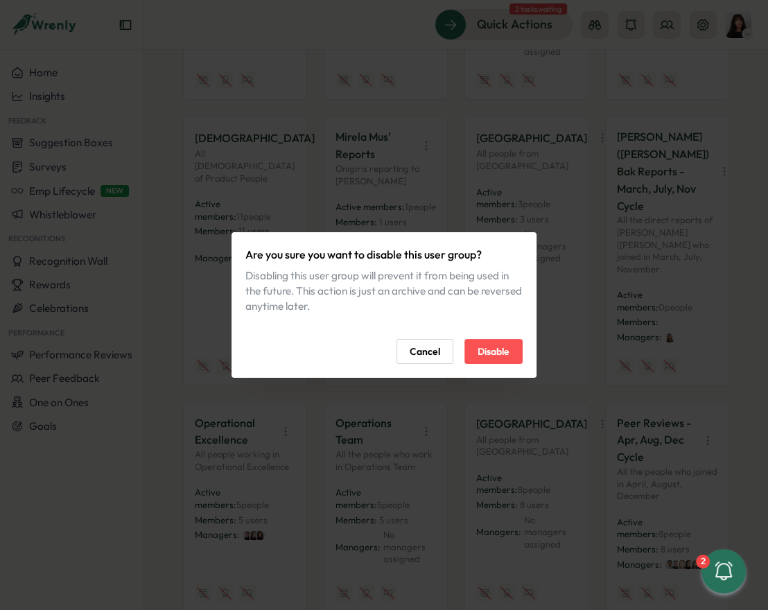
click at [488, 354] on span "Disable" at bounding box center [494, 352] width 32 height 24
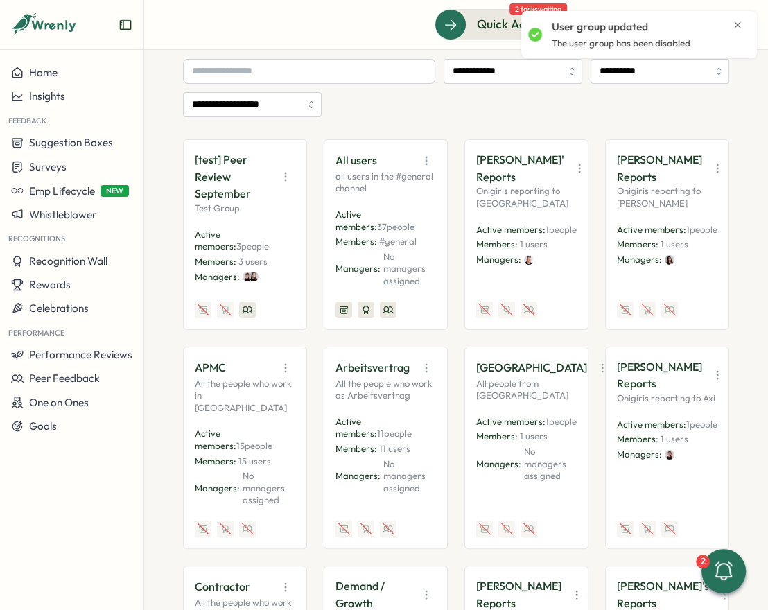
scroll to position [0, 0]
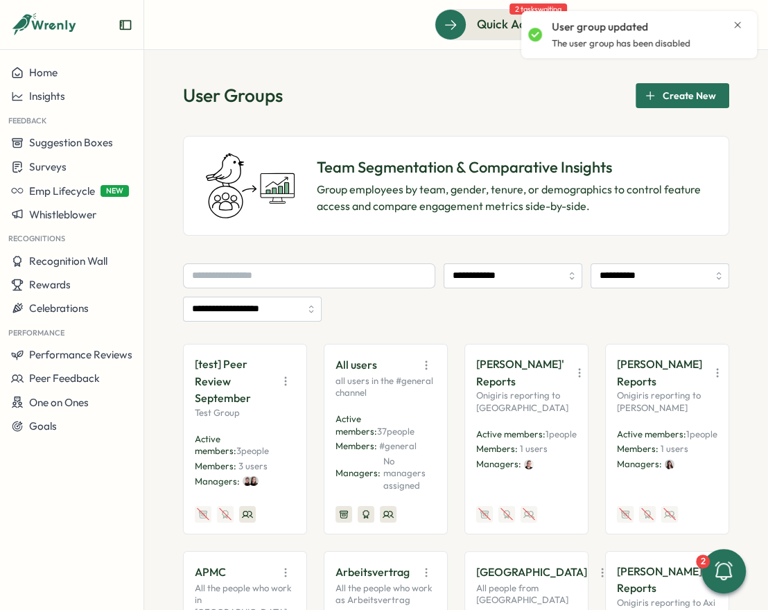
click at [638, 89] on span "Create New" at bounding box center [689, 96] width 53 height 24
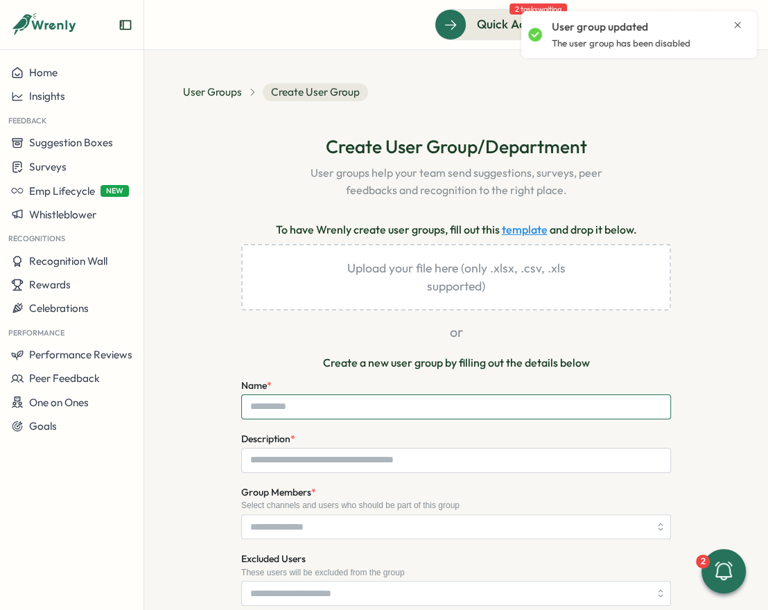
click at [368, 404] on input "Name *" at bounding box center [456, 407] width 430 height 25
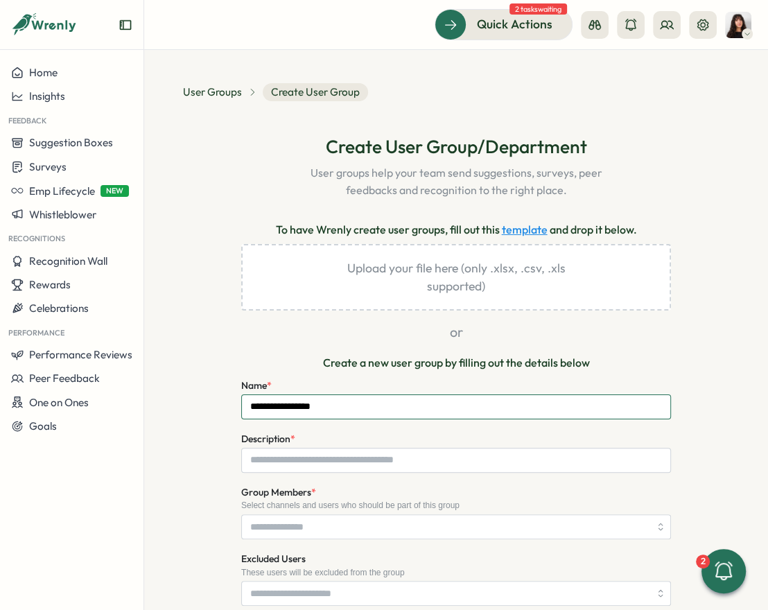
type input "**********"
click at [364, 452] on input "Description *" at bounding box center [456, 460] width 430 height 25
paste input "**********"
type input "**********"
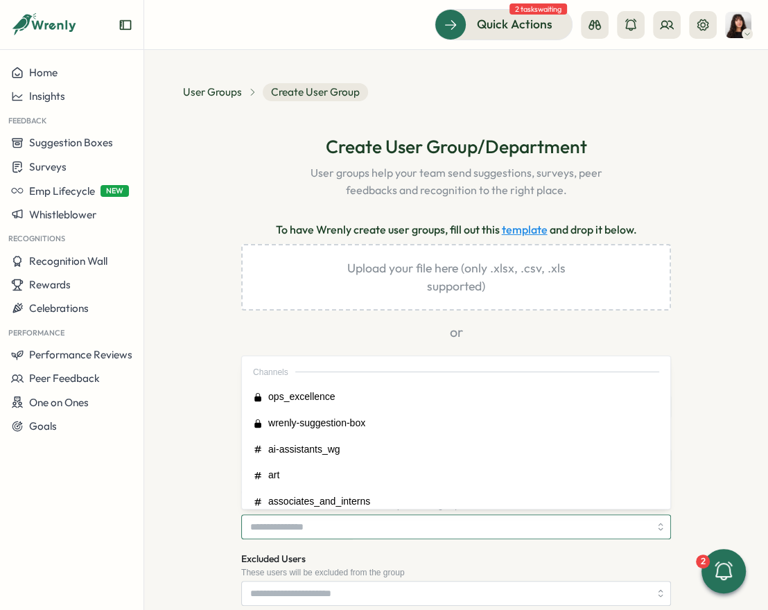
click at [362, 527] on input "Group Members *" at bounding box center [449, 527] width 399 height 24
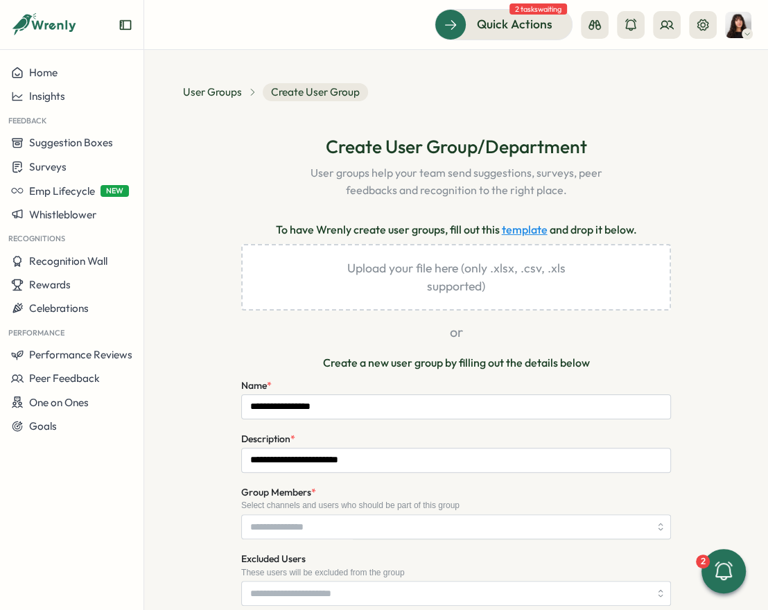
scroll to position [15, 0]
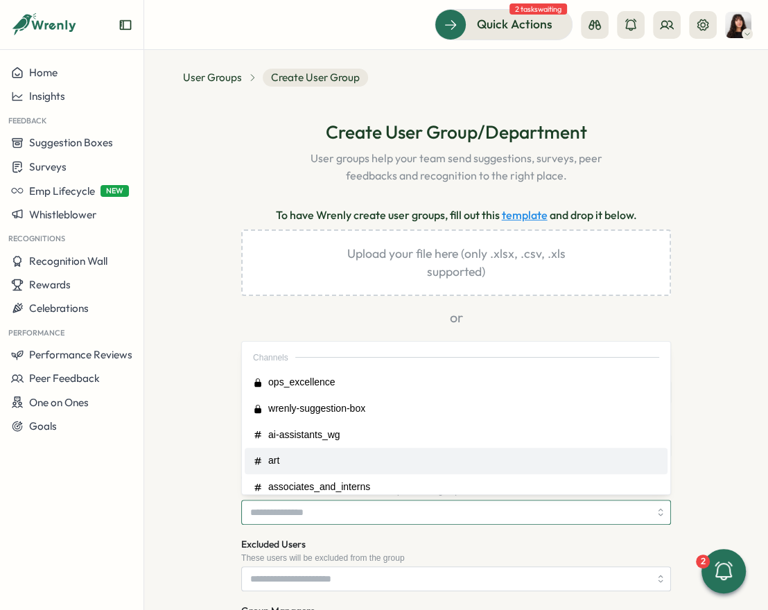
click at [317, 508] on input "Group Members *" at bounding box center [449, 513] width 399 height 24
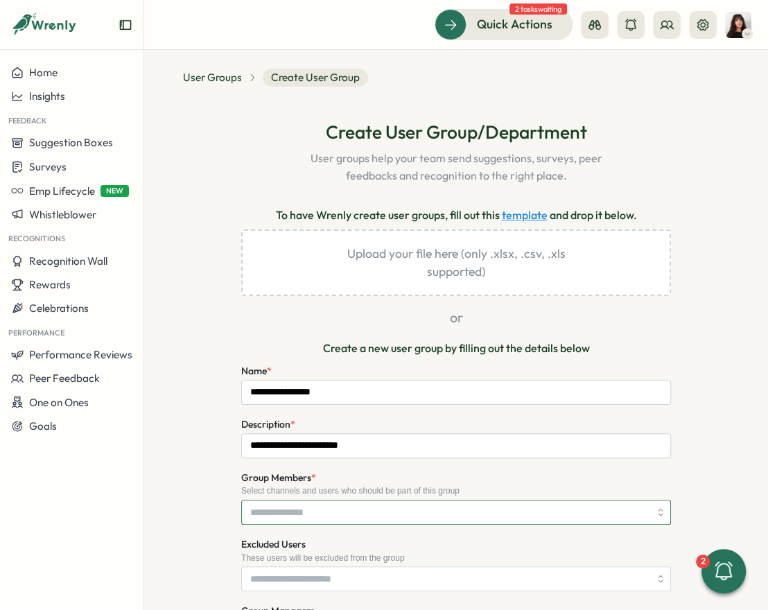
type input "*"
click at [375, 512] on div "Hamza Atique" at bounding box center [448, 514] width 403 height 26
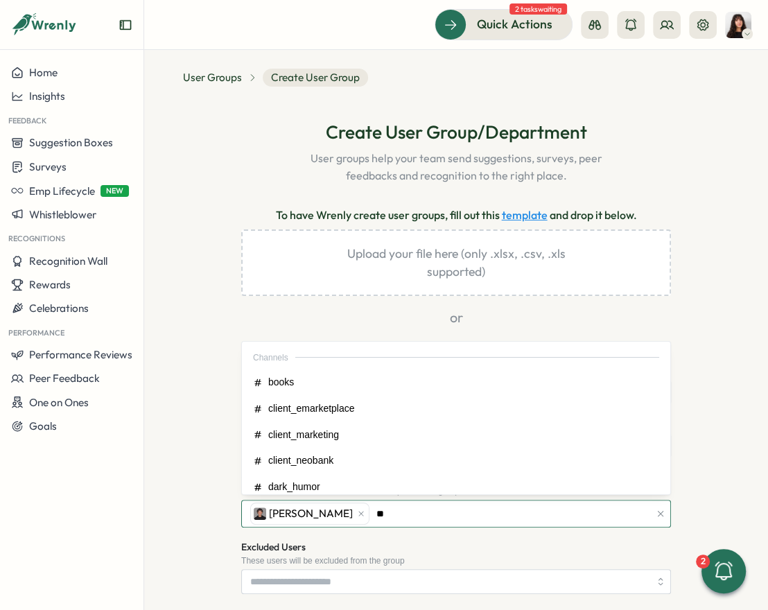
type input "***"
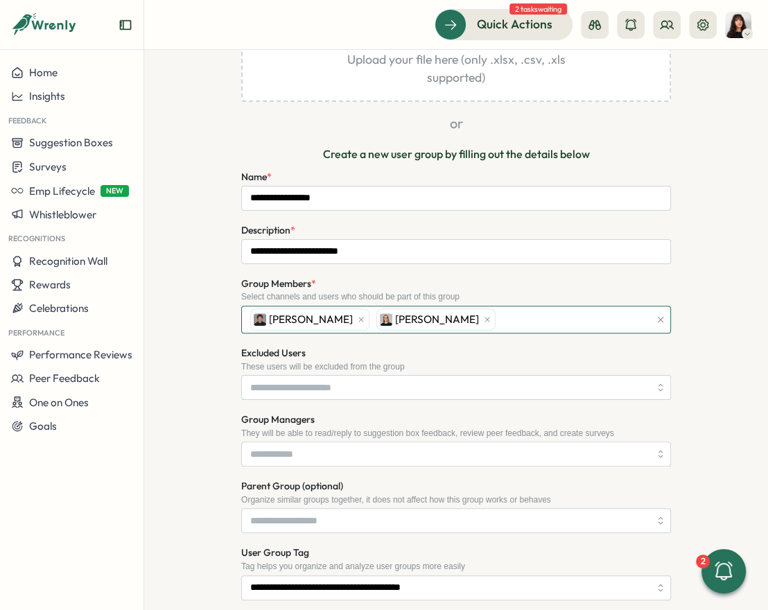
scroll to position [226, 0]
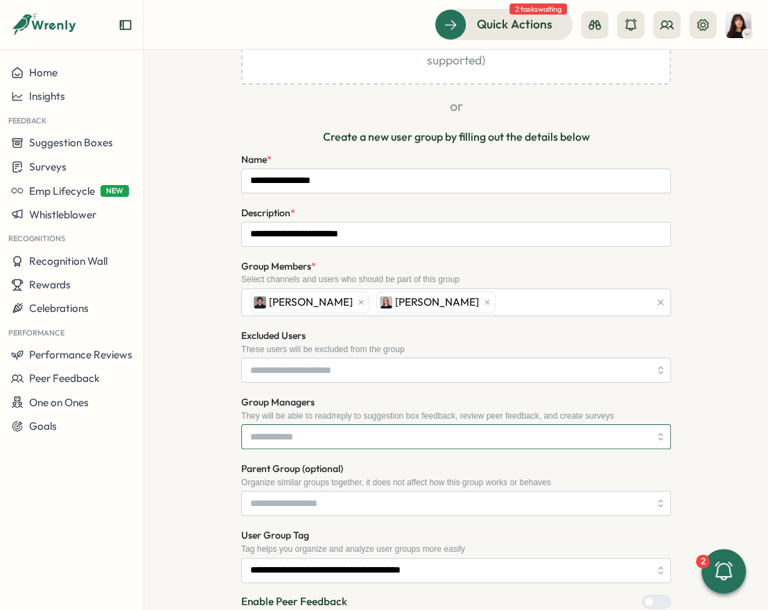
click at [298, 432] on input "Group Managers" at bounding box center [449, 437] width 399 height 24
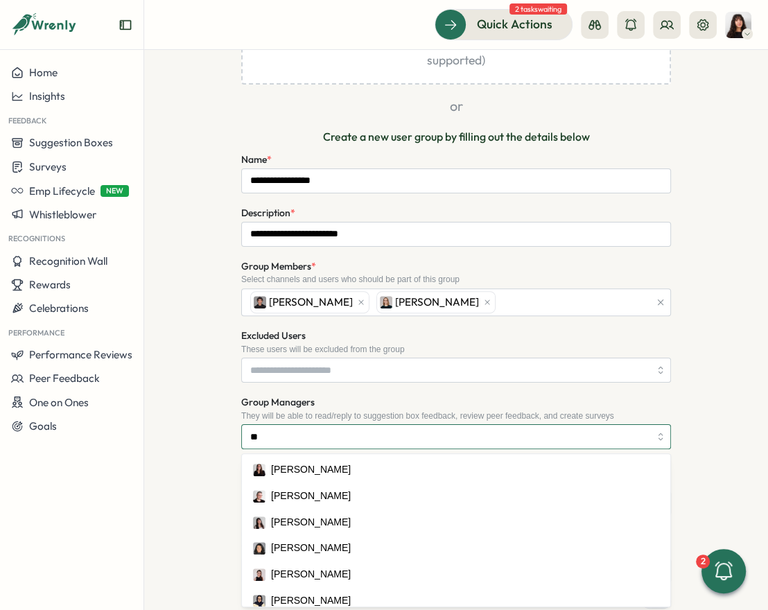
type input "***"
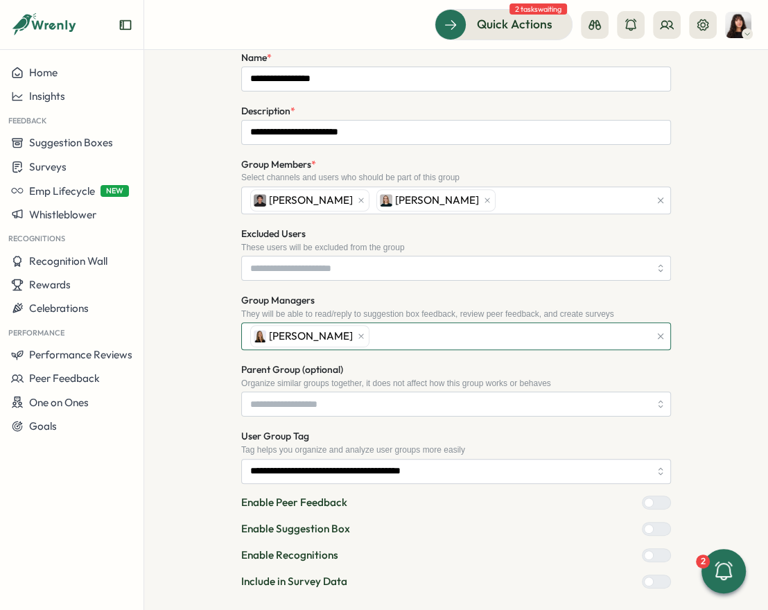
scroll to position [407, 0]
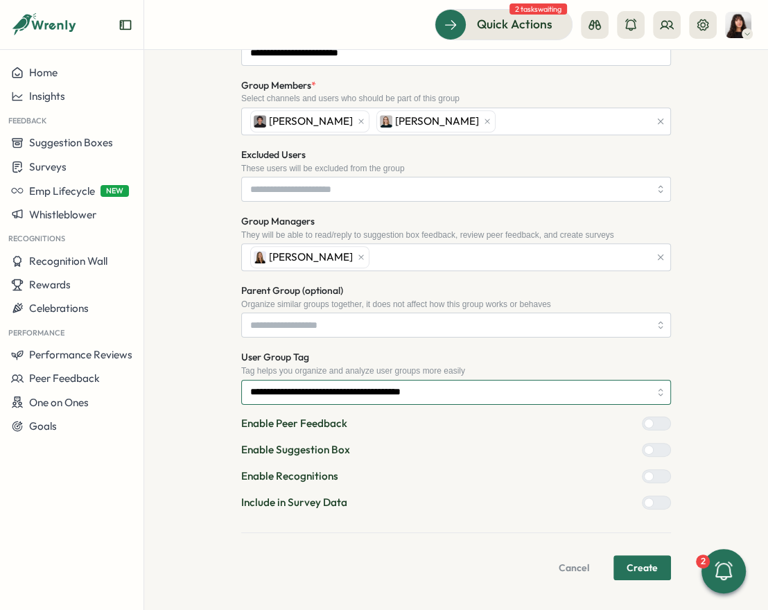
click at [362, 384] on input "**********" at bounding box center [456, 392] width 430 height 25
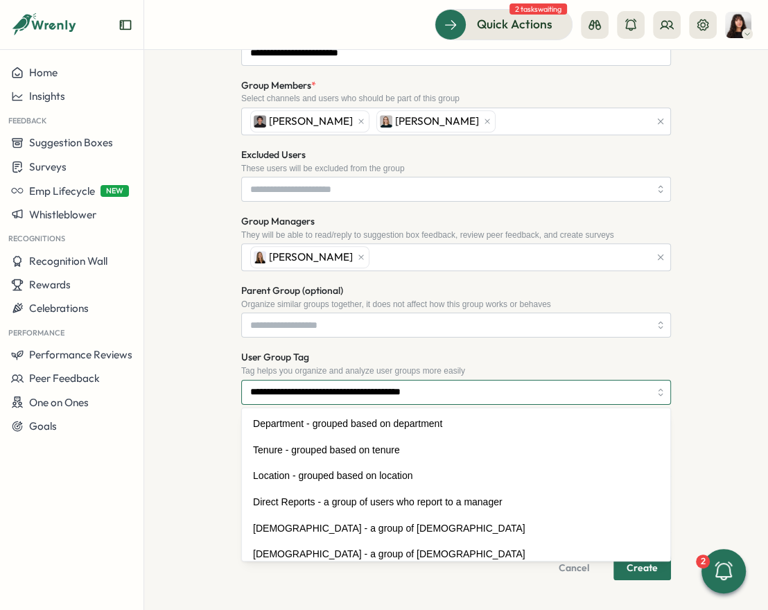
scroll to position [103, 0]
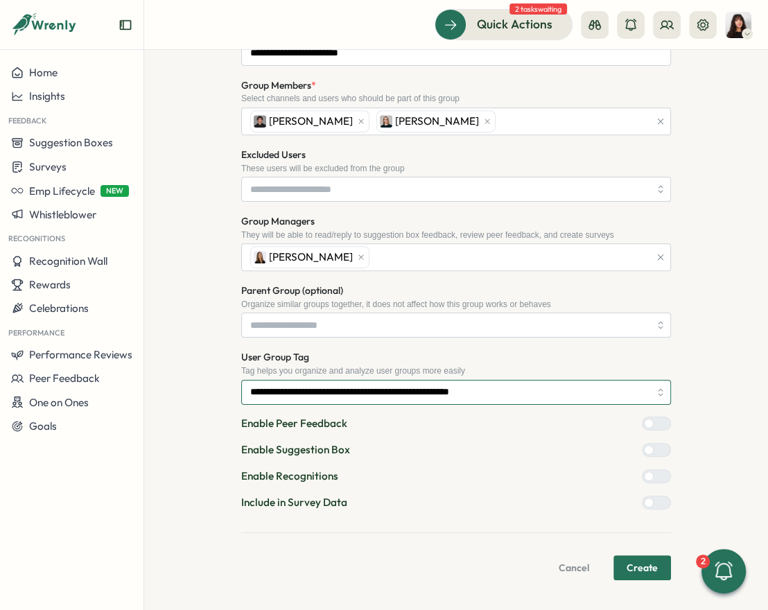
type input "**********"
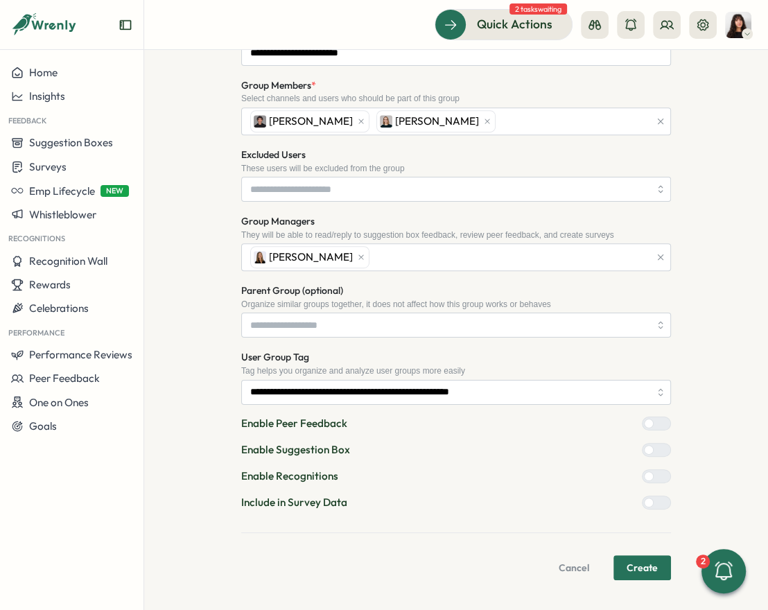
click at [638, 499] on div at bounding box center [649, 503] width 10 height 10
click at [633, 556] on button "Create" at bounding box center [643, 568] width 58 height 25
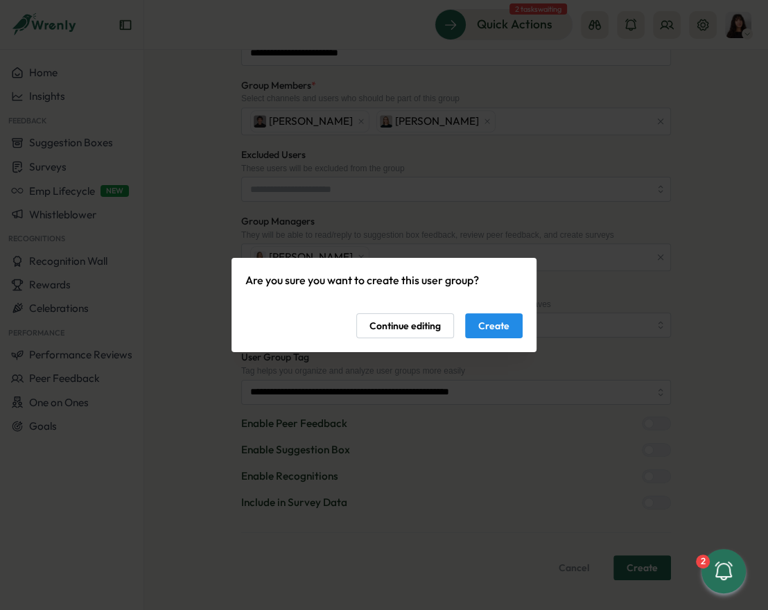
click at [480, 327] on span "Create" at bounding box center [494, 326] width 31 height 24
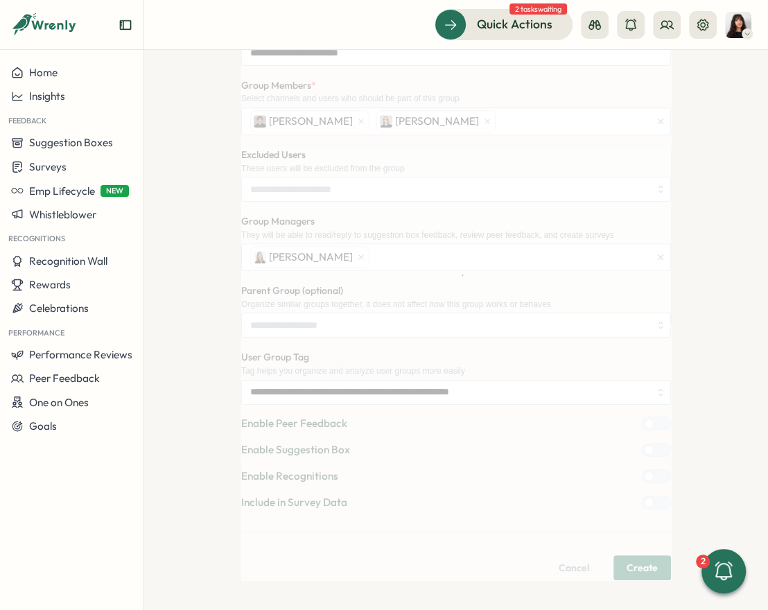
scroll to position [0, 0]
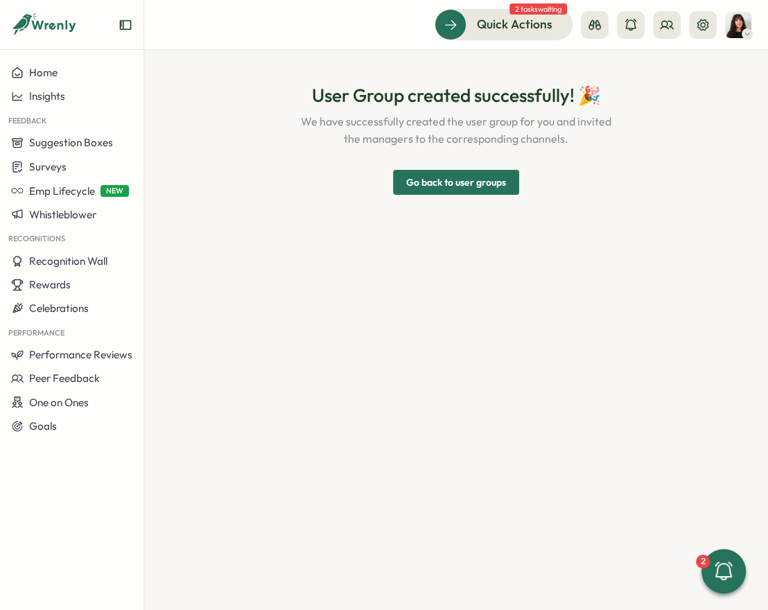
click at [463, 177] on span "Go back to user groups" at bounding box center [456, 183] width 100 height 24
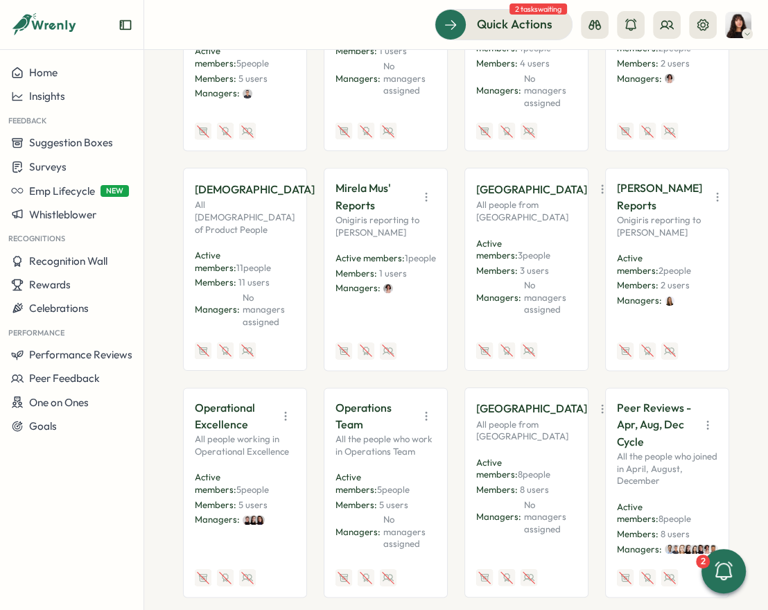
scroll to position [1249, 0]
click at [285, 409] on icon "button" at bounding box center [286, 416] width 14 height 14
click at [258, 434] on button "View Audience" at bounding box center [249, 446] width 87 height 24
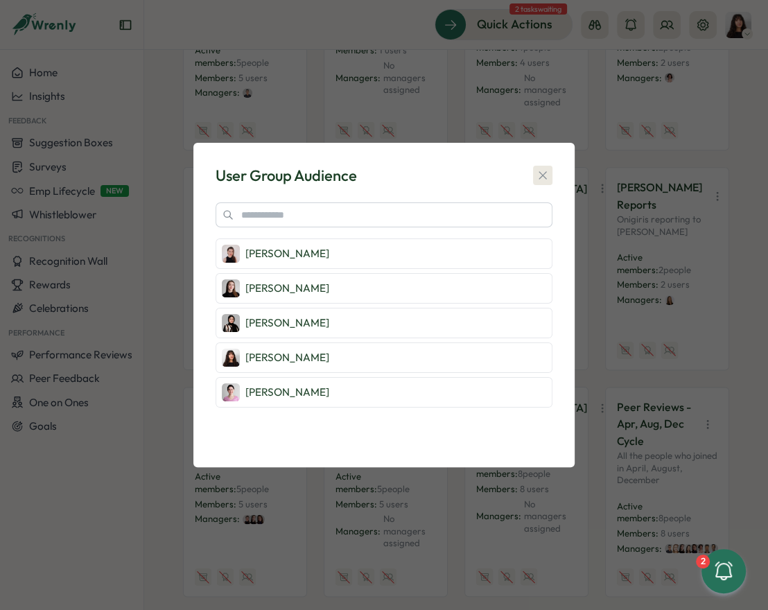
click at [549, 171] on icon "button" at bounding box center [543, 176] width 14 height 14
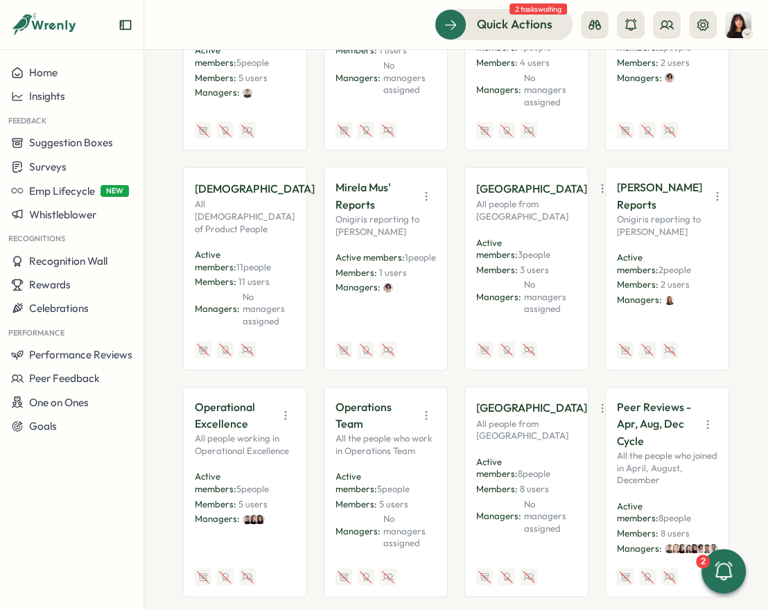
scroll to position [1232, 0]
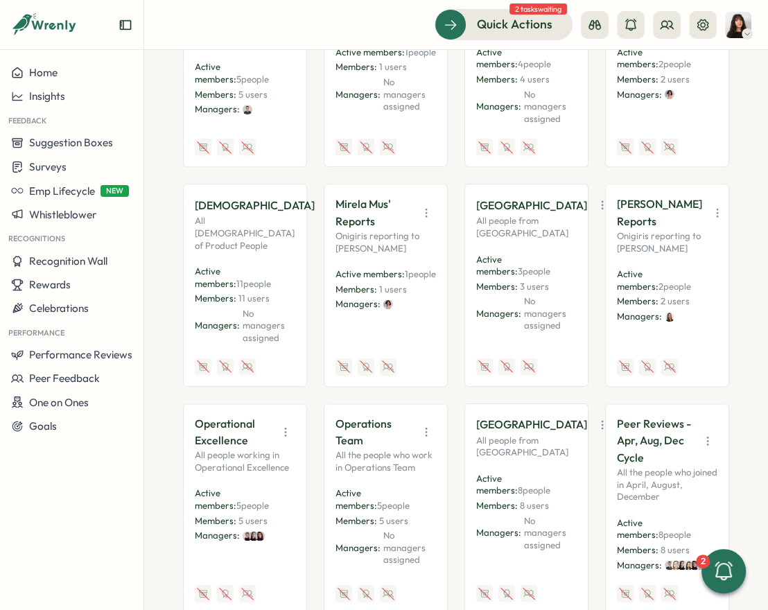
click at [291, 422] on button "button" at bounding box center [285, 431] width 19 height 19
click at [257, 451] on button "View Audience" at bounding box center [249, 463] width 87 height 24
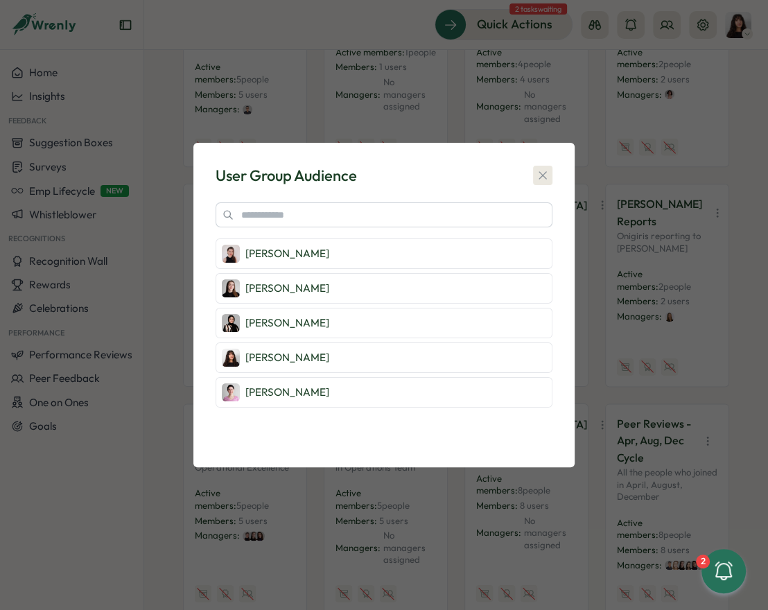
click at [544, 176] on icon "button" at bounding box center [543, 176] width 14 height 14
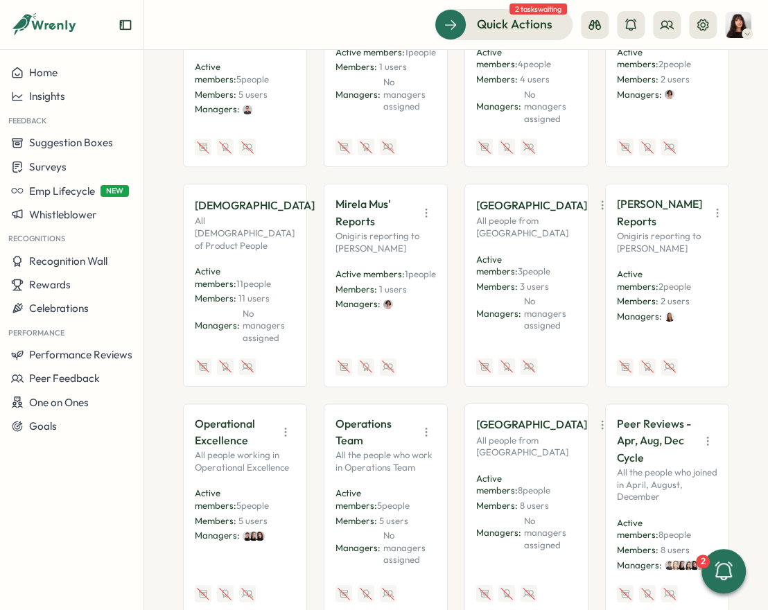
click at [422, 425] on icon "button" at bounding box center [427, 432] width 14 height 14
click at [395, 451] on button "View Audience" at bounding box center [390, 463] width 87 height 24
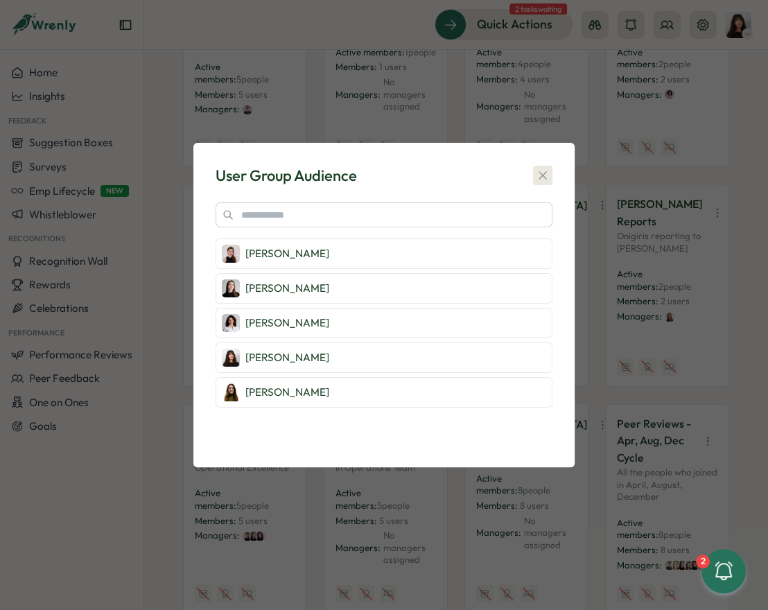
click at [552, 173] on button "button" at bounding box center [542, 175] width 19 height 19
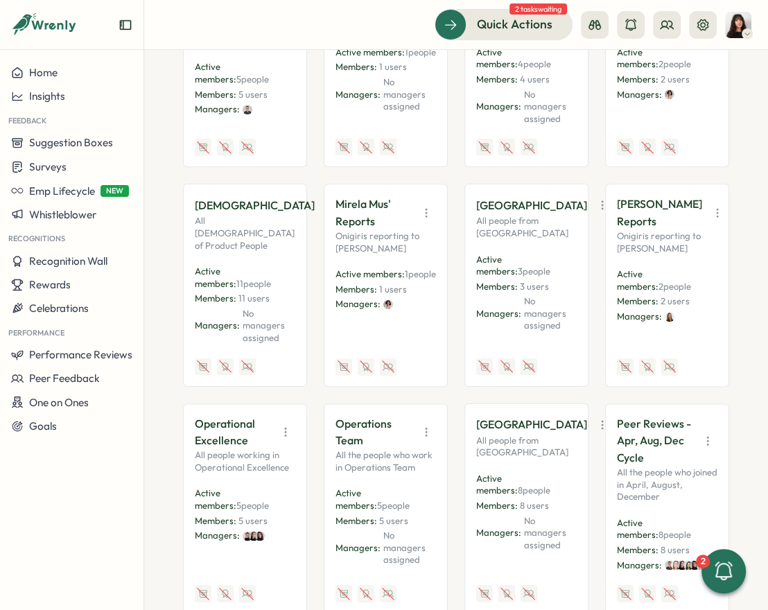
click at [422, 425] on icon "button" at bounding box center [427, 432] width 14 height 14
click at [397, 522] on button "Disable" at bounding box center [390, 534] width 87 height 24
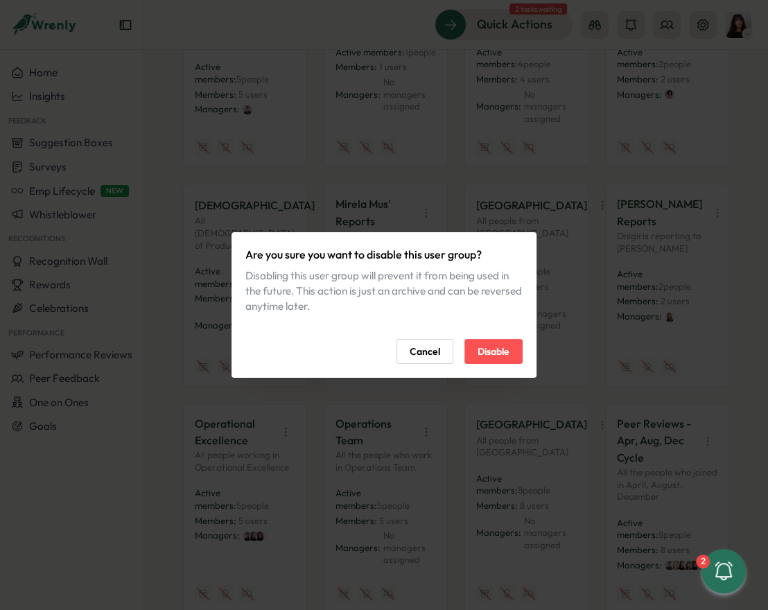
click at [504, 354] on span "Disable" at bounding box center [494, 352] width 32 height 24
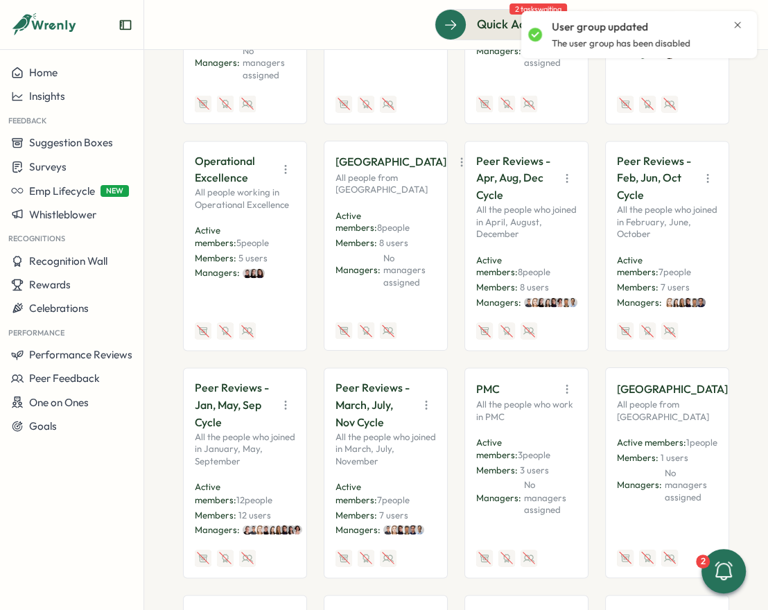
scroll to position [1495, 0]
click at [566, 172] on icon "button" at bounding box center [567, 179] width 14 height 14
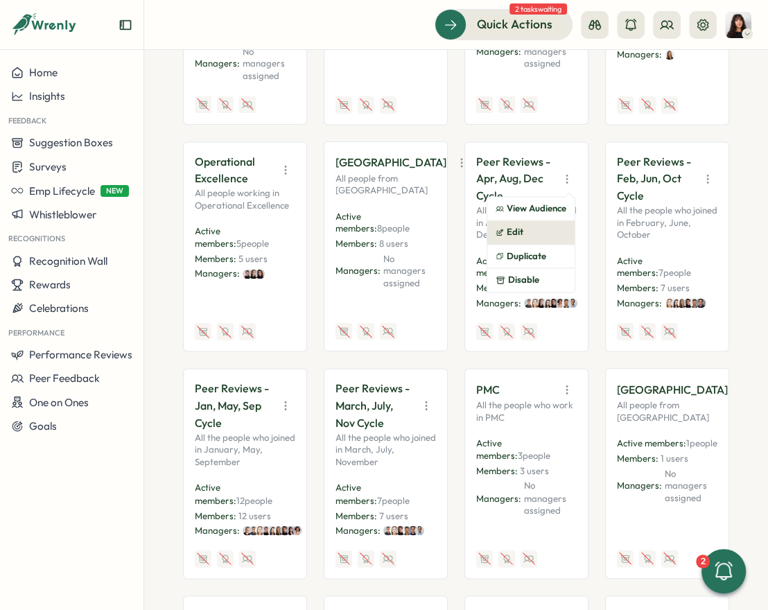
click at [538, 221] on button "Edit" at bounding box center [531, 233] width 87 height 24
click at [638, 172] on icon "button" at bounding box center [708, 179] width 14 height 14
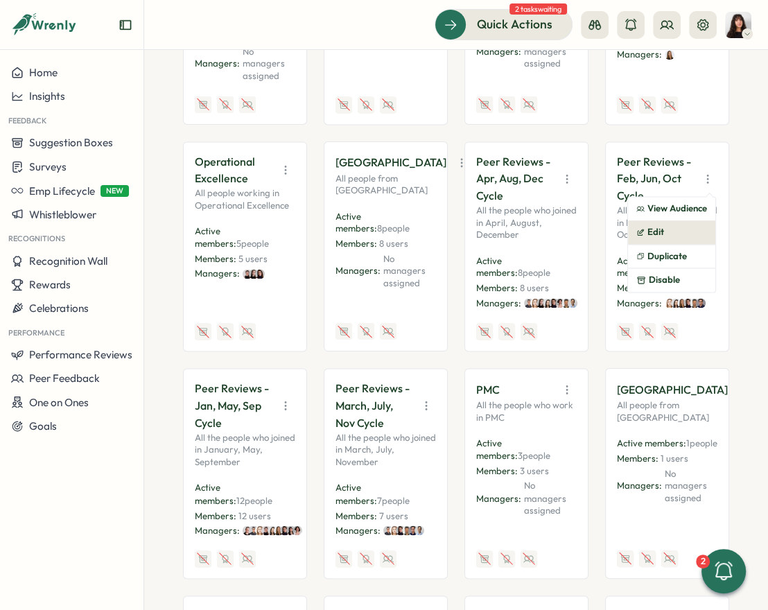
click at [638, 221] on button "Edit" at bounding box center [671, 233] width 87 height 24
click at [285, 399] on icon "button" at bounding box center [286, 406] width 14 height 14
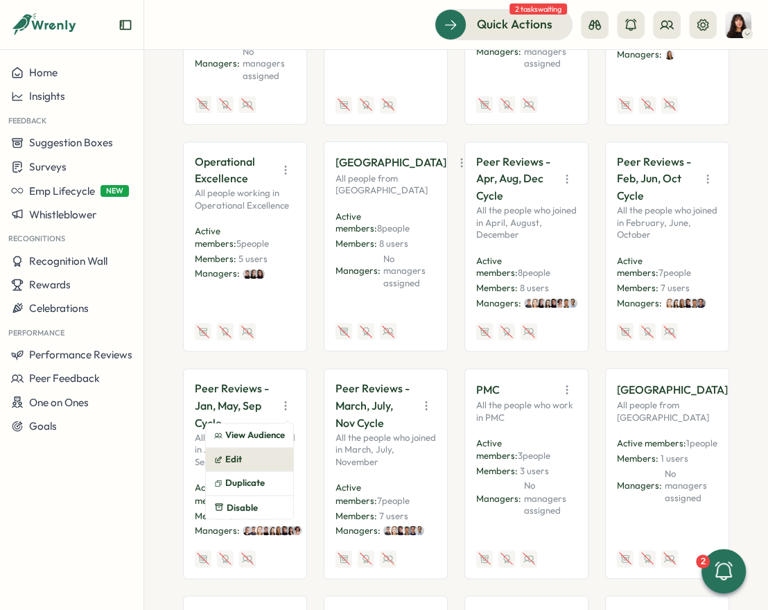
click at [255, 448] on button "Edit" at bounding box center [249, 460] width 87 height 24
click at [420, 399] on icon "button" at bounding box center [427, 406] width 14 height 14
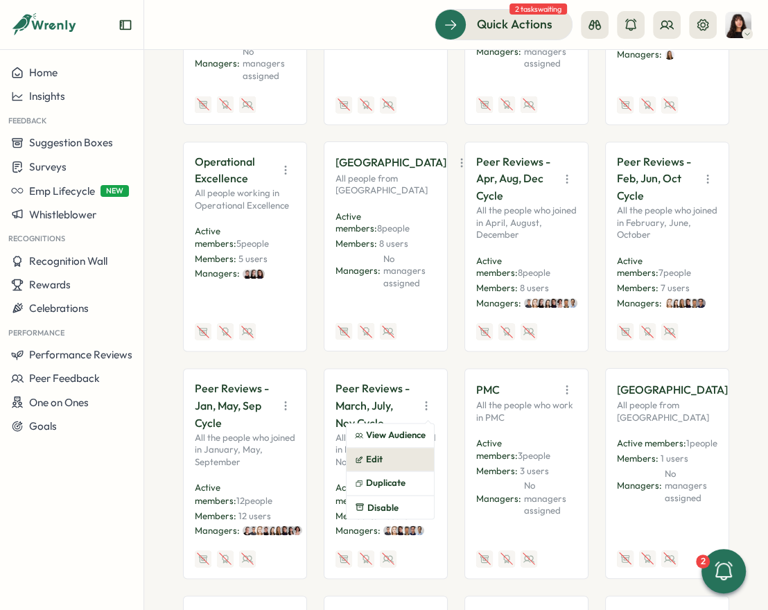
click at [398, 448] on button "Edit" at bounding box center [390, 460] width 87 height 24
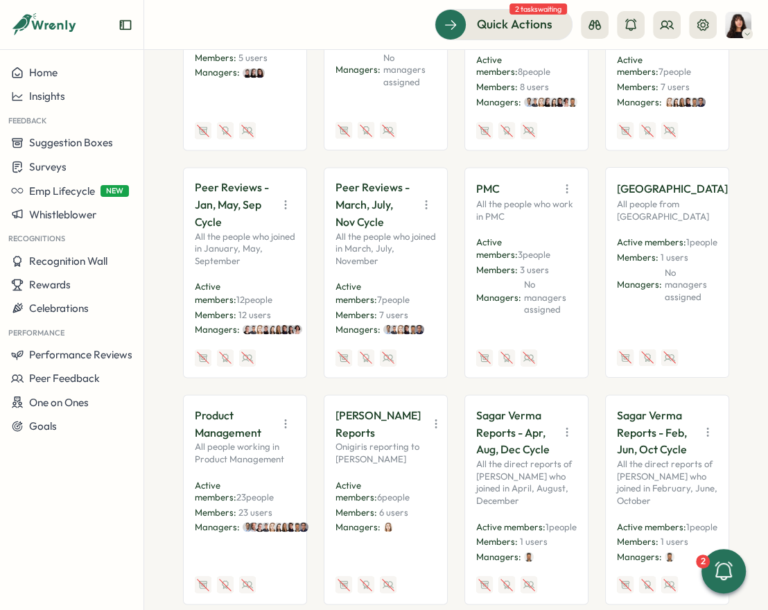
scroll to position [1708, 0]
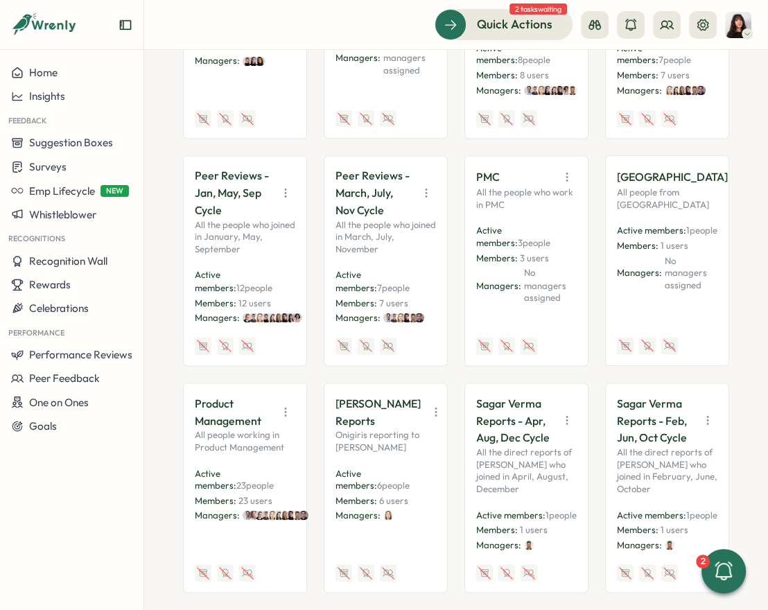
click at [562, 413] on icon "button" at bounding box center [567, 420] width 14 height 14
click at [535, 510] on button "Disable" at bounding box center [531, 522] width 87 height 24
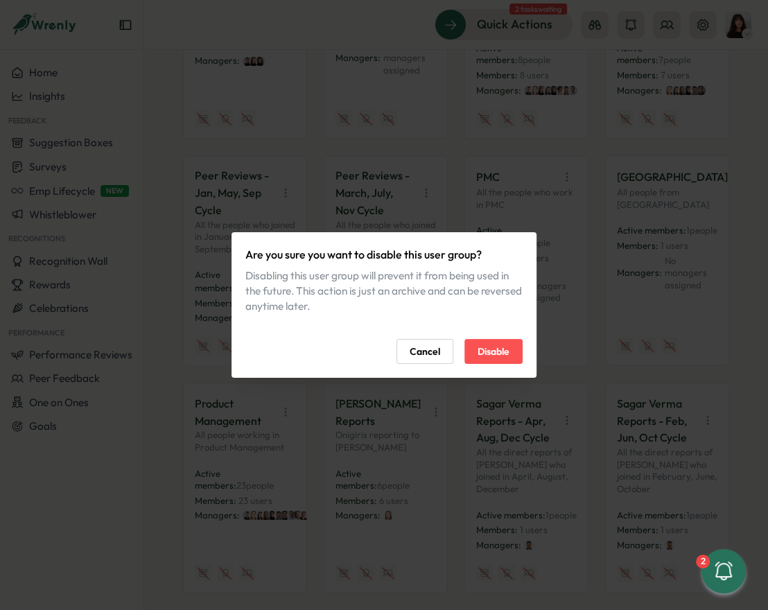
click at [492, 363] on span "Disable" at bounding box center [494, 352] width 32 height 24
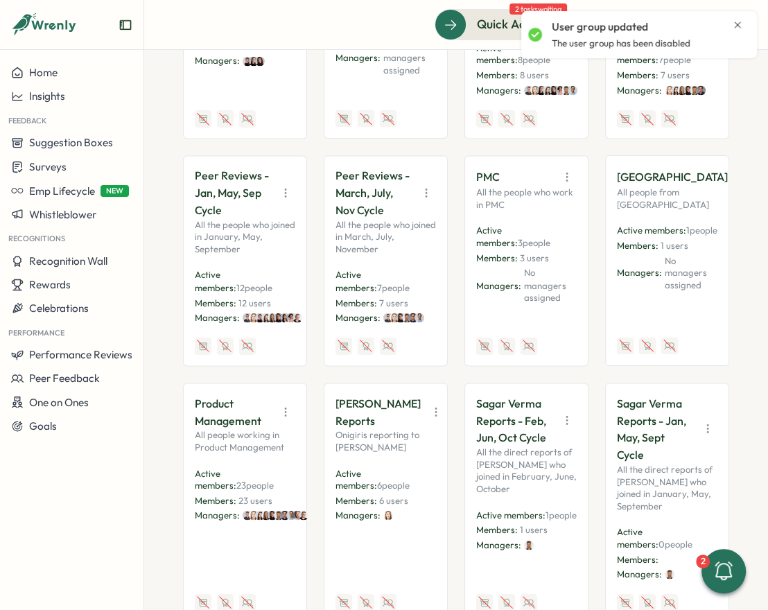
click at [638, 419] on button "button" at bounding box center [707, 428] width 19 height 19
click at [638, 519] on button "Disable" at bounding box center [671, 531] width 87 height 24
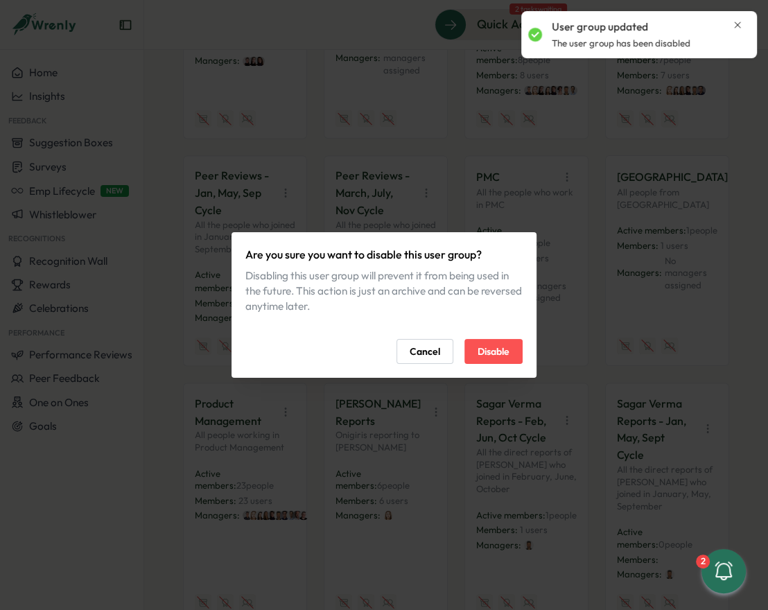
click at [504, 353] on span "Disable" at bounding box center [494, 352] width 32 height 24
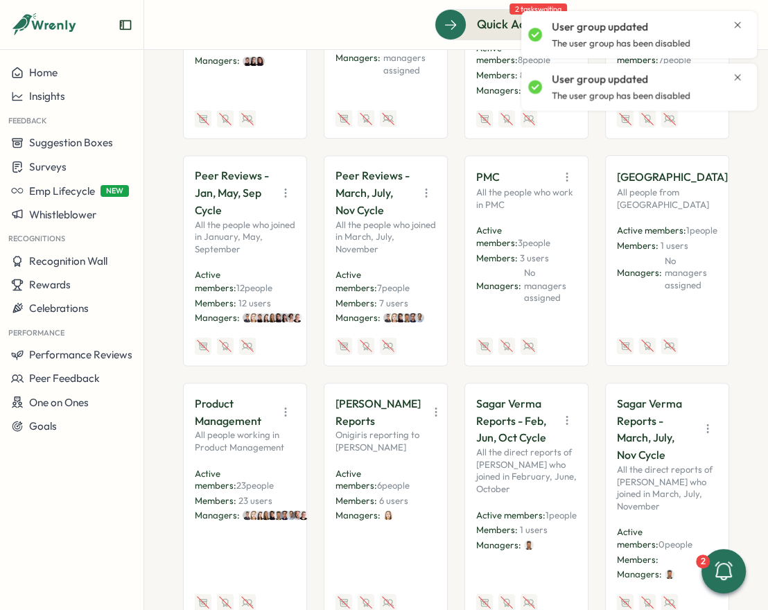
click at [565, 413] on icon "button" at bounding box center [567, 420] width 14 height 14
click at [538, 510] on button "Disable" at bounding box center [531, 522] width 87 height 24
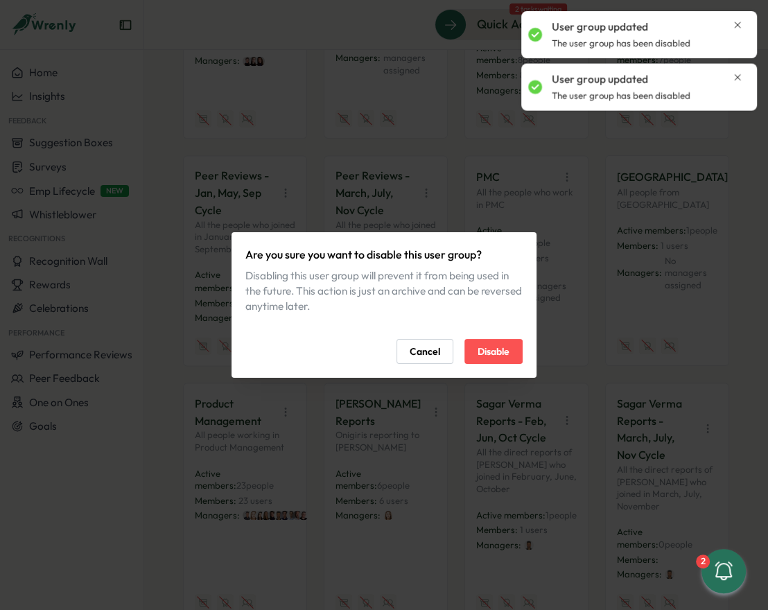
click at [504, 342] on span "Disable" at bounding box center [494, 352] width 32 height 24
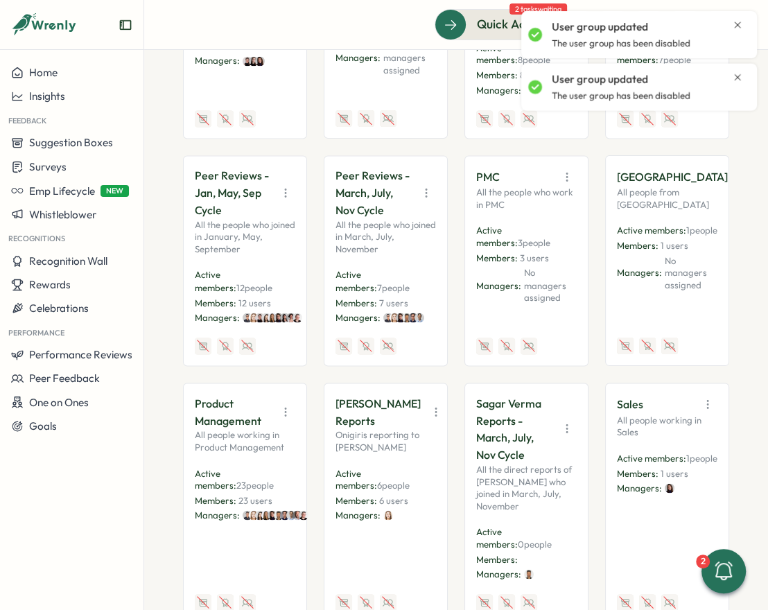
click at [561, 422] on icon "button" at bounding box center [567, 429] width 14 height 14
click at [531, 519] on button "Disable" at bounding box center [531, 531] width 87 height 24
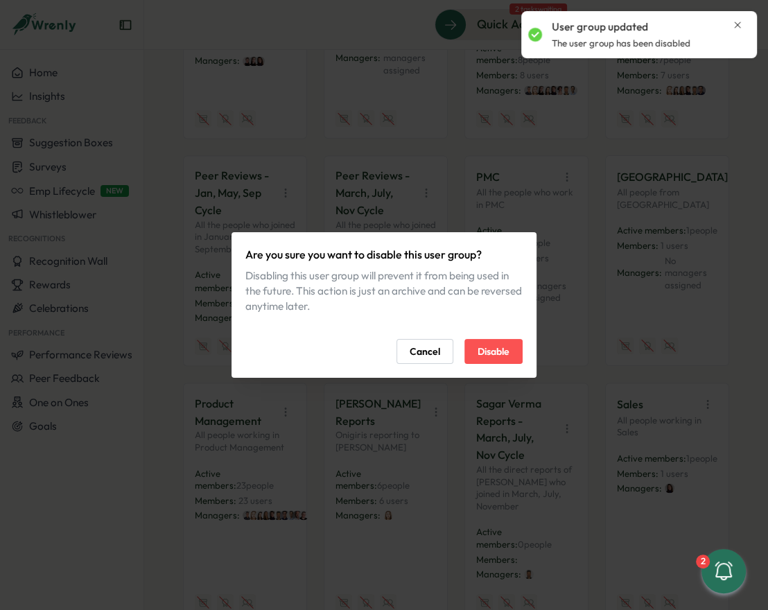
click at [504, 341] on span "Disable" at bounding box center [494, 352] width 32 height 24
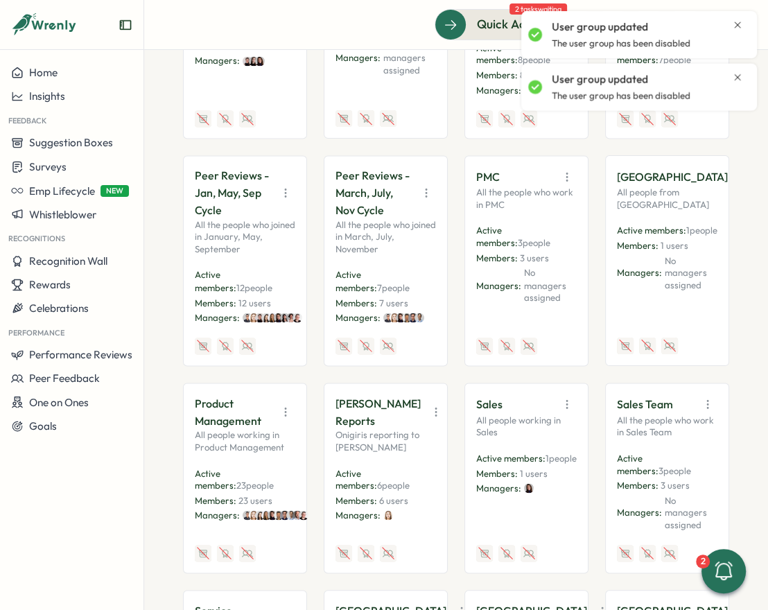
click at [563, 397] on icon "button" at bounding box center [567, 404] width 14 height 14
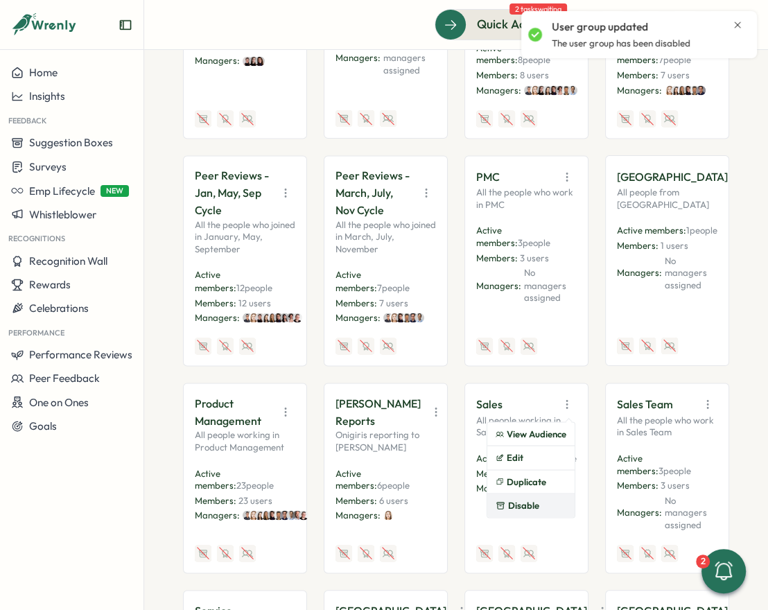
click at [524, 494] on button "Disable" at bounding box center [531, 506] width 87 height 24
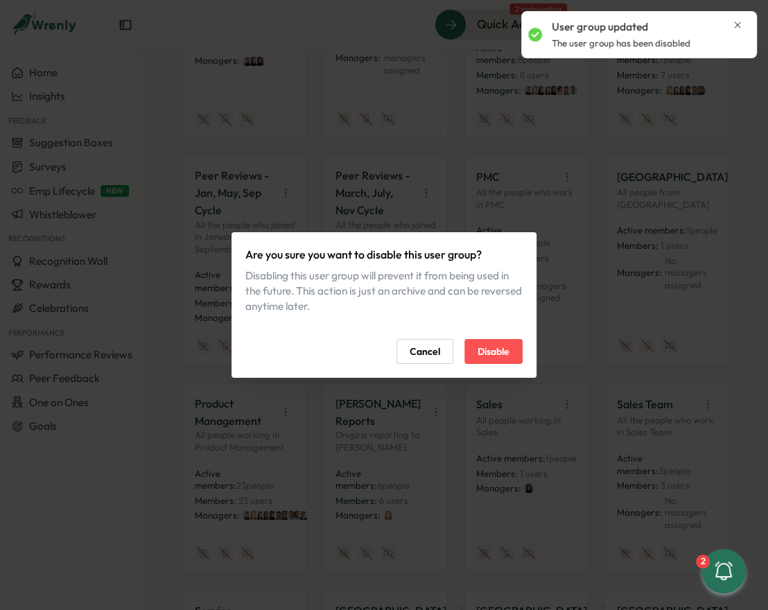
click at [494, 350] on span "Disable" at bounding box center [494, 352] width 32 height 24
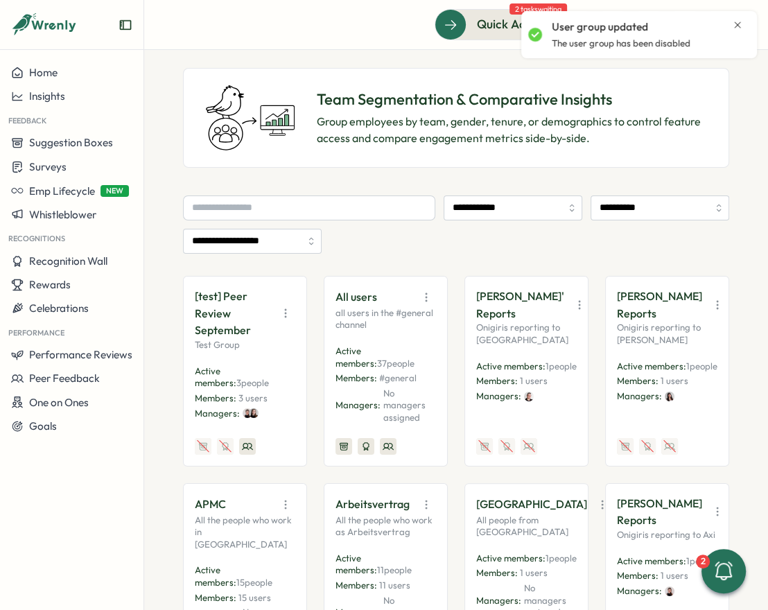
scroll to position [0, 0]
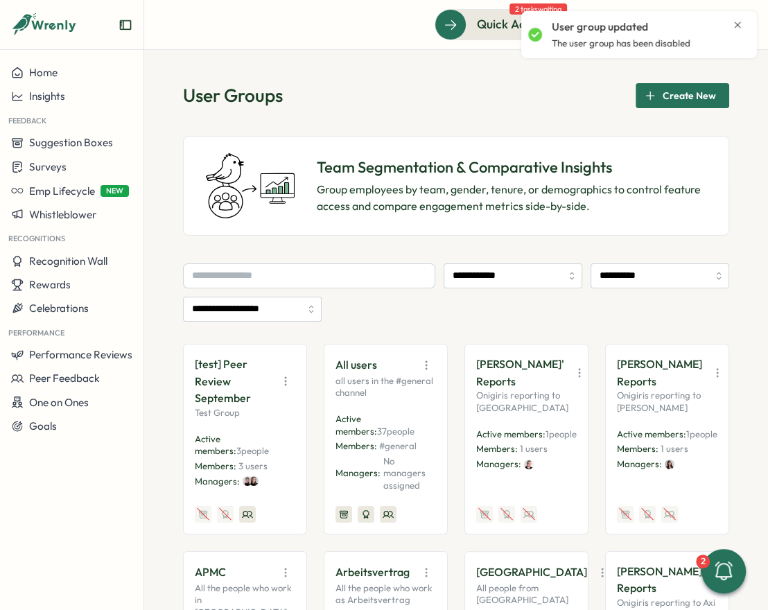
click at [638, 103] on span "Create New" at bounding box center [689, 96] width 53 height 24
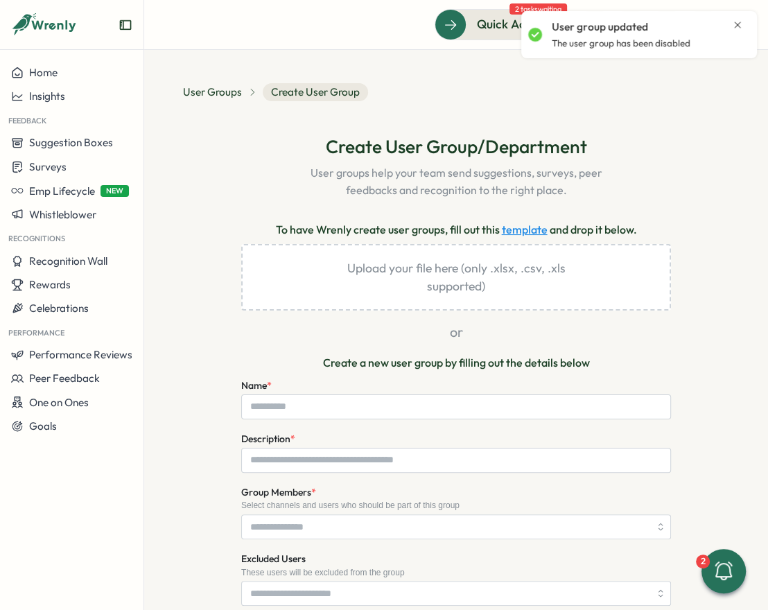
click at [374, 393] on div "Name *" at bounding box center [456, 398] width 430 height 42
click at [357, 415] on input "Name *" at bounding box center [456, 407] width 430 height 25
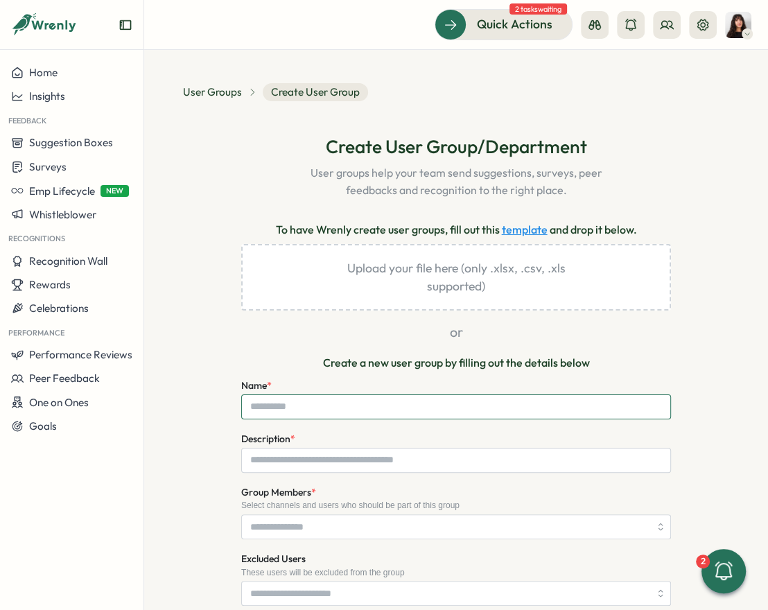
click at [354, 415] on input "Name *" at bounding box center [456, 407] width 430 height 25
type input "**********"
click at [362, 465] on input "Description *" at bounding box center [456, 460] width 430 height 25
paste input "**********"
type input "**********"
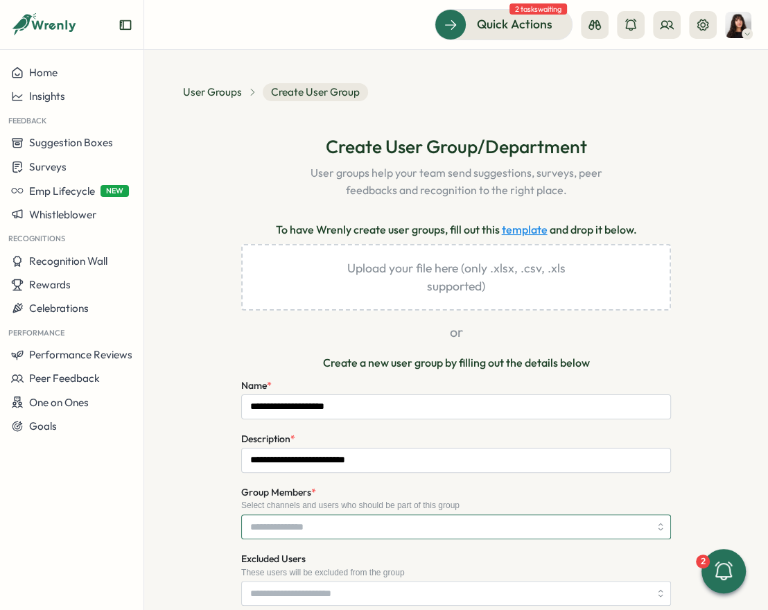
click at [324, 534] on input "Group Members *" at bounding box center [449, 527] width 399 height 24
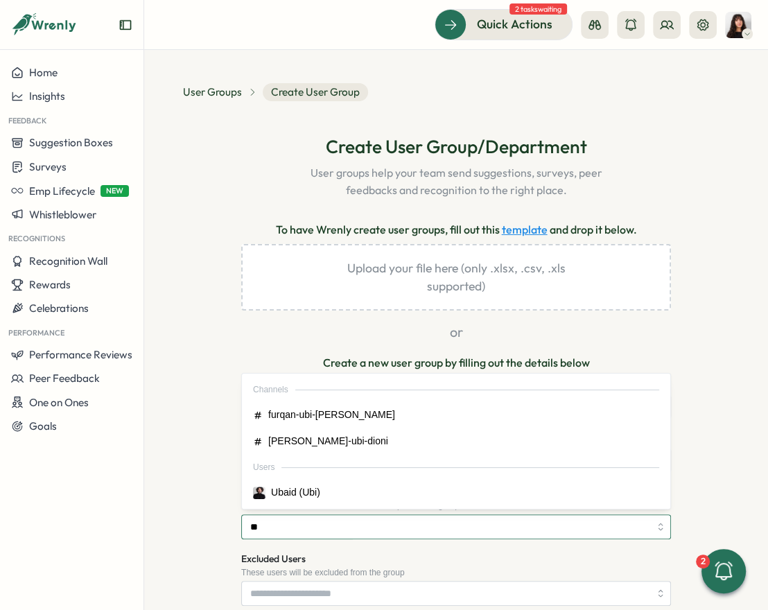
type input "***"
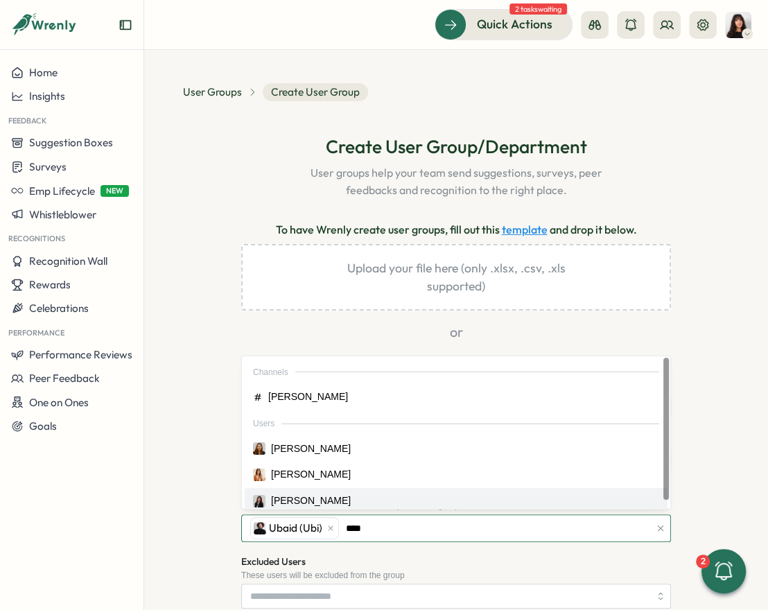
type input "*****"
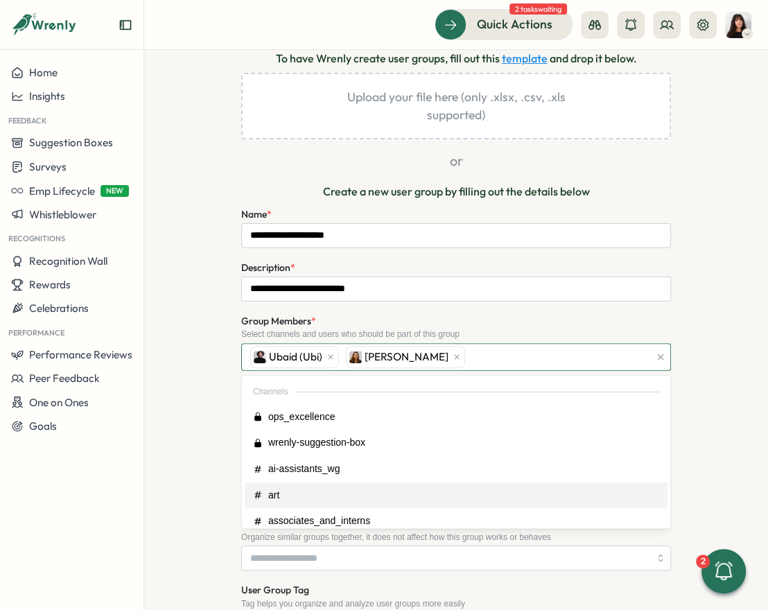
scroll to position [190, 0]
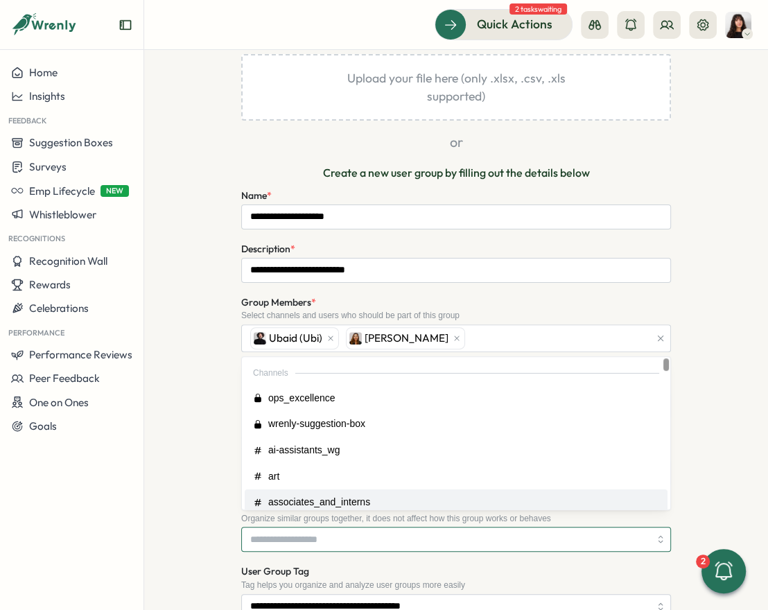
click at [301, 527] on input "Parent Group (optional)" at bounding box center [456, 539] width 430 height 25
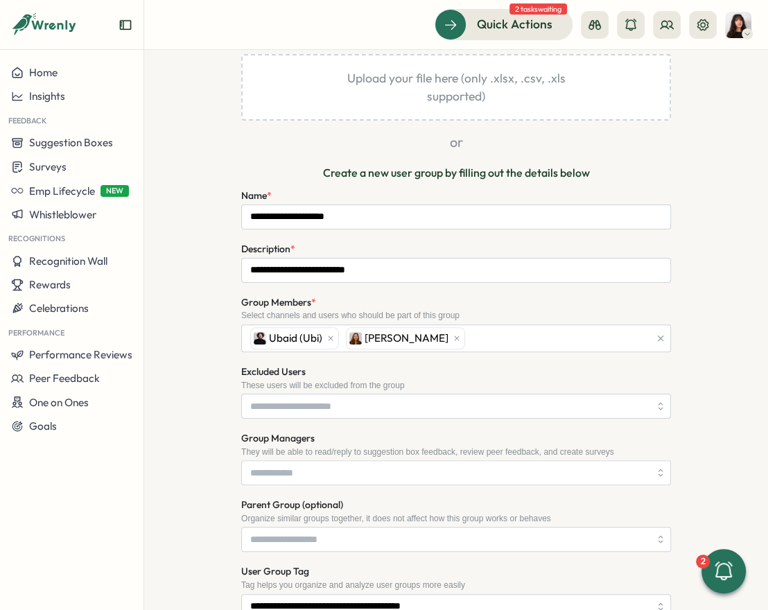
click at [194, 506] on div "**********" at bounding box center [456, 370] width 547 height 850
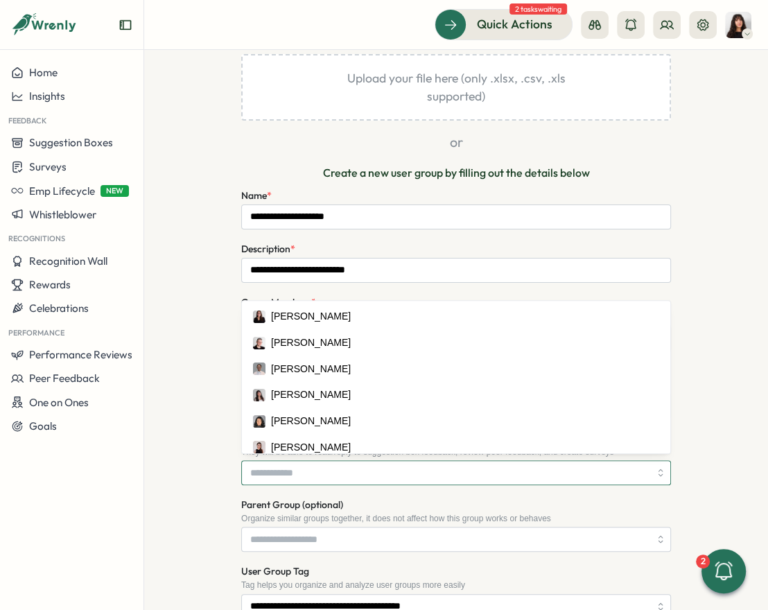
click at [318, 463] on input "Group Managers" at bounding box center [449, 473] width 399 height 24
type input "****"
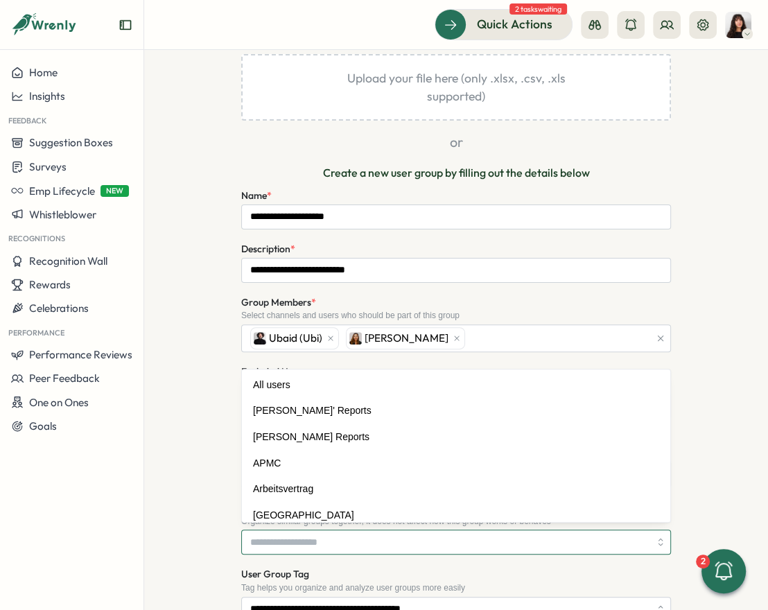
click at [321, 540] on input "Parent Group (optional)" at bounding box center [456, 542] width 430 height 25
click at [209, 528] on div "**********" at bounding box center [456, 371] width 547 height 853
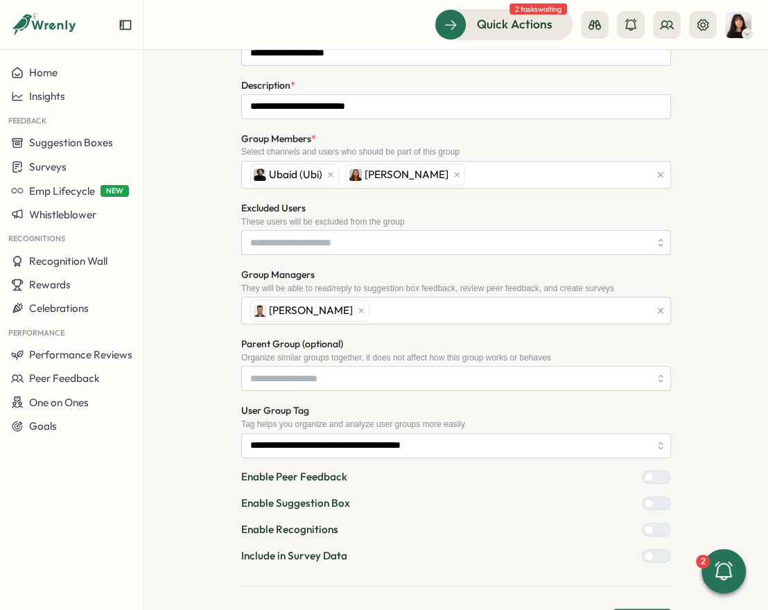
scroll to position [354, 0]
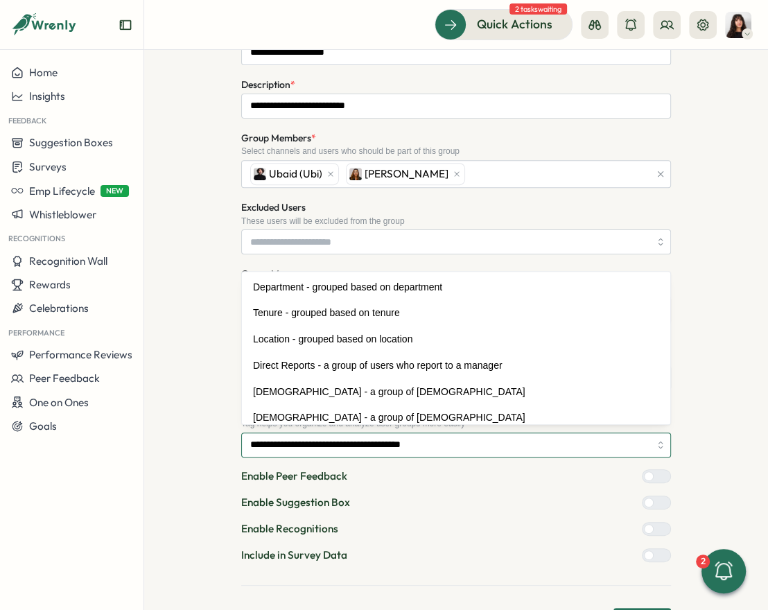
click at [311, 442] on input "**********" at bounding box center [456, 445] width 430 height 25
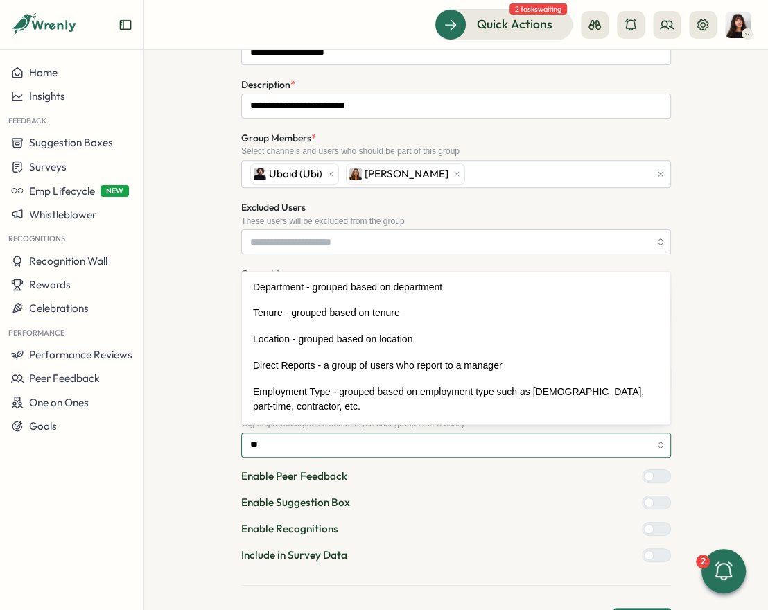
scroll to position [0, 0]
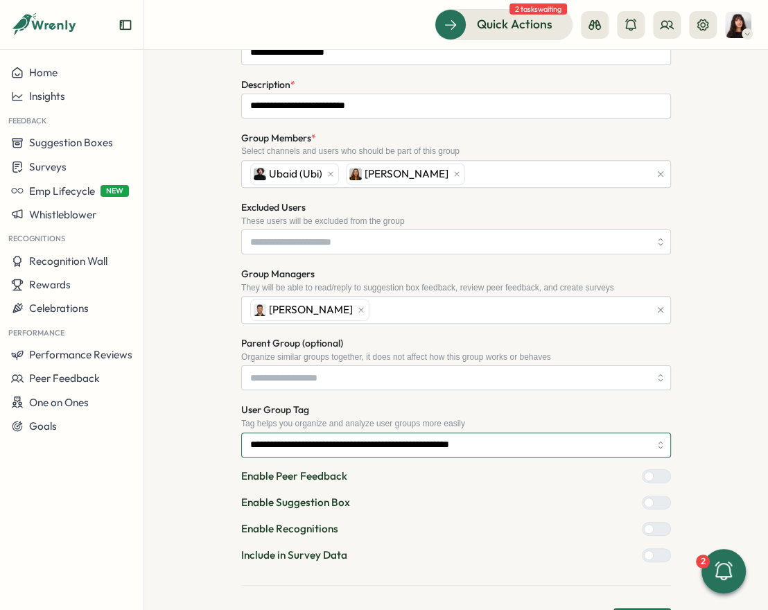
type input "**********"
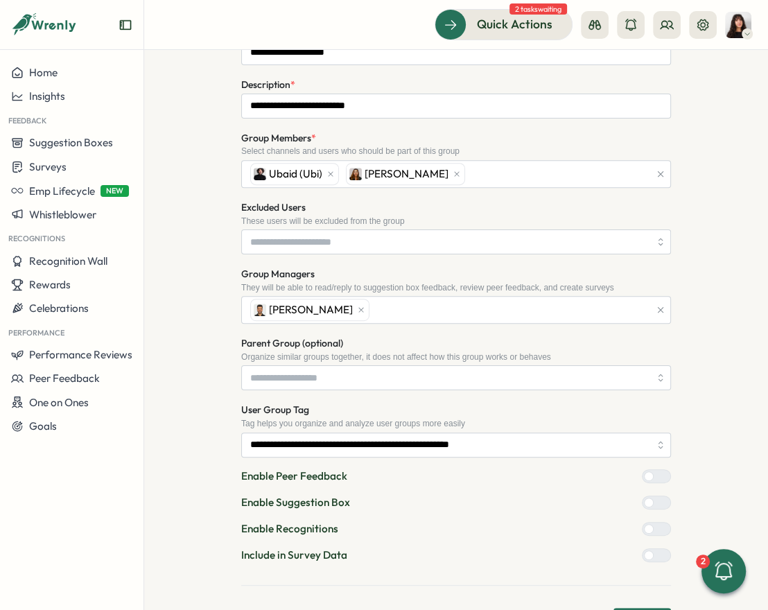
click at [638, 550] on div at bounding box center [662, 555] width 17 height 12
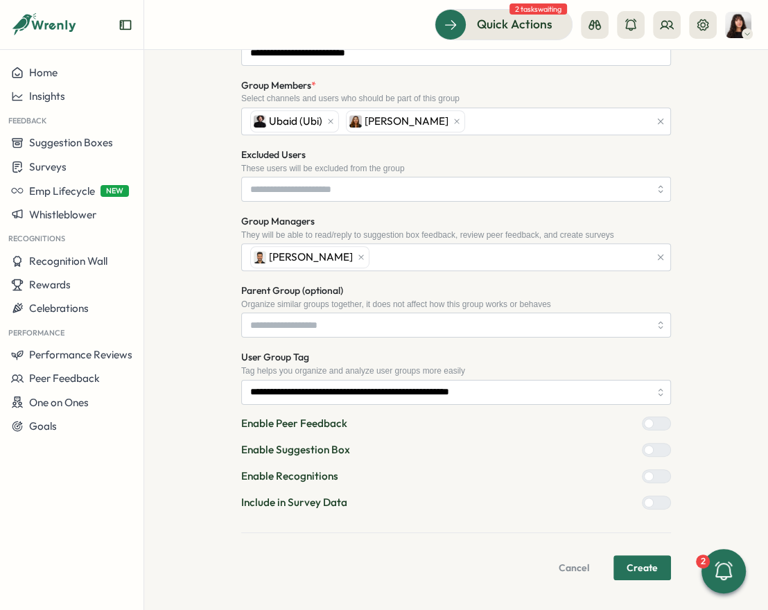
click at [638, 562] on span "Create" at bounding box center [642, 568] width 31 height 24
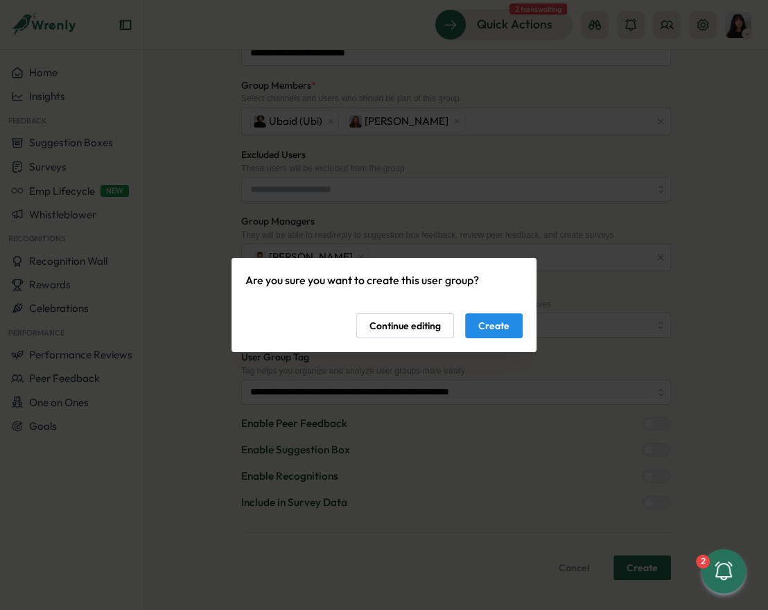
click at [504, 327] on span "Create" at bounding box center [494, 326] width 31 height 24
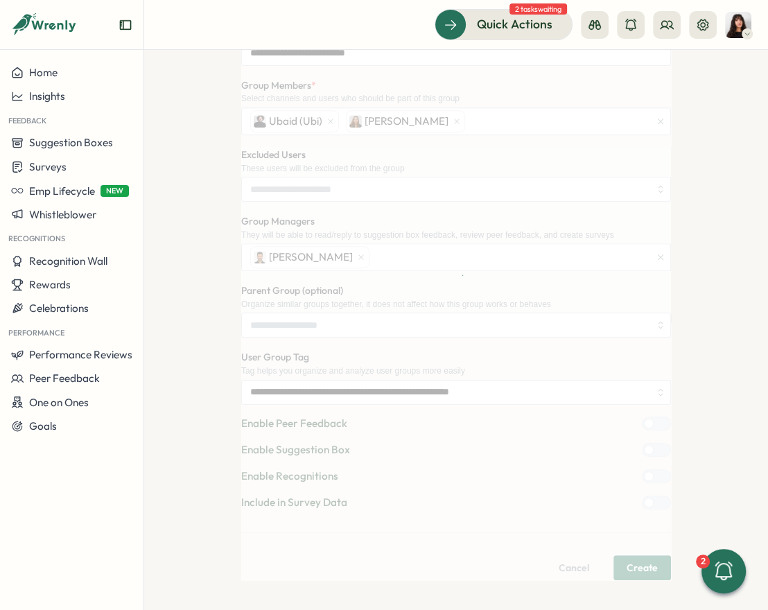
scroll to position [0, 0]
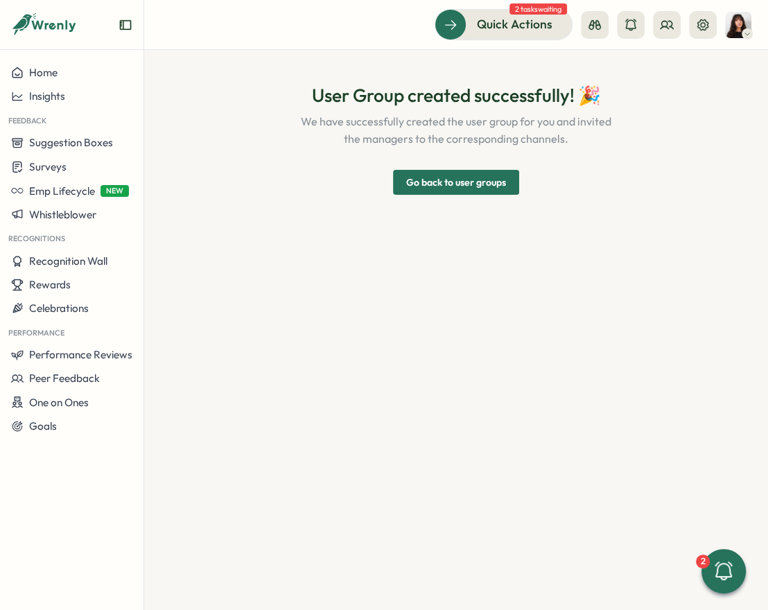
click at [466, 186] on span "Go back to user groups" at bounding box center [456, 183] width 100 height 24
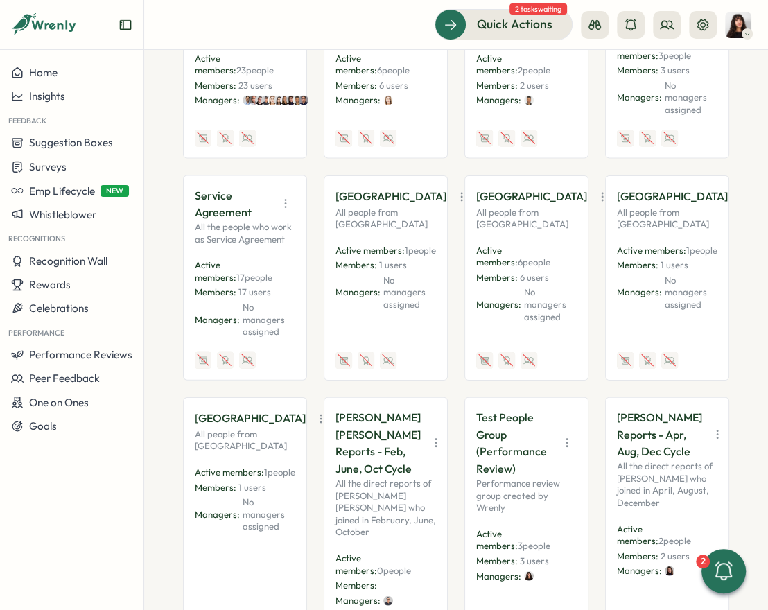
scroll to position [2133, 0]
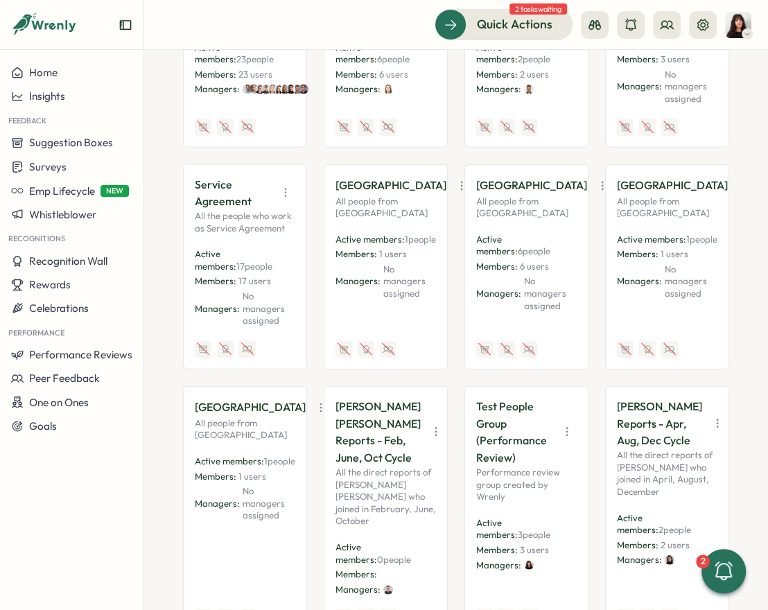
click at [427, 422] on button "button" at bounding box center [436, 431] width 19 height 19
click at [397, 539] on button "Disable" at bounding box center [390, 551] width 87 height 24
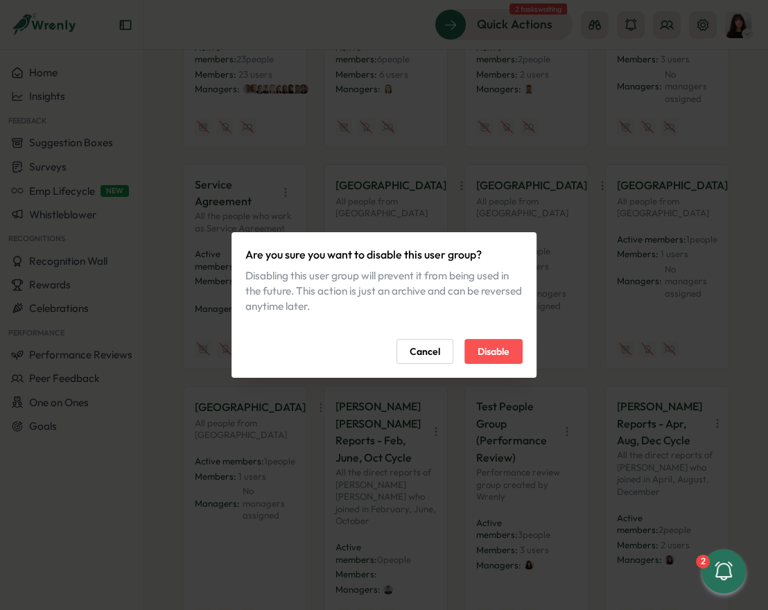
click at [481, 347] on span "Disable" at bounding box center [494, 352] width 32 height 24
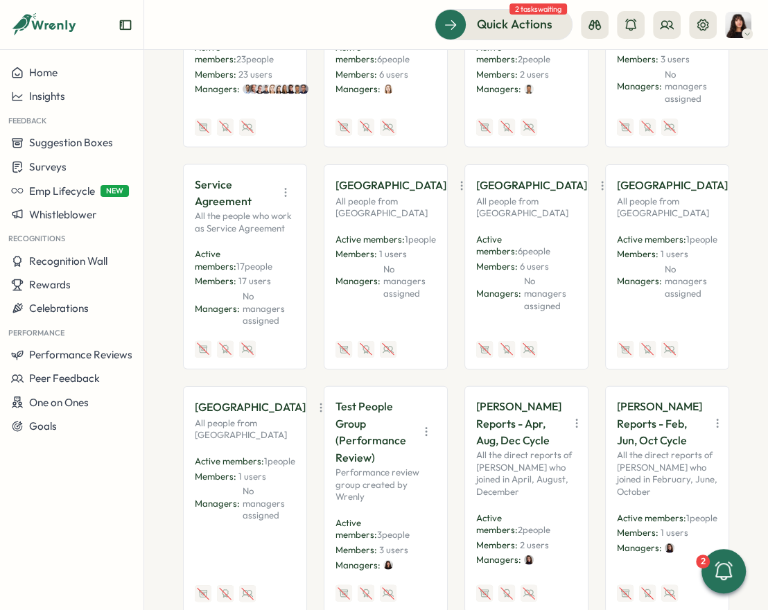
click at [427, 425] on icon "button" at bounding box center [427, 432] width 14 height 14
click at [390, 522] on button "Disable" at bounding box center [390, 534] width 87 height 24
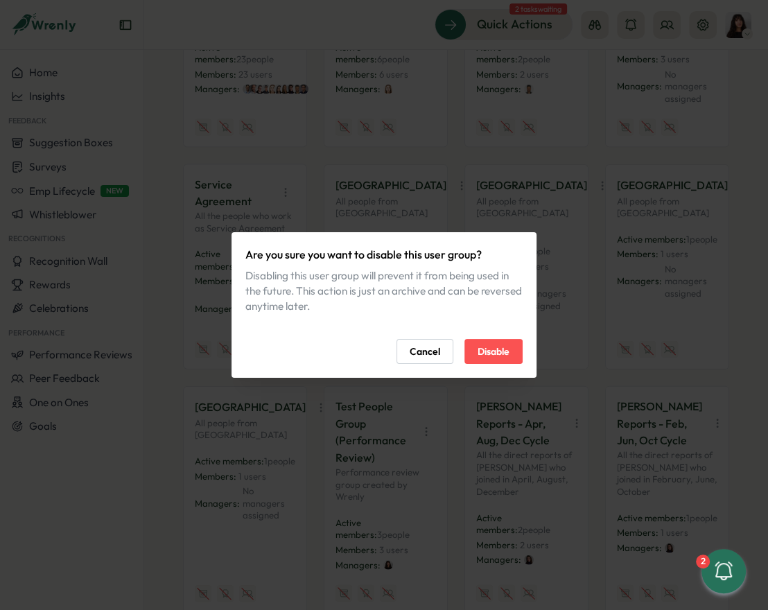
click at [495, 355] on span "Disable" at bounding box center [494, 352] width 32 height 24
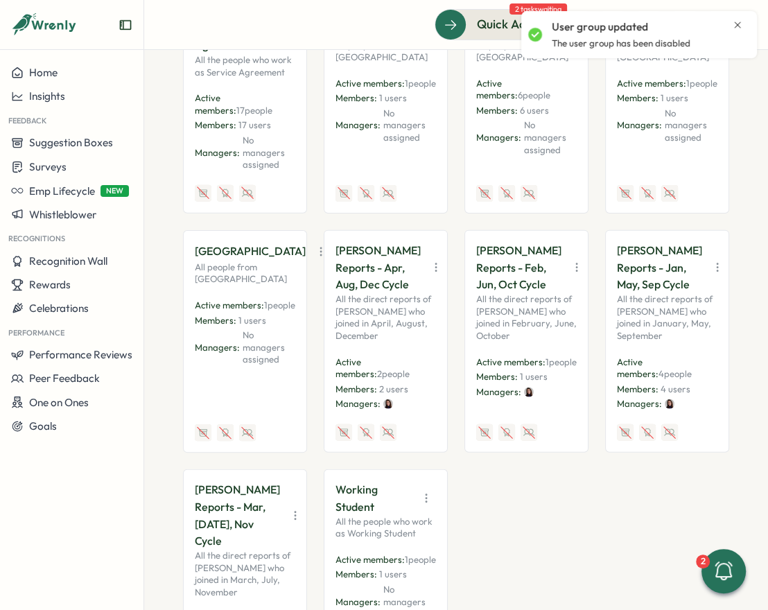
scroll to position [2291, 0]
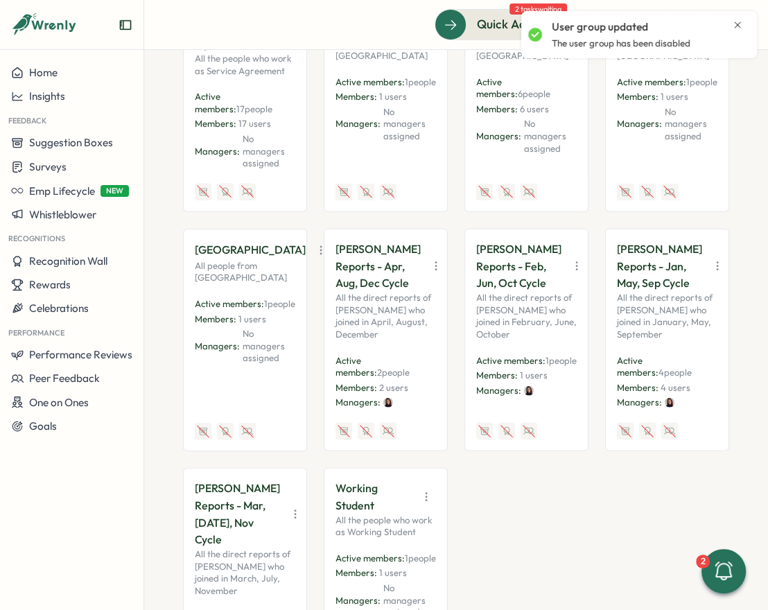
click at [429, 259] on icon "button" at bounding box center [436, 266] width 14 height 14
click at [406, 365] on button "Disable" at bounding box center [390, 377] width 87 height 24
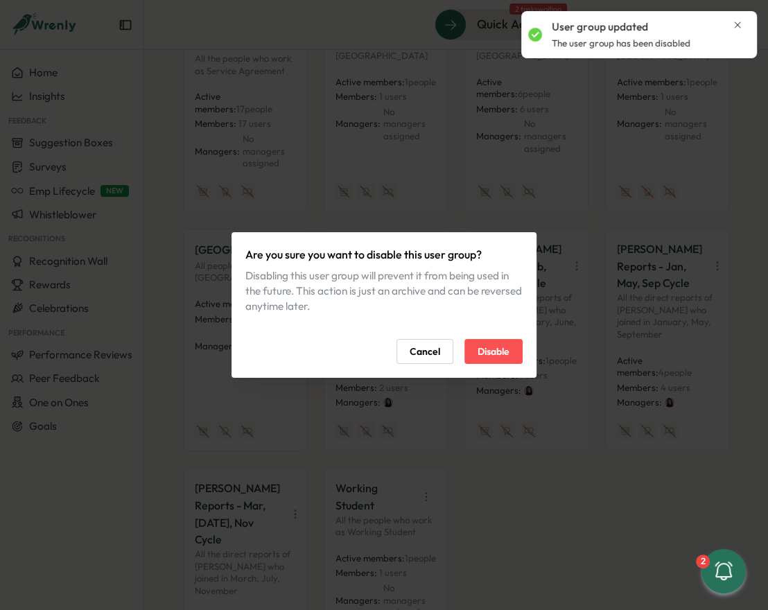
click at [488, 343] on span "Disable" at bounding box center [494, 352] width 32 height 24
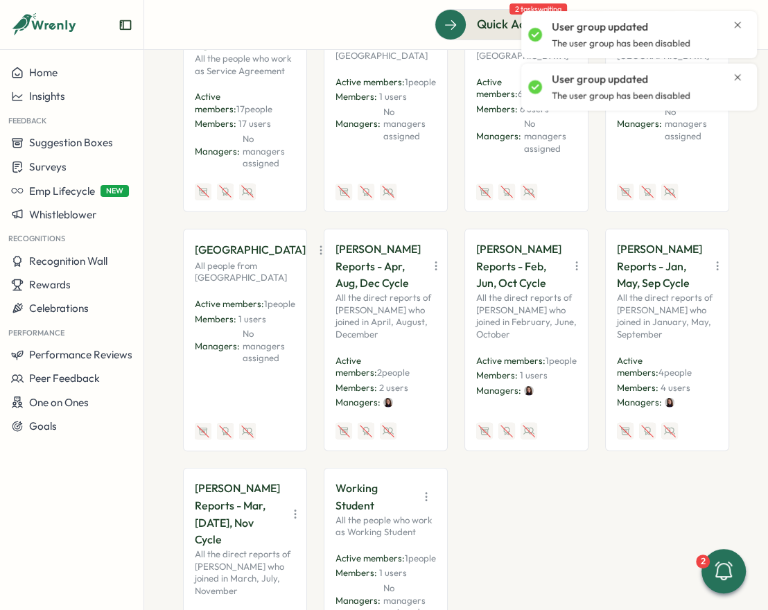
click at [429, 259] on icon "button" at bounding box center [436, 266] width 14 height 14
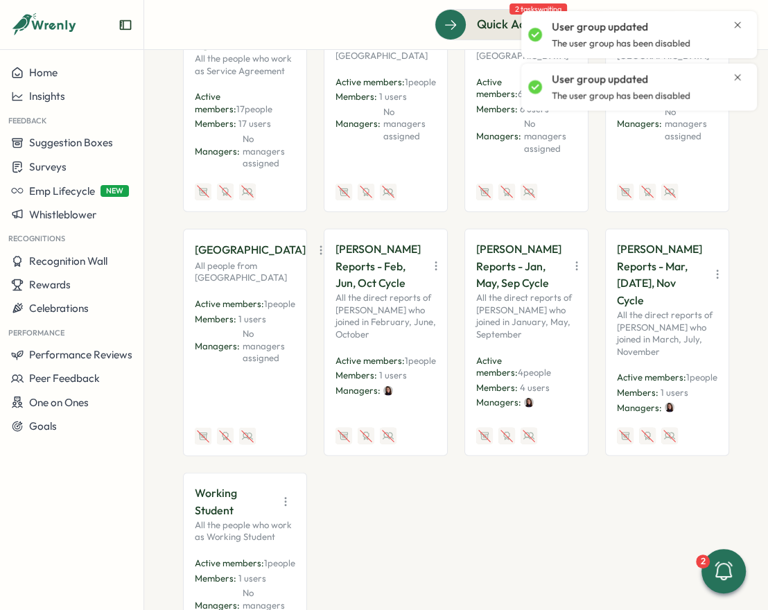
click at [427, 257] on button "button" at bounding box center [436, 266] width 19 height 19
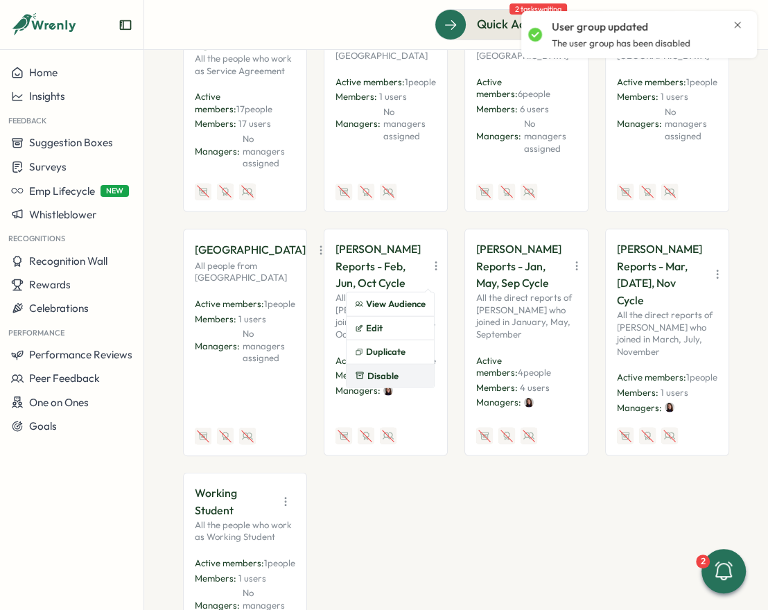
click at [412, 365] on button "Disable" at bounding box center [390, 377] width 87 height 24
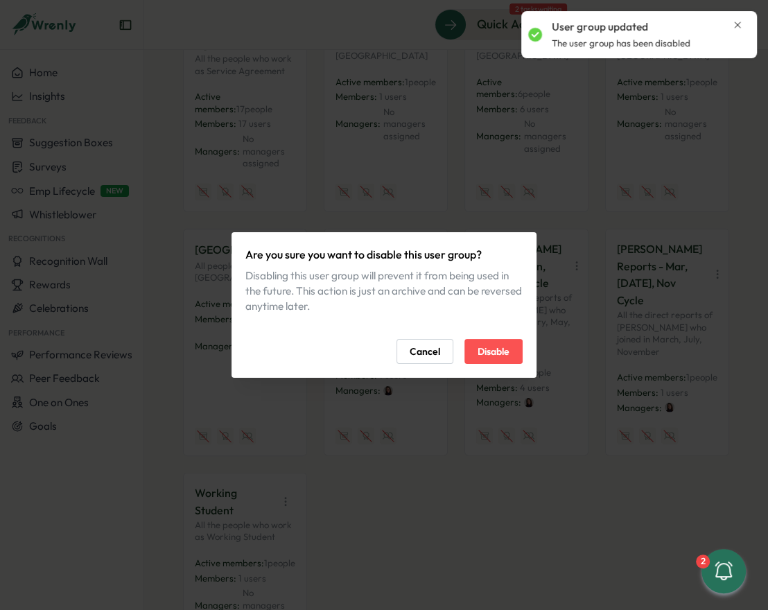
click at [486, 354] on span "Disable" at bounding box center [494, 352] width 32 height 24
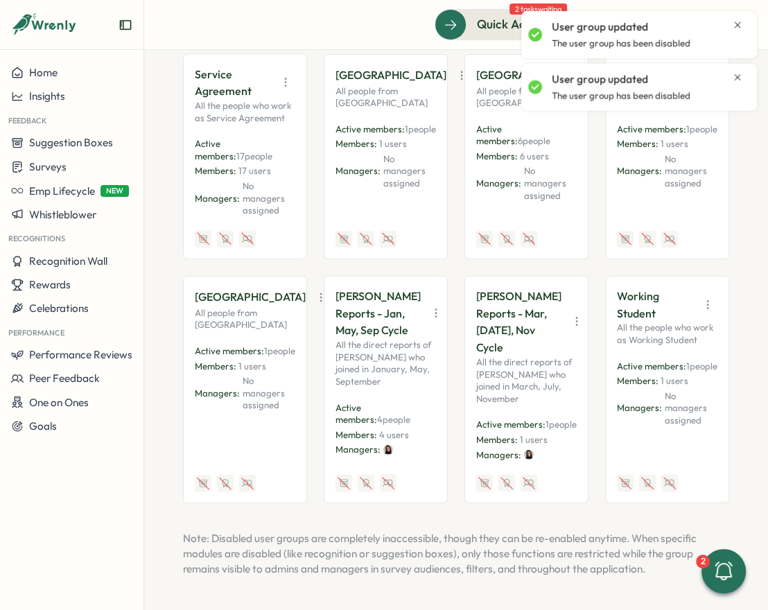
scroll to position [2216, 0]
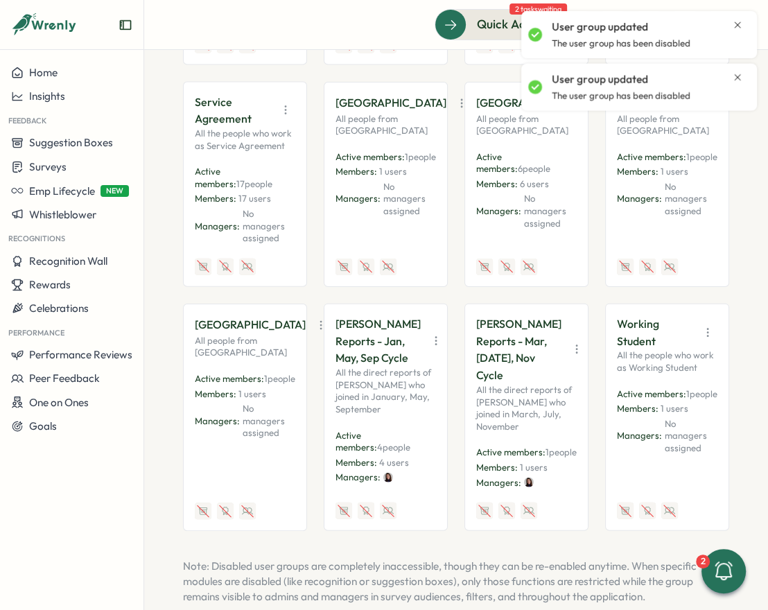
click at [429, 334] on icon "button" at bounding box center [436, 341] width 14 height 14
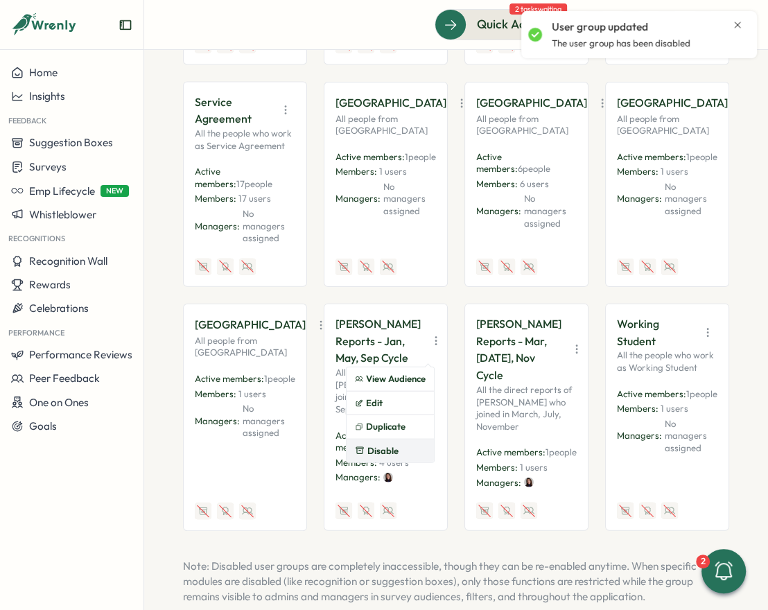
click at [393, 440] on button "Disable" at bounding box center [390, 452] width 87 height 24
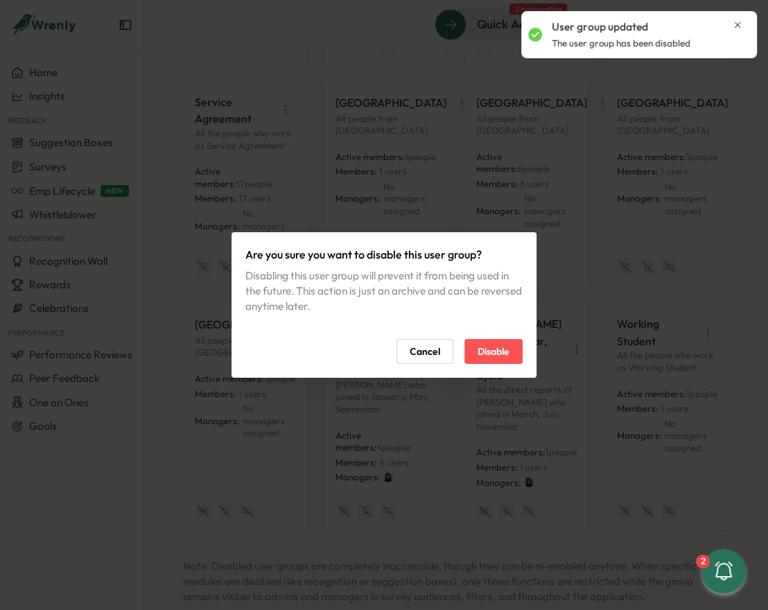
click at [488, 348] on span "Disable" at bounding box center [494, 352] width 32 height 24
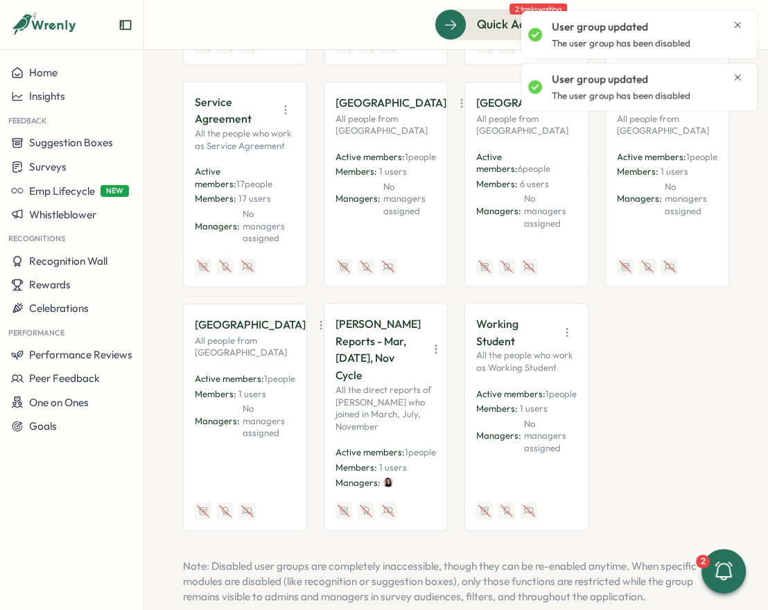
click at [429, 343] on icon "button" at bounding box center [436, 350] width 14 height 14
click at [403, 440] on button "Disable" at bounding box center [390, 452] width 87 height 24
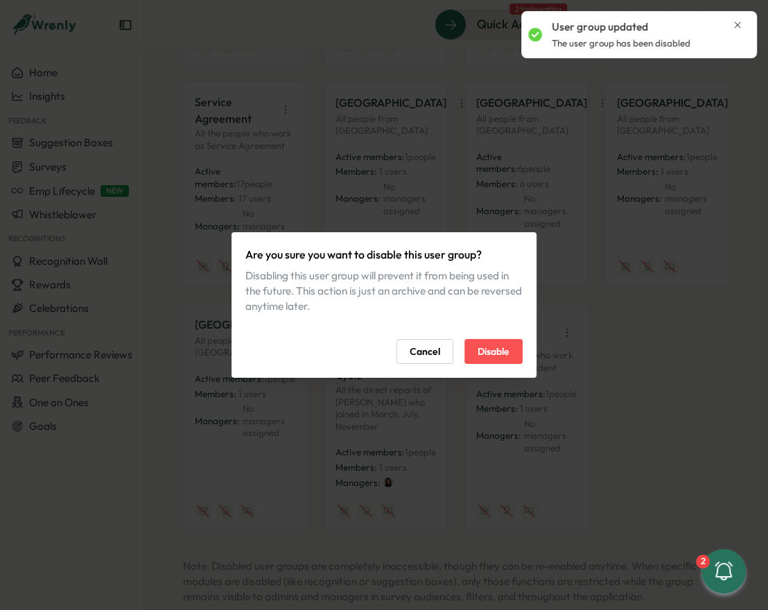
click at [495, 352] on span "Disable" at bounding box center [494, 352] width 32 height 24
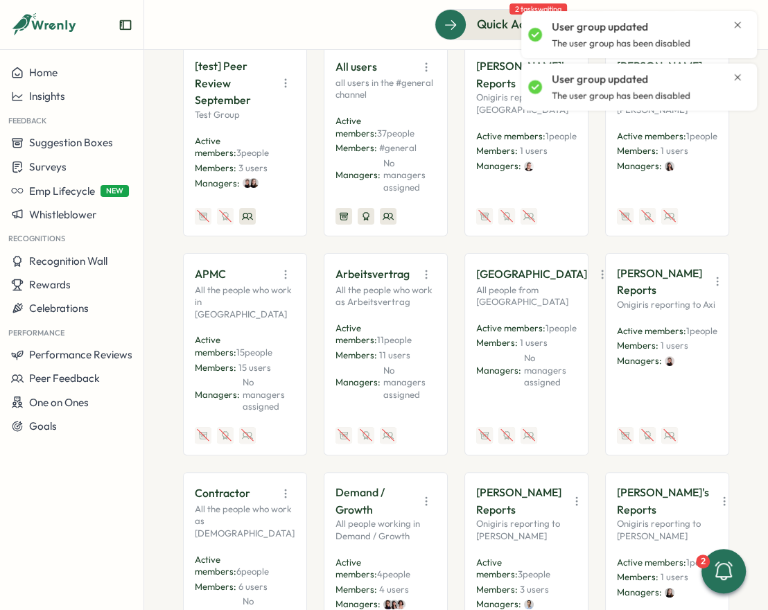
scroll to position [0, 0]
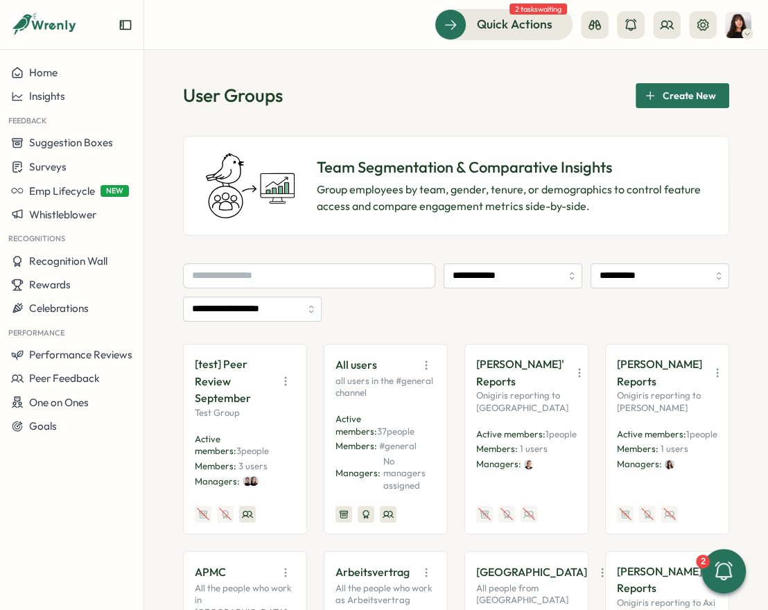
click at [638, 107] on span "Create New" at bounding box center [689, 96] width 53 height 24
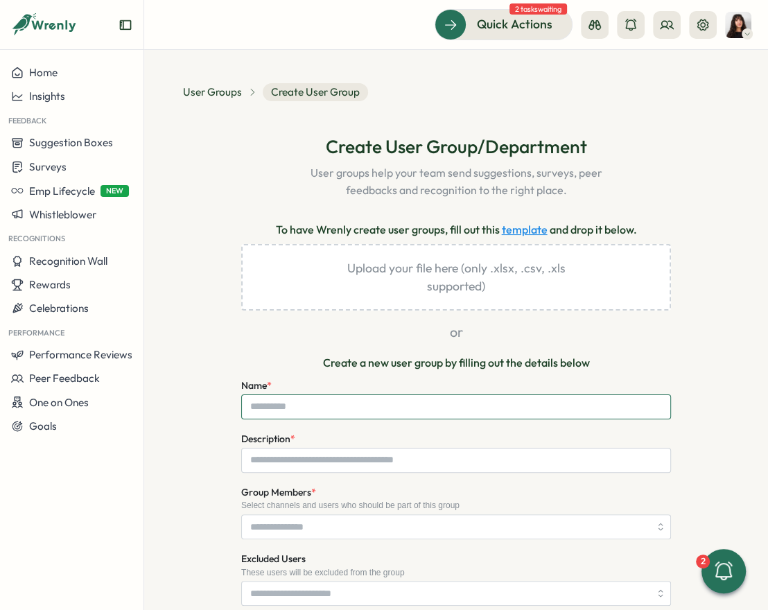
click at [360, 405] on input "Name *" at bounding box center [456, 407] width 430 height 25
type input "**********"
paste input "**********"
type input "**********"
click at [459, 536] on input "Group Members *" at bounding box center [449, 527] width 399 height 24
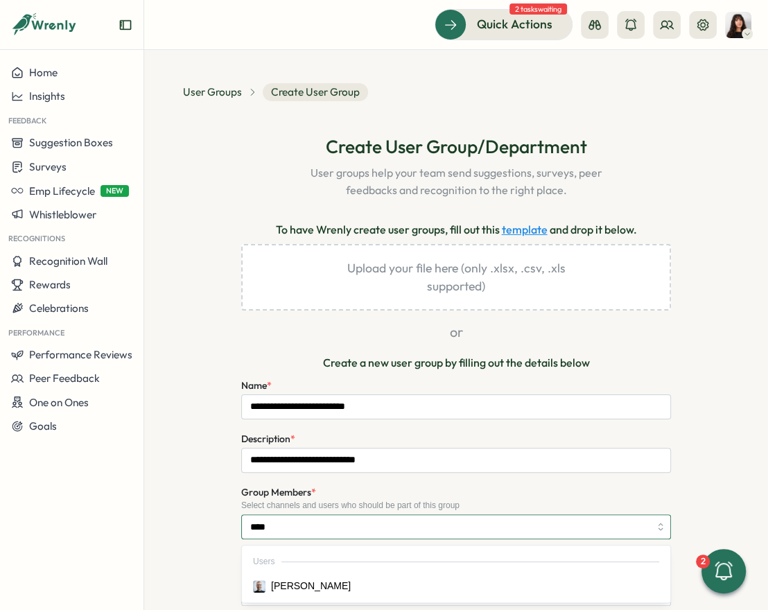
click at [376, 571] on div "Users" at bounding box center [456, 562] width 423 height 26
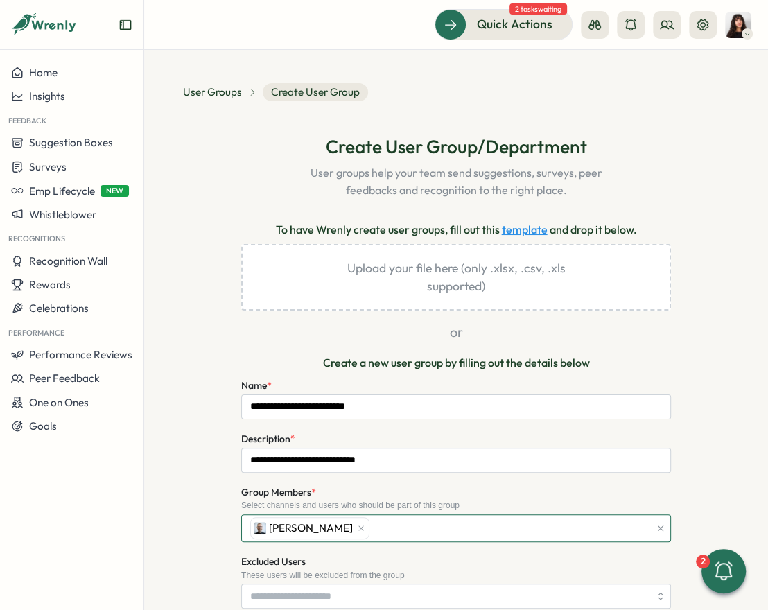
click at [406, 526] on div "Michael Johannes" at bounding box center [448, 528] width 403 height 26
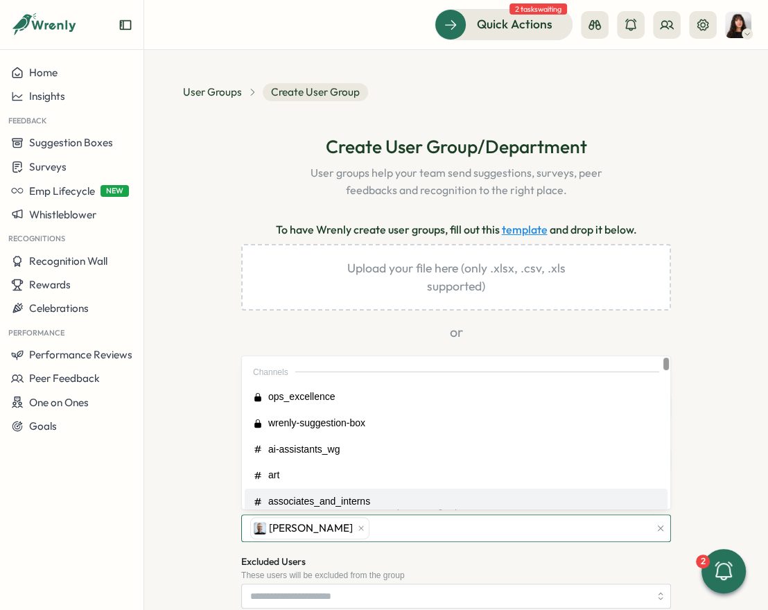
type input "*"
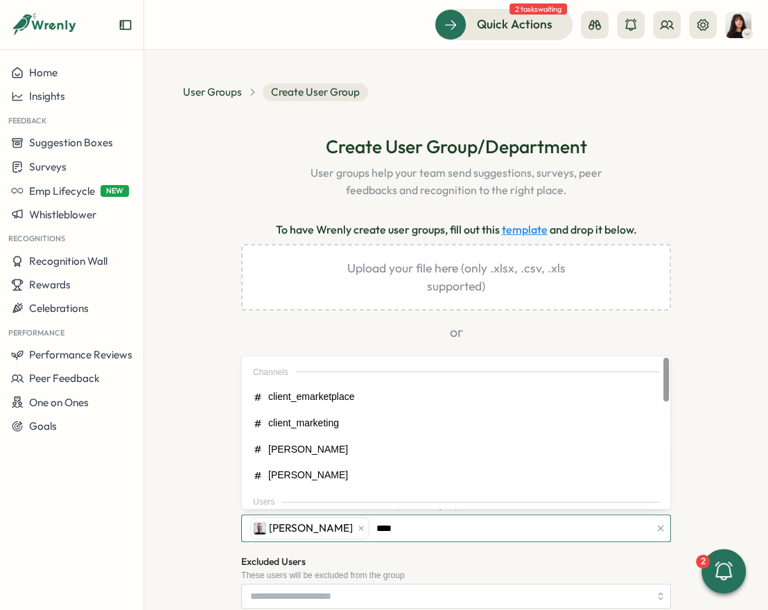
type input "*****"
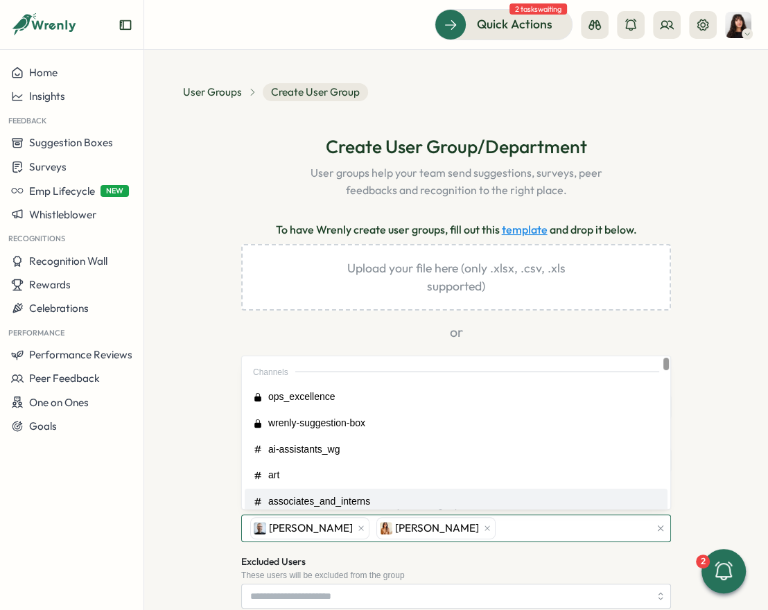
click at [526, 531] on div "Michael Johannes Mariana Silva" at bounding box center [448, 528] width 403 height 26
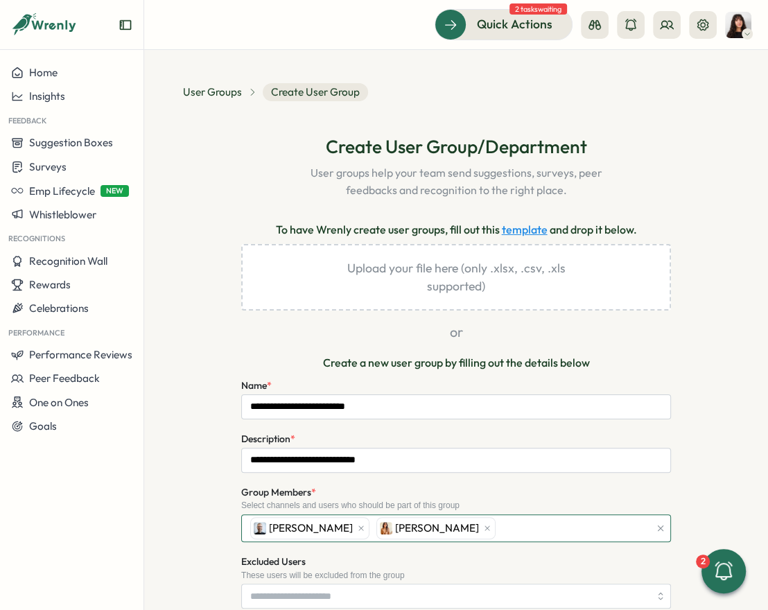
click at [515, 525] on div "Michael Johannes Mariana Silva" at bounding box center [448, 528] width 403 height 26
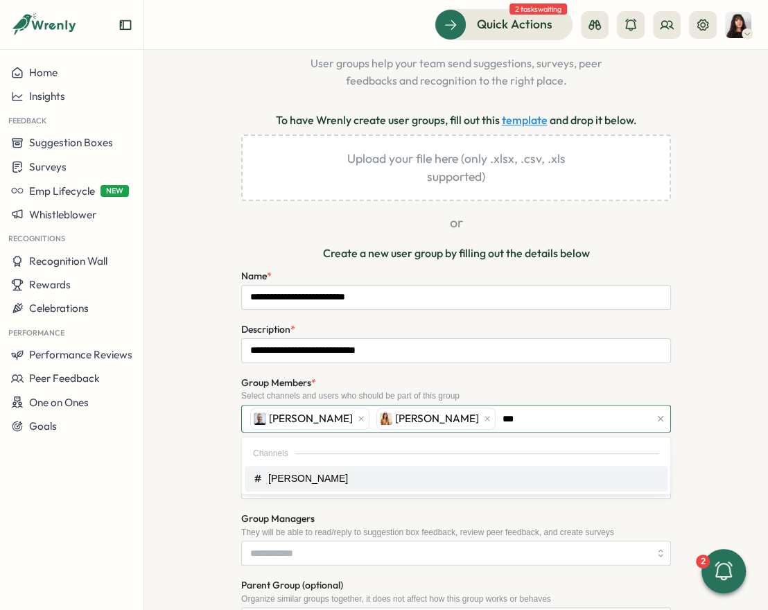
scroll to position [114, 0]
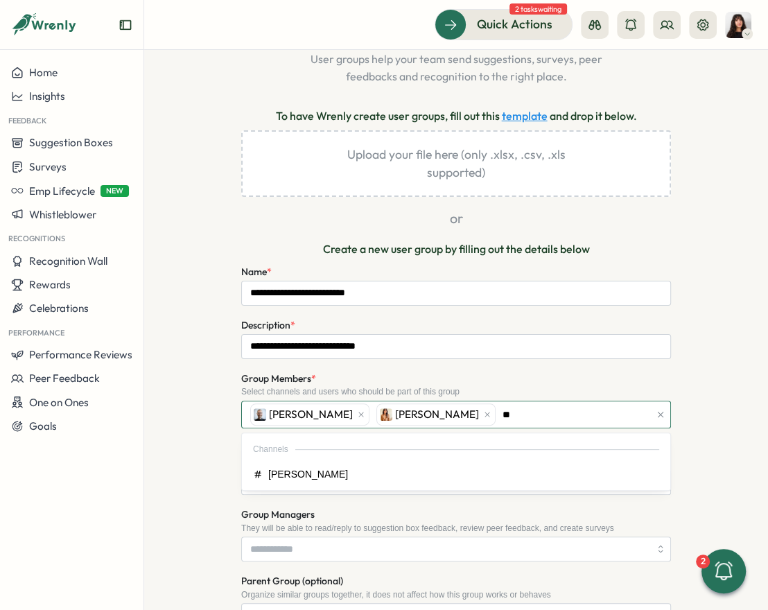
type input "*"
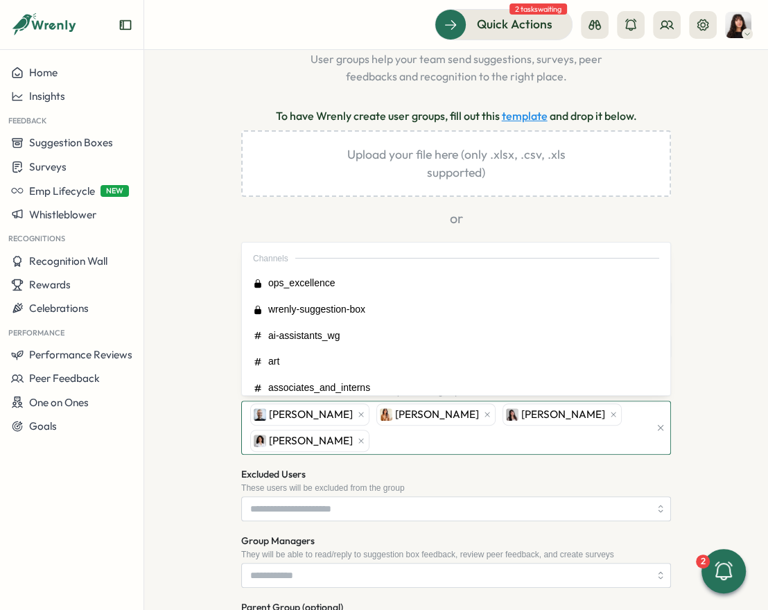
click at [581, 437] on div "Michael Johannes Mariana Silva Andrea Lopez Valentina Gonzalez" at bounding box center [448, 428] width 403 height 53
type input "***"
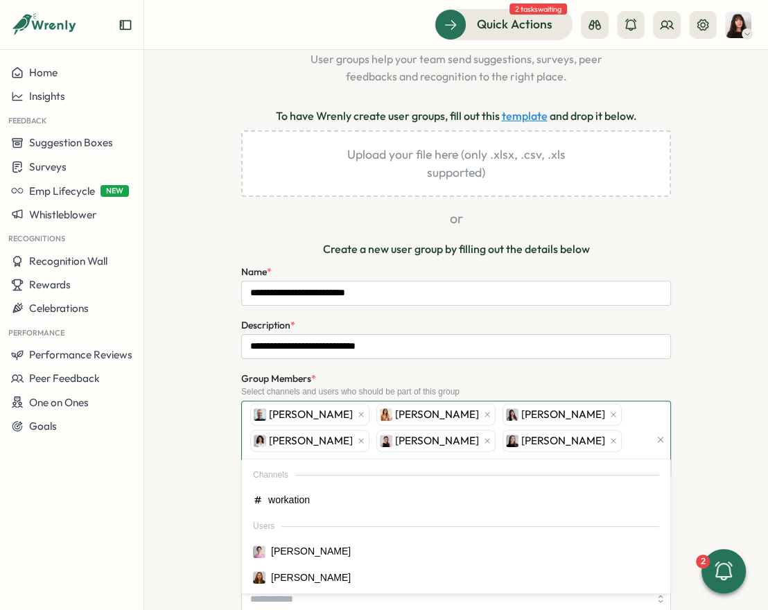
type input "*"
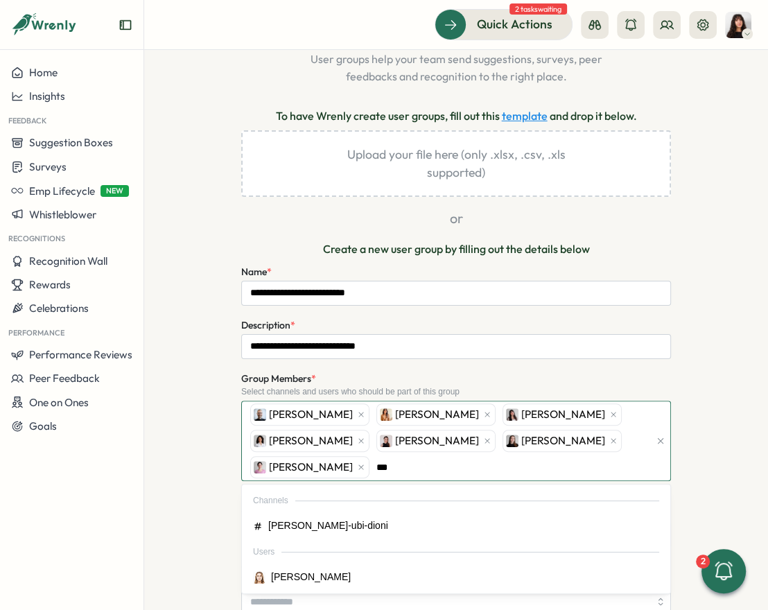
type input "****"
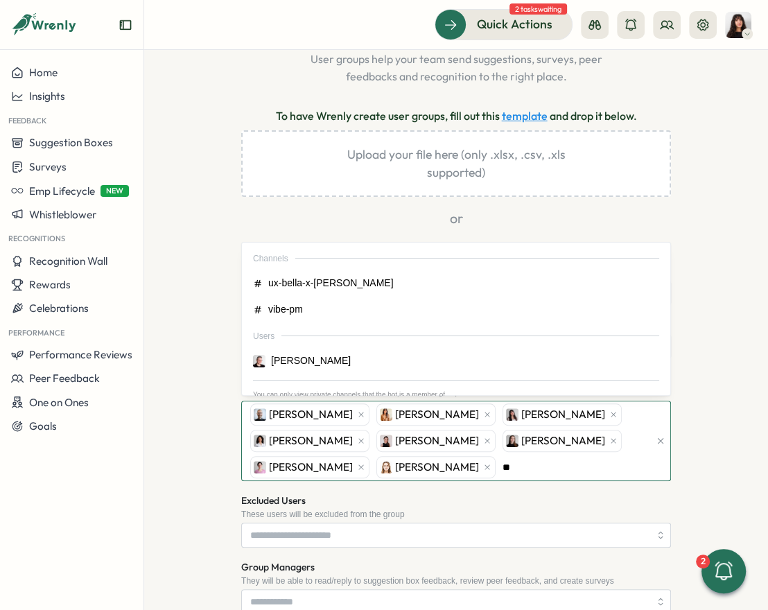
type input "*"
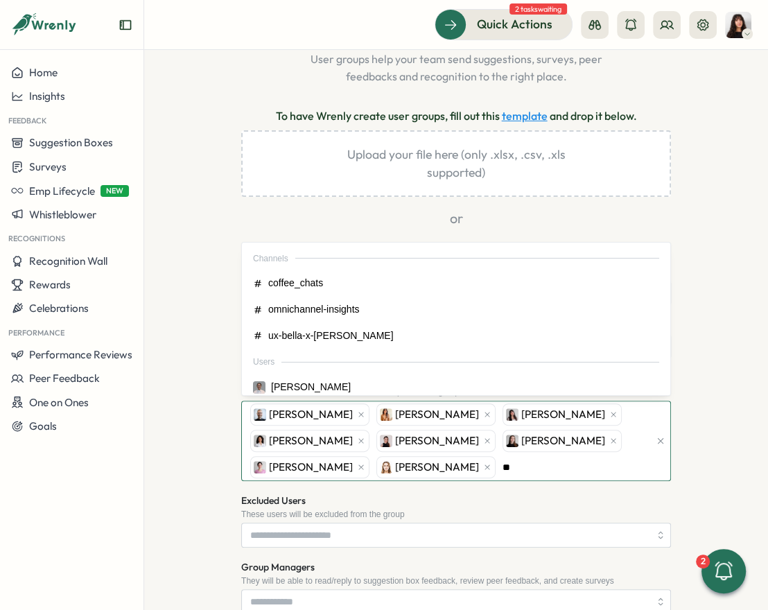
type input "***"
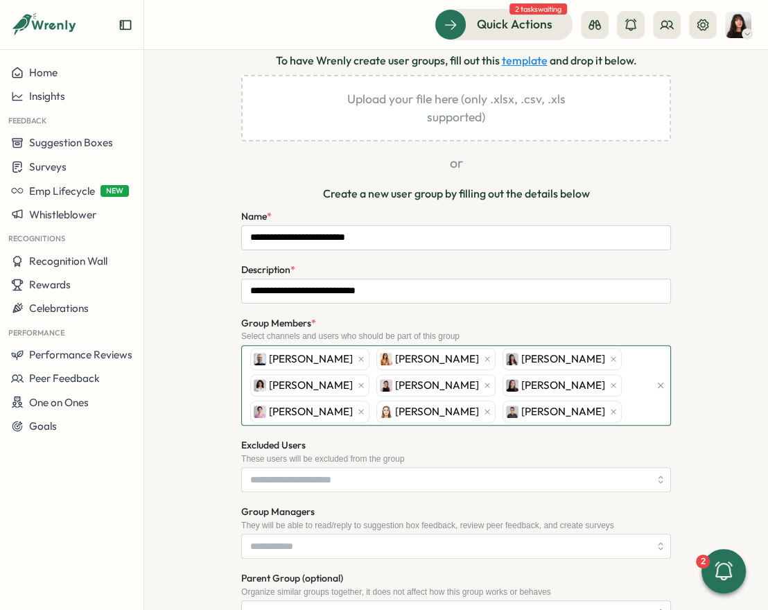
scroll to position [200, 0]
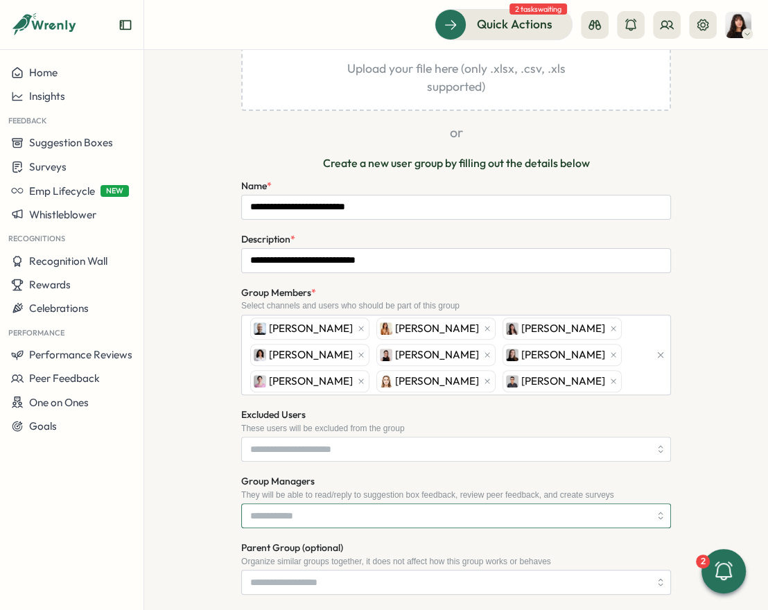
click at [413, 516] on input "Group Managers" at bounding box center [449, 516] width 399 height 24
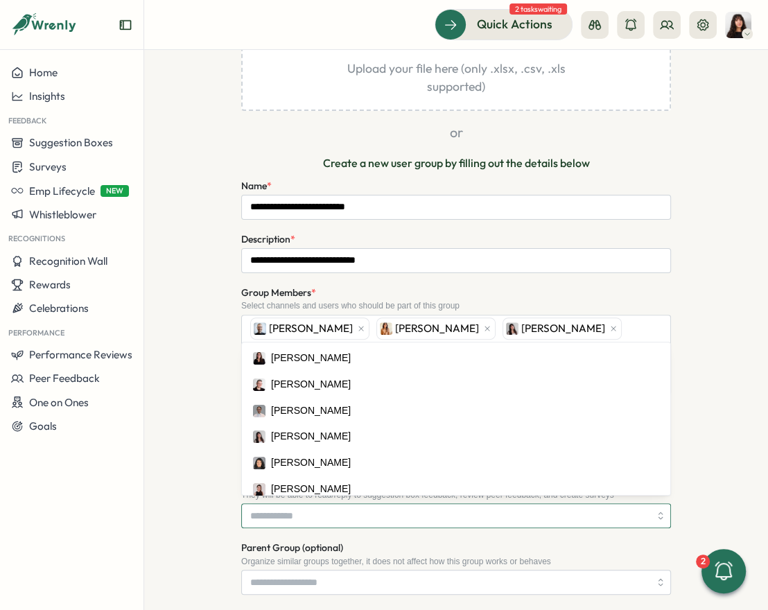
type input "*"
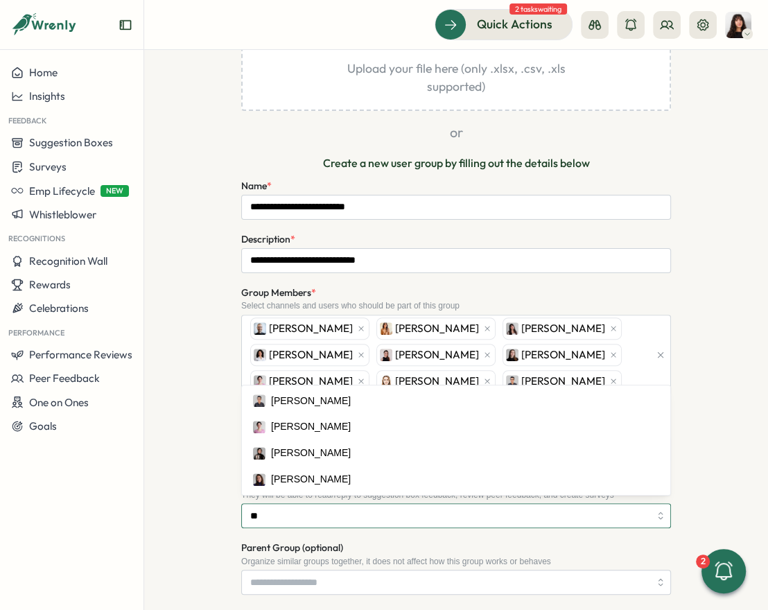
type input "***"
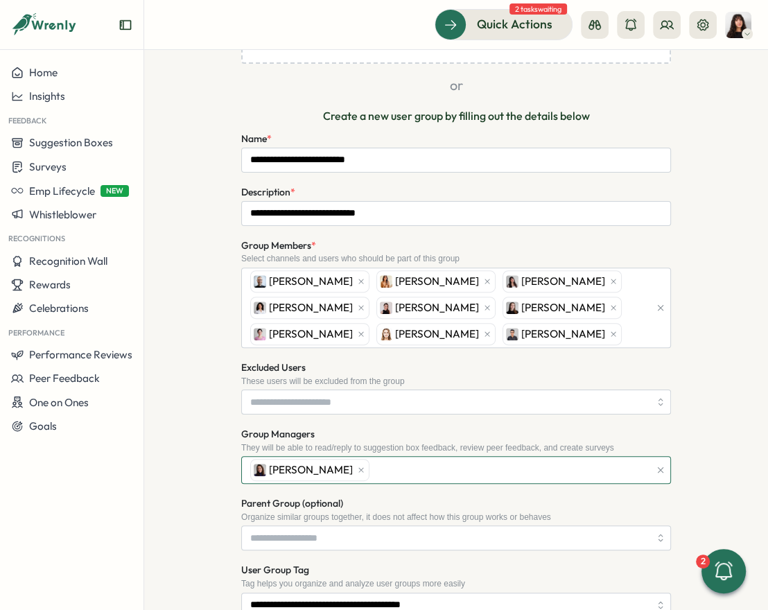
scroll to position [253, 0]
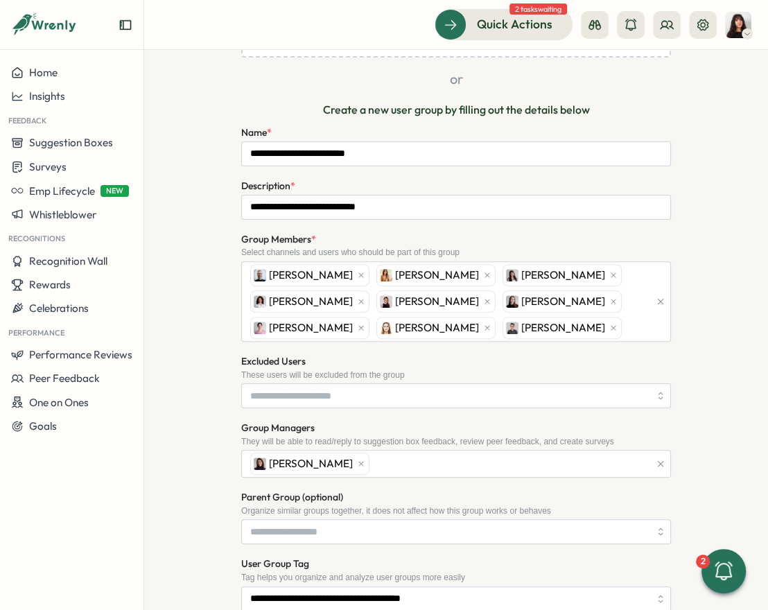
click at [443, 506] on div "Organize similar groups together, it does not affect how this group works or be…" at bounding box center [456, 511] width 430 height 10
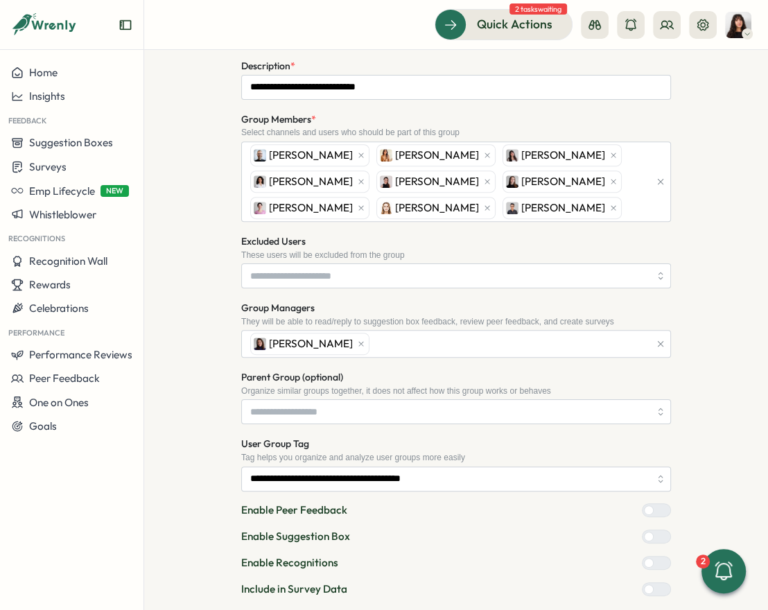
scroll to position [399, 0]
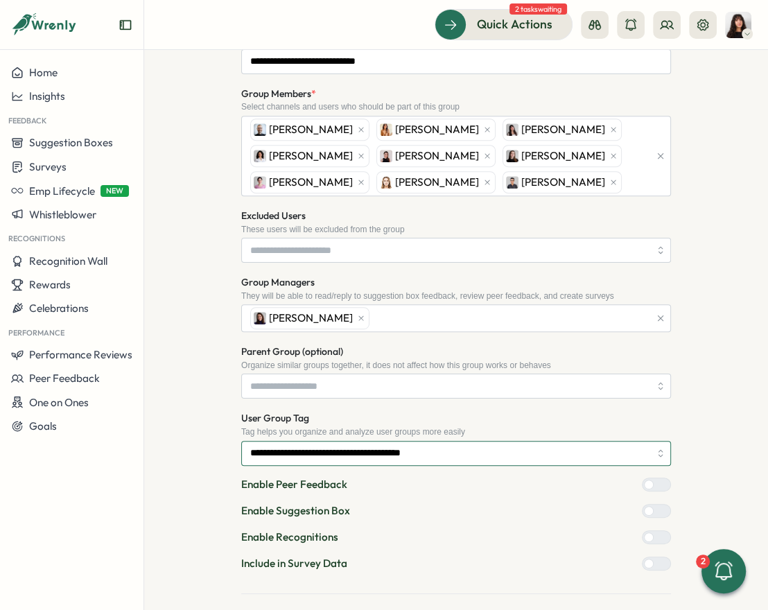
click at [441, 441] on input "**********" at bounding box center [456, 453] width 430 height 25
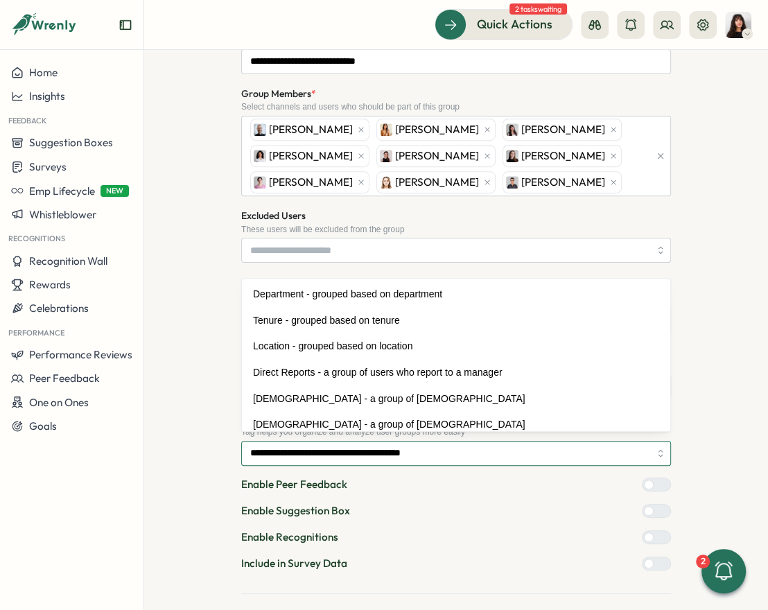
scroll to position [103, 0]
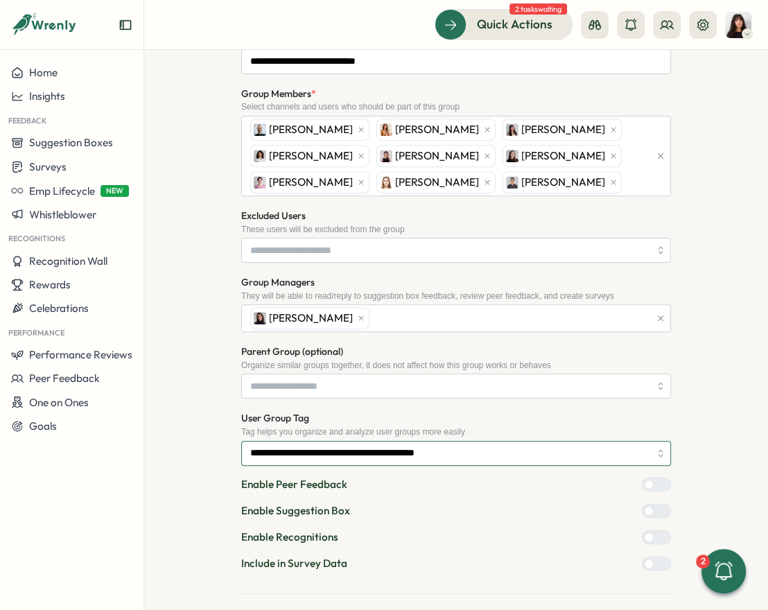
click at [441, 441] on input "**********" at bounding box center [456, 453] width 430 height 25
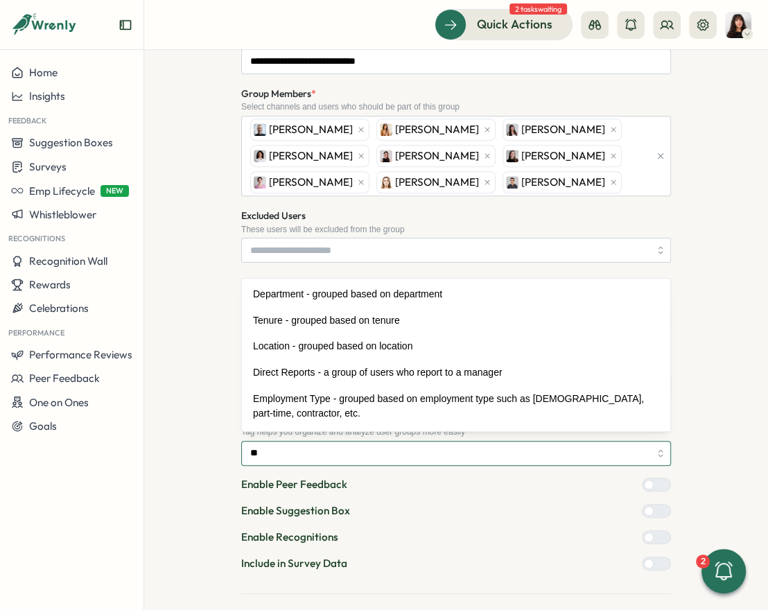
scroll to position [0, 0]
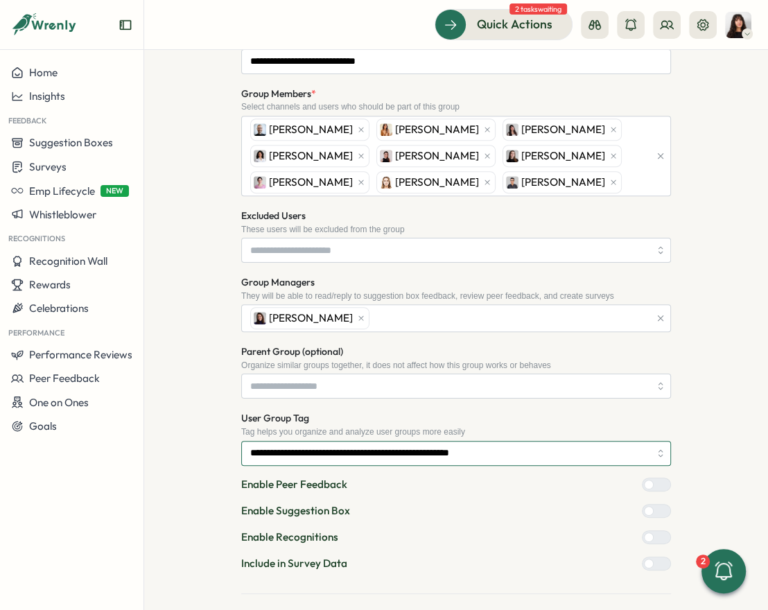
type input "**********"
click at [638, 569] on form "**********" at bounding box center [456, 309] width 430 height 663
click at [638, 557] on label at bounding box center [656, 564] width 29 height 14
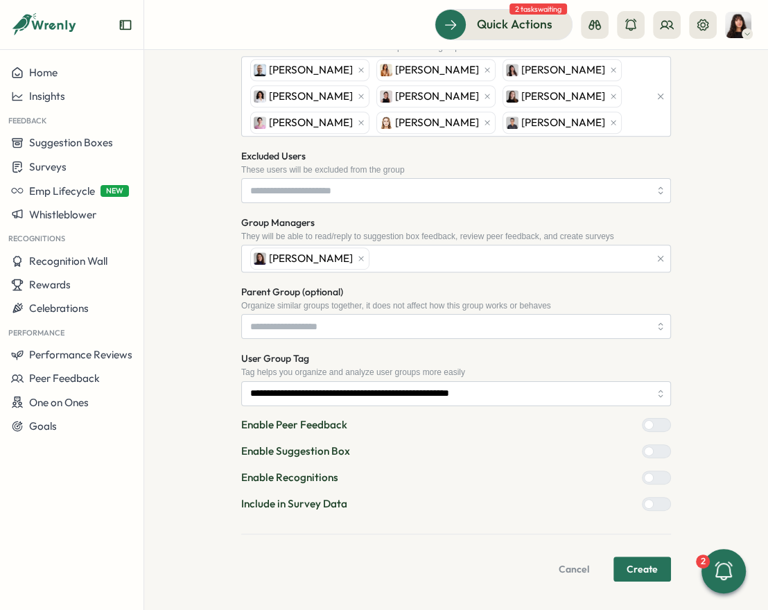
click at [632, 562] on span "Create" at bounding box center [642, 570] width 31 height 24
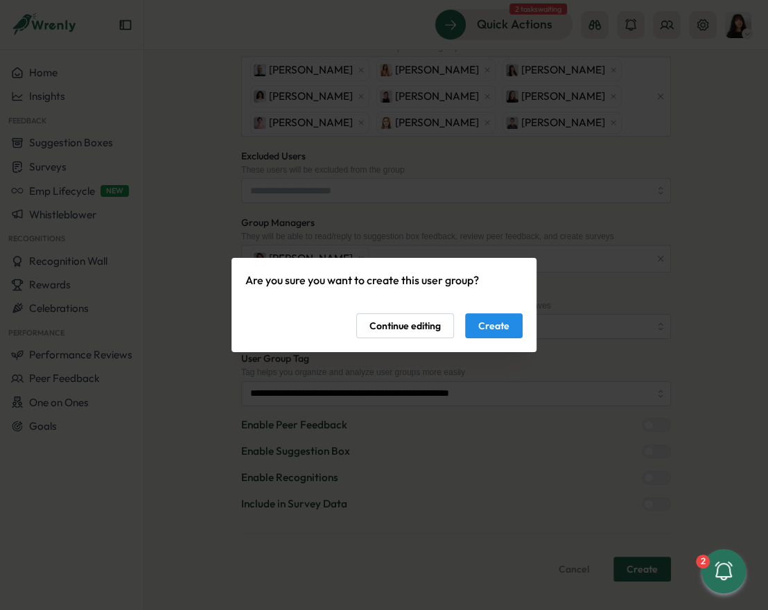
click at [486, 328] on span "Create" at bounding box center [494, 326] width 31 height 24
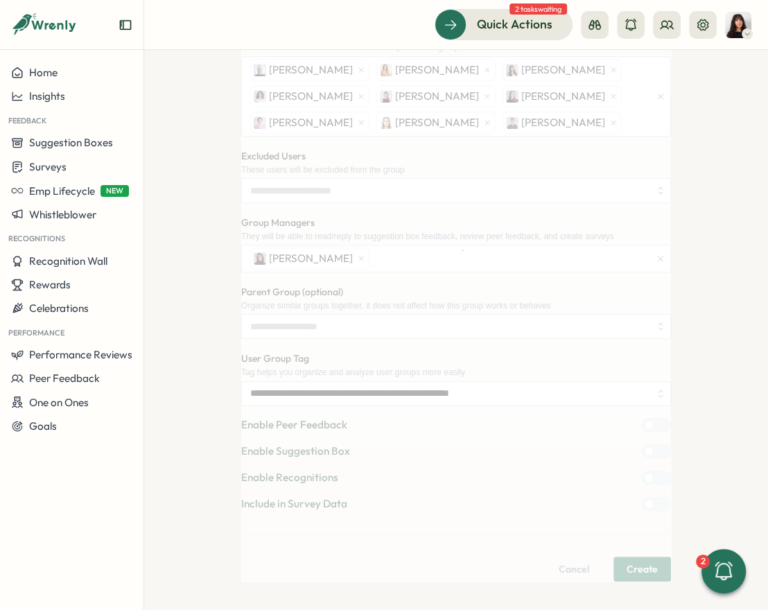
scroll to position [0, 0]
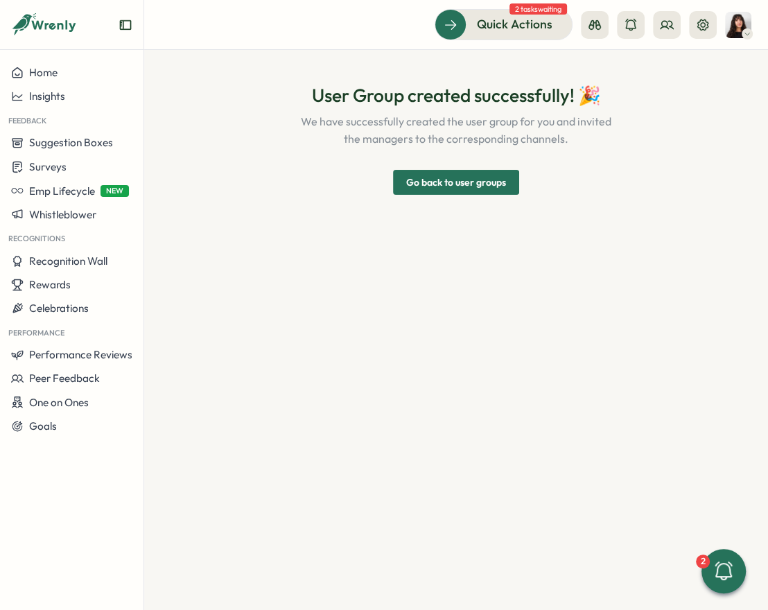
click at [459, 189] on span "Go back to user groups" at bounding box center [456, 183] width 100 height 24
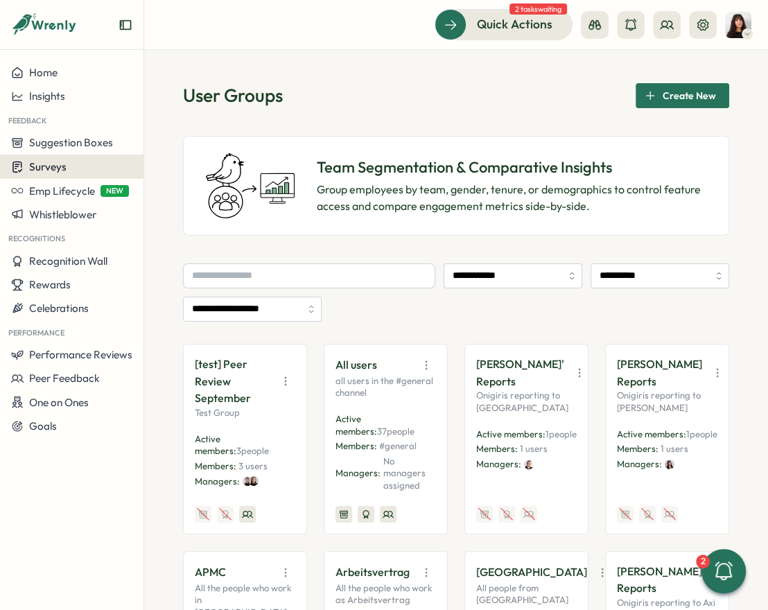
click at [79, 168] on div "Surveys" at bounding box center [71, 166] width 121 height 13
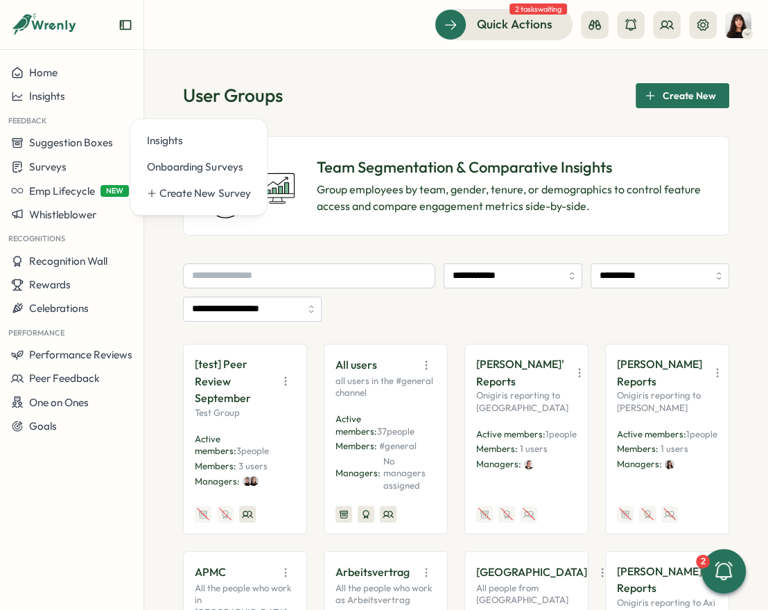
click at [194, 78] on div "**********" at bounding box center [456, 330] width 624 height 560
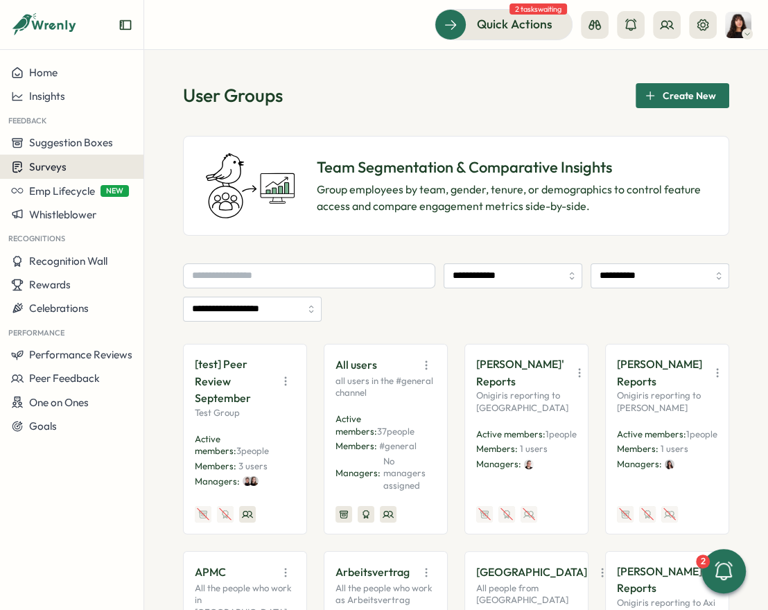
click at [55, 166] on span "Surveys" at bounding box center [47, 166] width 37 height 13
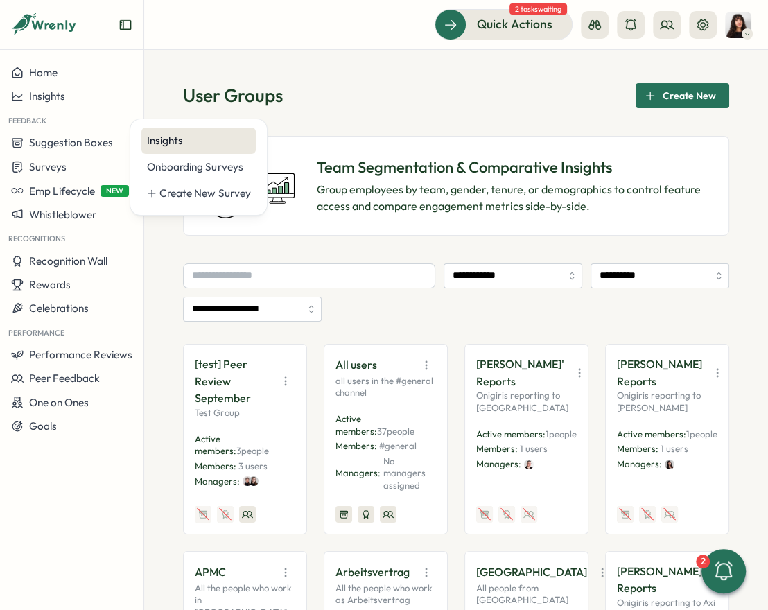
click at [175, 145] on div "Insights" at bounding box center [198, 140] width 103 height 15
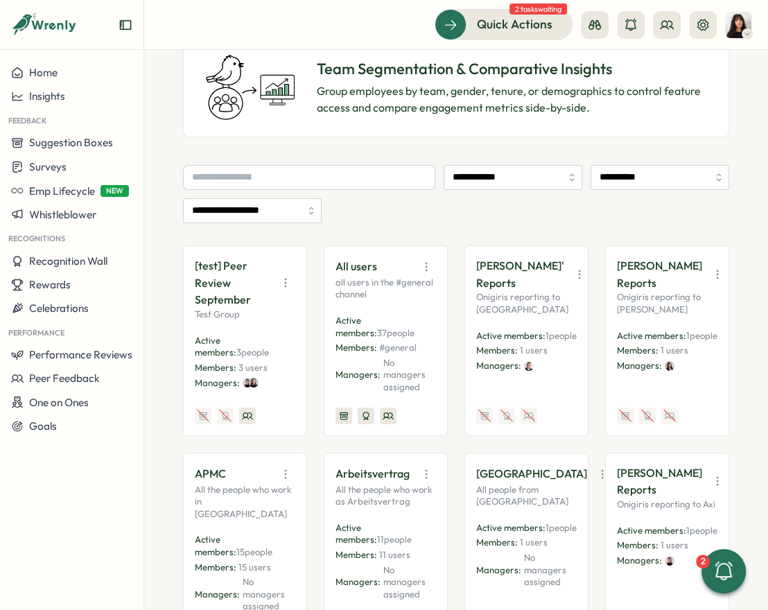
scroll to position [99, 0]
click at [638, 175] on input "**********" at bounding box center [660, 176] width 139 height 25
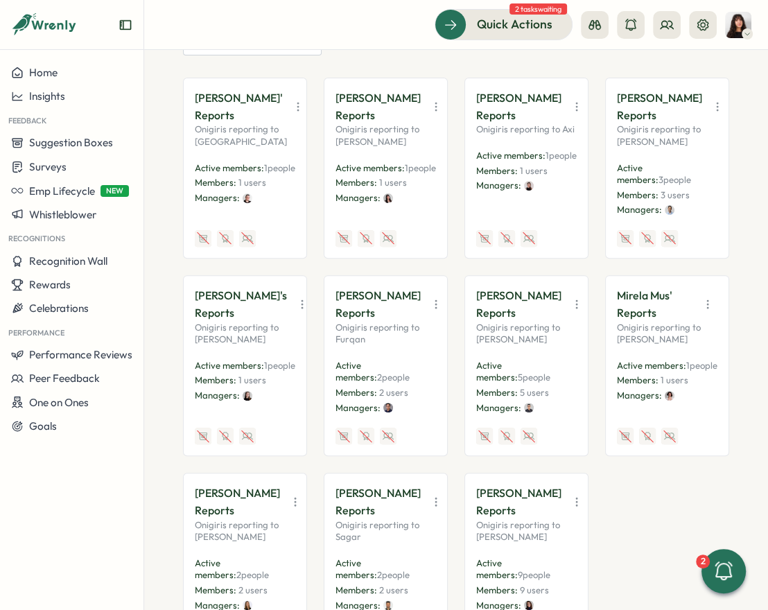
scroll to position [59, 0]
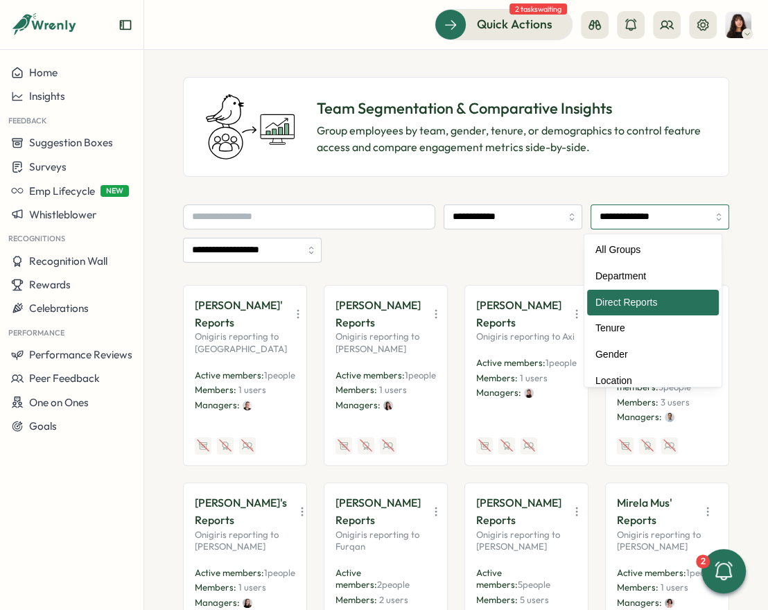
click at [637, 211] on input "**********" at bounding box center [660, 217] width 139 height 25
type input "**********"
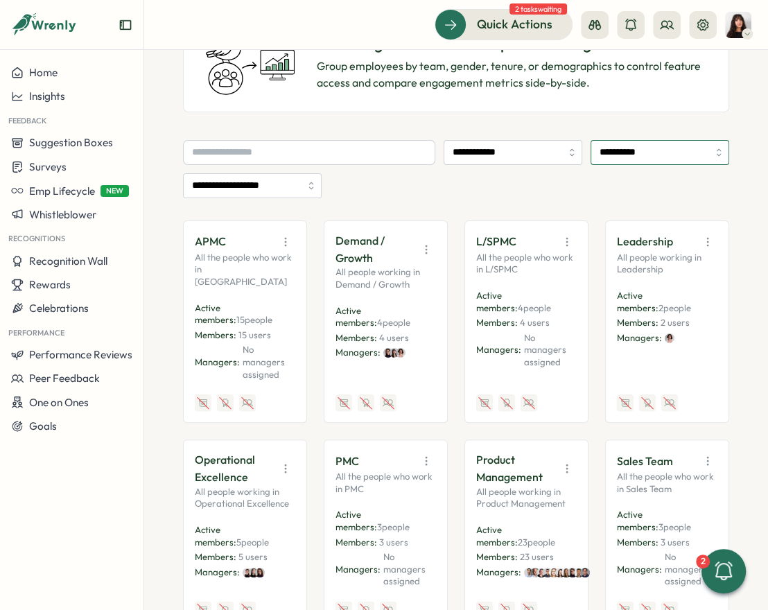
scroll to position [123, 0]
click at [638, 241] on icon "button" at bounding box center [708, 243] width 14 height 14
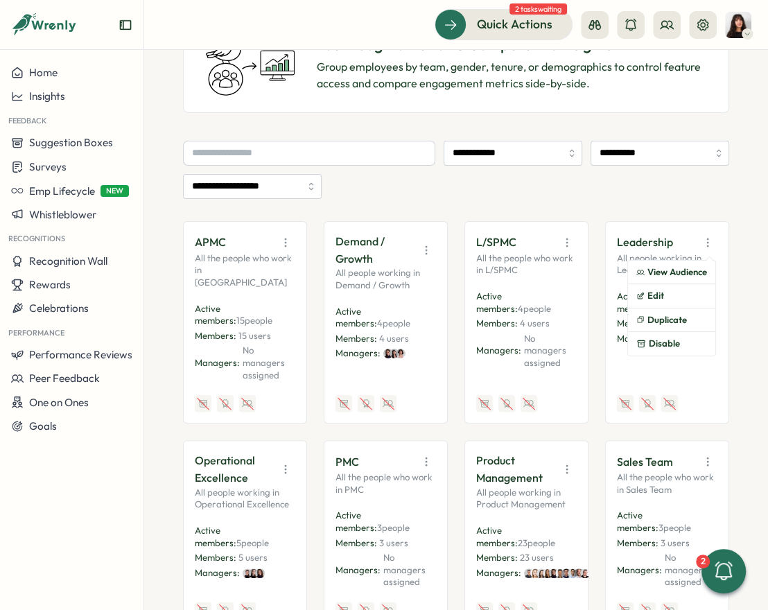
click at [618, 178] on div "**********" at bounding box center [456, 170] width 547 height 58
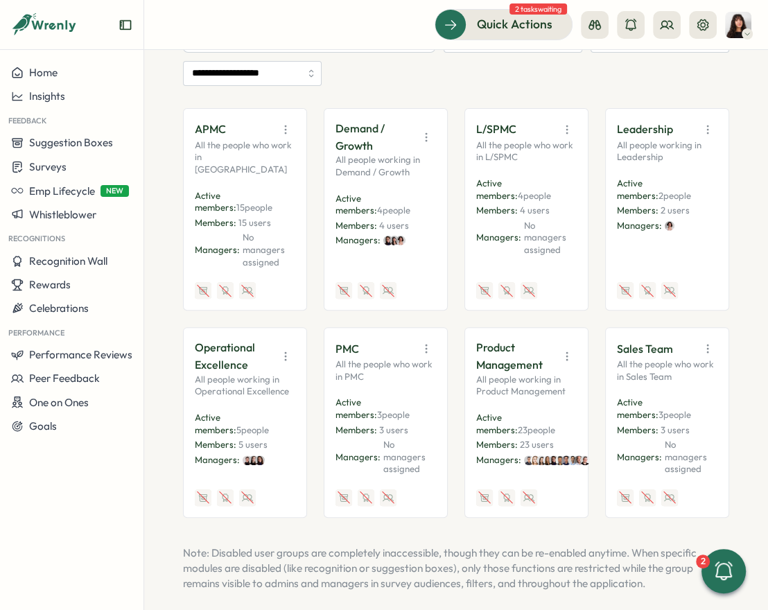
scroll to position [235, 0]
click at [638, 343] on icon "button" at bounding box center [708, 350] width 14 height 14
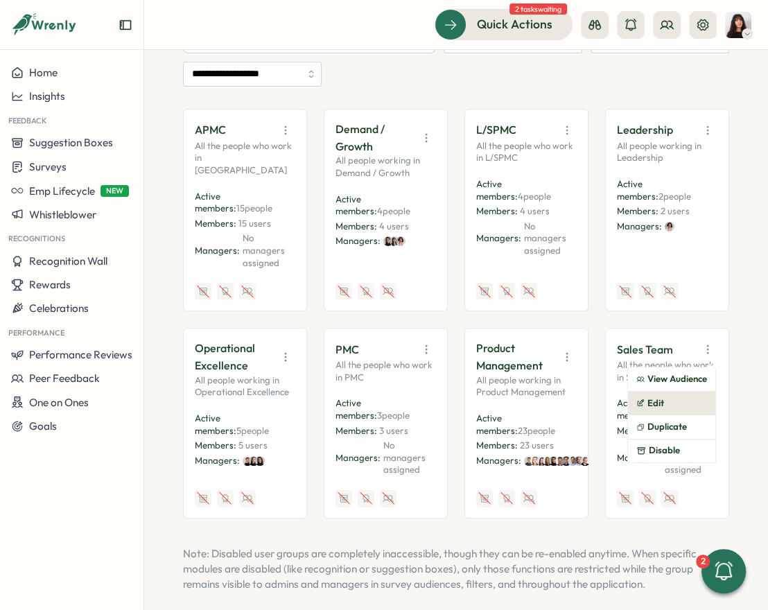
click at [638, 392] on button "Edit" at bounding box center [671, 404] width 87 height 24
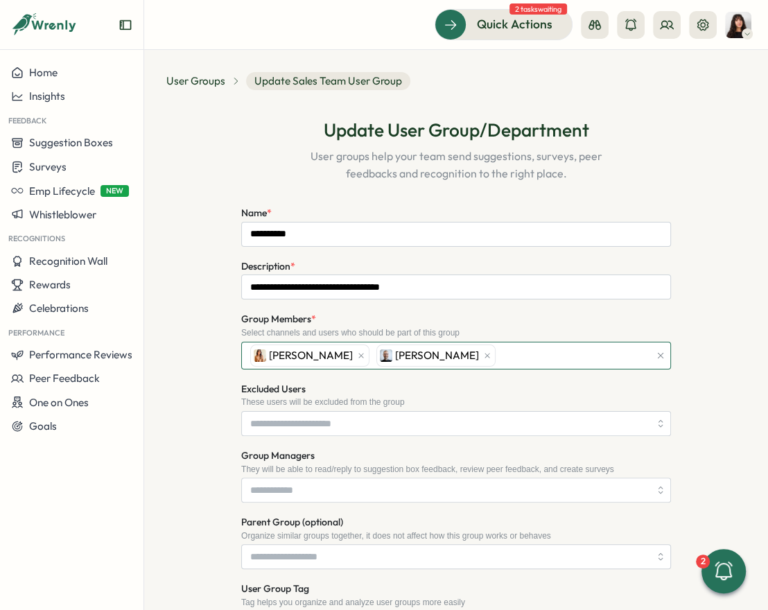
click at [499, 350] on div "Mariana Silva Michael Johannes" at bounding box center [448, 356] width 403 height 26
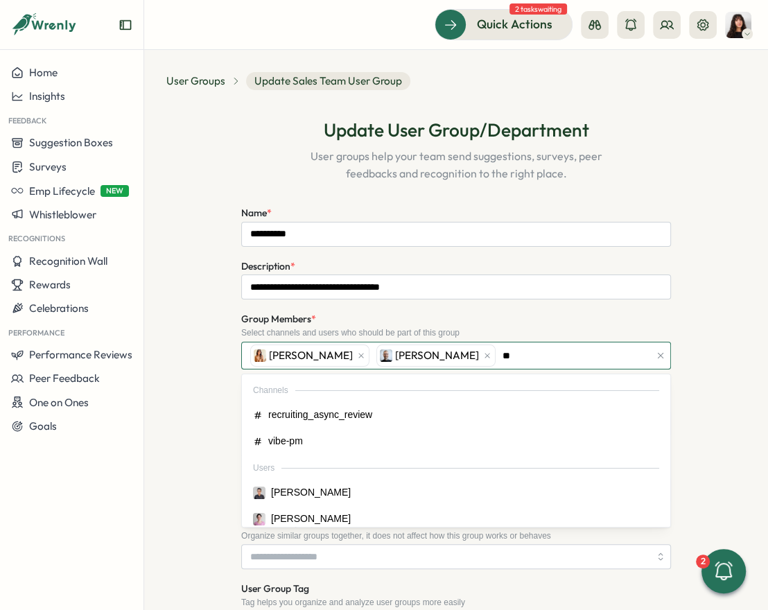
type input "***"
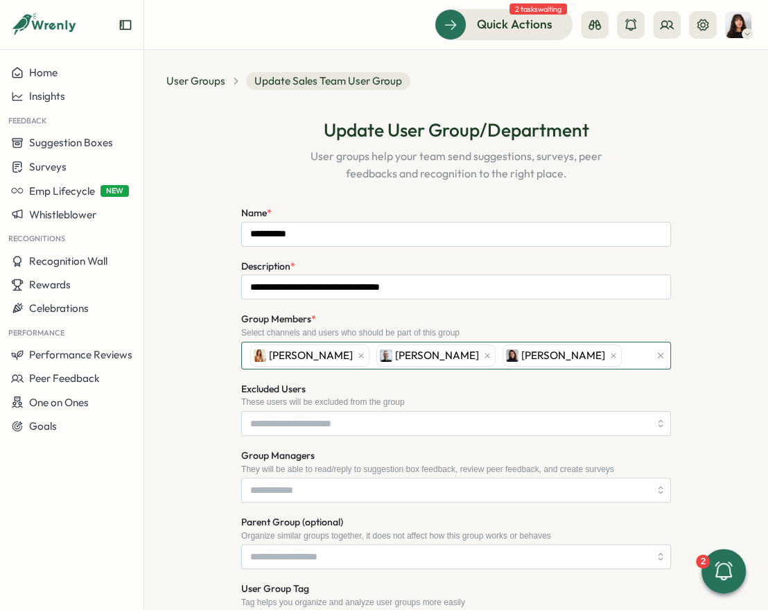
scroll to position [222, 0]
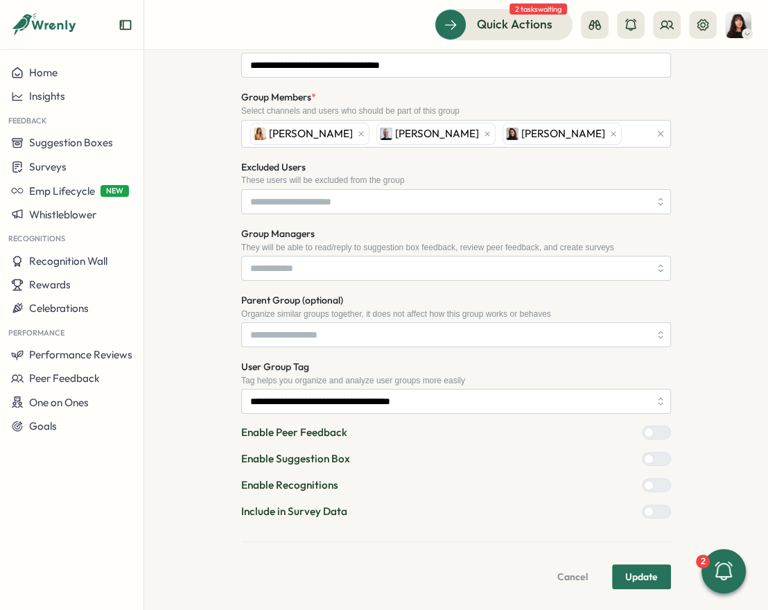
click at [635, 571] on span "Update" at bounding box center [642, 577] width 33 height 24
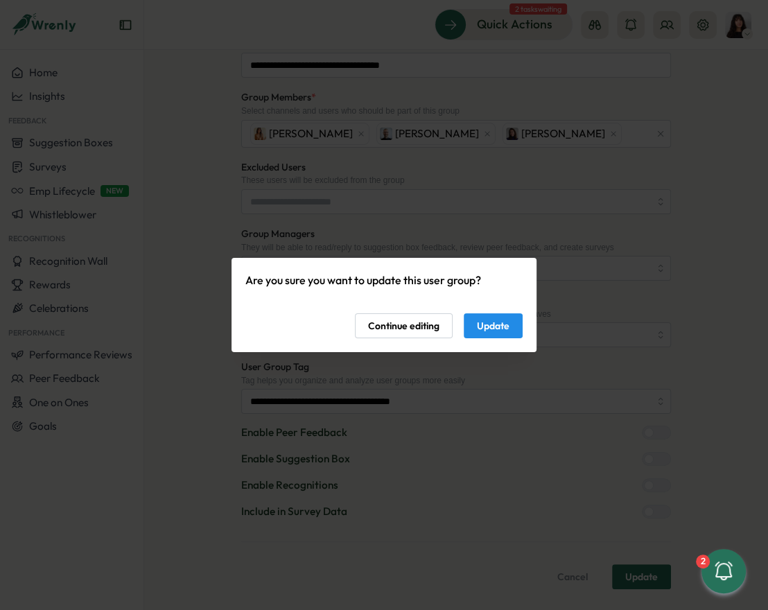
click at [481, 324] on span "Update" at bounding box center [493, 326] width 33 height 24
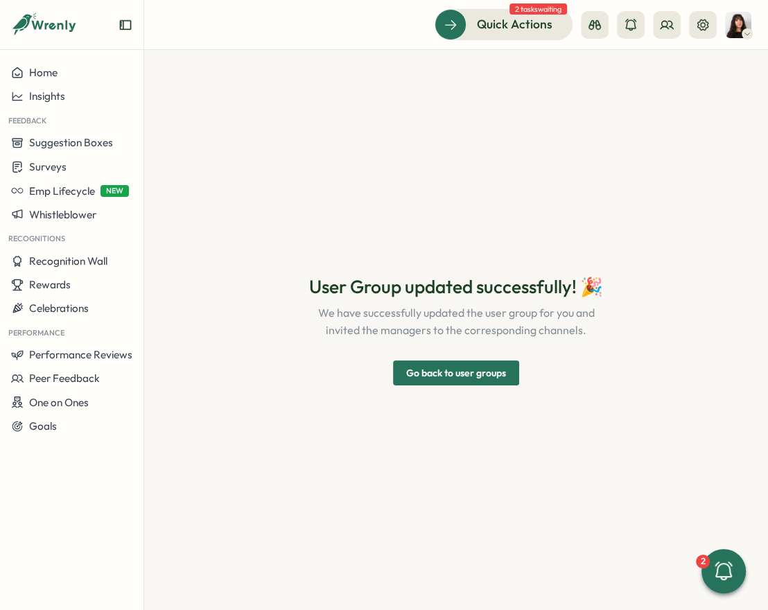
scroll to position [0, 0]
click at [497, 371] on span "Go back to user groups" at bounding box center [456, 373] width 100 height 24
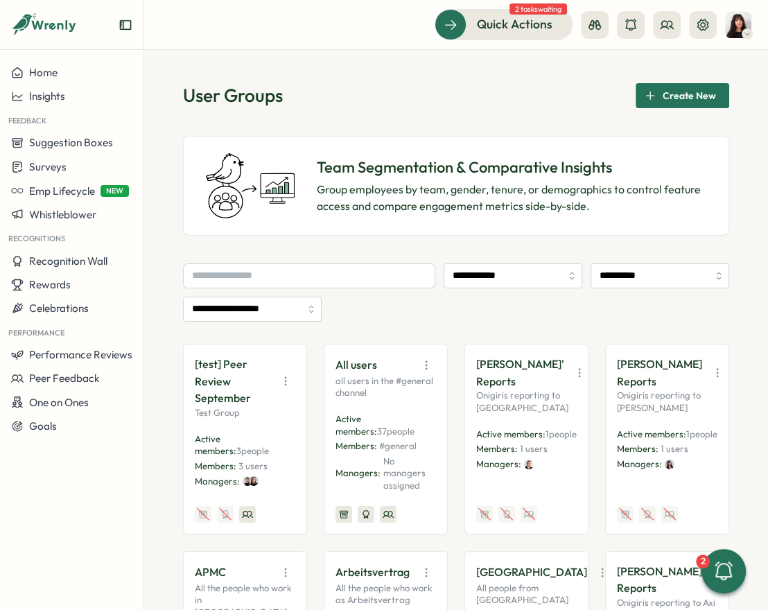
click at [497, 371] on p "Almudena Bernardos' Reports" at bounding box center [520, 373] width 88 height 35
click at [608, 280] on input "**********" at bounding box center [660, 276] width 139 height 25
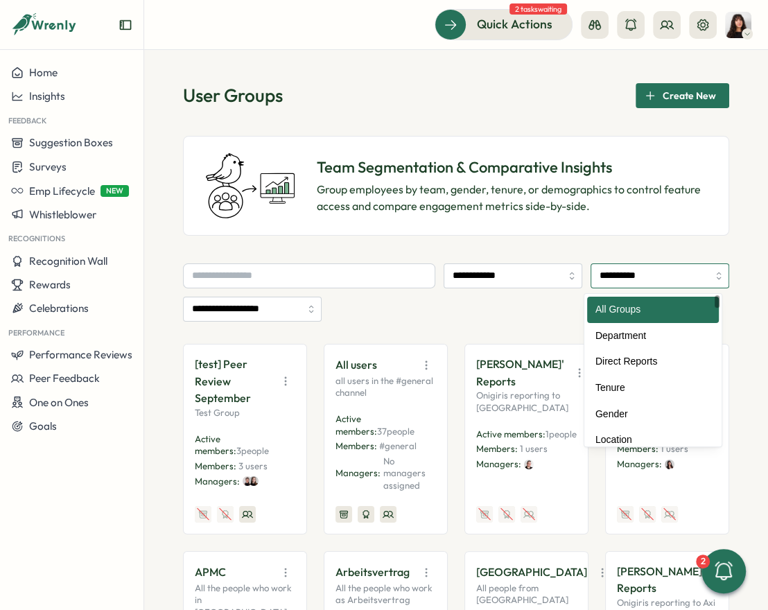
type input "**********"
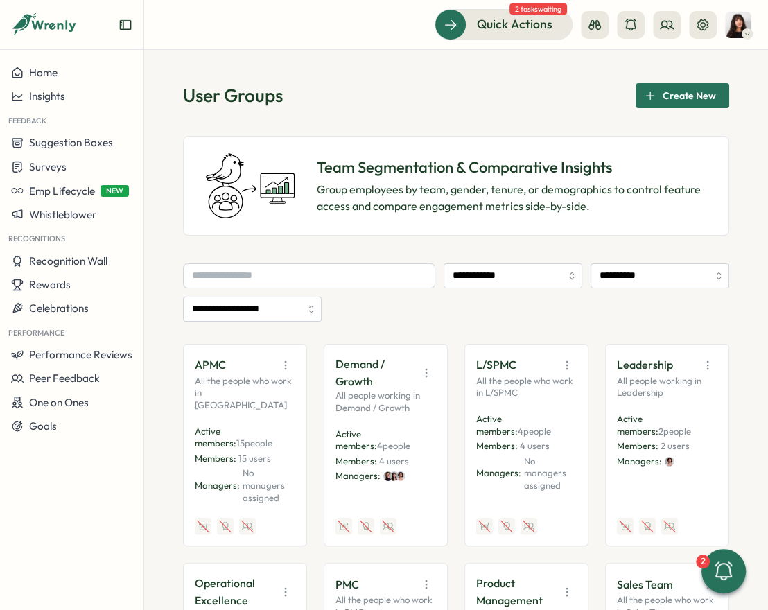
click at [420, 370] on icon "button" at bounding box center [427, 373] width 14 height 14
click at [393, 426] on button "Edit" at bounding box center [390, 427] width 87 height 24
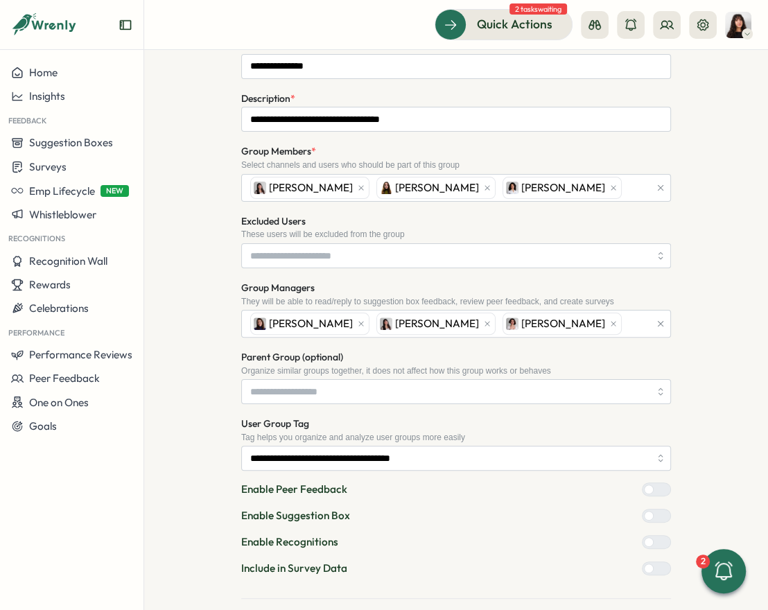
scroll to position [223, 0]
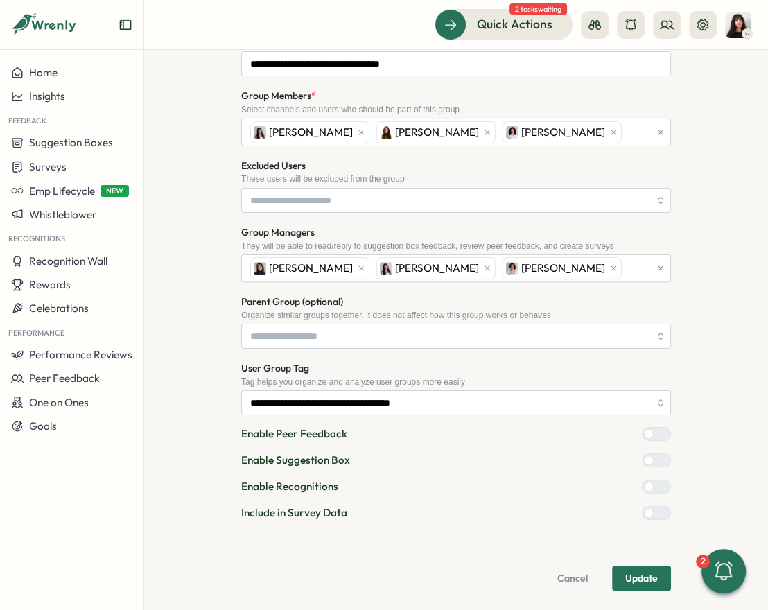
click at [629, 562] on form "**********" at bounding box center [456, 286] width 430 height 610
click at [628, 567] on span "Update" at bounding box center [642, 579] width 33 height 24
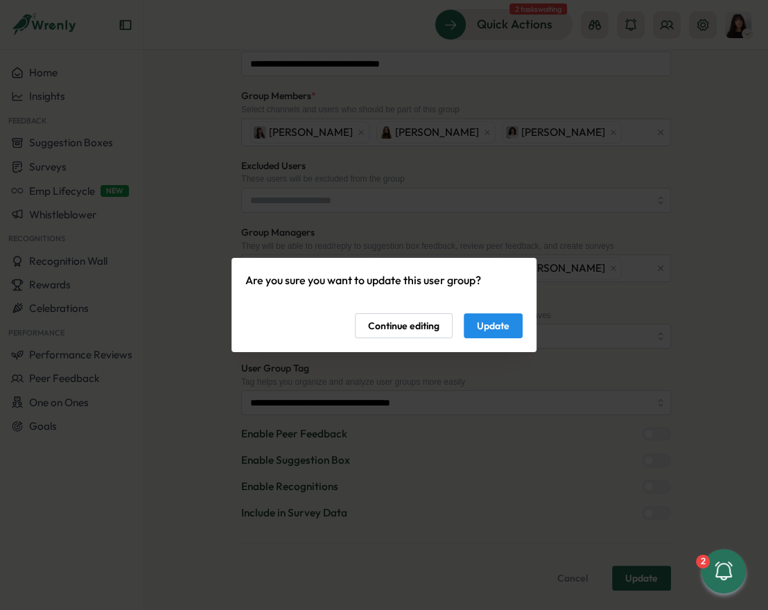
click at [513, 325] on button "Update" at bounding box center [493, 325] width 59 height 25
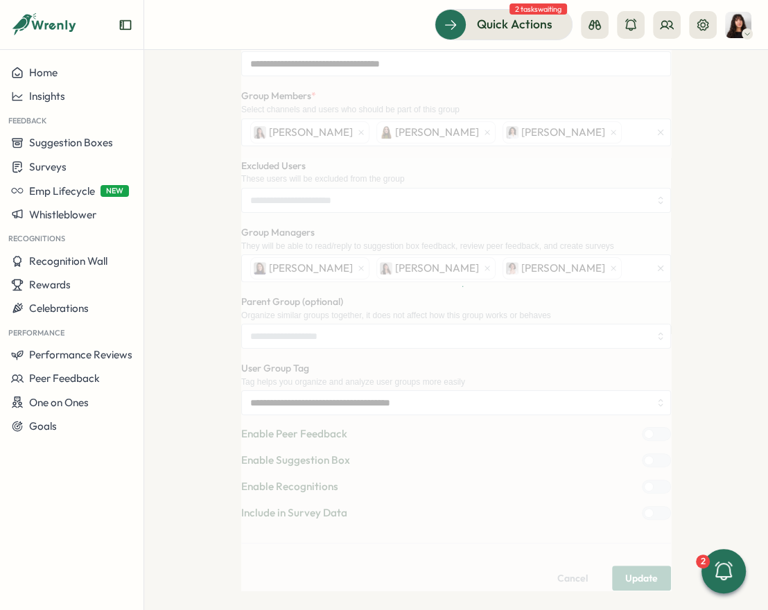
scroll to position [0, 0]
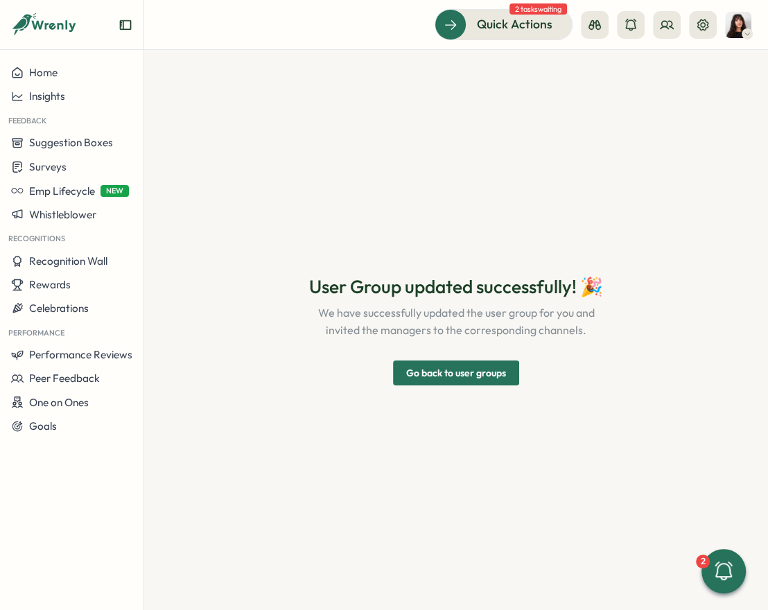
click at [481, 374] on span "Go back to user groups" at bounding box center [456, 373] width 100 height 24
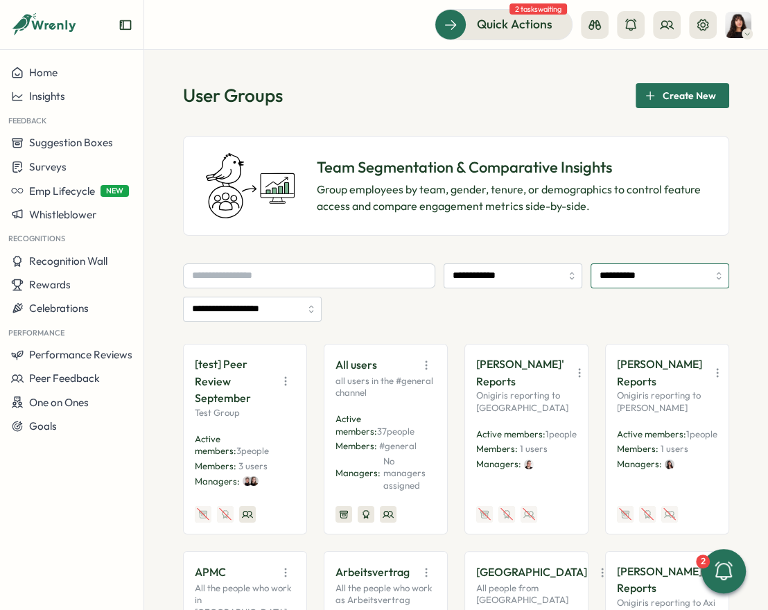
click at [606, 274] on input "**********" at bounding box center [660, 276] width 139 height 25
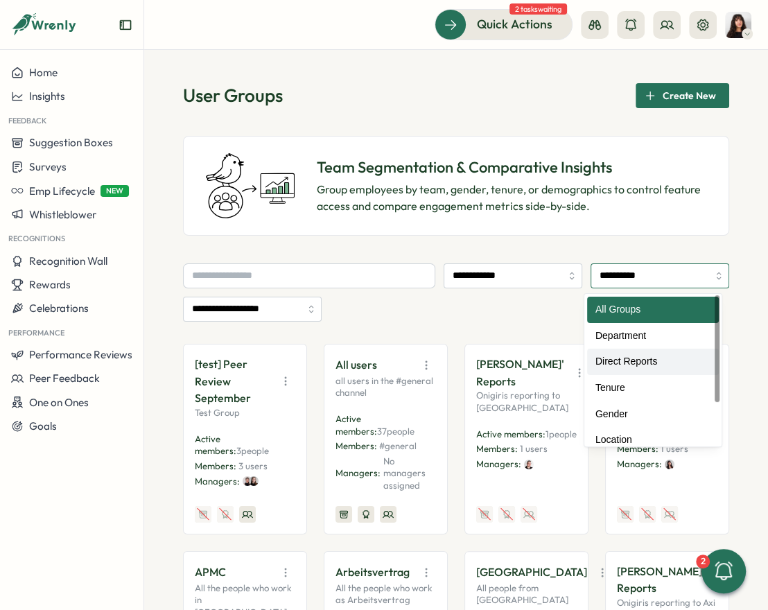
type input "**********"
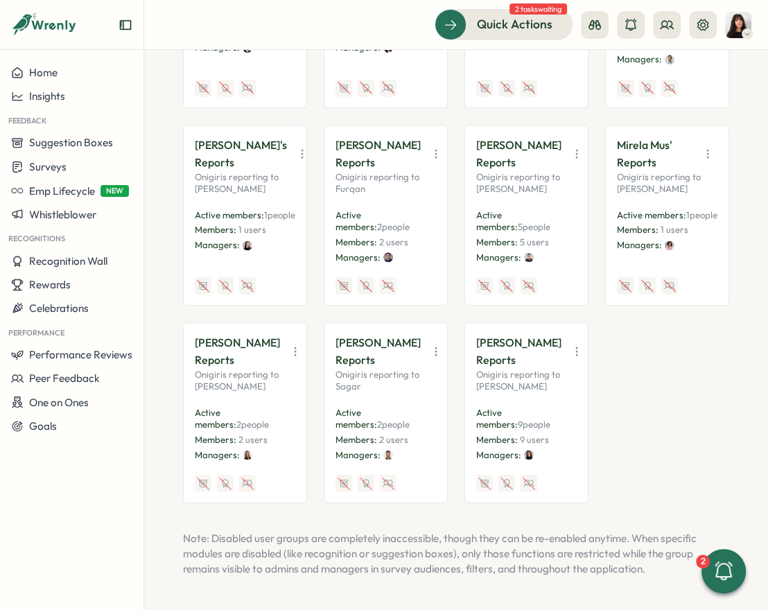
scroll to position [429, 0]
click at [638, 157] on icon "button" at bounding box center [708, 154] width 14 height 14
click at [638, 189] on button "View Audience" at bounding box center [671, 184] width 87 height 24
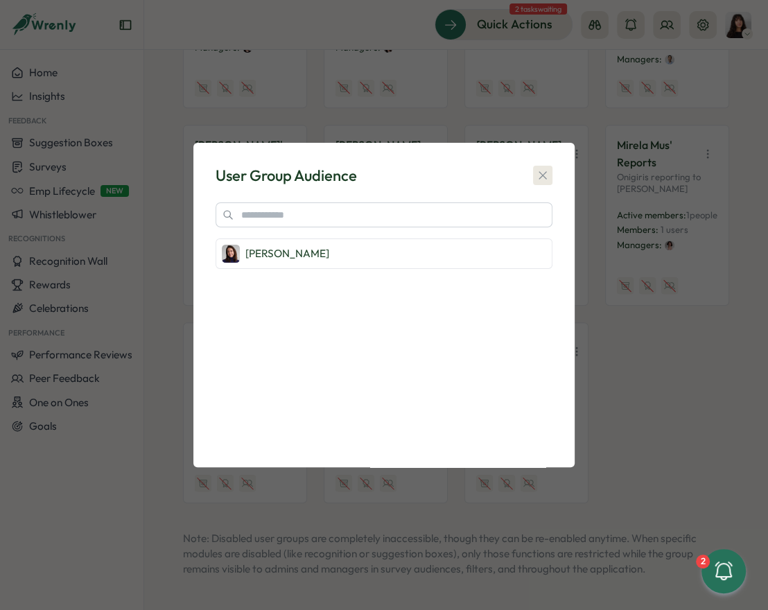
click at [547, 173] on icon "button" at bounding box center [543, 176] width 14 height 14
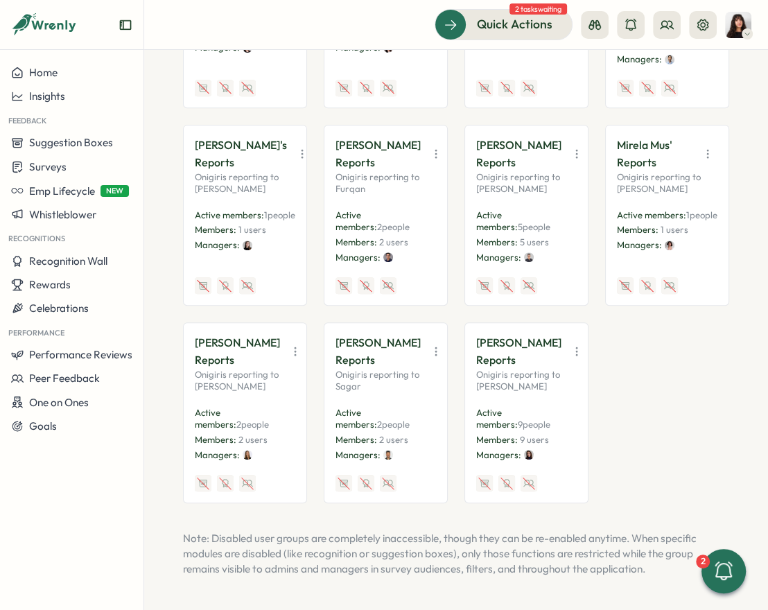
click at [638, 161] on icon "button" at bounding box center [708, 154] width 14 height 14
click at [638, 212] on button "Edit" at bounding box center [671, 208] width 87 height 24
click at [567, 361] on button "button" at bounding box center [576, 351] width 19 height 19
click at [529, 426] on button "Edit" at bounding box center [531, 414] width 87 height 24
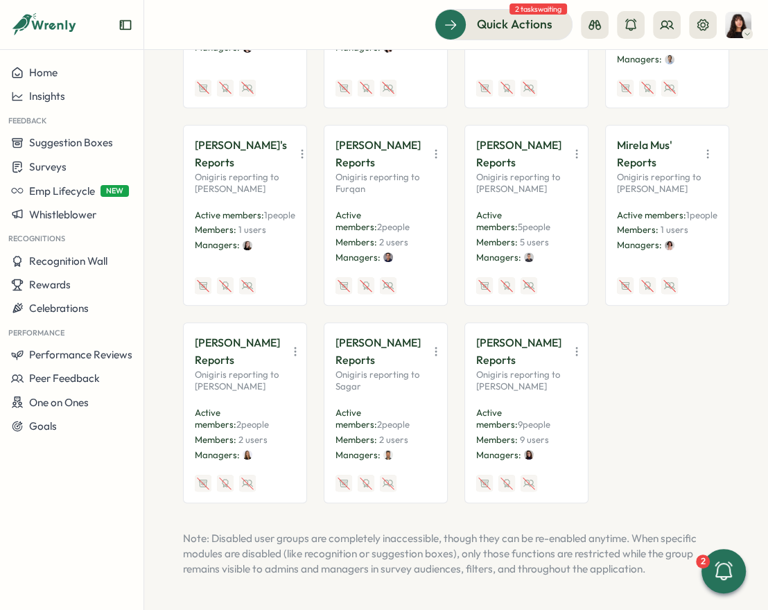
scroll to position [0, 0]
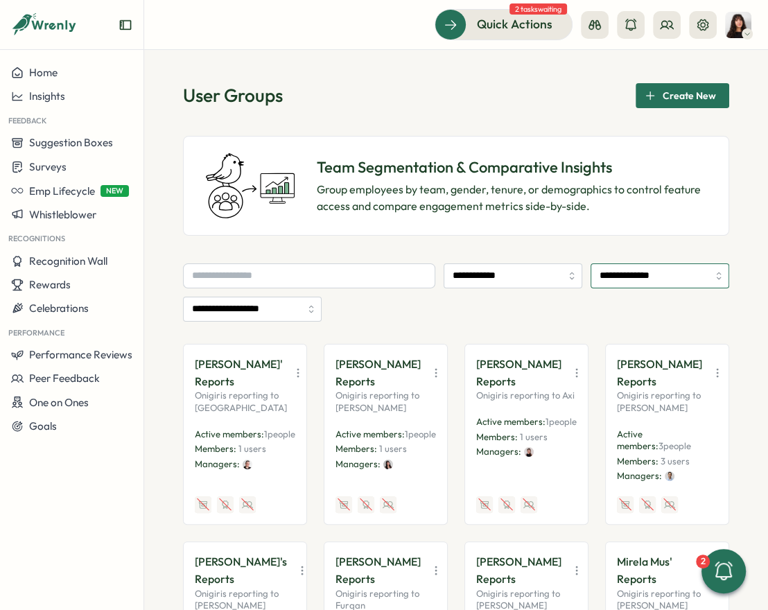
click at [619, 270] on input "**********" at bounding box center [660, 276] width 139 height 25
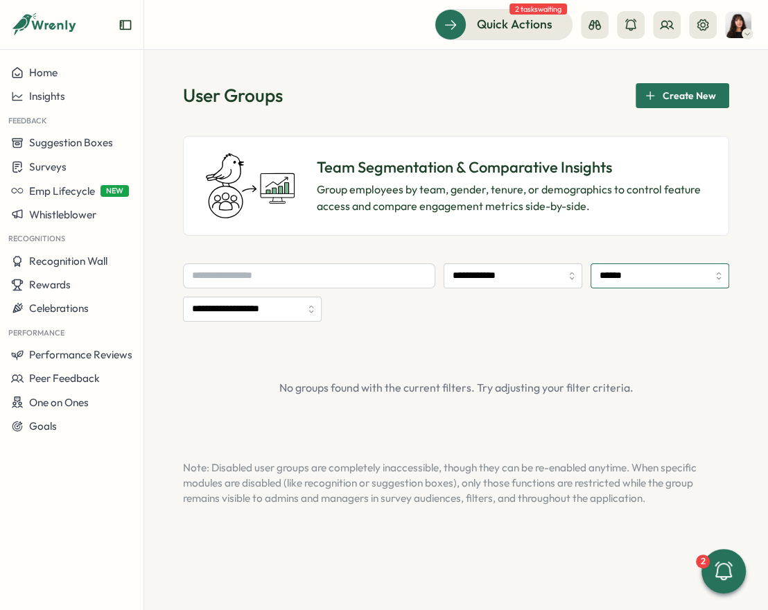
click at [638, 271] on input "******" at bounding box center [660, 276] width 139 height 25
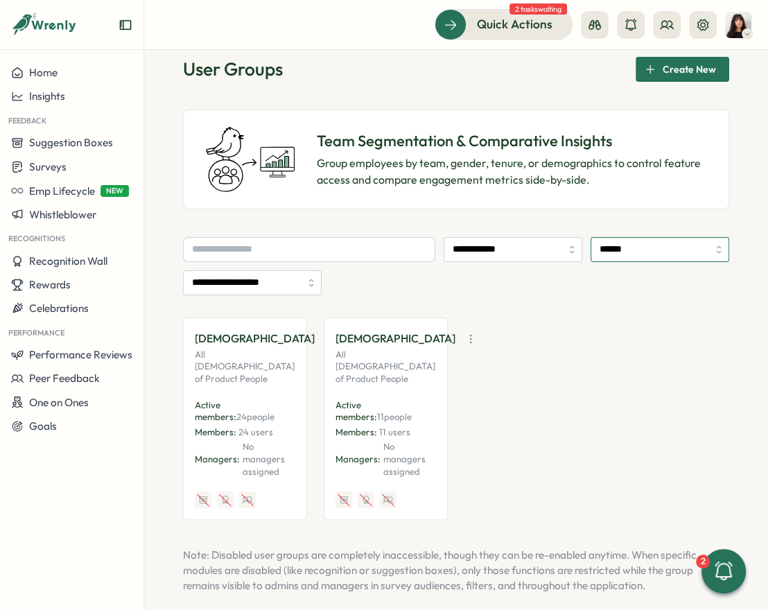
scroll to position [29, 0]
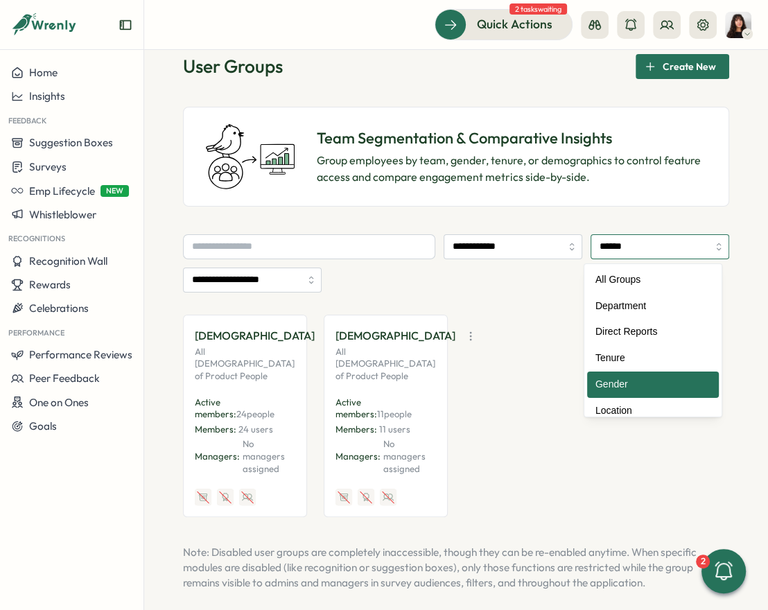
click at [638, 251] on input "******" at bounding box center [660, 246] width 139 height 25
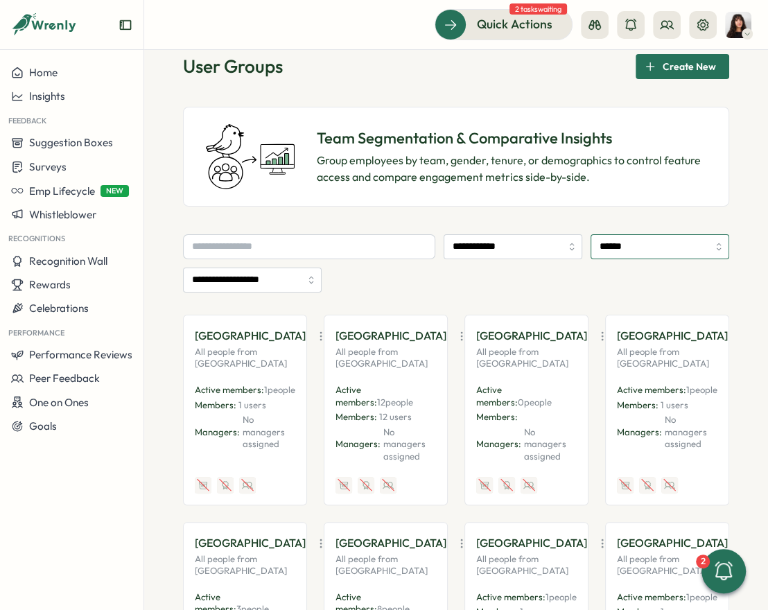
type input "********"
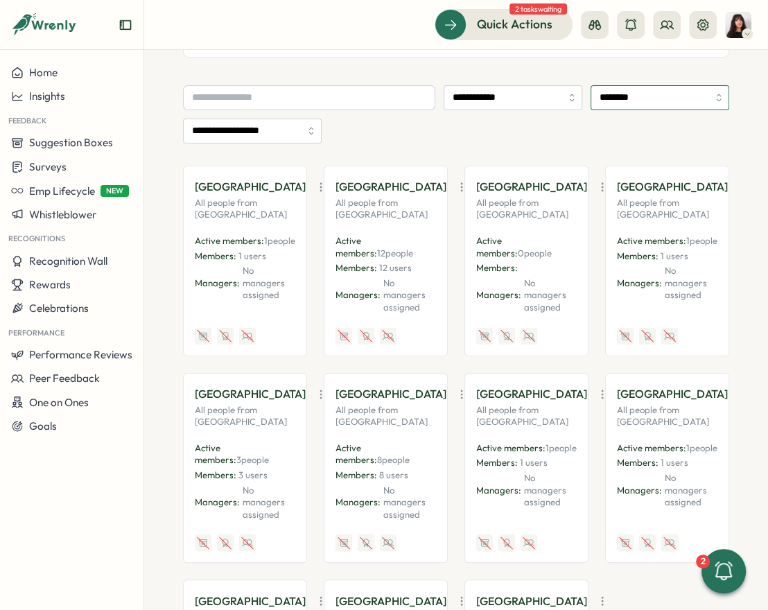
scroll to position [189, 0]
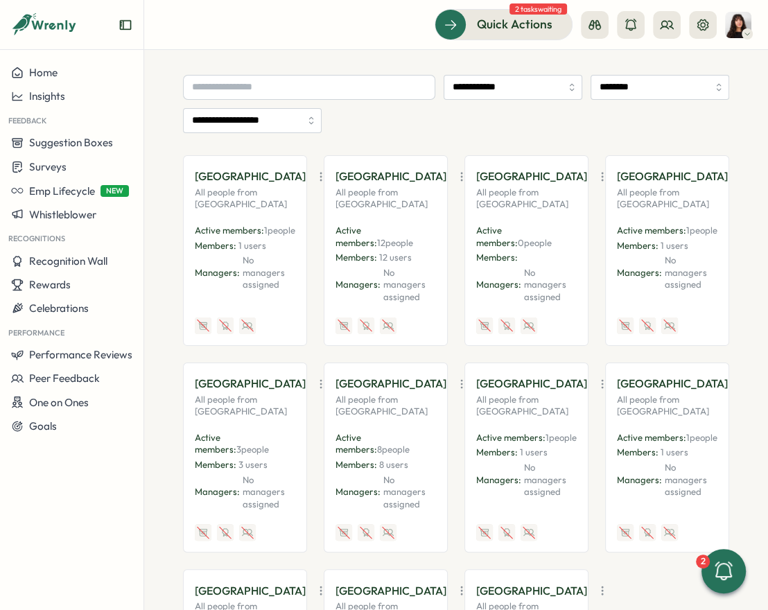
click at [314, 381] on icon "button" at bounding box center [321, 384] width 14 height 14
click at [268, 440] on button "Edit" at bounding box center [249, 438] width 87 height 24
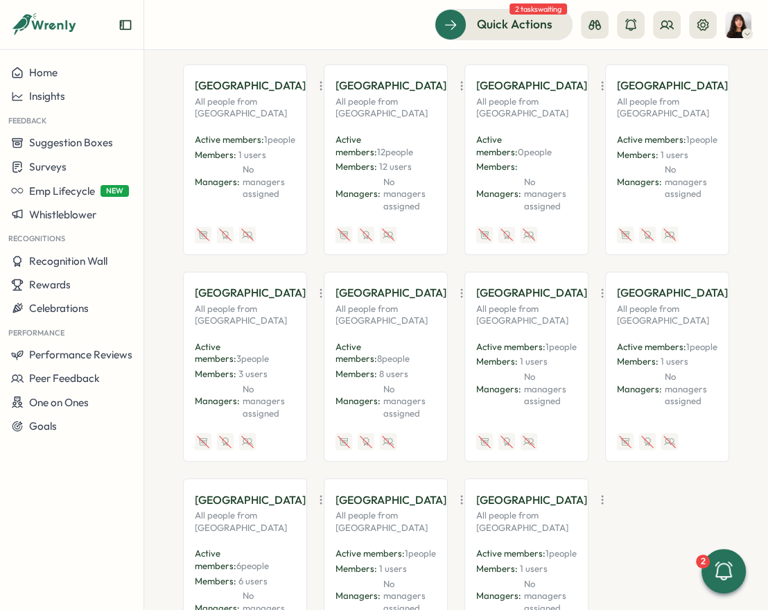
scroll to position [293, 0]
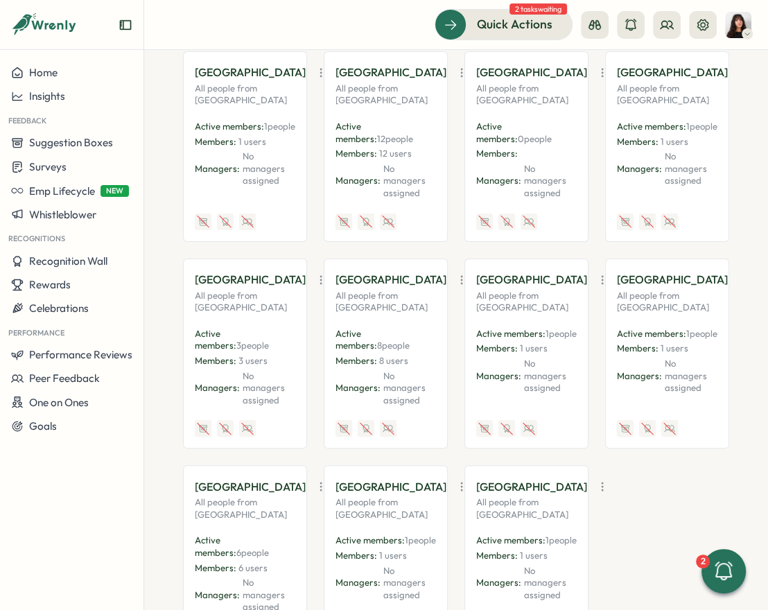
click at [314, 483] on icon "button" at bounding box center [321, 487] width 14 height 14
click at [254, 533] on button "Edit" at bounding box center [249, 541] width 87 height 24
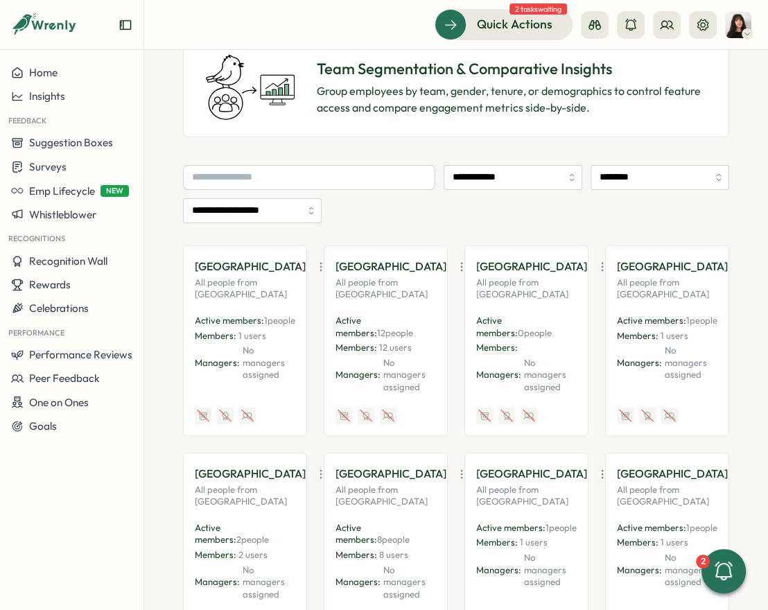
scroll to position [8, 0]
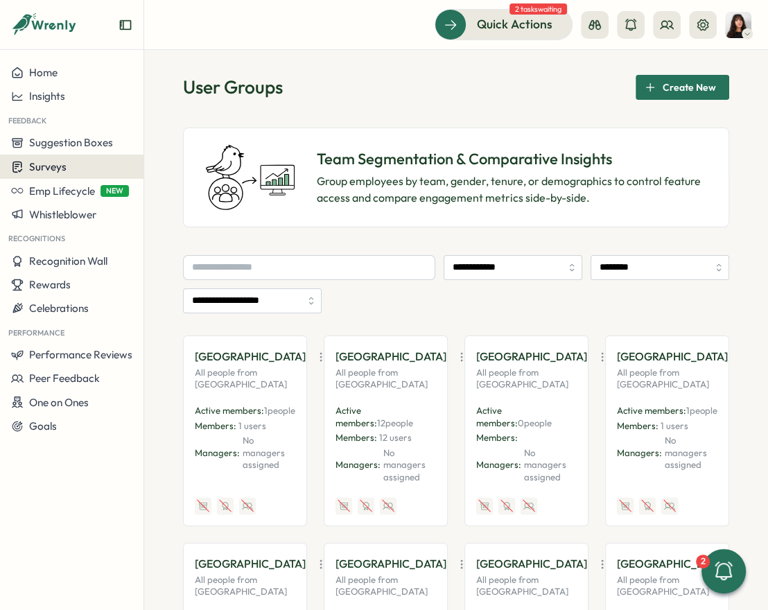
click at [57, 164] on span "Surveys" at bounding box center [47, 166] width 37 height 13
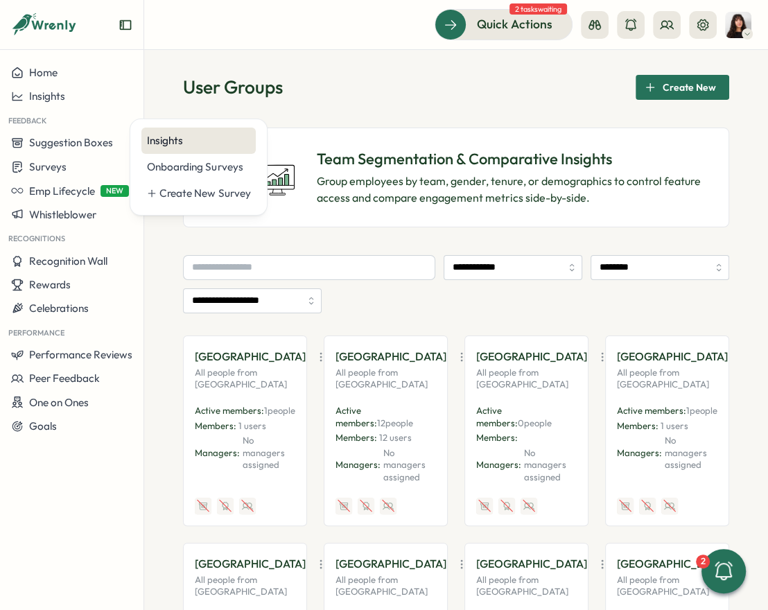
click at [200, 144] on div "Insights" at bounding box center [198, 140] width 103 height 15
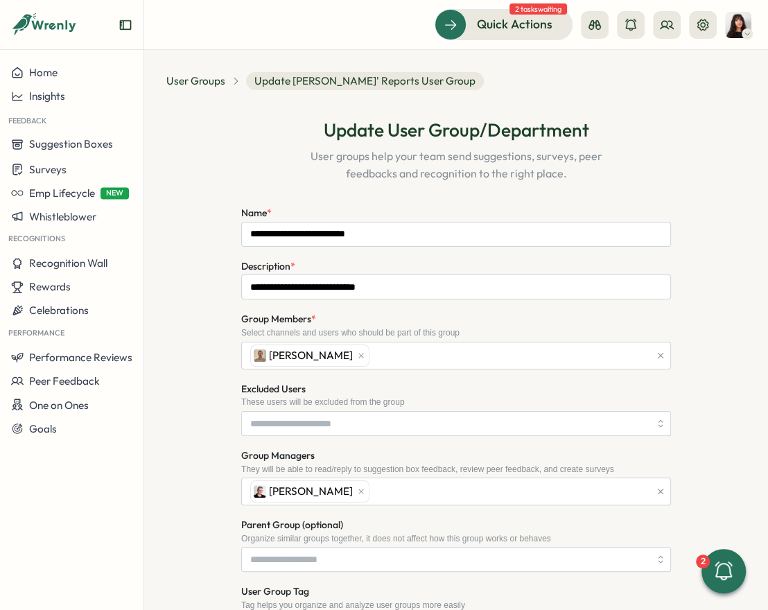
scroll to position [223, 0]
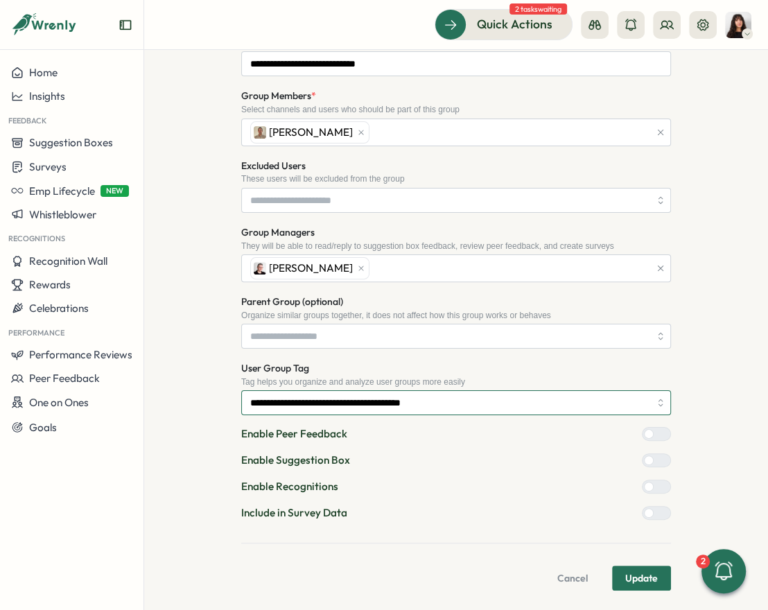
click at [300, 398] on input "**********" at bounding box center [456, 402] width 430 height 25
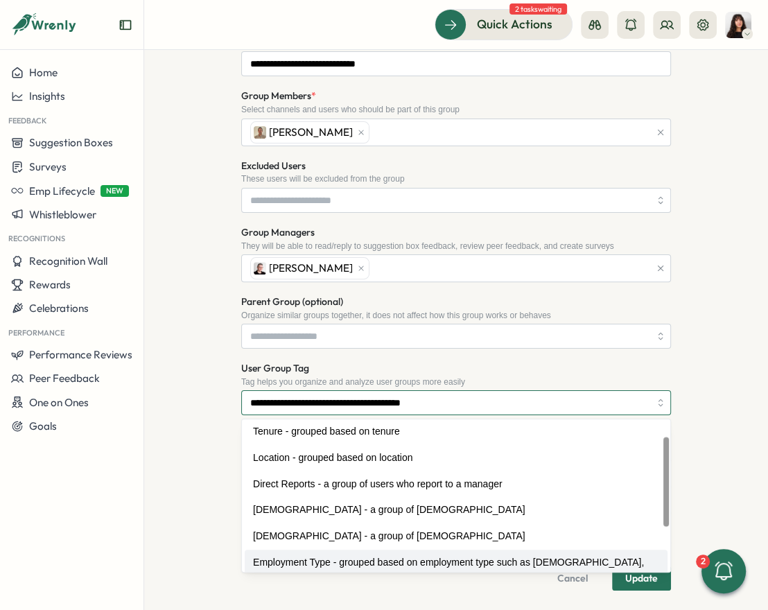
scroll to position [28, 0]
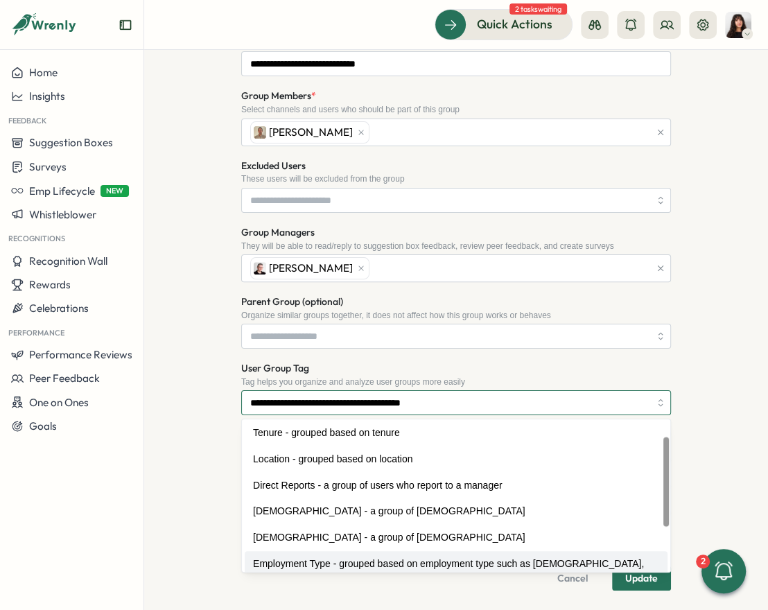
type input "**********"
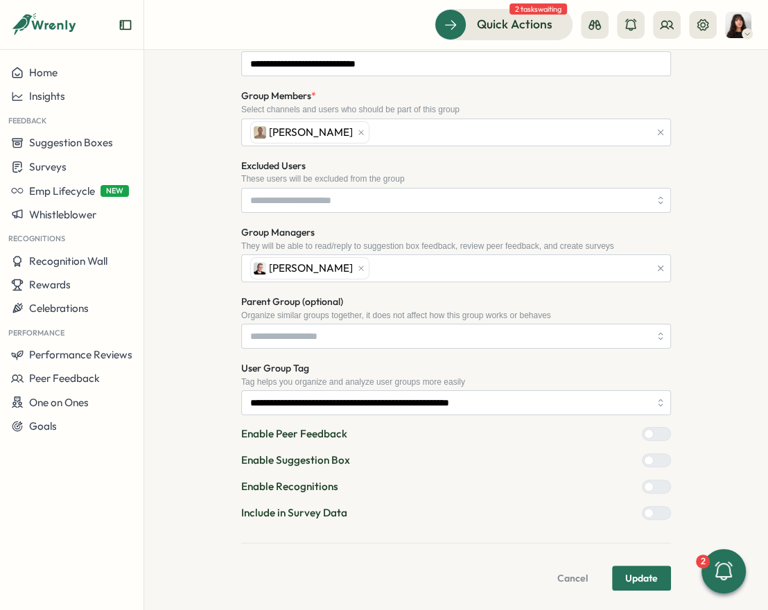
click at [637, 578] on span "Update" at bounding box center [642, 579] width 33 height 24
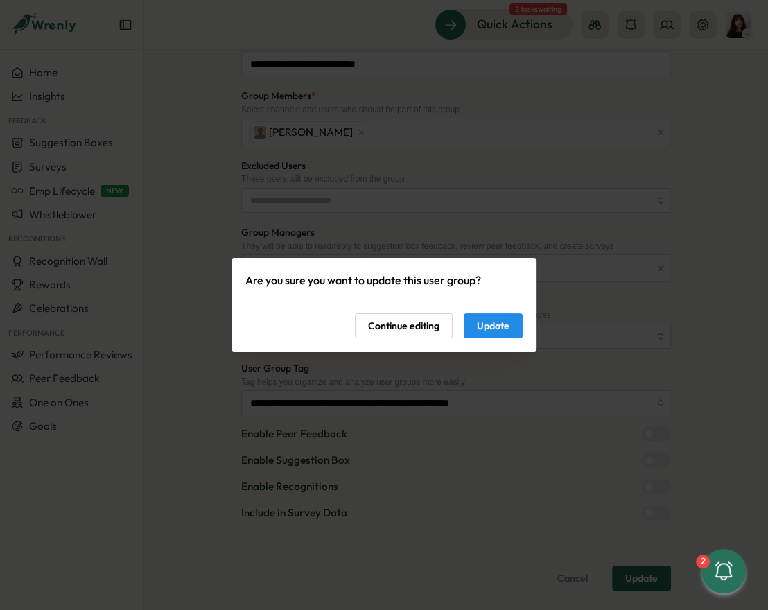
click at [504, 331] on span "Update" at bounding box center [493, 326] width 33 height 24
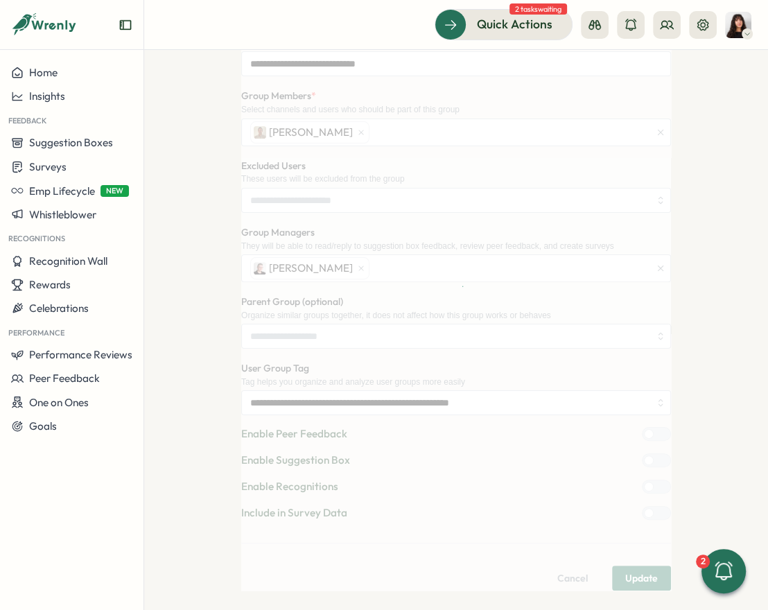
scroll to position [0, 0]
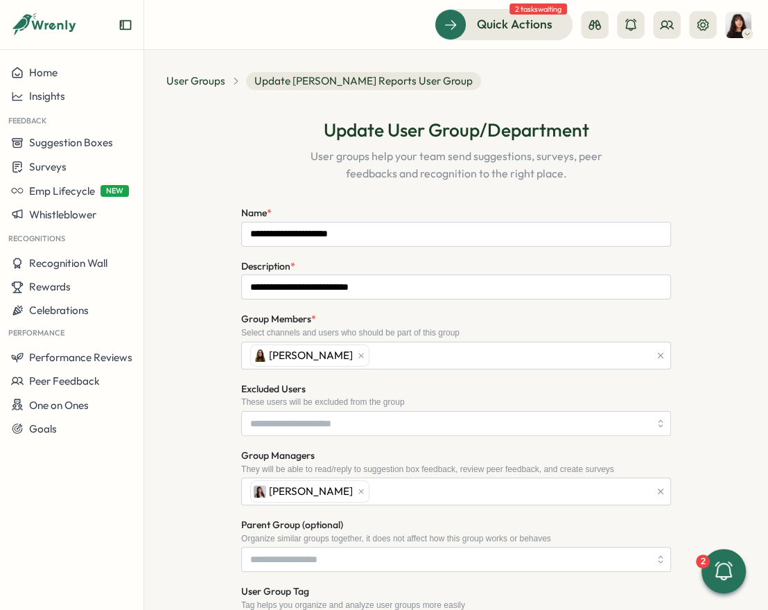
scroll to position [223, 0]
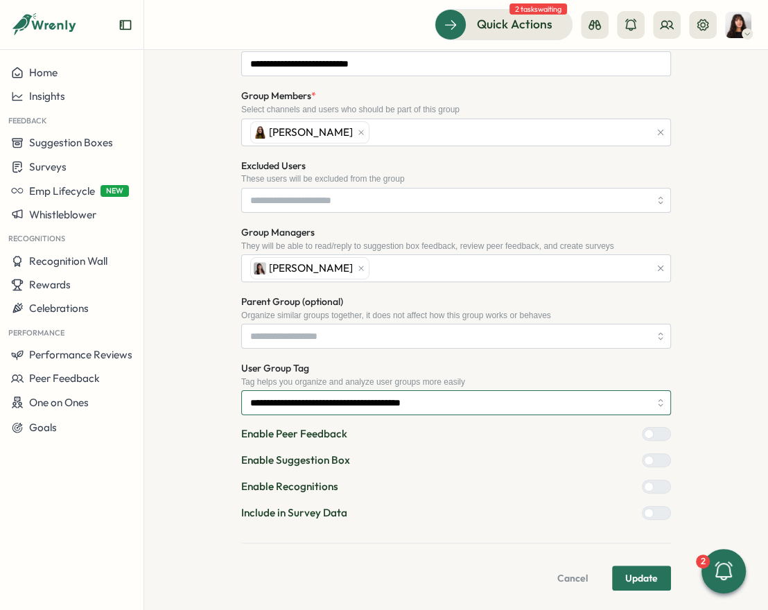
click at [337, 390] on input "**********" at bounding box center [456, 402] width 430 height 25
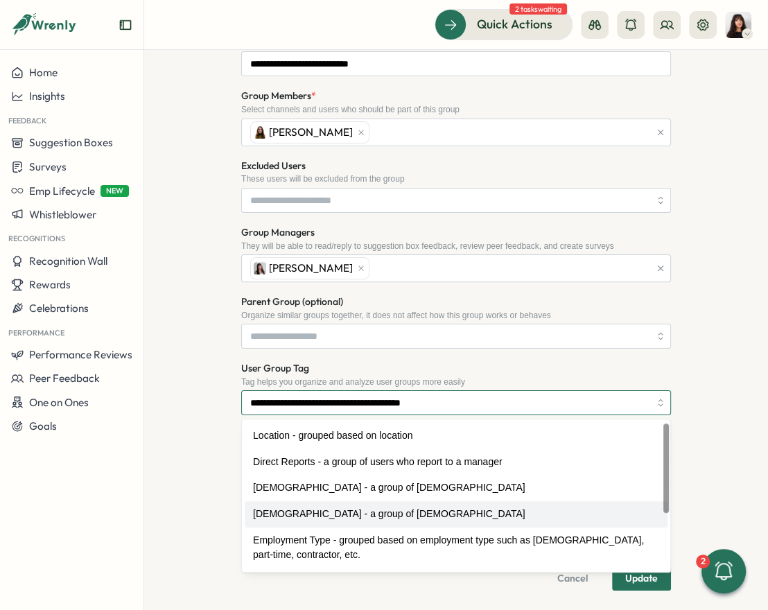
scroll to position [0, 0]
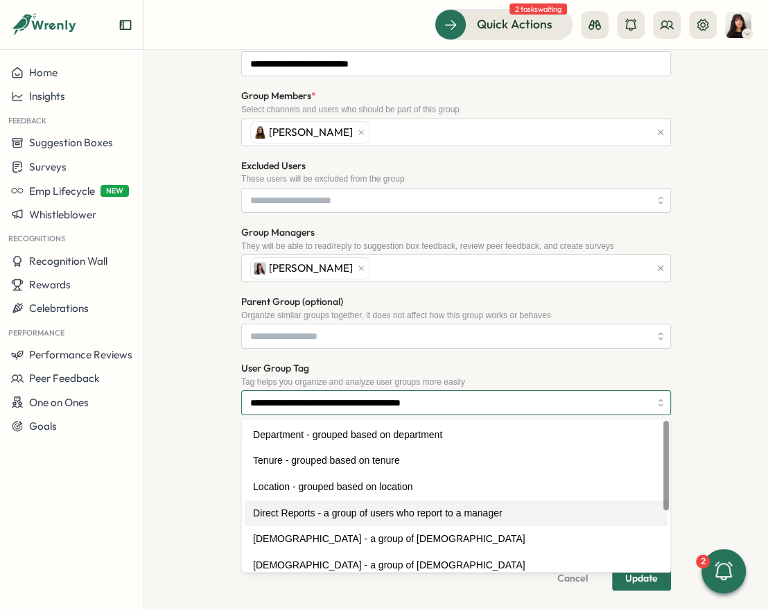
type input "**********"
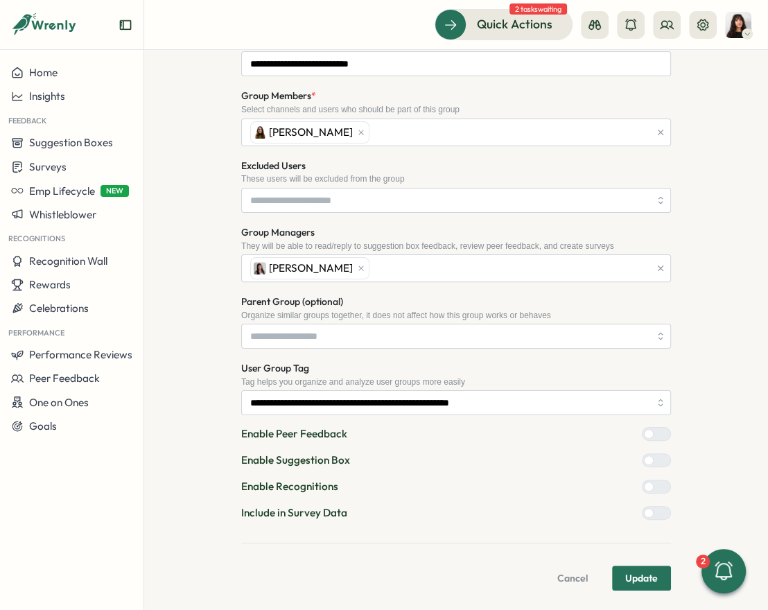
click at [645, 583] on span "Update" at bounding box center [642, 579] width 33 height 24
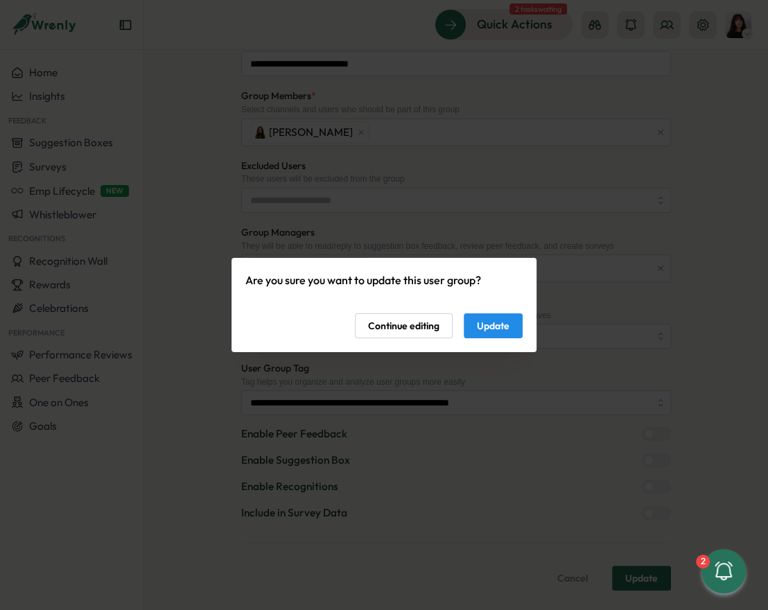
click at [492, 334] on span "Update" at bounding box center [493, 326] width 33 height 24
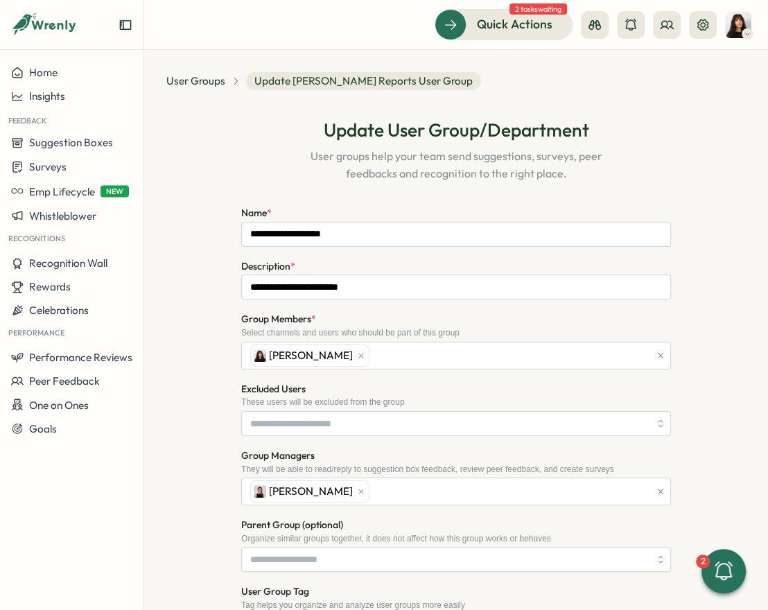
scroll to position [223, 0]
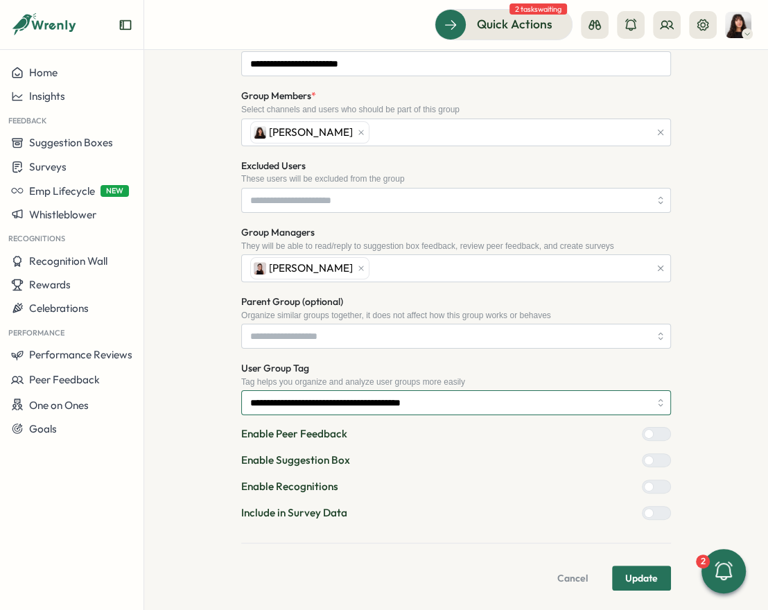
click at [366, 406] on input "**********" at bounding box center [456, 402] width 430 height 25
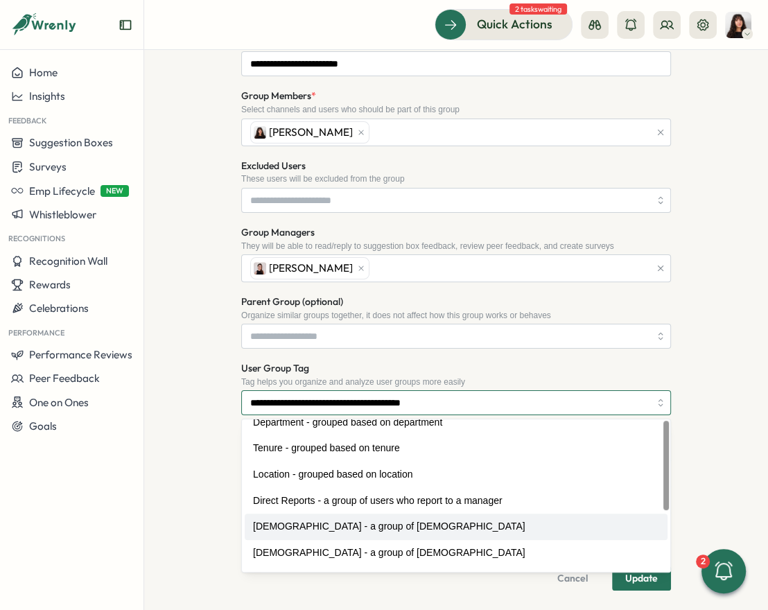
scroll to position [0, 0]
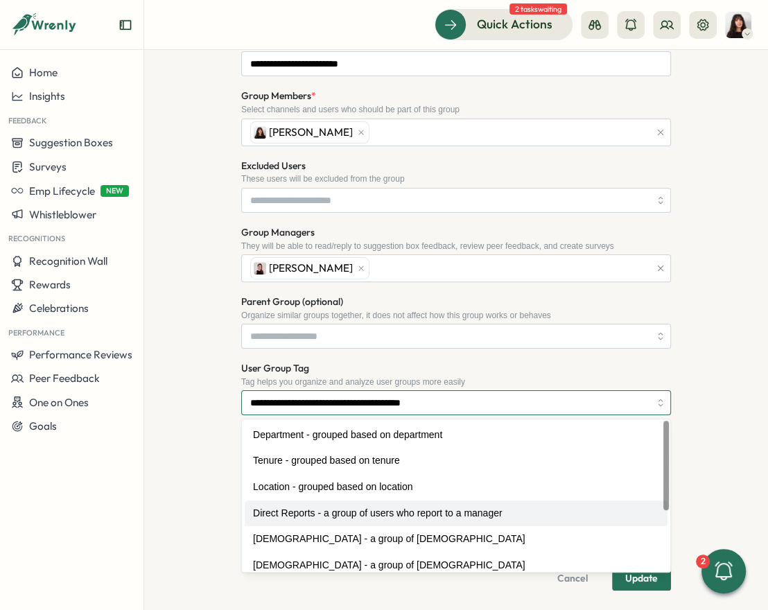
type input "**********"
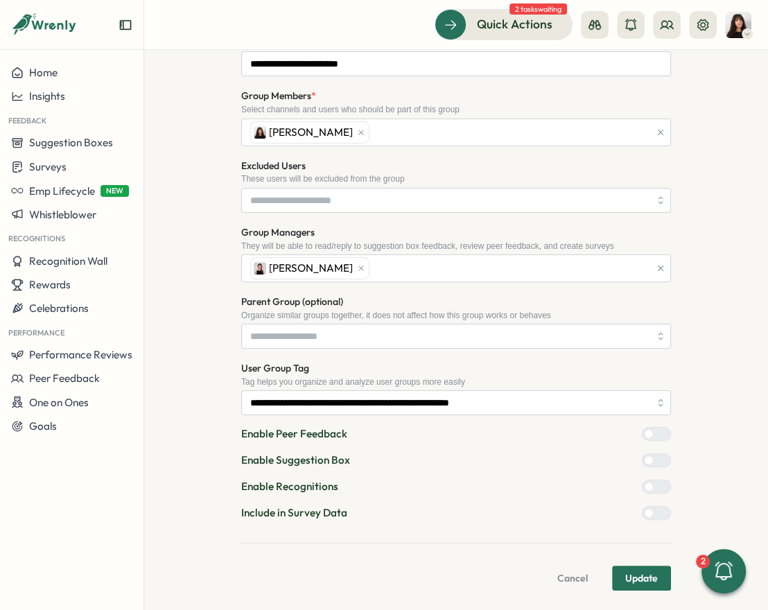
click at [628, 569] on span "Update" at bounding box center [642, 579] width 33 height 24
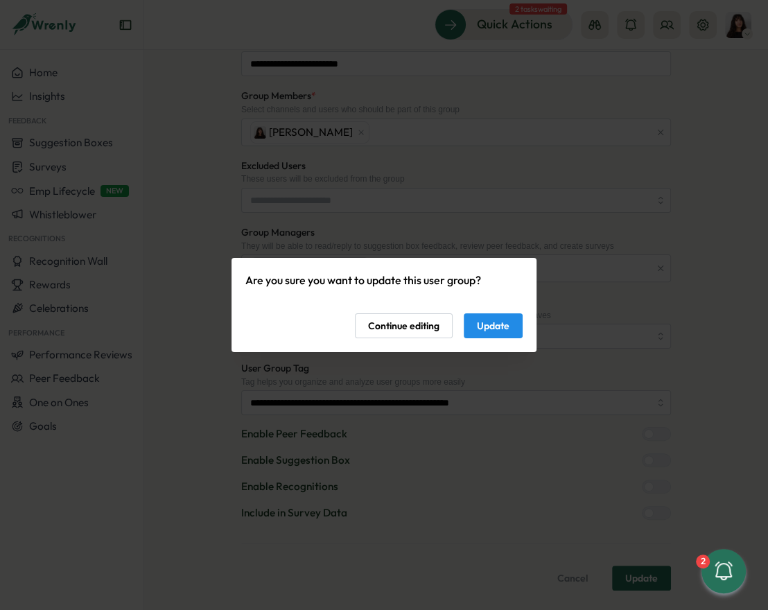
click at [488, 328] on span "Update" at bounding box center [493, 326] width 33 height 24
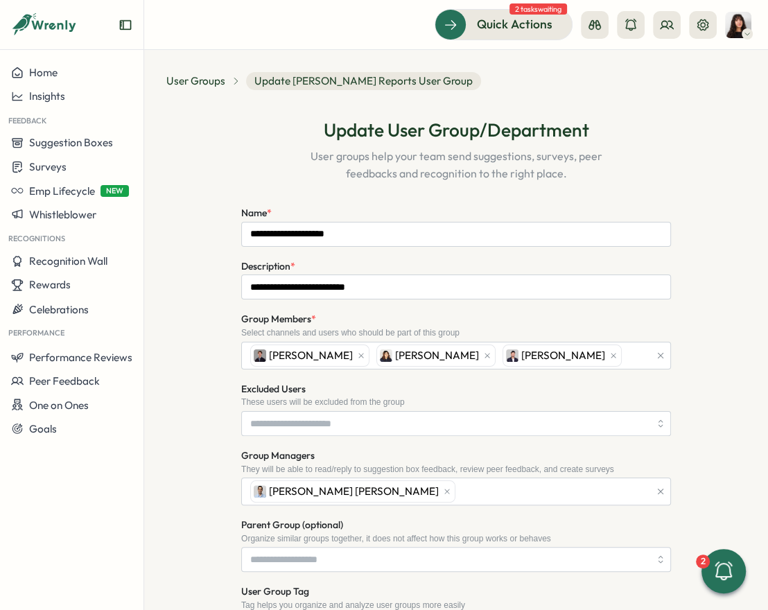
scroll to position [223, 0]
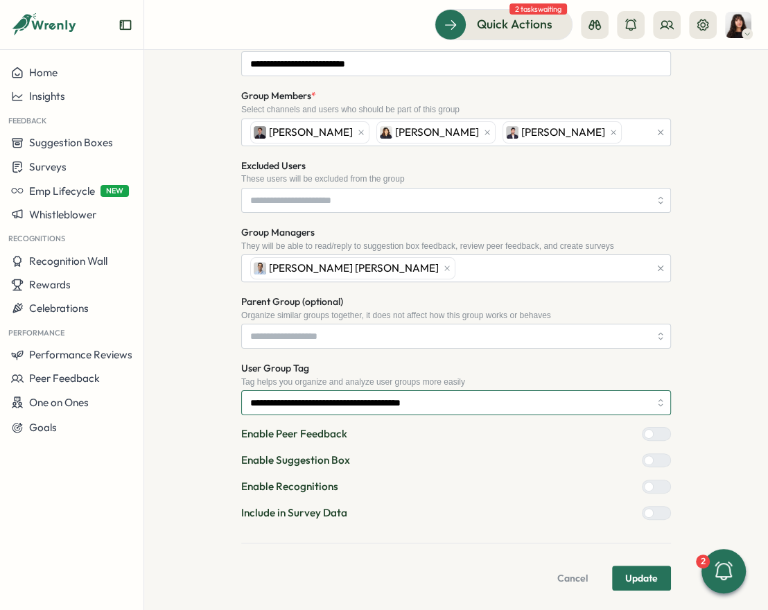
click at [345, 406] on input "**********" at bounding box center [456, 402] width 430 height 25
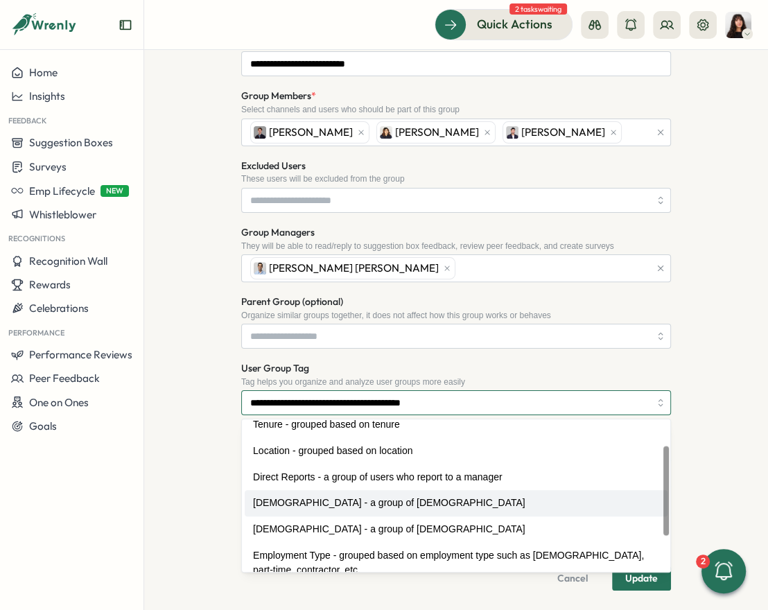
scroll to position [0, 0]
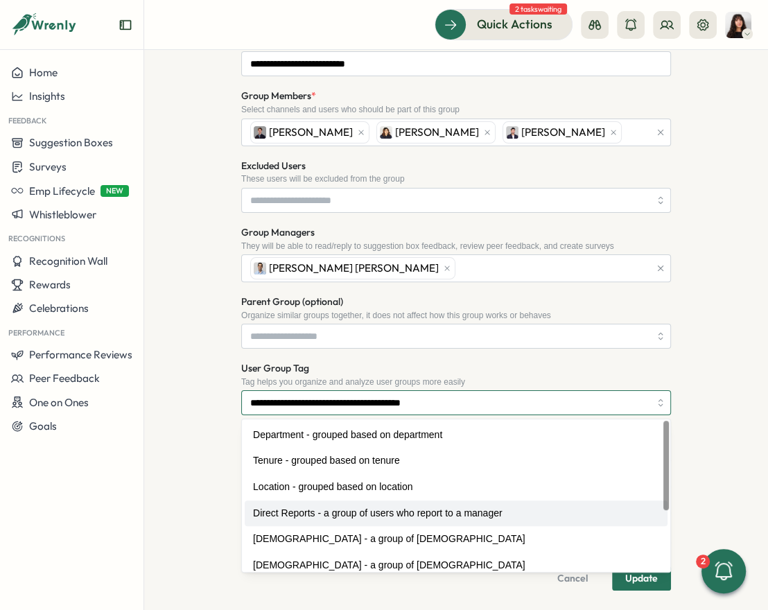
type input "**********"
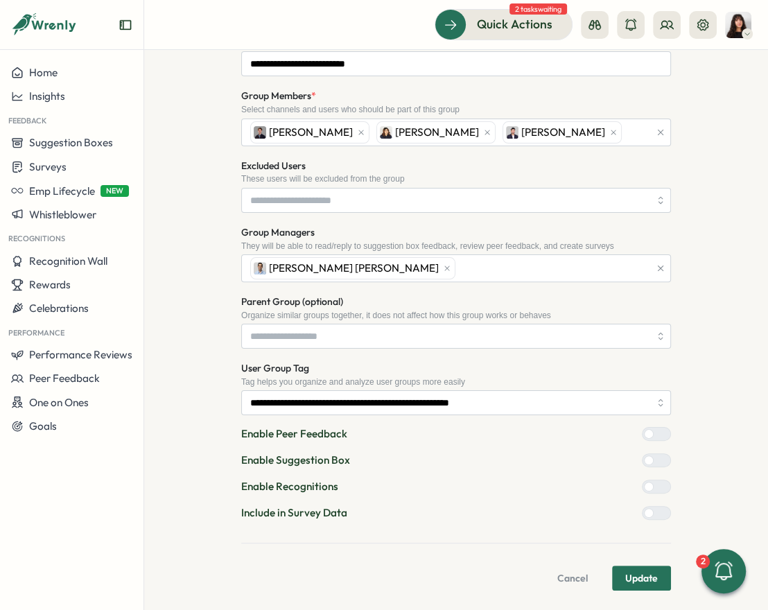
click at [646, 579] on span "Update" at bounding box center [642, 579] width 33 height 24
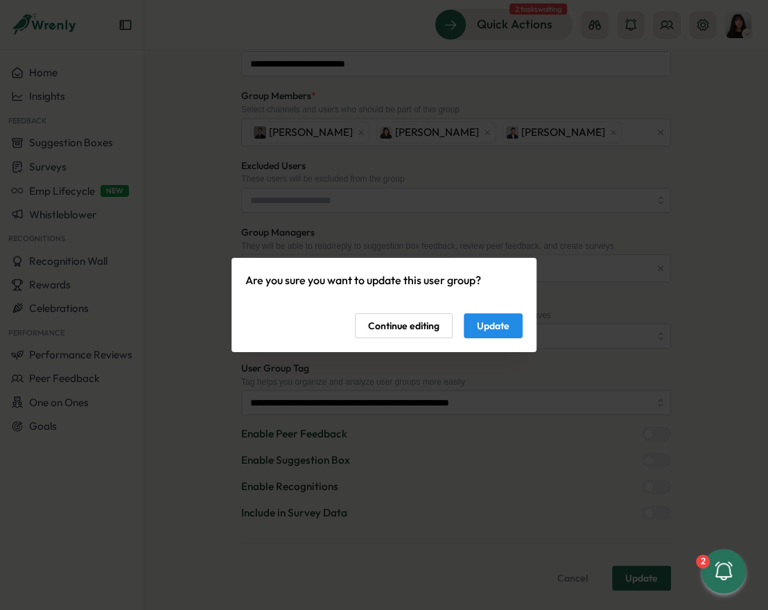
click at [492, 327] on span "Update" at bounding box center [493, 326] width 33 height 24
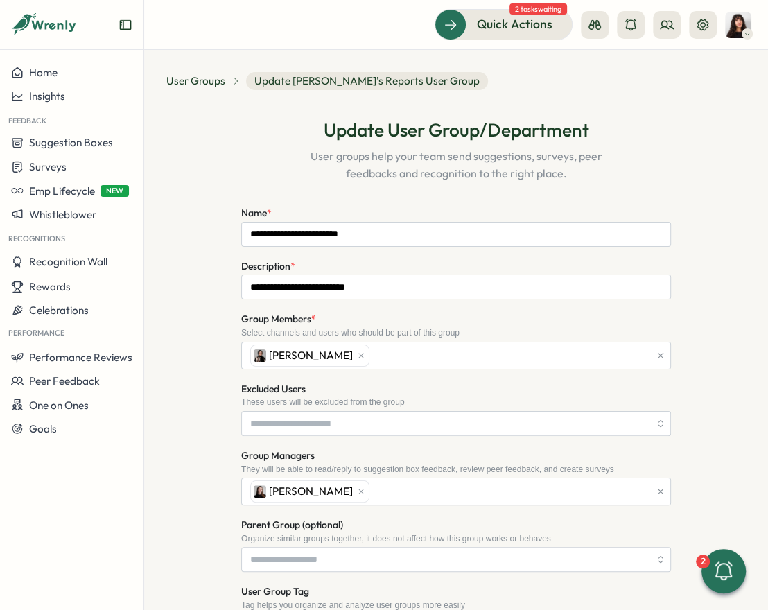
scroll to position [223, 0]
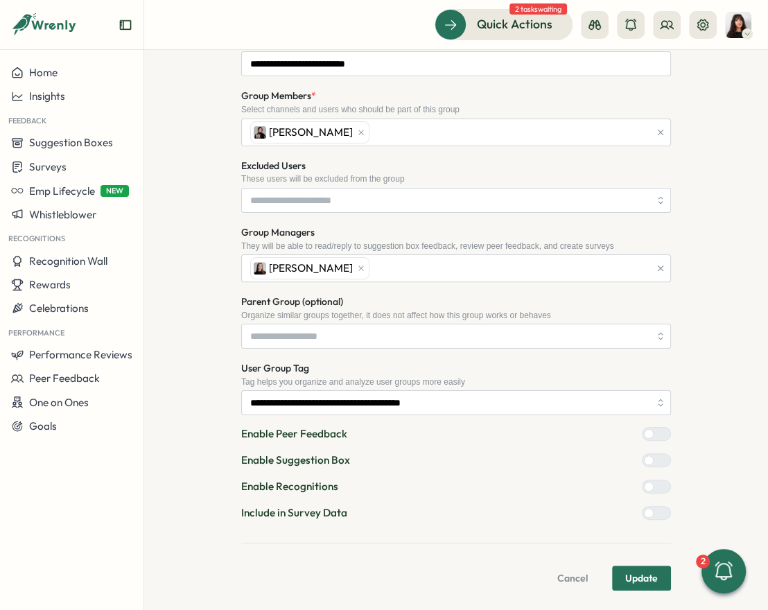
click at [654, 510] on div at bounding box center [662, 513] width 17 height 12
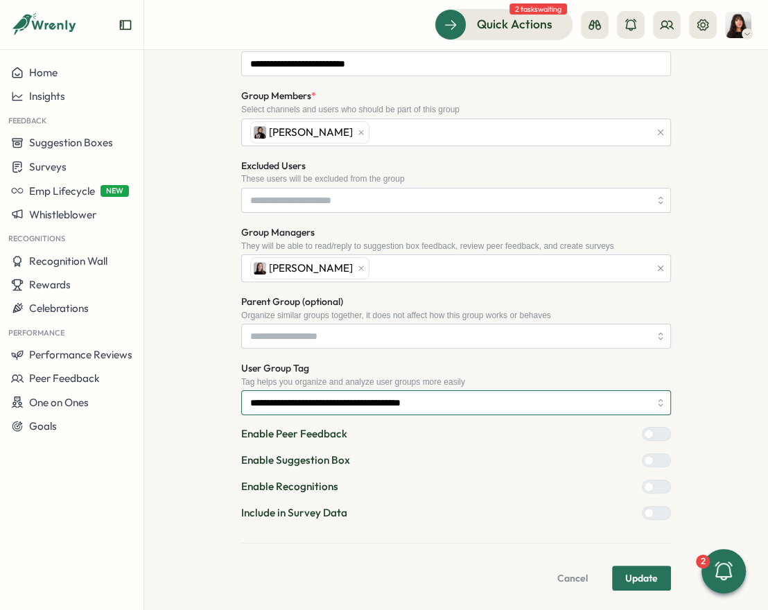
click at [515, 405] on input "**********" at bounding box center [456, 402] width 430 height 25
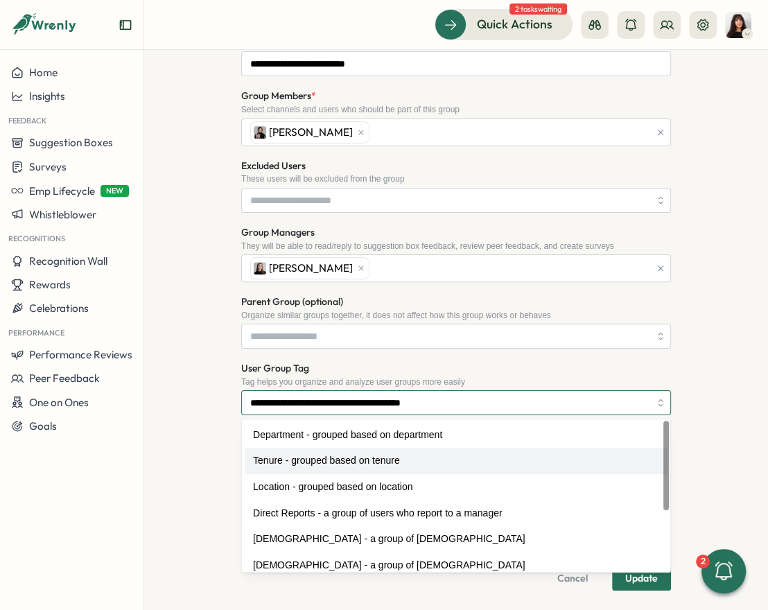
scroll to position [198, 0]
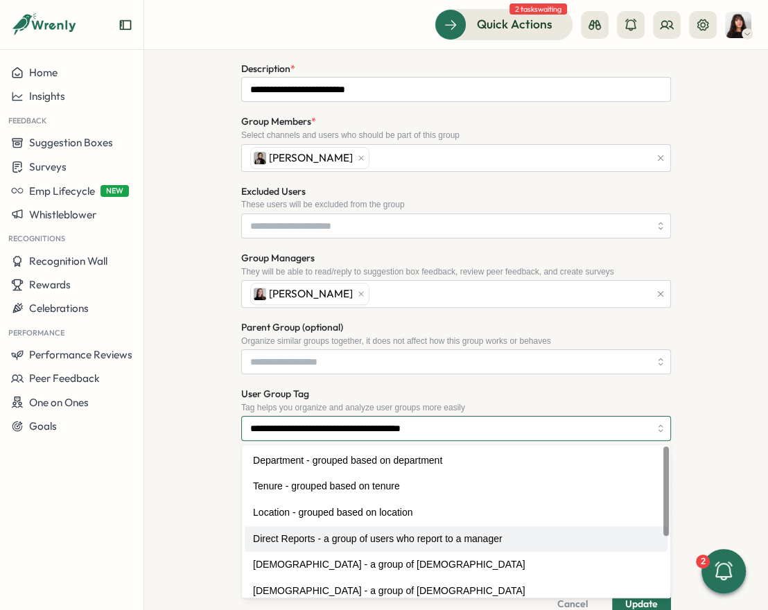
type input "**********"
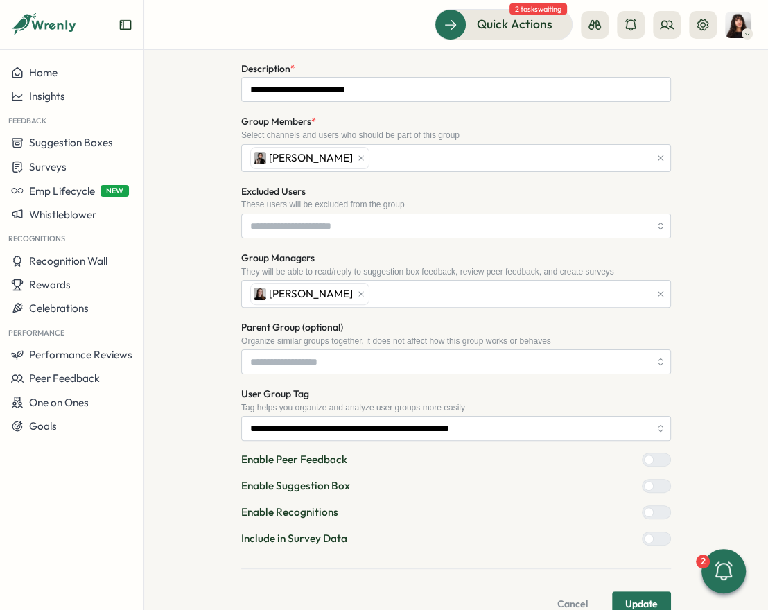
click at [650, 607] on span "Update" at bounding box center [642, 604] width 33 height 24
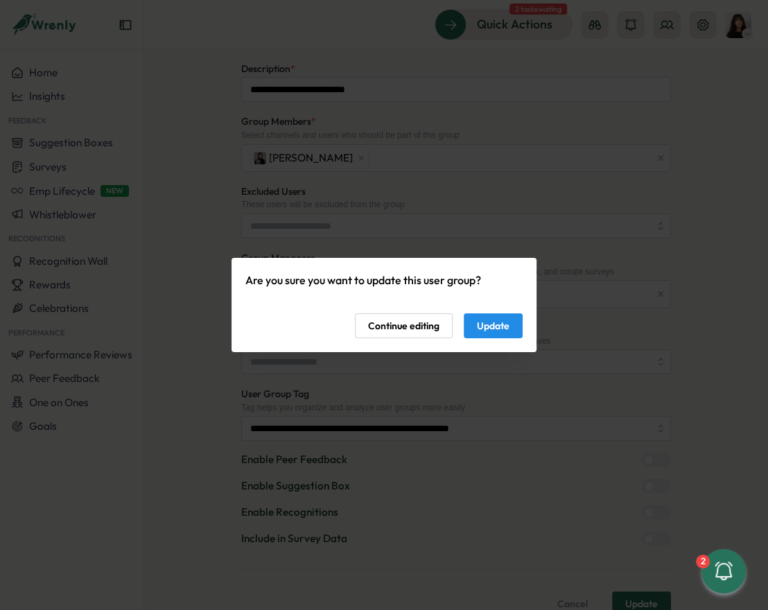
click at [507, 334] on span "Update" at bounding box center [493, 326] width 33 height 24
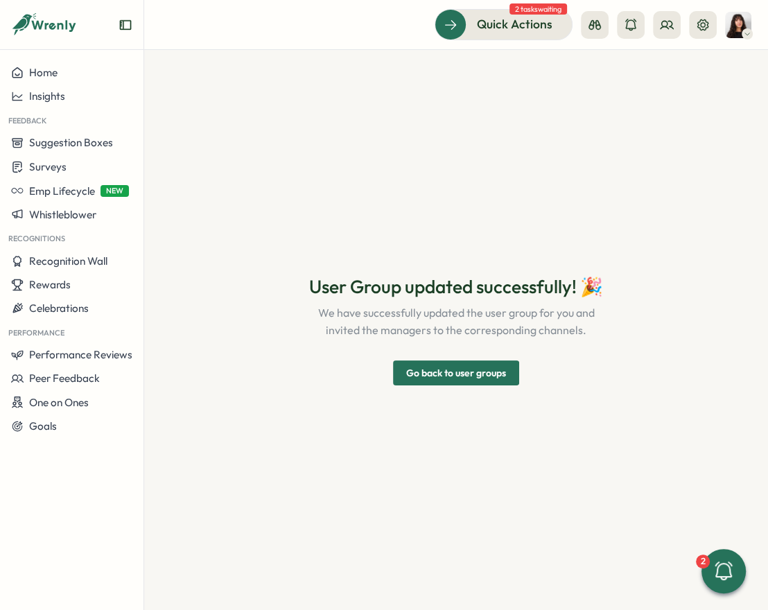
scroll to position [0, 0]
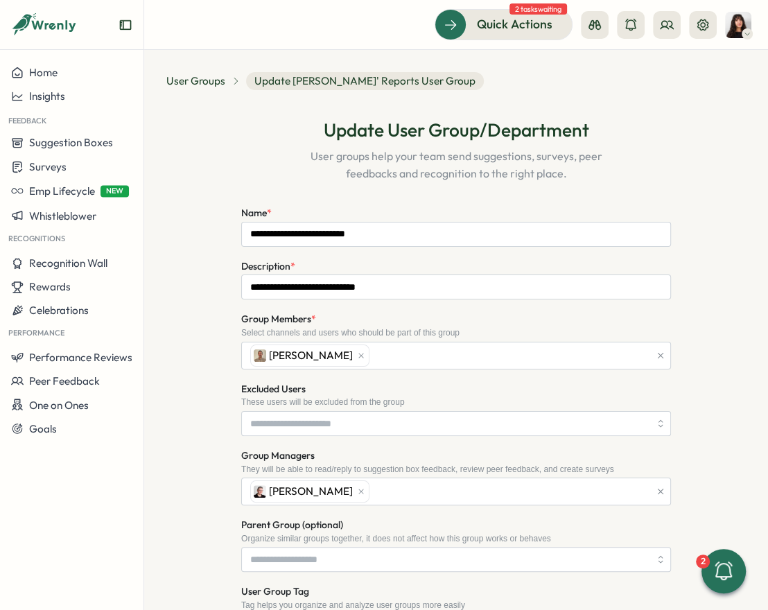
scroll to position [223, 0]
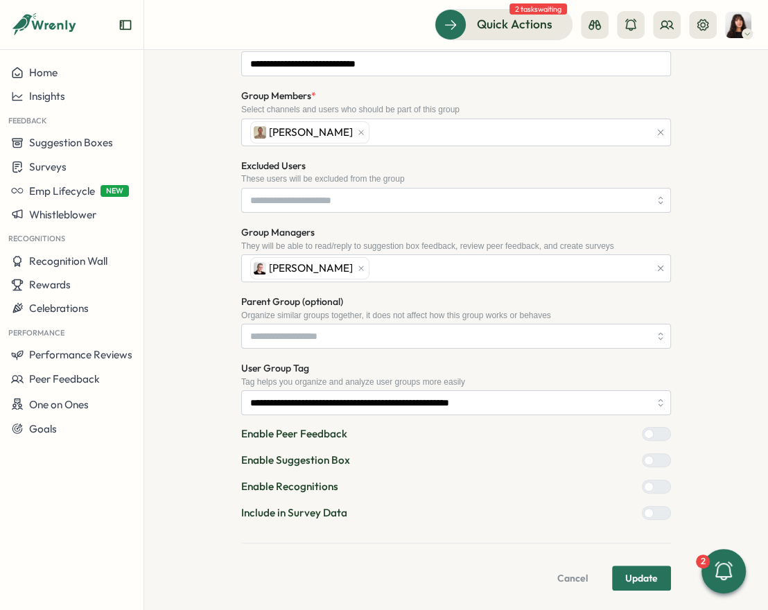
click at [654, 513] on div at bounding box center [649, 513] width 10 height 10
click at [648, 567] on span "Update" at bounding box center [642, 579] width 33 height 24
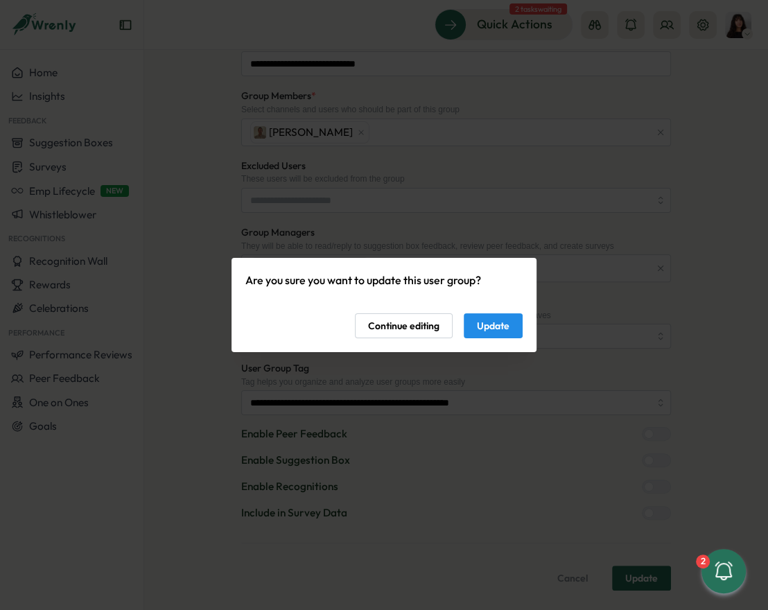
click at [483, 327] on span "Update" at bounding box center [493, 326] width 33 height 24
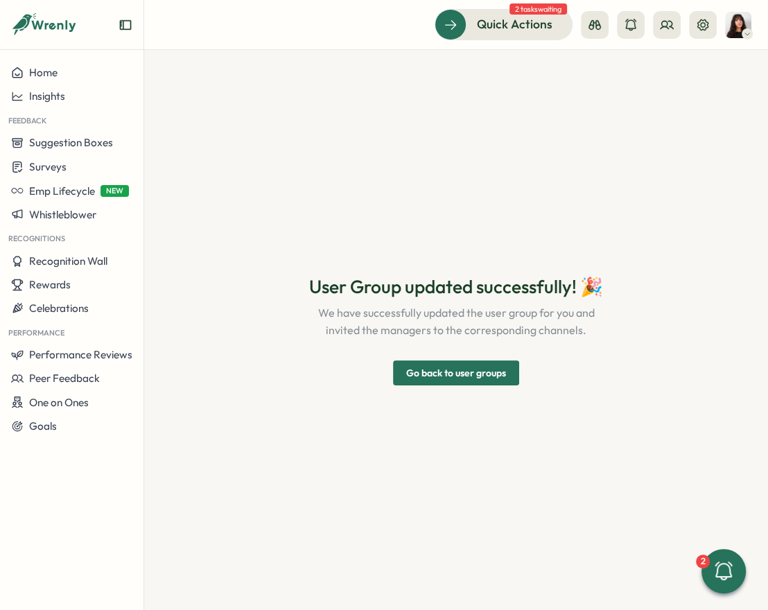
scroll to position [0, 0]
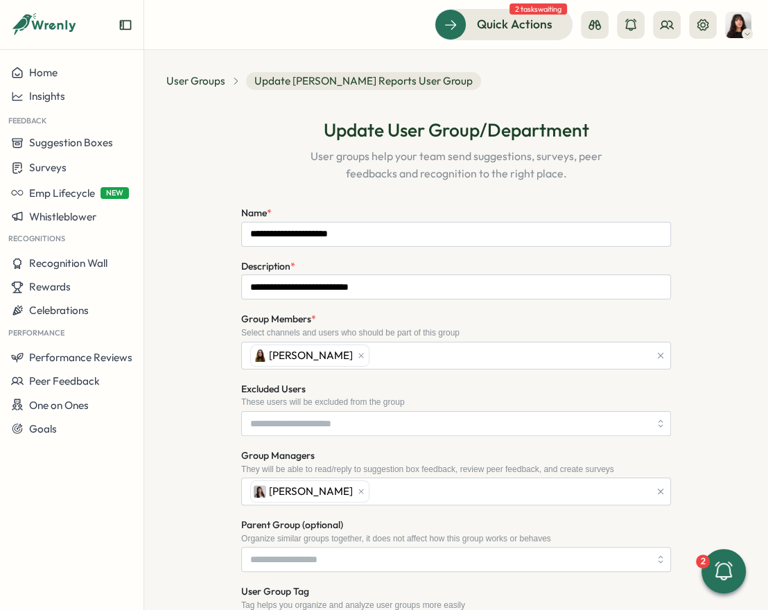
scroll to position [223, 0]
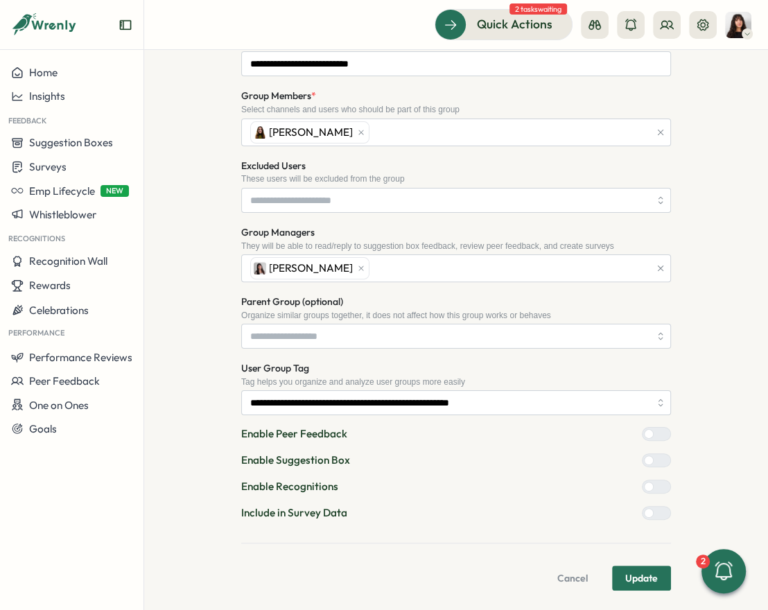
click at [654, 513] on div at bounding box center [662, 513] width 17 height 12
click at [647, 558] on form "**********" at bounding box center [456, 286] width 430 height 610
click at [642, 569] on span "Update" at bounding box center [642, 579] width 33 height 24
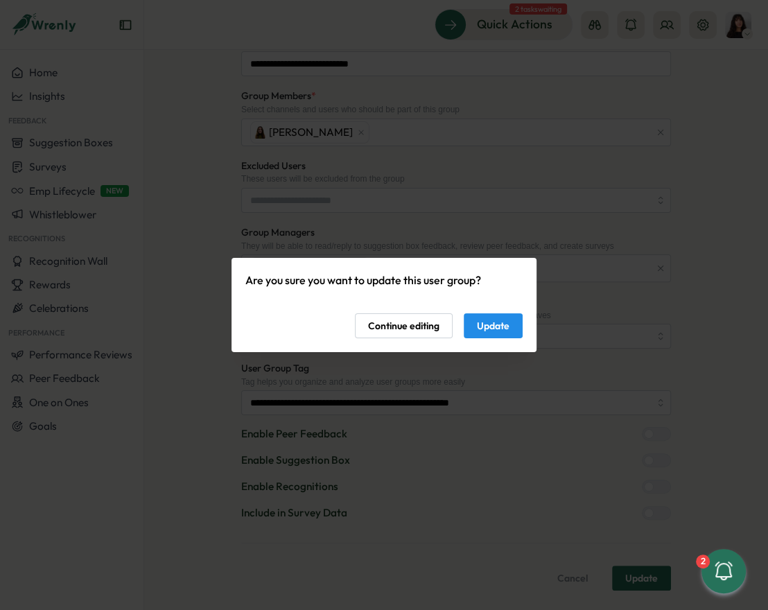
click at [492, 327] on span "Update" at bounding box center [493, 326] width 33 height 24
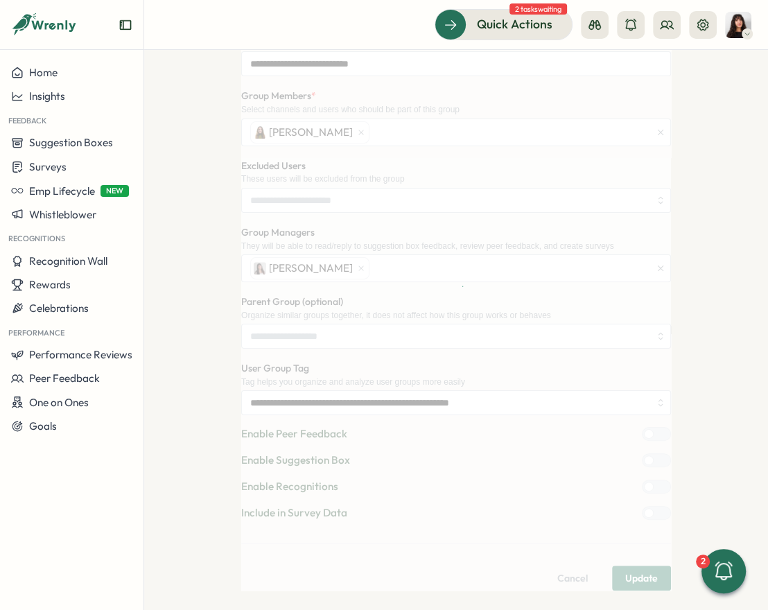
scroll to position [0, 0]
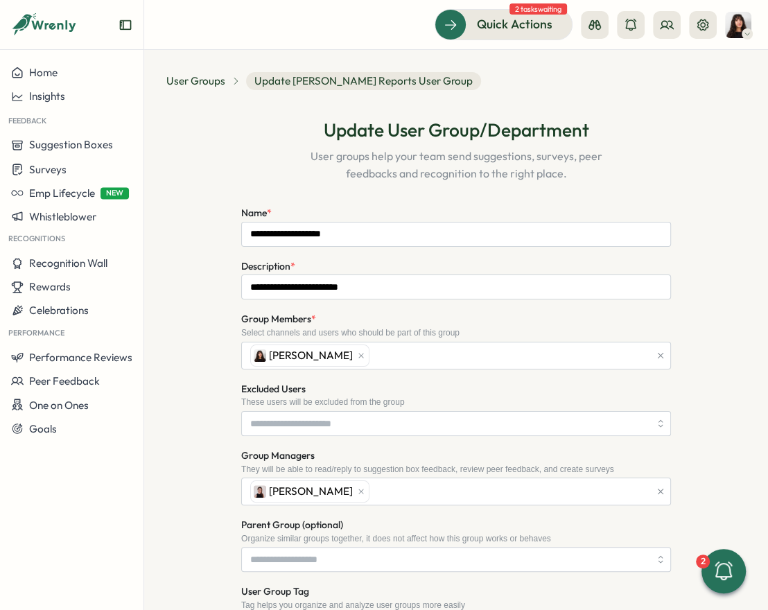
scroll to position [223, 0]
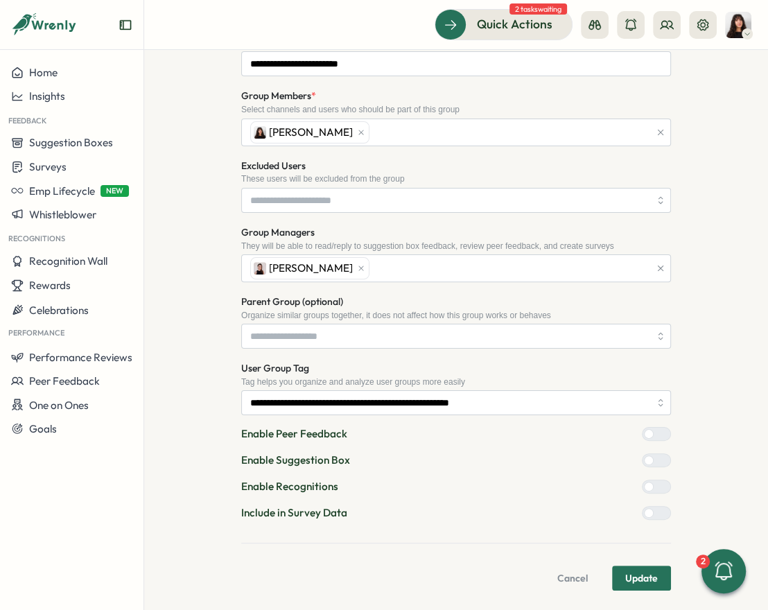
click at [654, 507] on div at bounding box center [662, 513] width 17 height 12
click at [648, 570] on span "Update" at bounding box center [642, 579] width 33 height 24
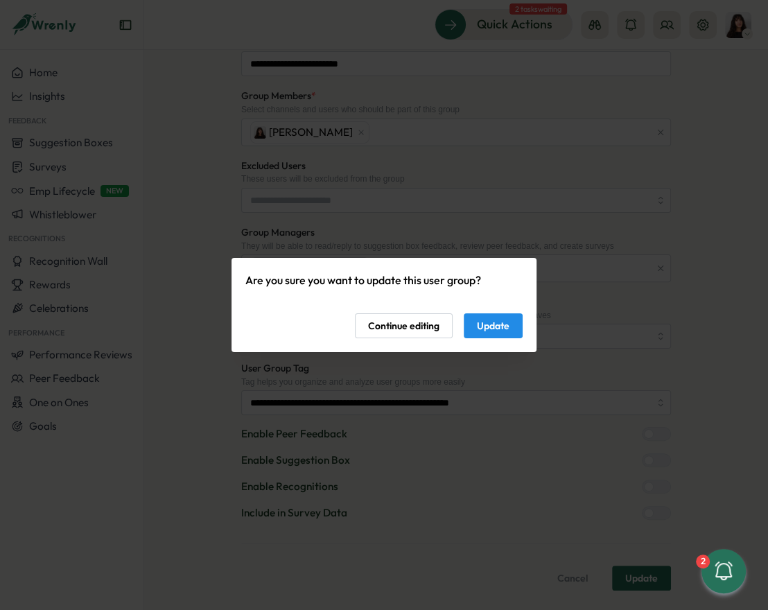
click at [508, 313] on div "Are you sure you want to update this user group? Continue editing Update" at bounding box center [384, 305] width 277 height 67
click at [501, 328] on span "Update" at bounding box center [493, 326] width 33 height 24
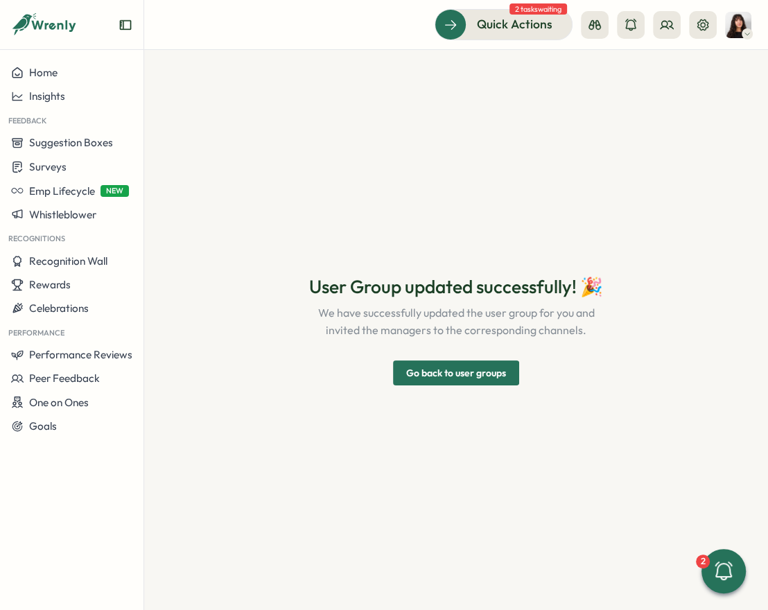
scroll to position [0, 0]
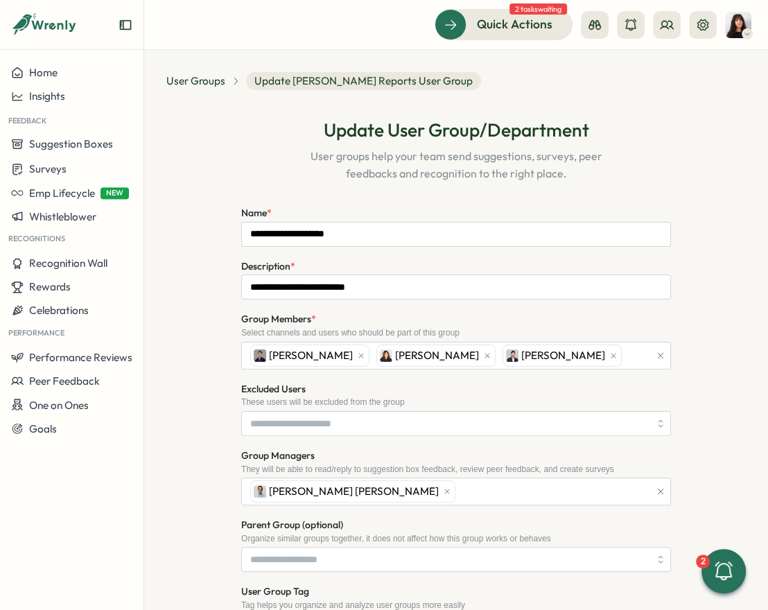
scroll to position [223, 0]
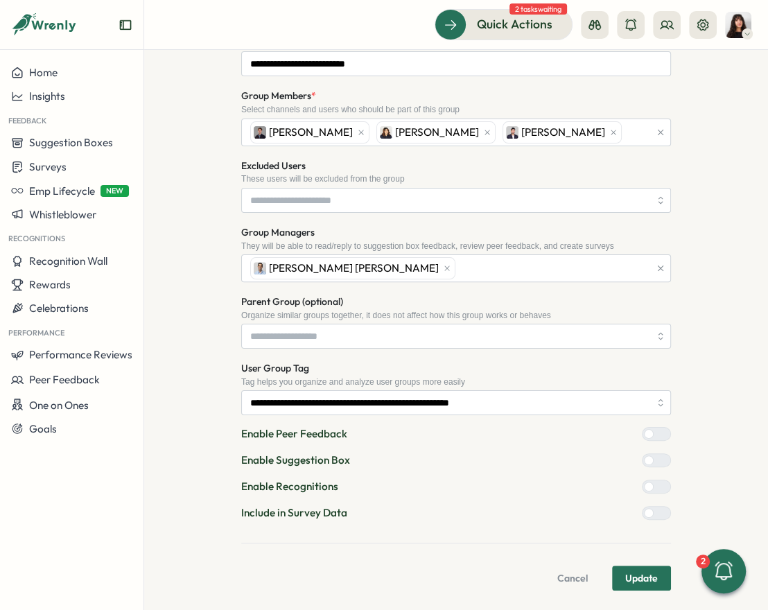
click at [654, 510] on div at bounding box center [662, 513] width 17 height 12
click at [637, 582] on span "Update" at bounding box center [642, 579] width 33 height 24
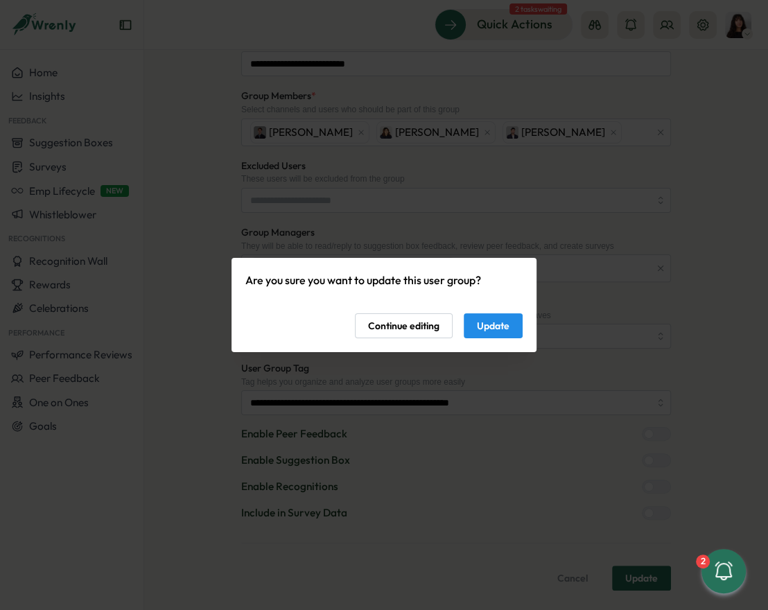
click at [490, 323] on span "Update" at bounding box center [493, 326] width 33 height 24
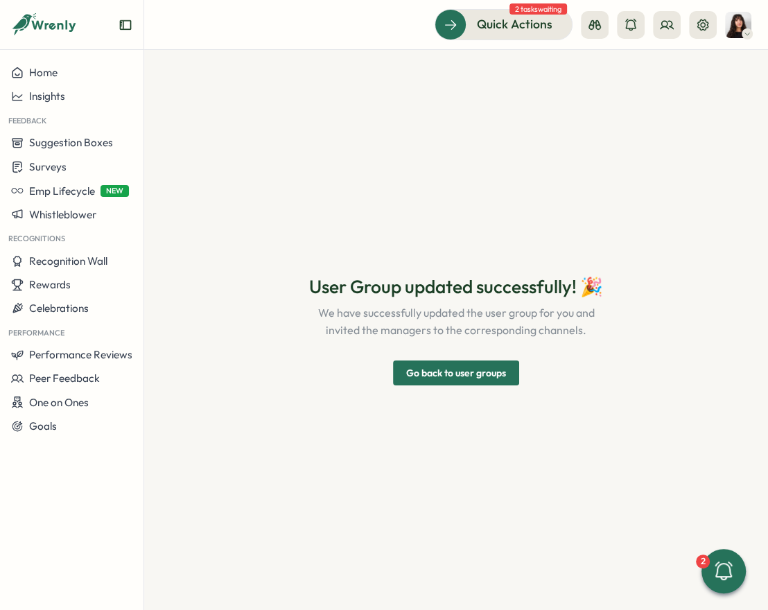
scroll to position [0, 0]
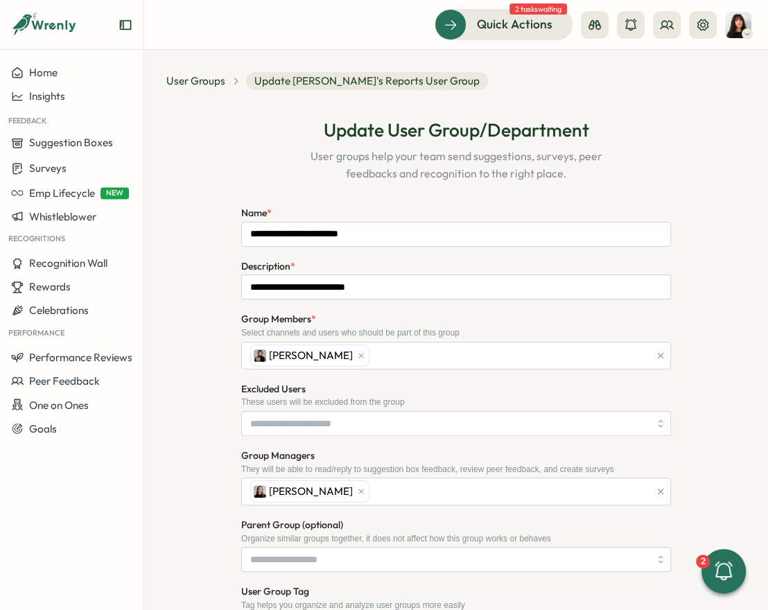
scroll to position [223, 0]
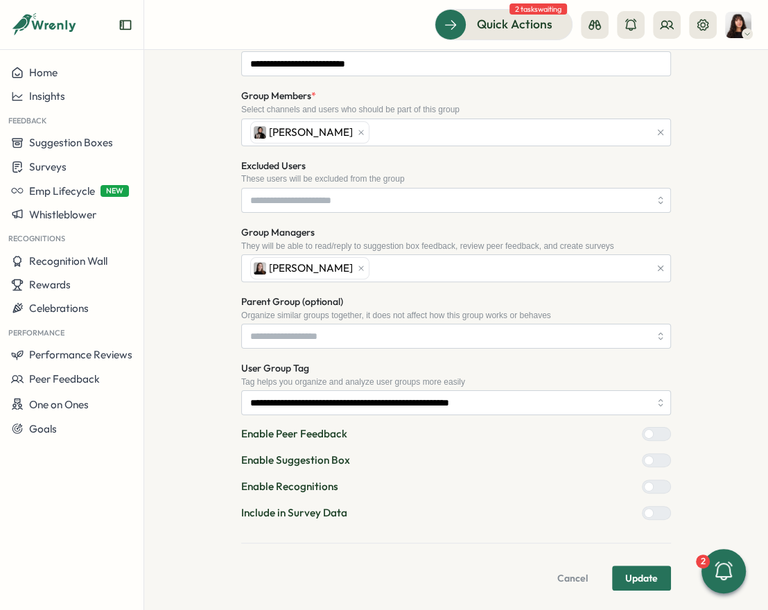
click at [646, 573] on span "Update" at bounding box center [642, 579] width 33 height 24
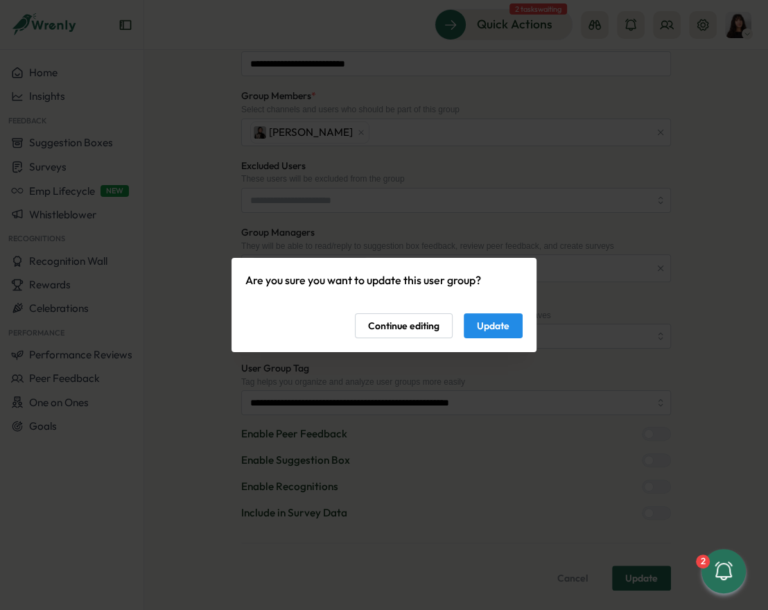
click at [515, 330] on button "Update" at bounding box center [493, 325] width 59 height 25
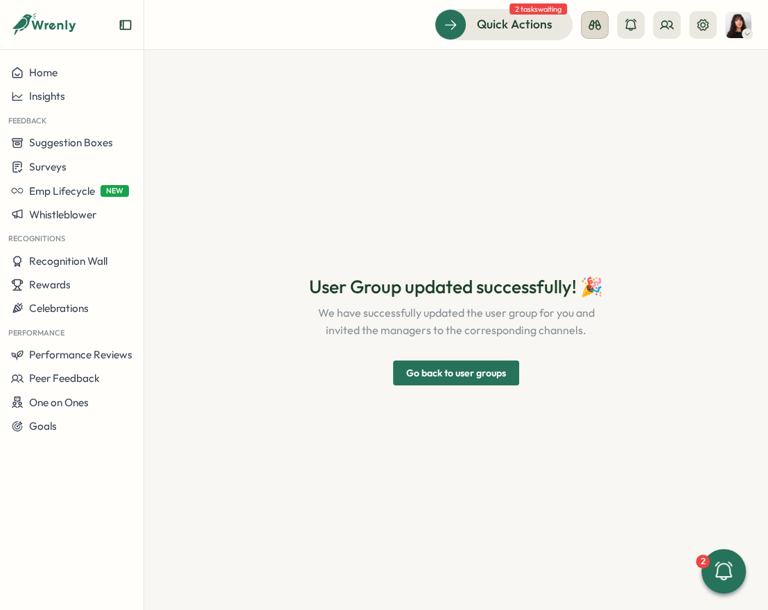
scroll to position [0, 0]
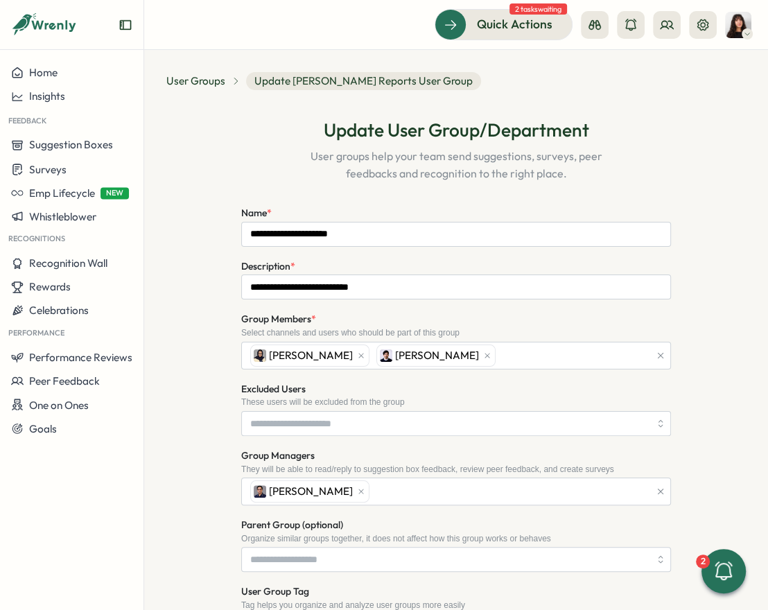
scroll to position [223, 0]
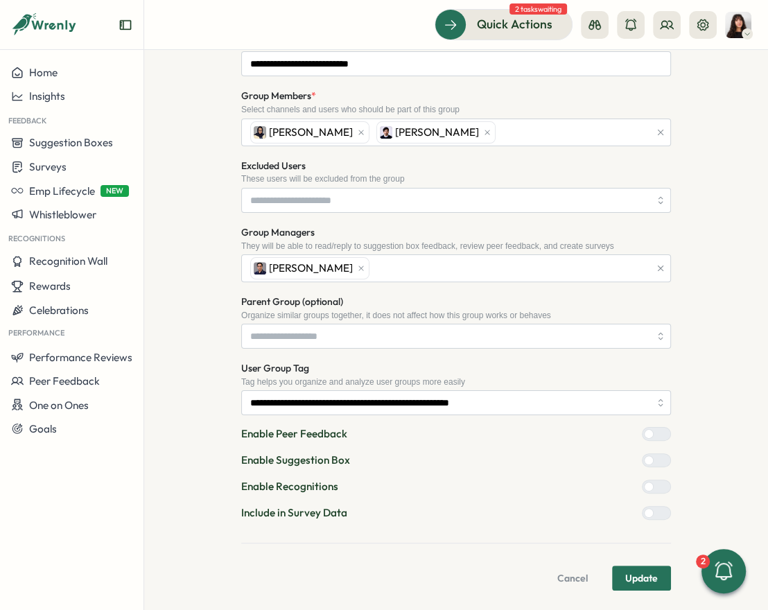
click at [655, 507] on div at bounding box center [662, 513] width 17 height 12
click at [639, 587] on span "Update" at bounding box center [642, 579] width 33 height 24
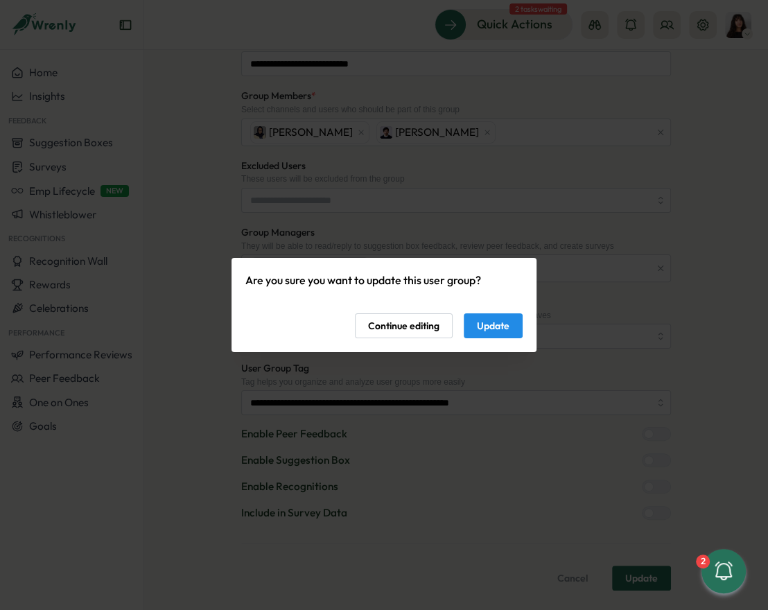
click at [500, 323] on span "Update" at bounding box center [493, 326] width 33 height 24
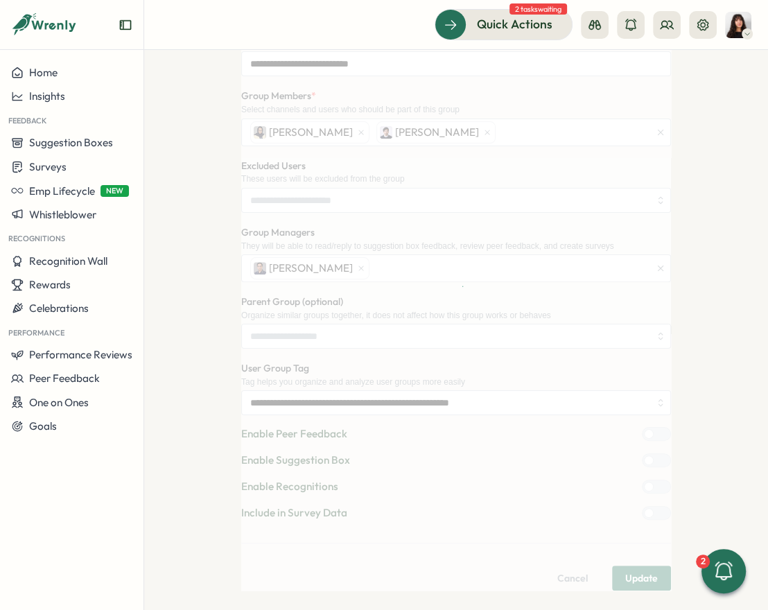
scroll to position [0, 0]
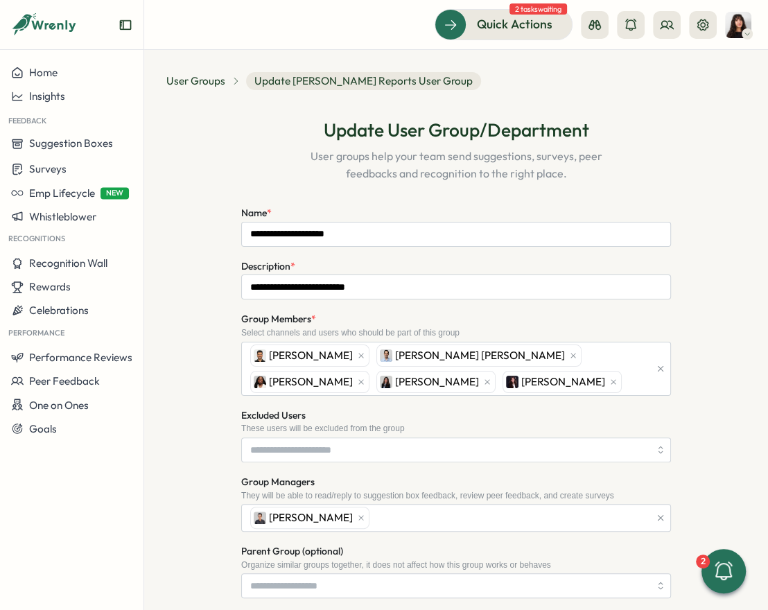
scroll to position [249, 0]
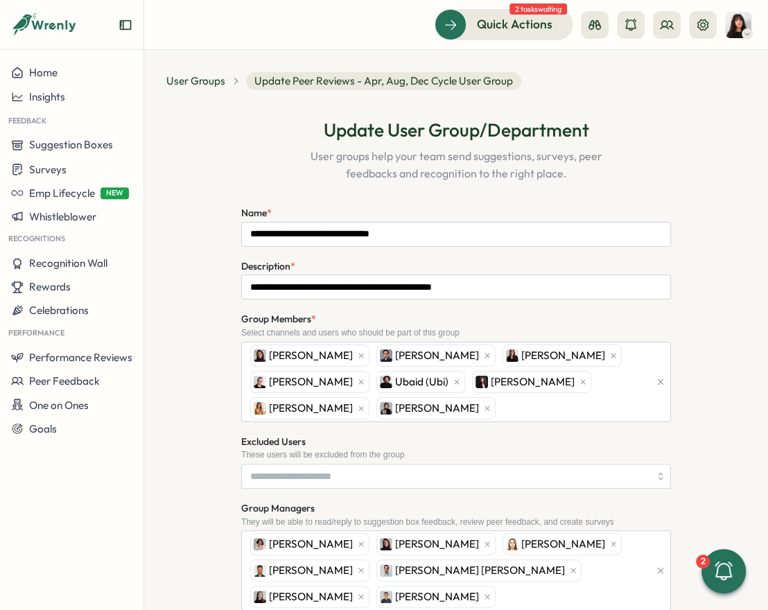
scroll to position [327, 0]
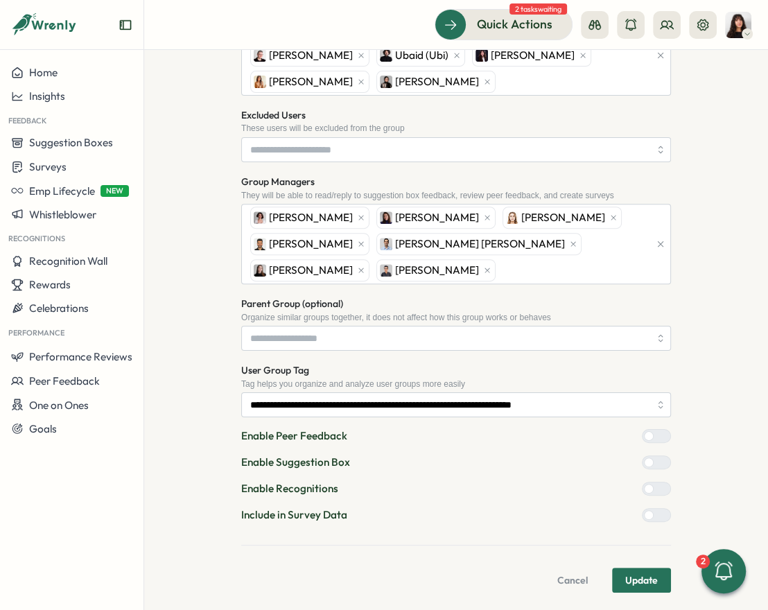
click at [654, 510] on div at bounding box center [662, 515] width 17 height 12
click at [637, 574] on span "Update" at bounding box center [642, 581] width 33 height 24
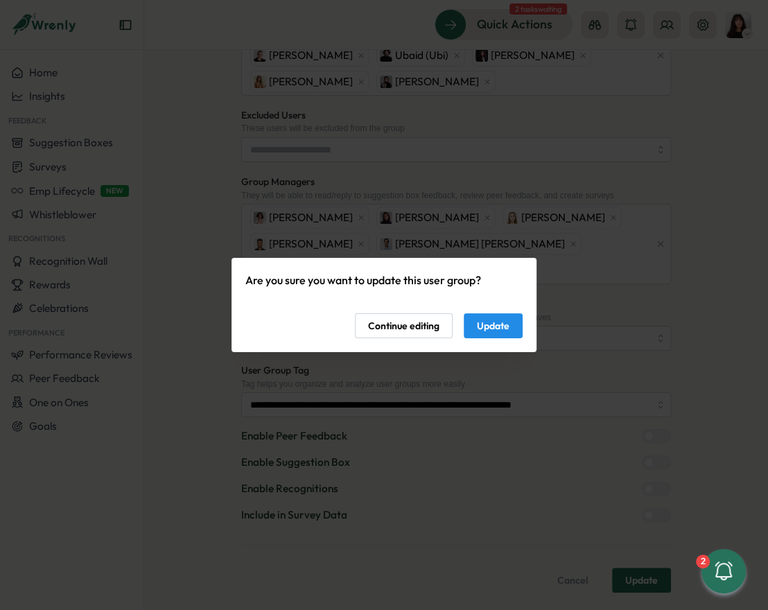
click at [481, 323] on span "Update" at bounding box center [493, 326] width 33 height 24
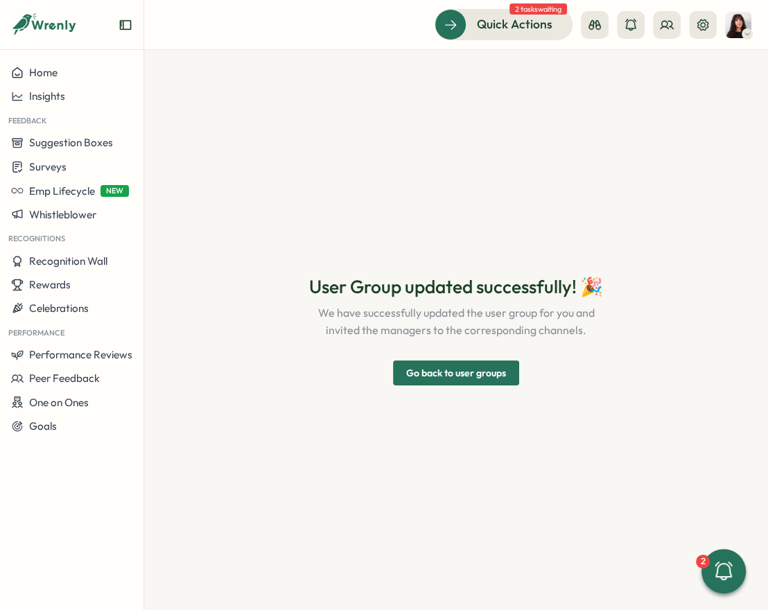
scroll to position [0, 0]
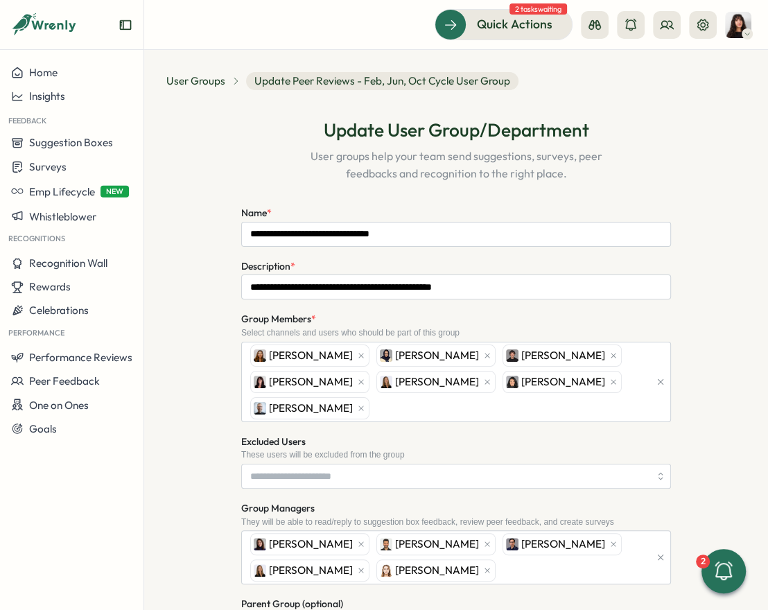
scroll to position [300, 0]
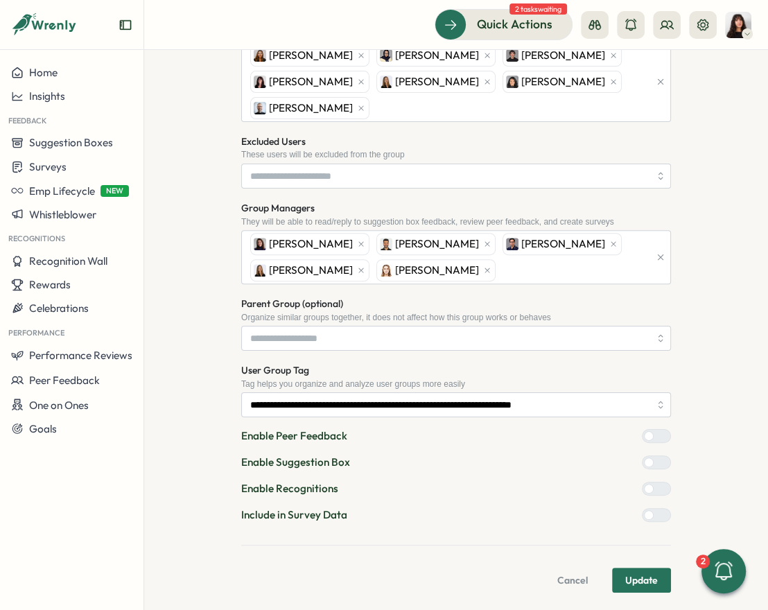
click at [655, 509] on div at bounding box center [662, 515] width 17 height 12
click at [653, 569] on span "Update" at bounding box center [642, 581] width 33 height 24
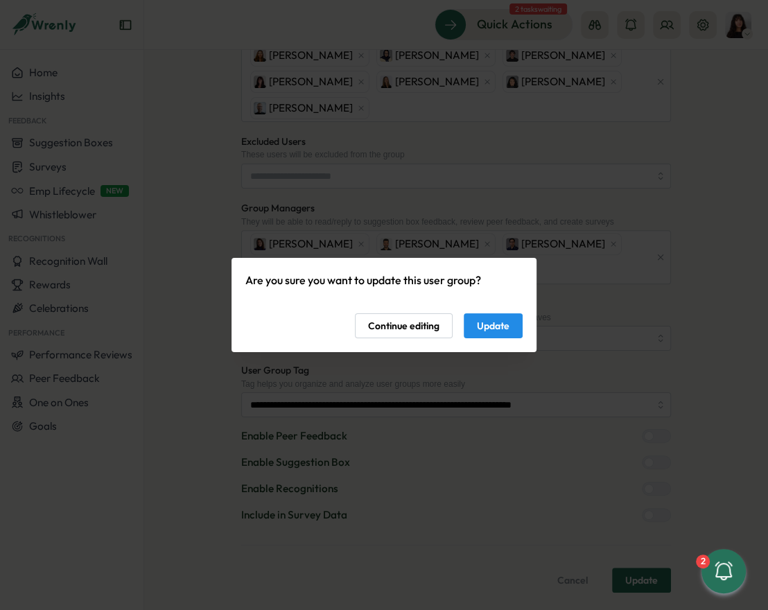
click at [503, 334] on span "Update" at bounding box center [493, 326] width 33 height 24
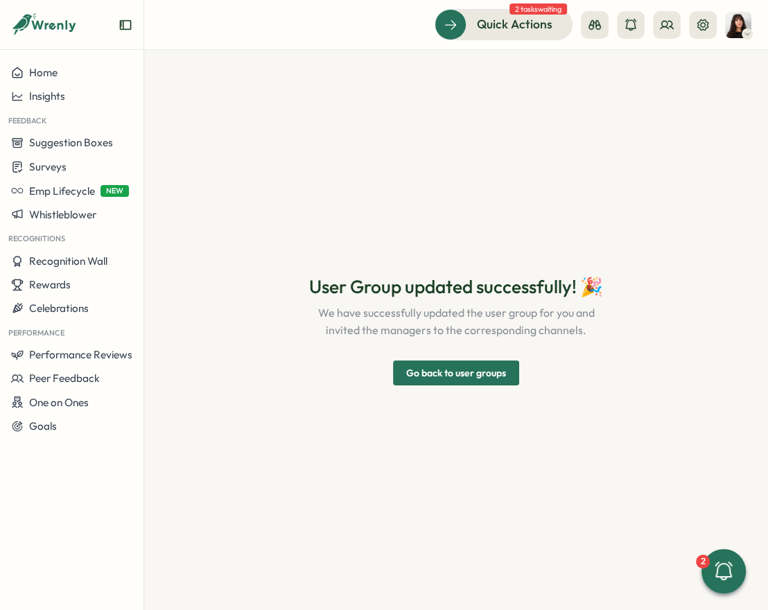
scroll to position [0, 0]
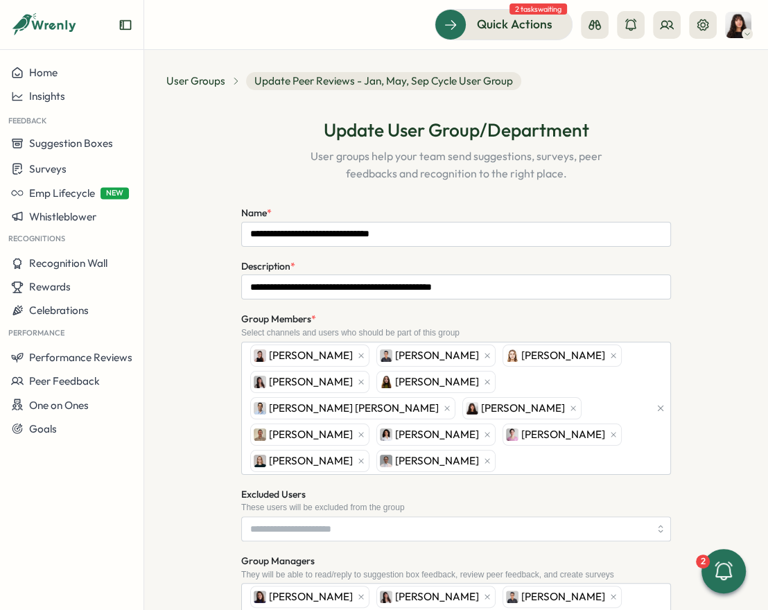
scroll to position [352, 0]
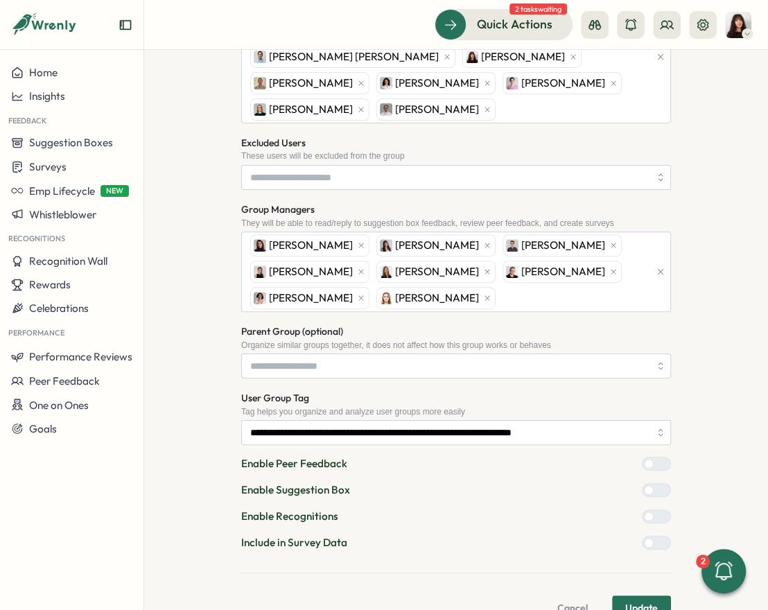
click at [654, 538] on div at bounding box center [649, 543] width 10 height 10
click at [656, 596] on button "Update" at bounding box center [641, 608] width 59 height 25
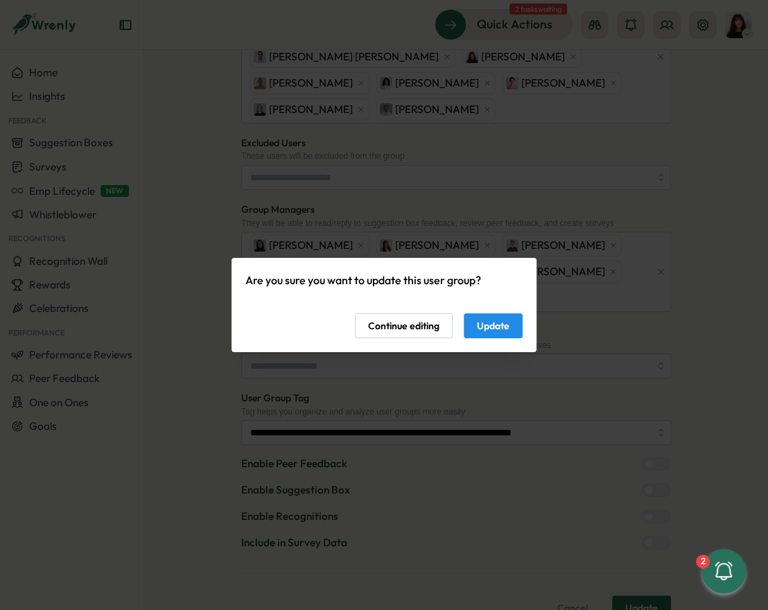
click at [504, 337] on span "Update" at bounding box center [493, 326] width 33 height 24
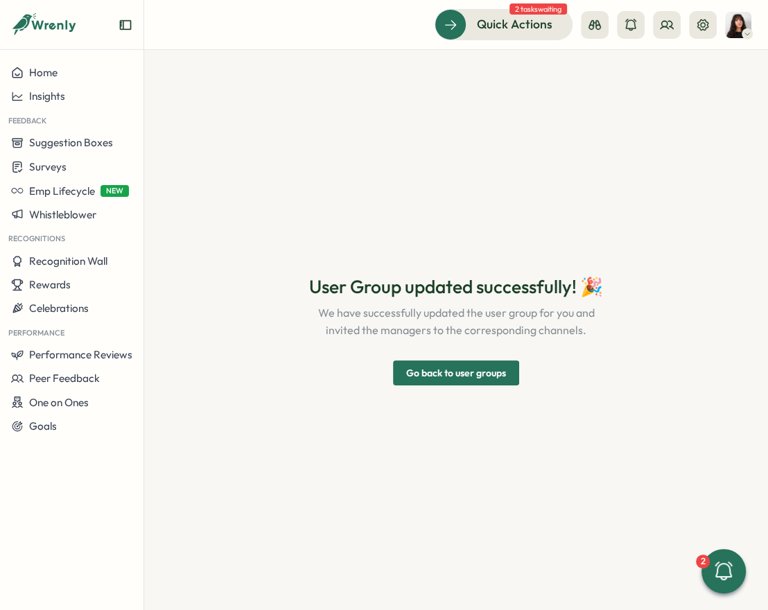
scroll to position [0, 0]
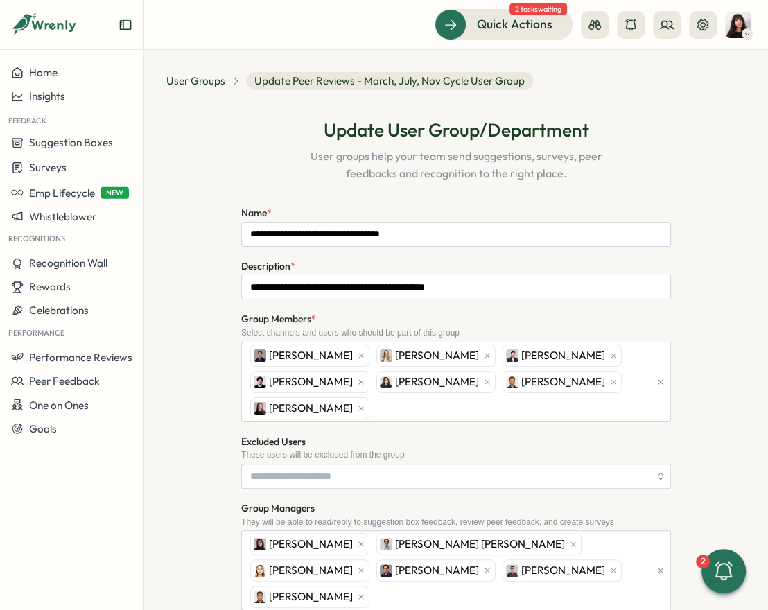
scroll to position [300, 0]
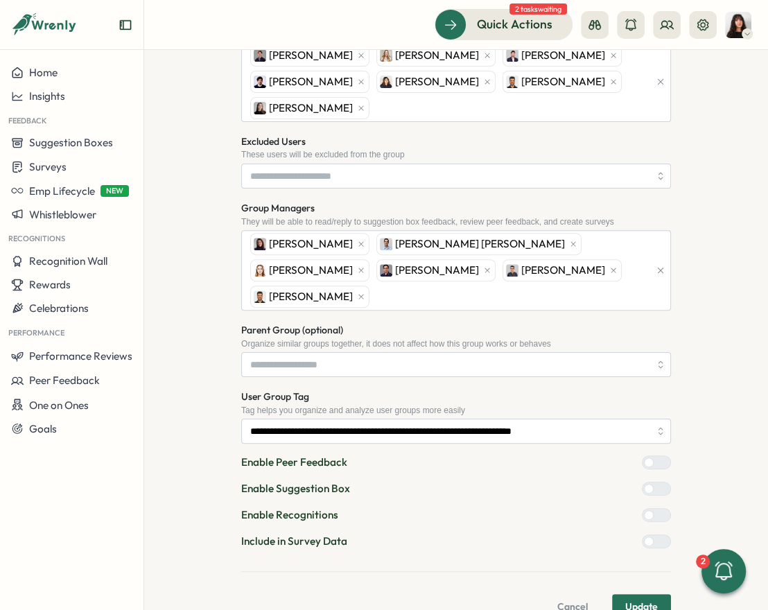
click at [654, 535] on div at bounding box center [662, 541] width 17 height 12
click at [637, 595] on span "Update" at bounding box center [642, 607] width 33 height 24
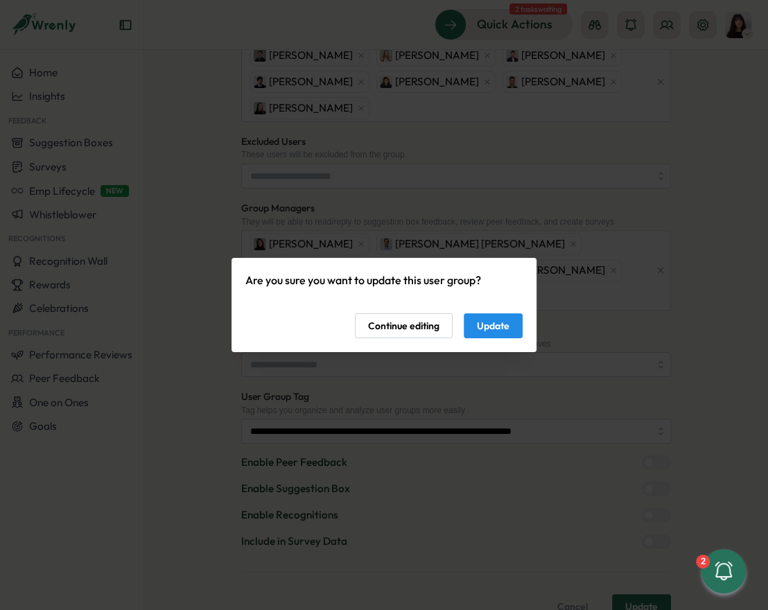
click at [501, 327] on span "Update" at bounding box center [493, 326] width 33 height 24
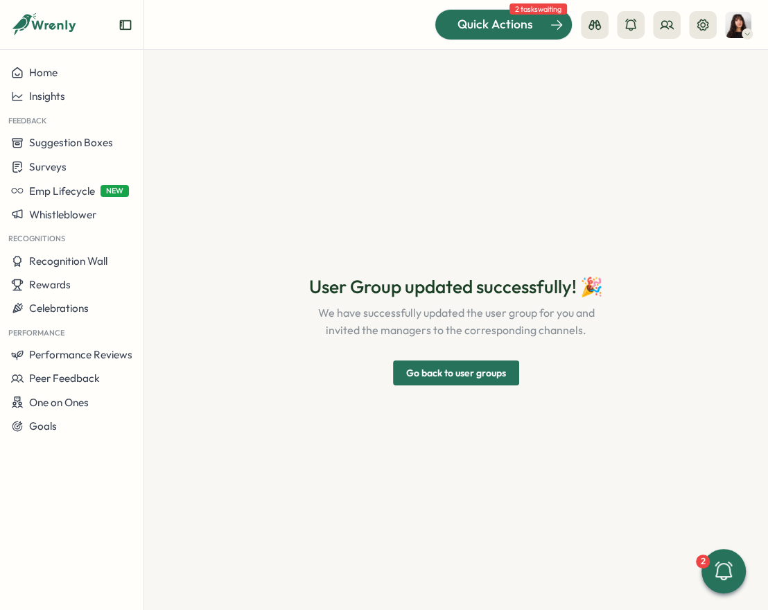
scroll to position [0, 0]
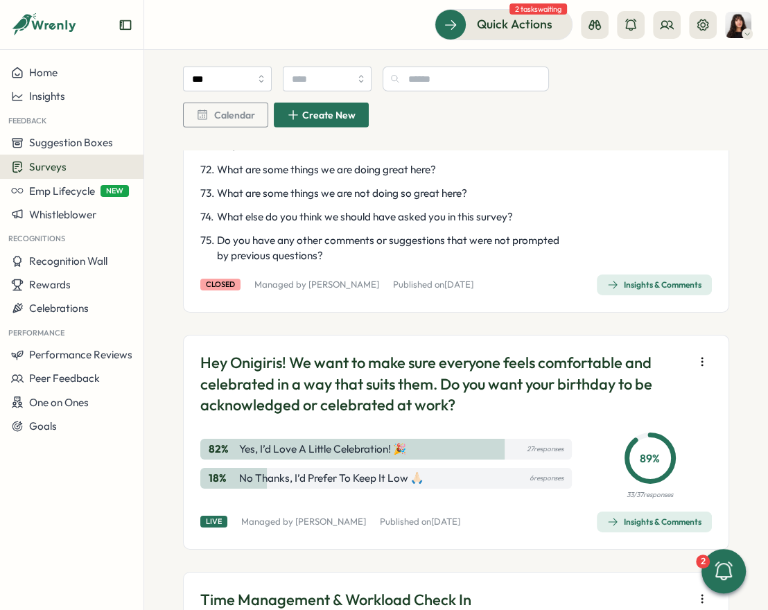
scroll to position [2906, 0]
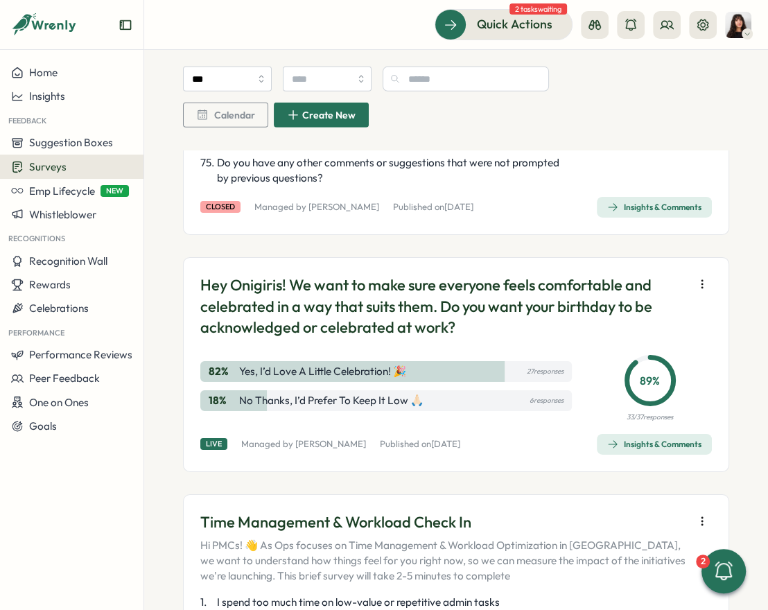
click at [626, 213] on div "Insights & Comments" at bounding box center [655, 207] width 94 height 11
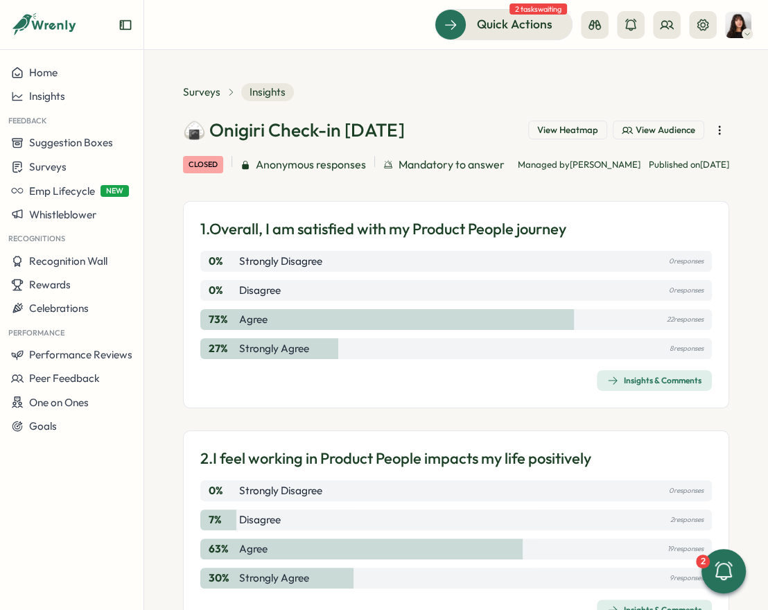
click at [574, 131] on span "View Heatmap" at bounding box center [568, 130] width 61 height 12
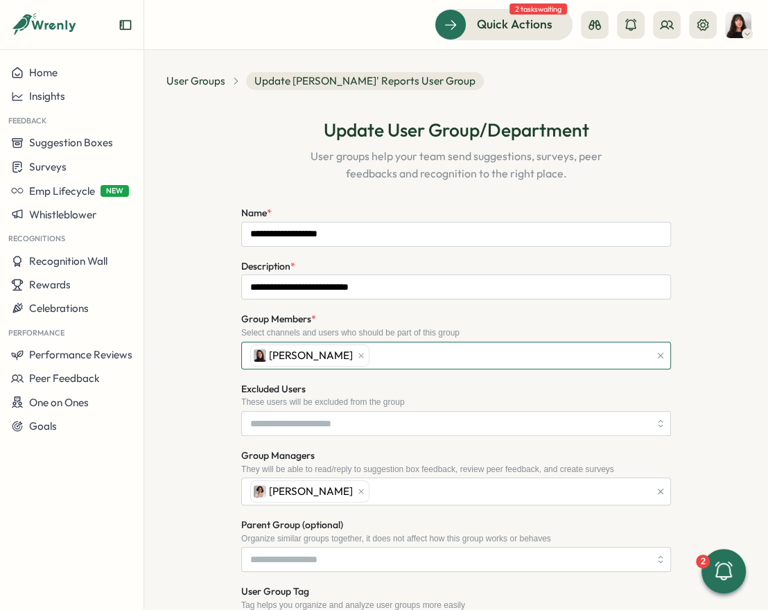
click at [468, 363] on div "[PERSON_NAME]" at bounding box center [448, 356] width 403 height 26
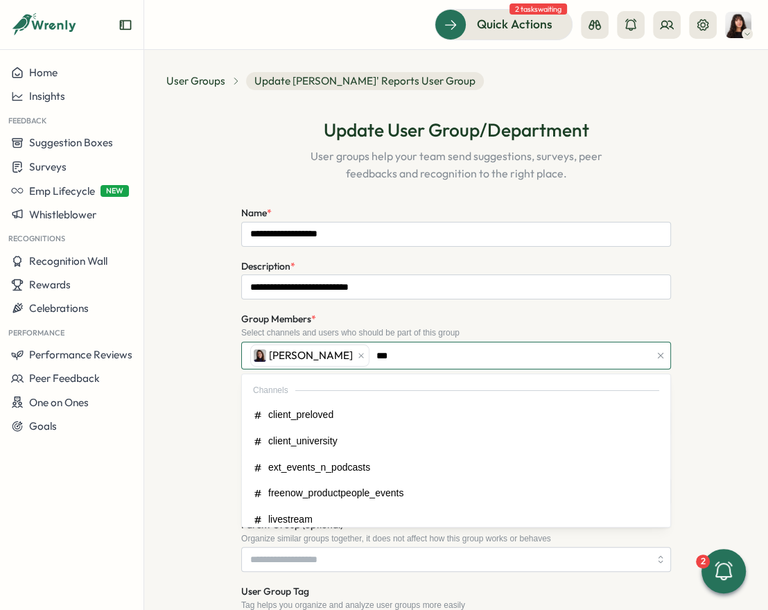
type input "****"
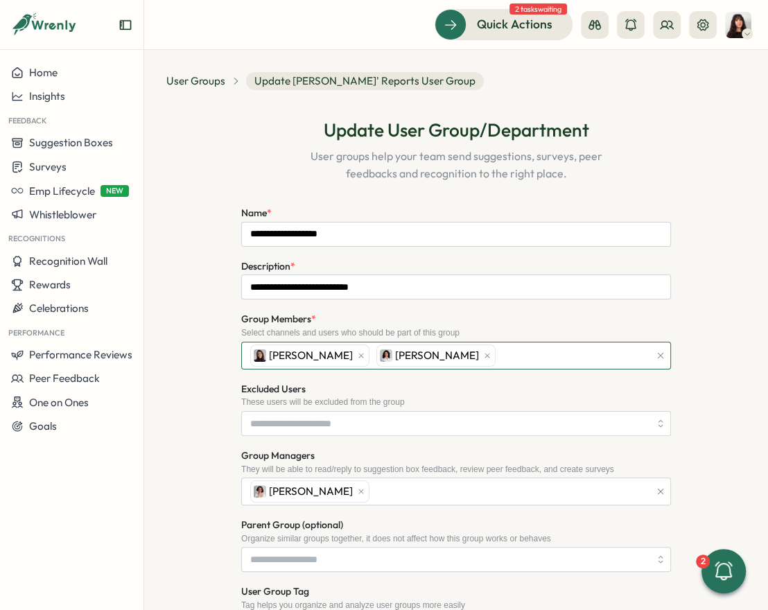
scroll to position [223, 0]
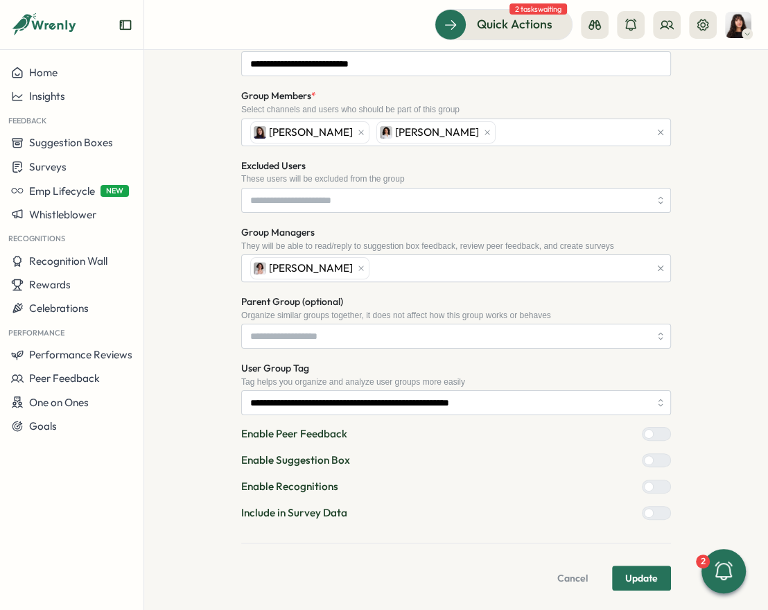
click at [626, 575] on span "Update" at bounding box center [642, 579] width 33 height 24
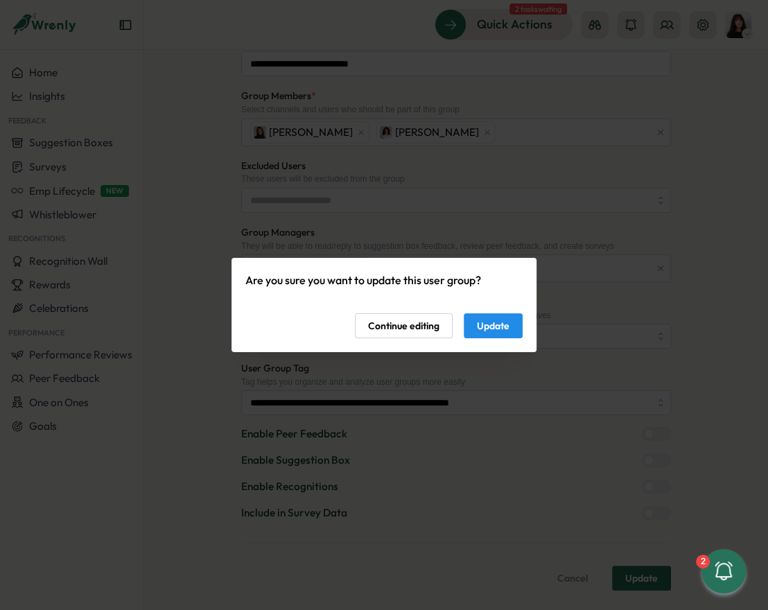
click at [486, 325] on span "Update" at bounding box center [493, 326] width 33 height 24
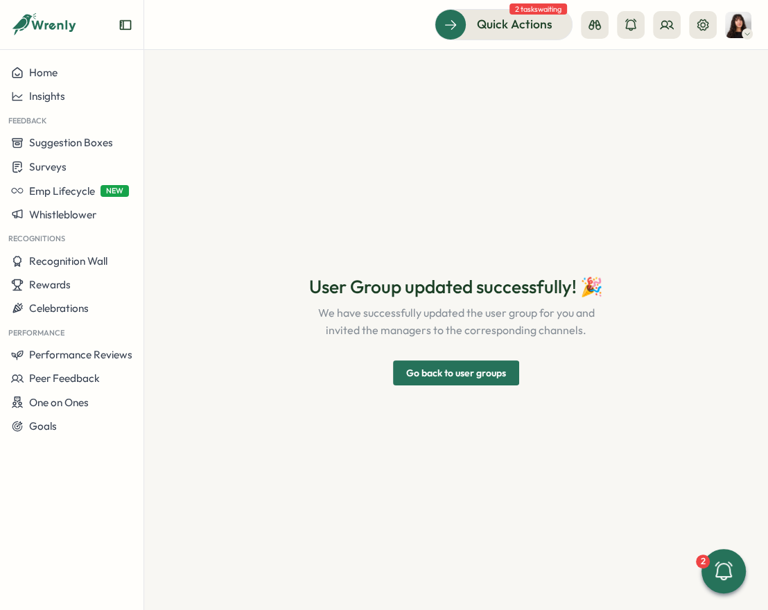
scroll to position [0, 0]
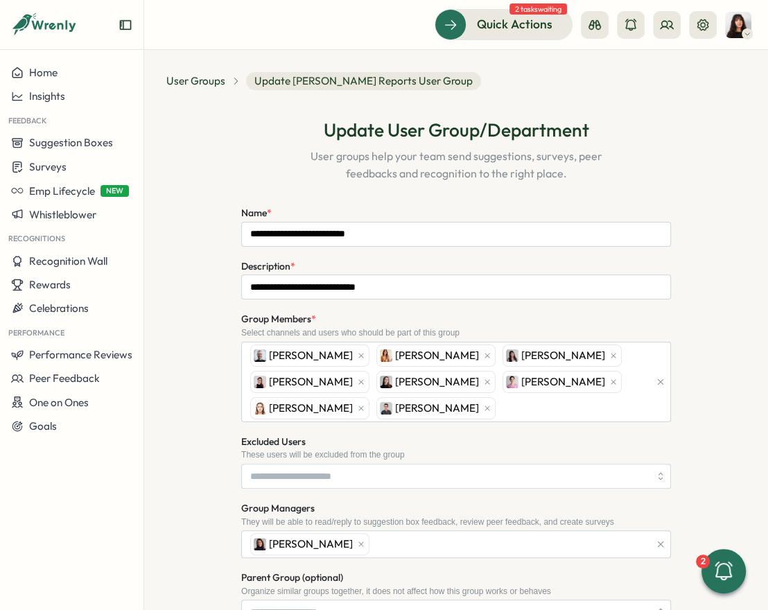
scroll to position [275, 0]
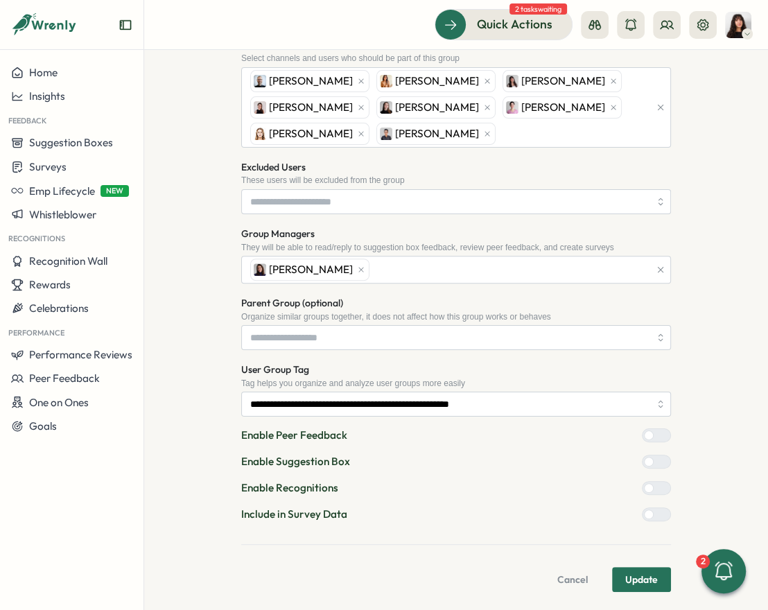
click at [642, 573] on span "Update" at bounding box center [642, 580] width 33 height 24
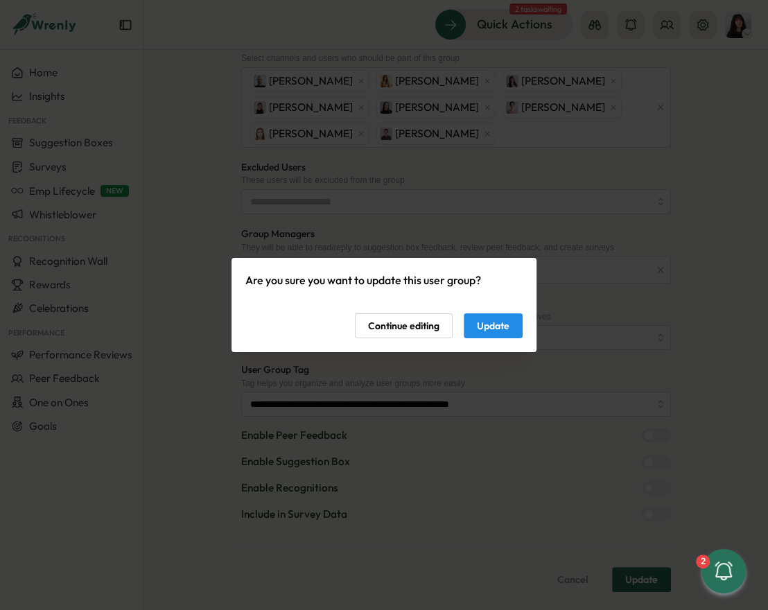
click at [508, 333] on span "Update" at bounding box center [493, 326] width 33 height 24
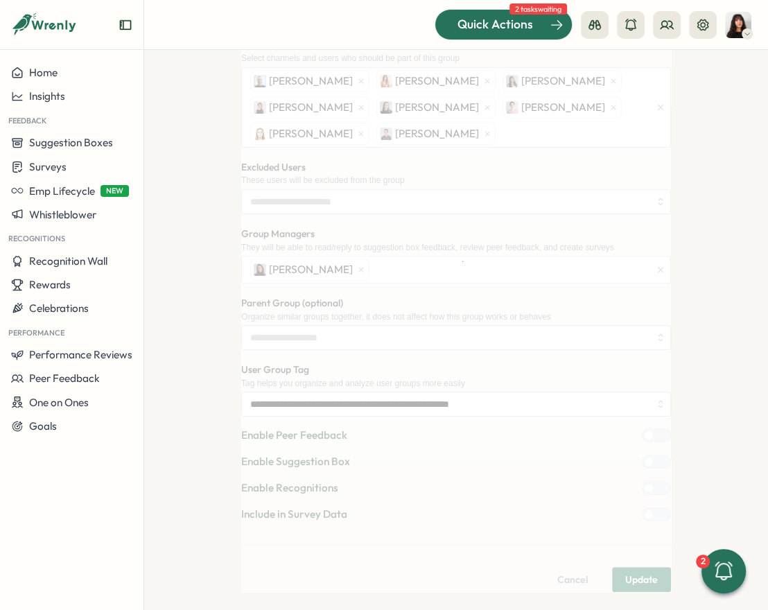
scroll to position [0, 0]
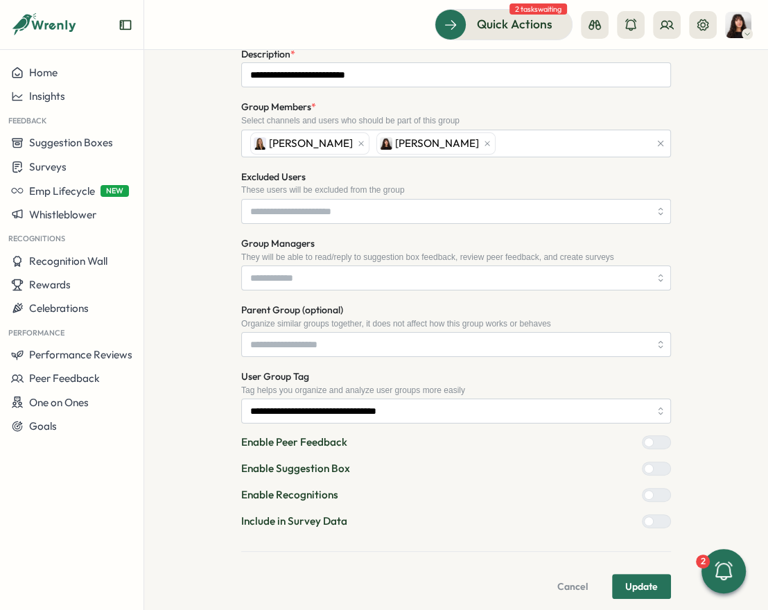
scroll to position [222, 0]
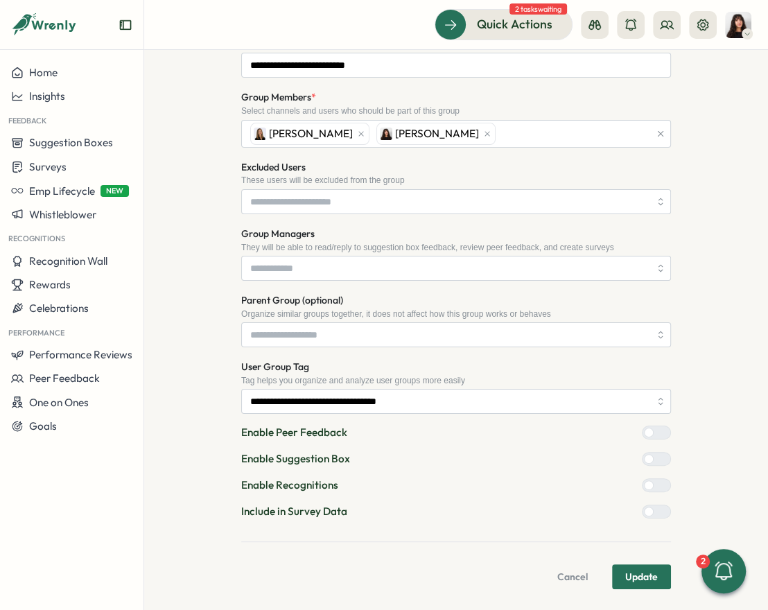
click at [637, 568] on span "Update" at bounding box center [642, 577] width 33 height 24
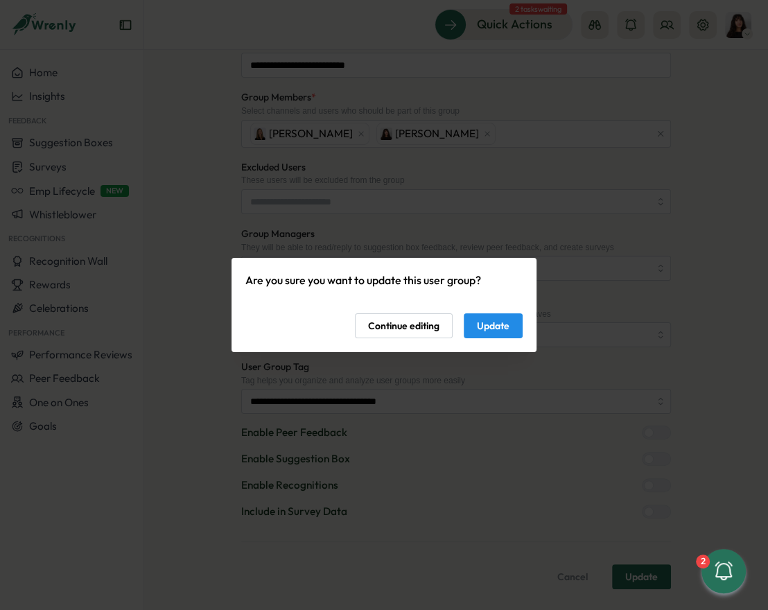
click at [503, 327] on span "Update" at bounding box center [493, 326] width 33 height 24
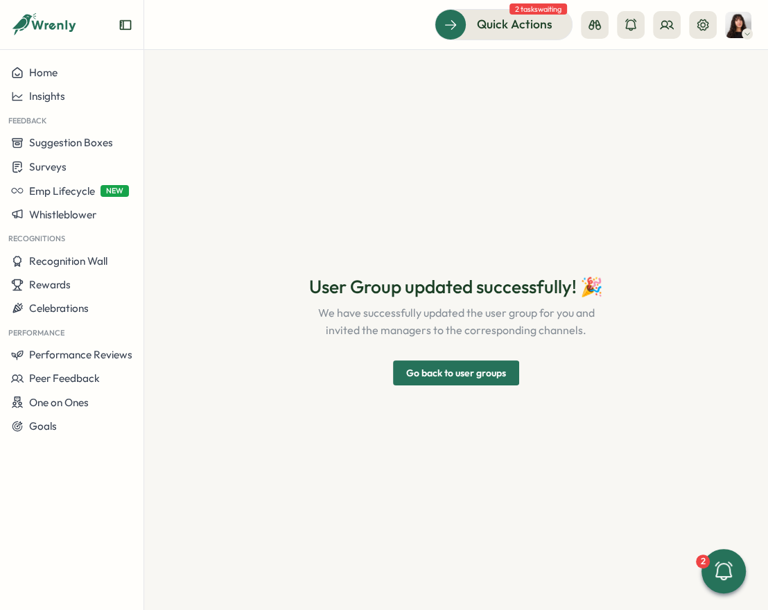
scroll to position [0, 0]
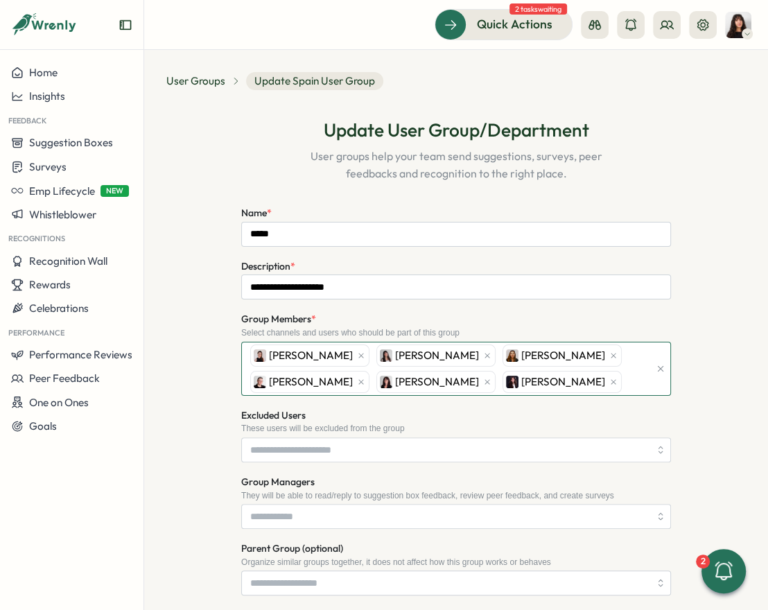
click at [600, 361] on div "Axi Molnar Andrea Lopez Maria Makarova Almudena Bernardos Marta Ponari Stella M…" at bounding box center [448, 369] width 403 height 53
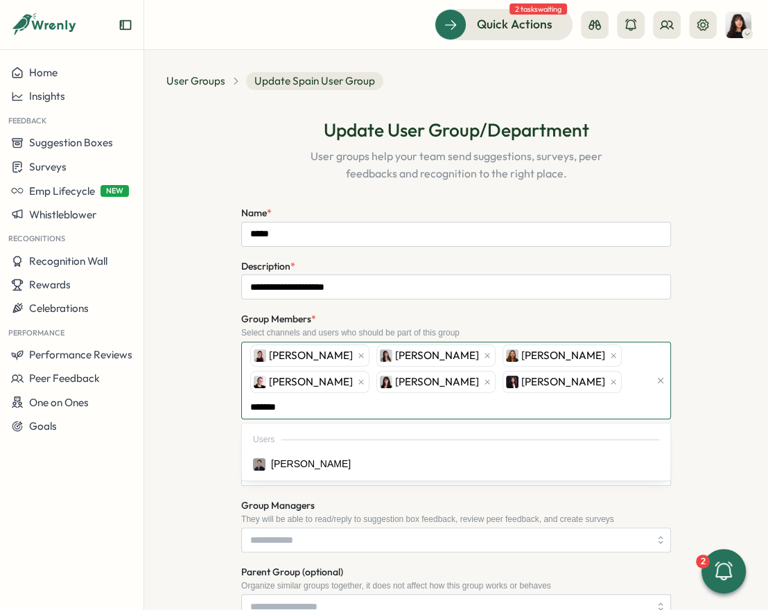
type input "********"
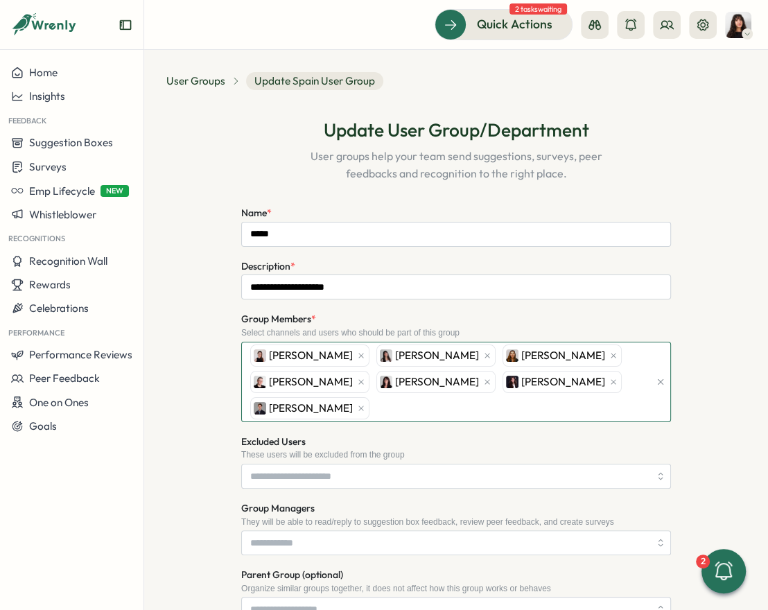
scroll to position [273, 0]
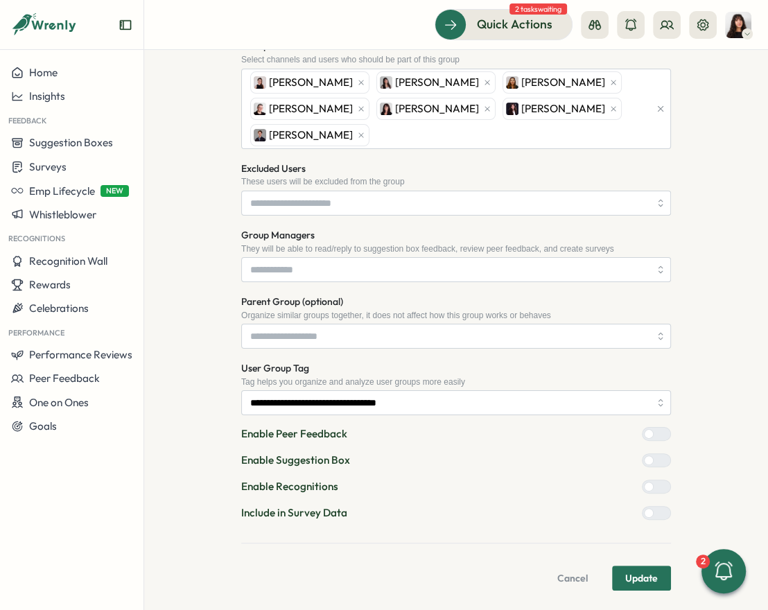
click at [630, 574] on span "Update" at bounding box center [642, 579] width 33 height 24
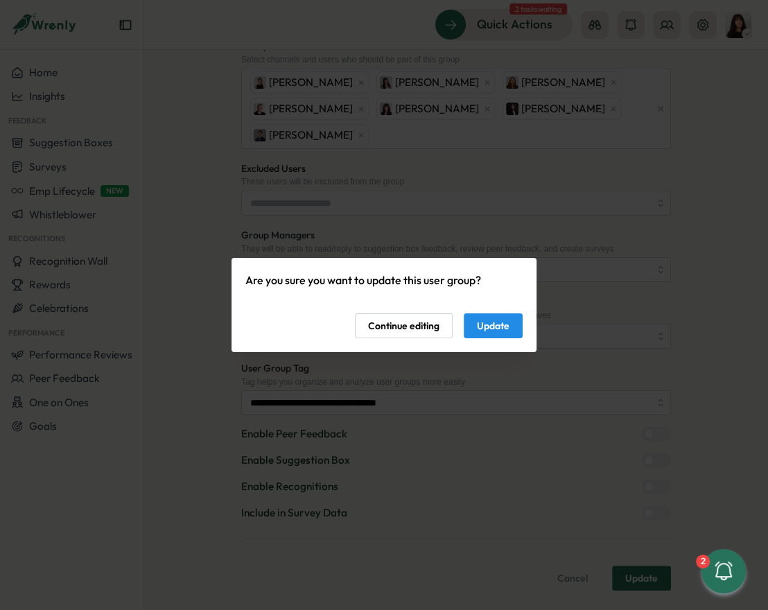
click at [492, 327] on span "Update" at bounding box center [493, 326] width 33 height 24
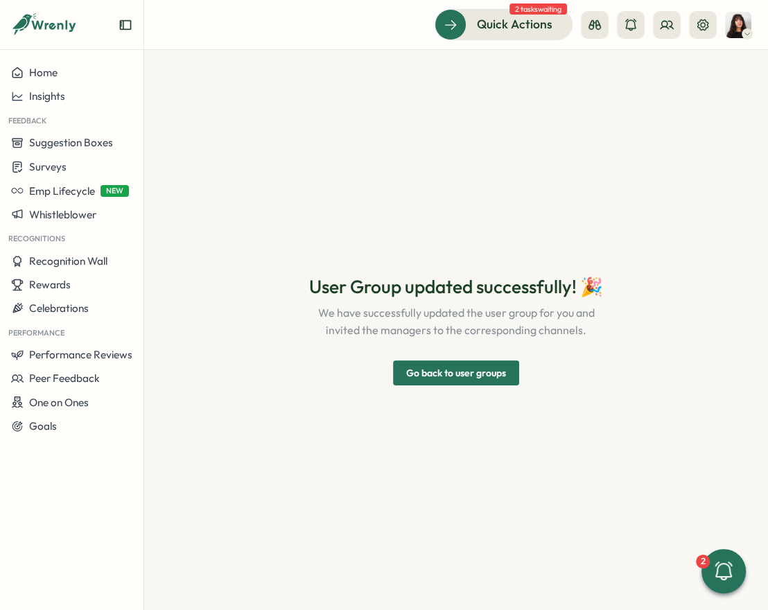
scroll to position [0, 0]
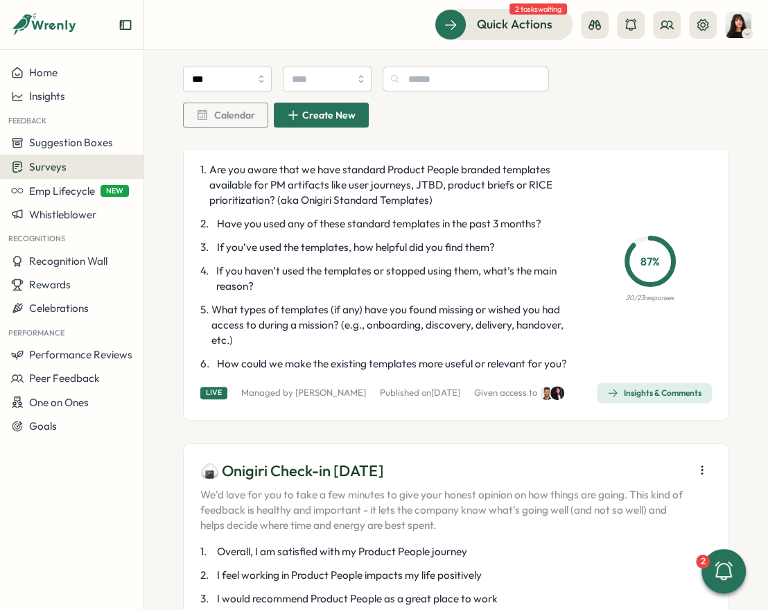
scroll to position [167, 0]
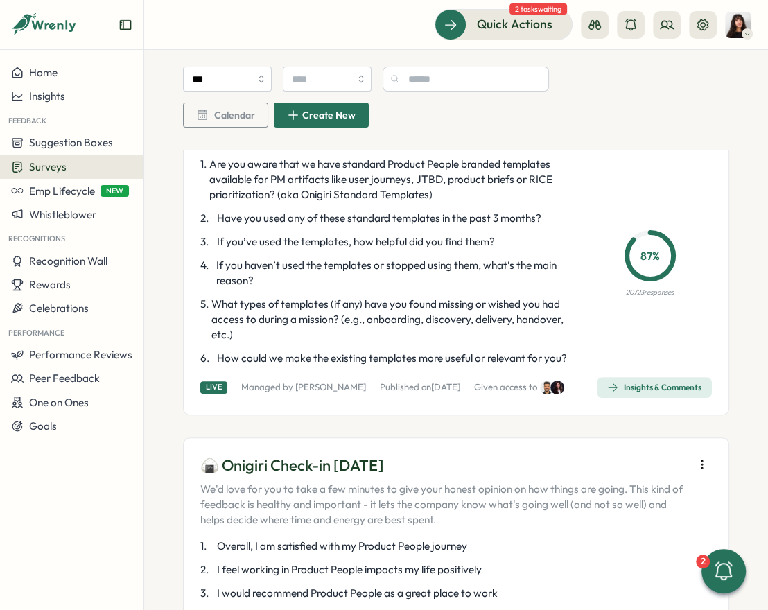
click at [608, 393] on div "Insights & Comments" at bounding box center [655, 387] width 94 height 11
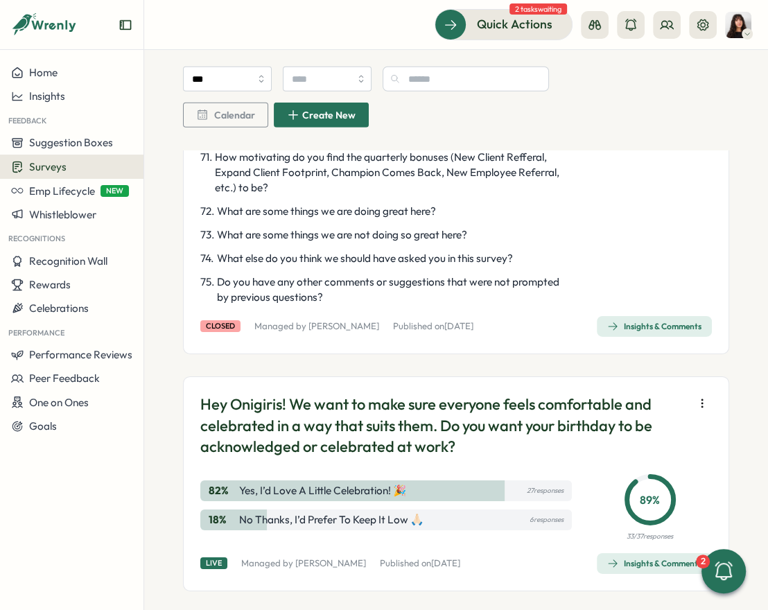
scroll to position [2911, 0]
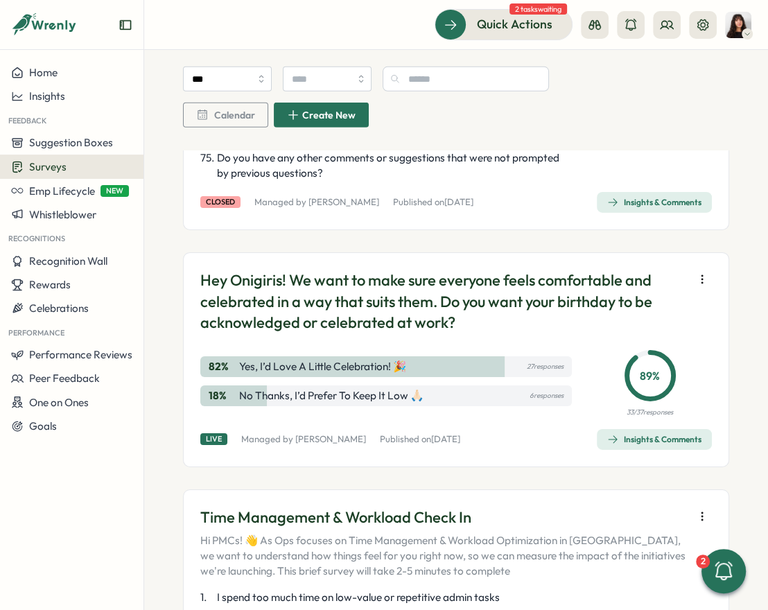
click at [636, 212] on span "Insights & Comments" at bounding box center [655, 202] width 94 height 19
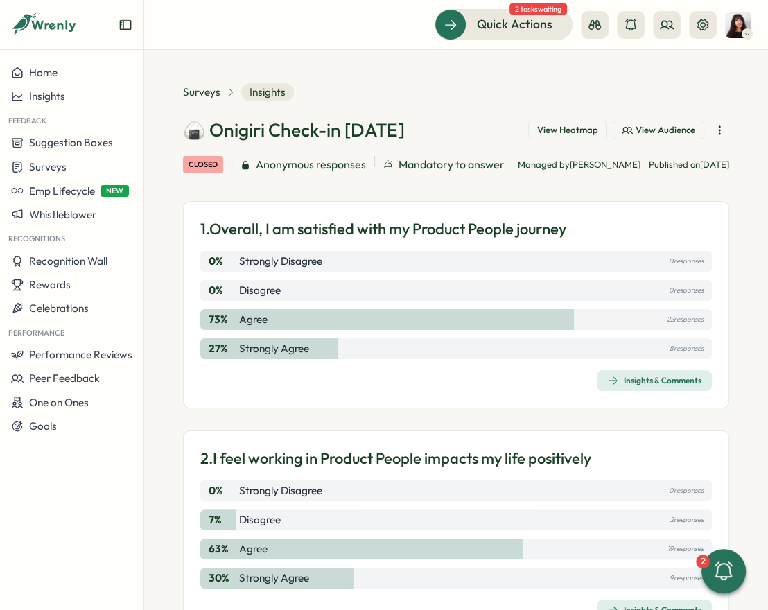
click at [585, 129] on span "View Heatmap" at bounding box center [568, 130] width 61 height 12
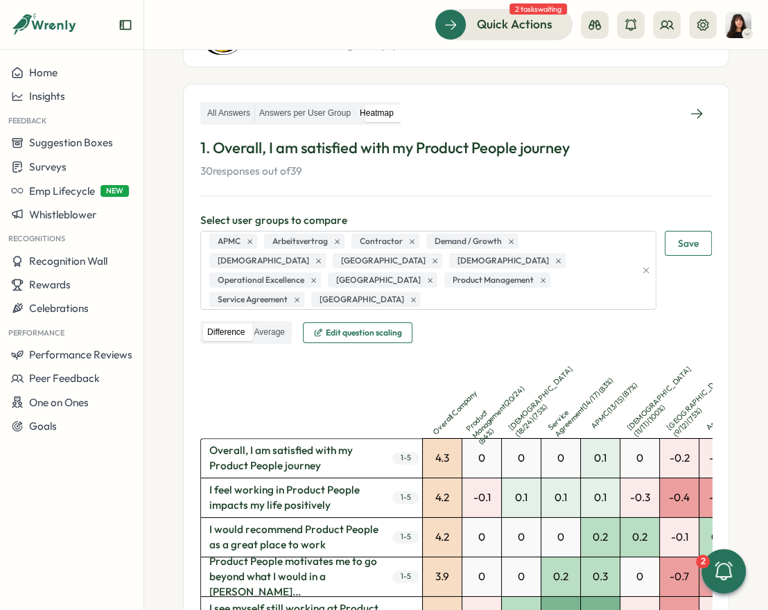
scroll to position [198, 0]
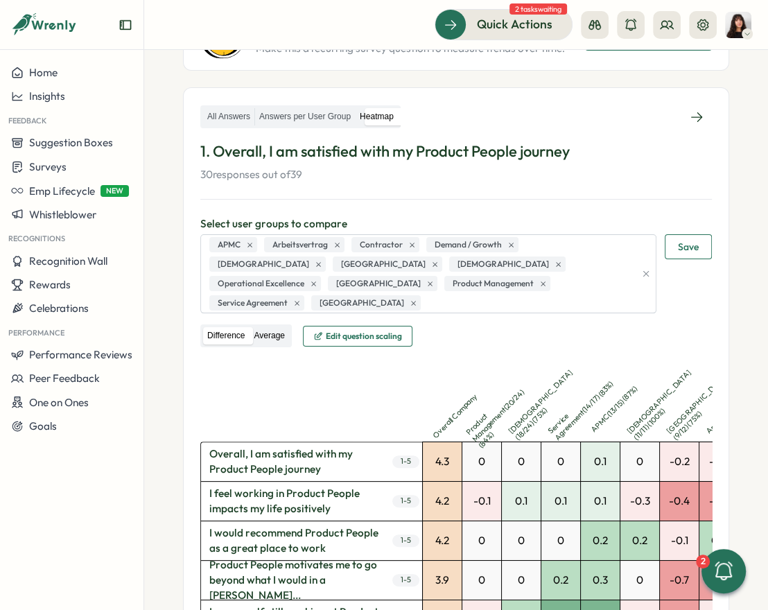
click at [284, 327] on label "Average" at bounding box center [269, 335] width 39 height 17
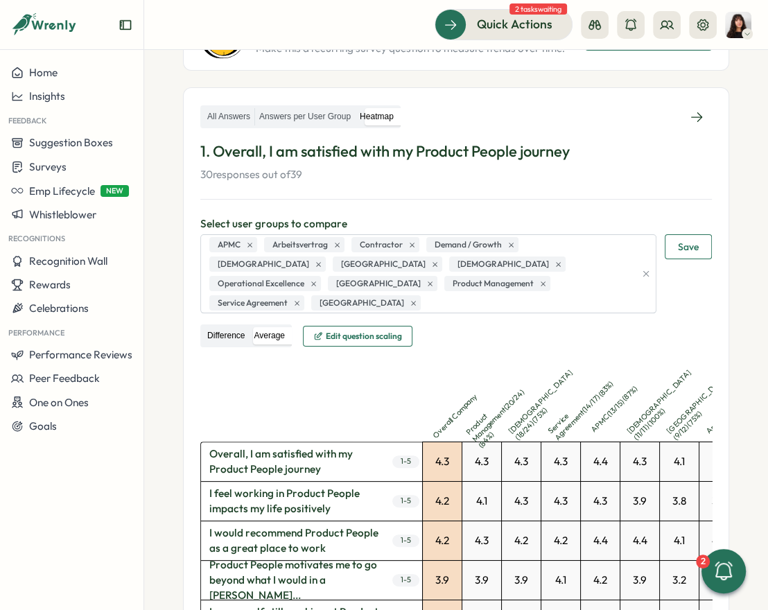
click at [237, 327] on label "Difference" at bounding box center [226, 335] width 46 height 17
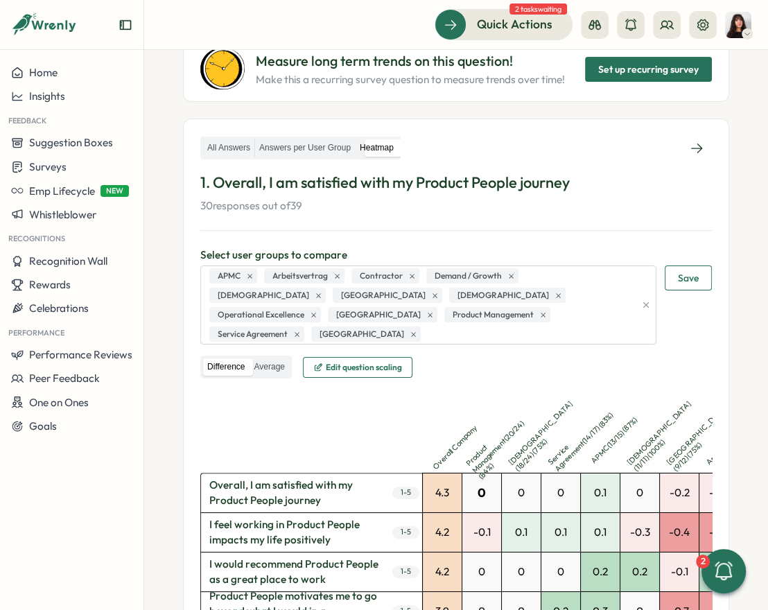
scroll to position [163, 0]
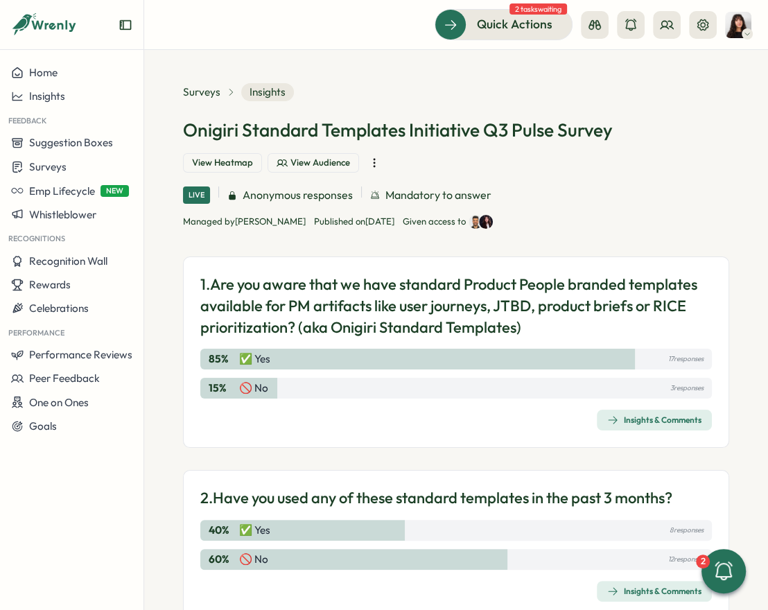
click at [243, 169] on span "View Heatmap" at bounding box center [222, 163] width 61 height 12
